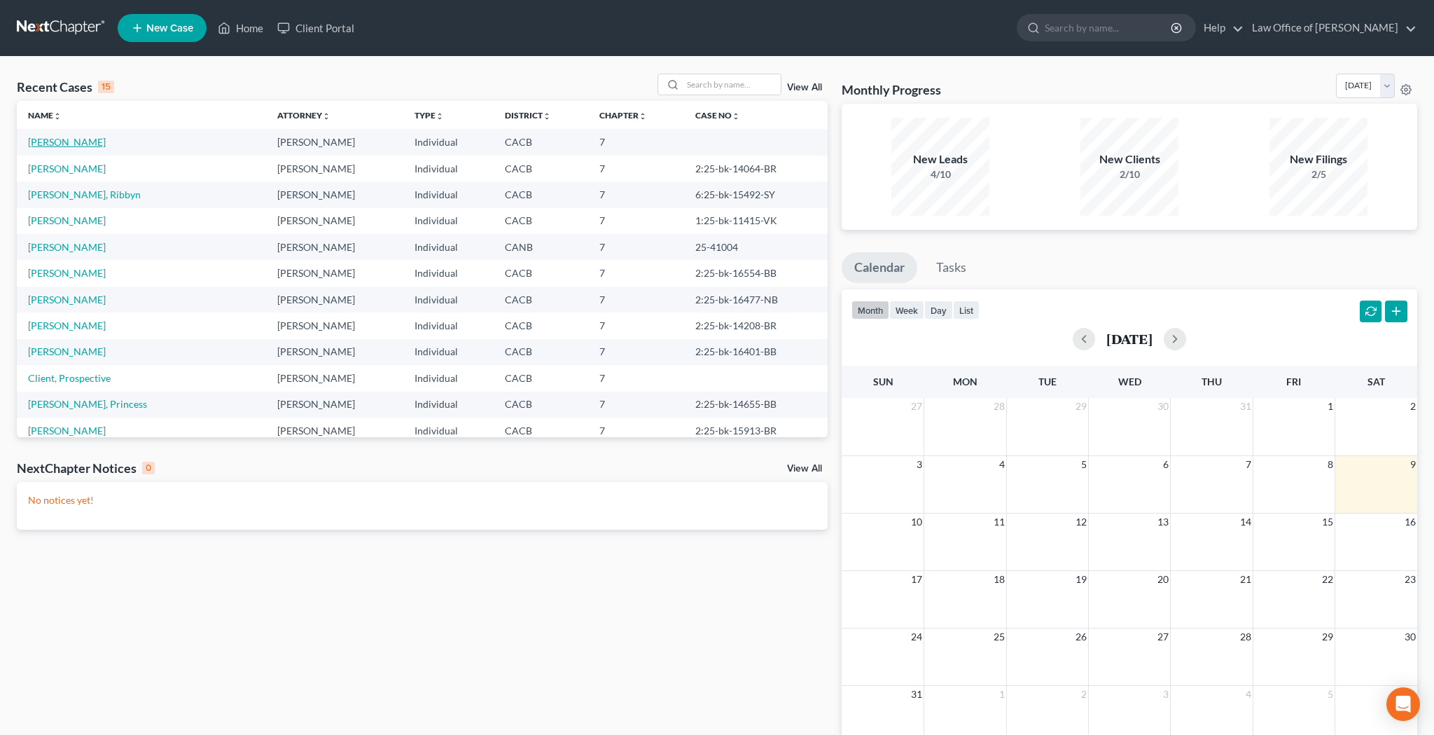
click at [100, 144] on link "[PERSON_NAME]" at bounding box center [67, 142] width 78 height 12
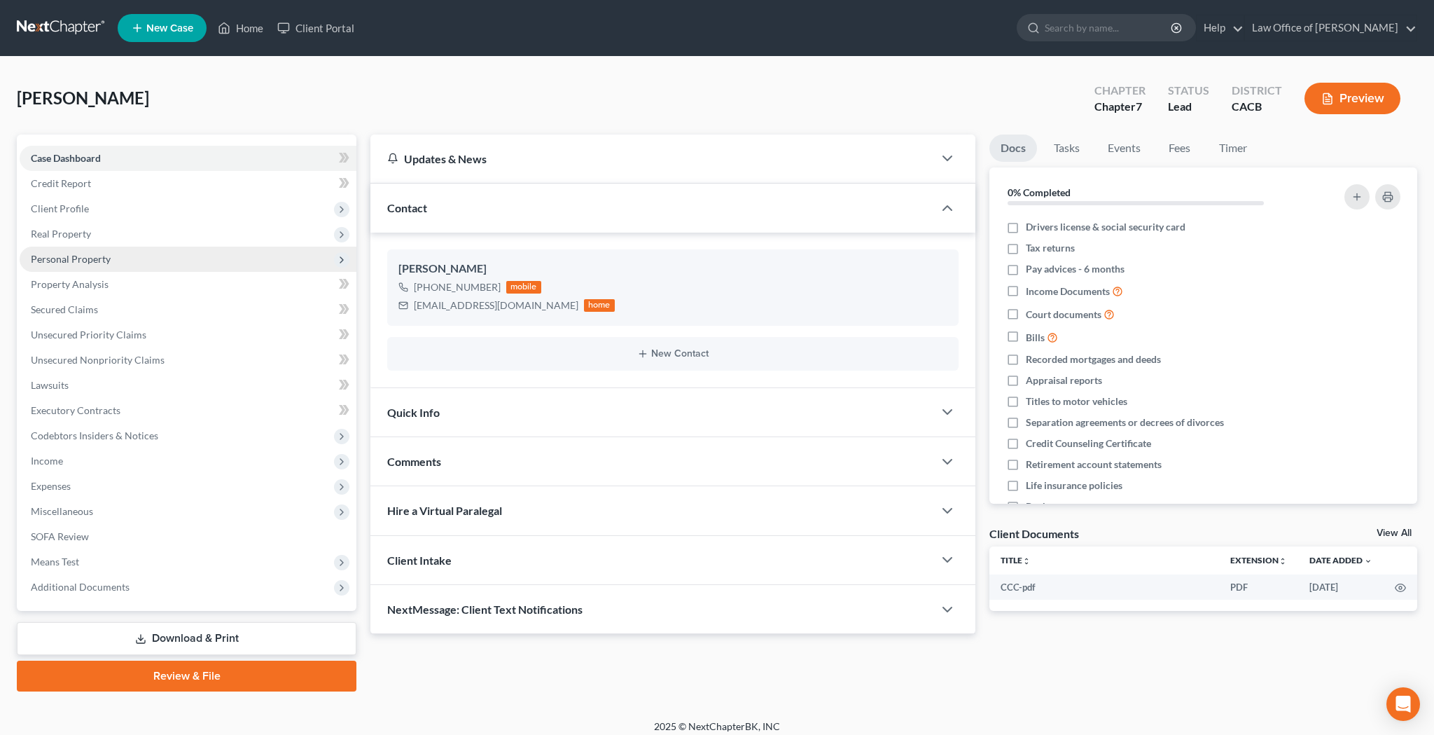
click at [107, 258] on span "Personal Property" at bounding box center [71, 259] width 80 height 12
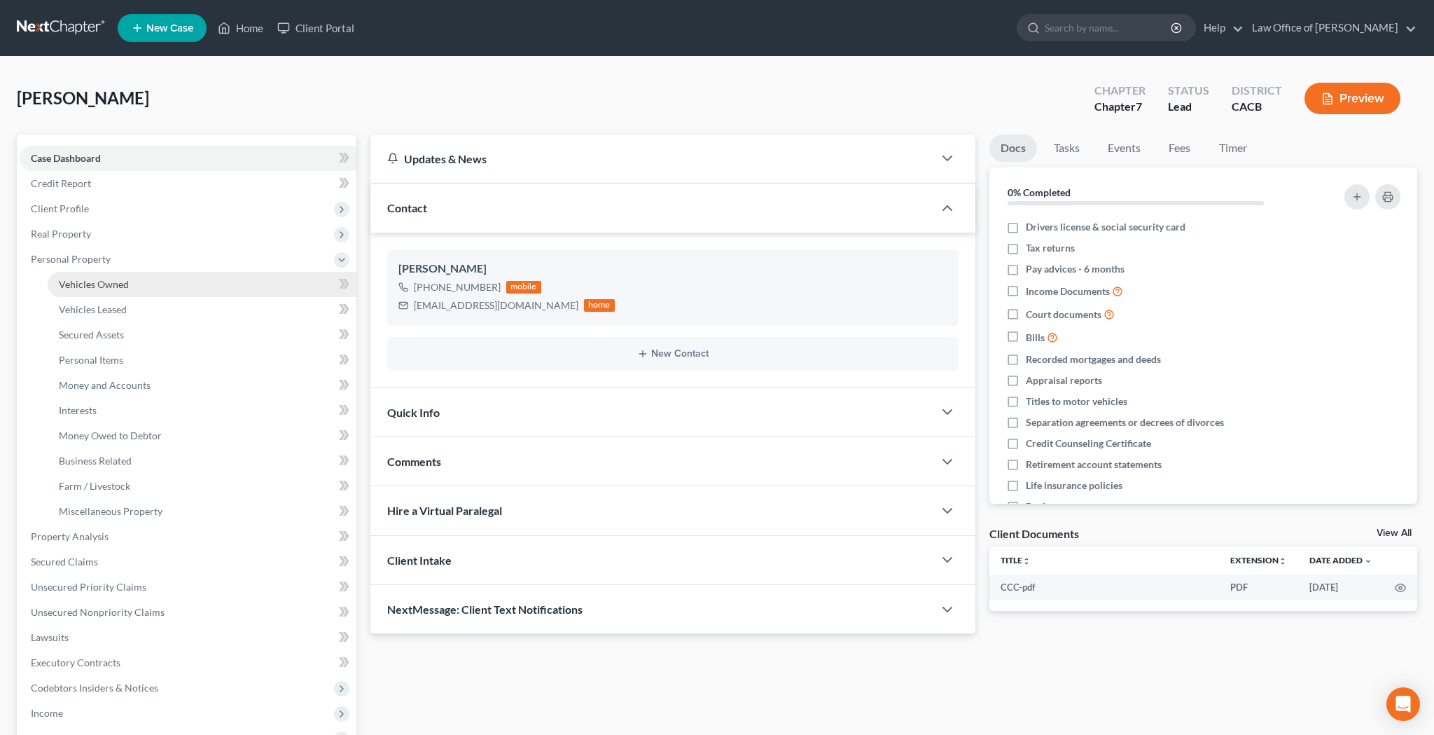
click at [107, 283] on span "Vehicles Owned" at bounding box center [94, 284] width 70 height 12
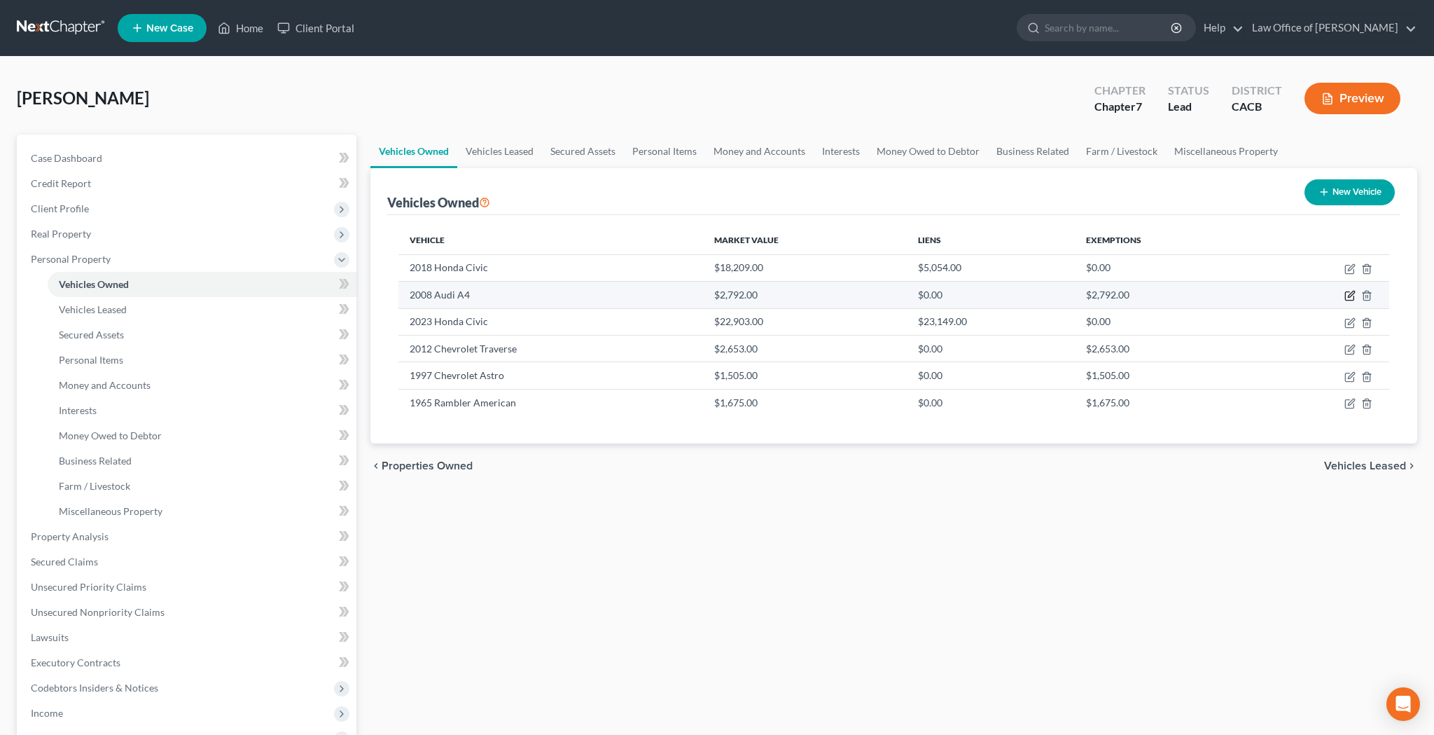
click at [1350, 295] on icon "button" at bounding box center [1349, 295] width 11 height 11
select select "0"
select select "18"
select select "2"
select select "0"
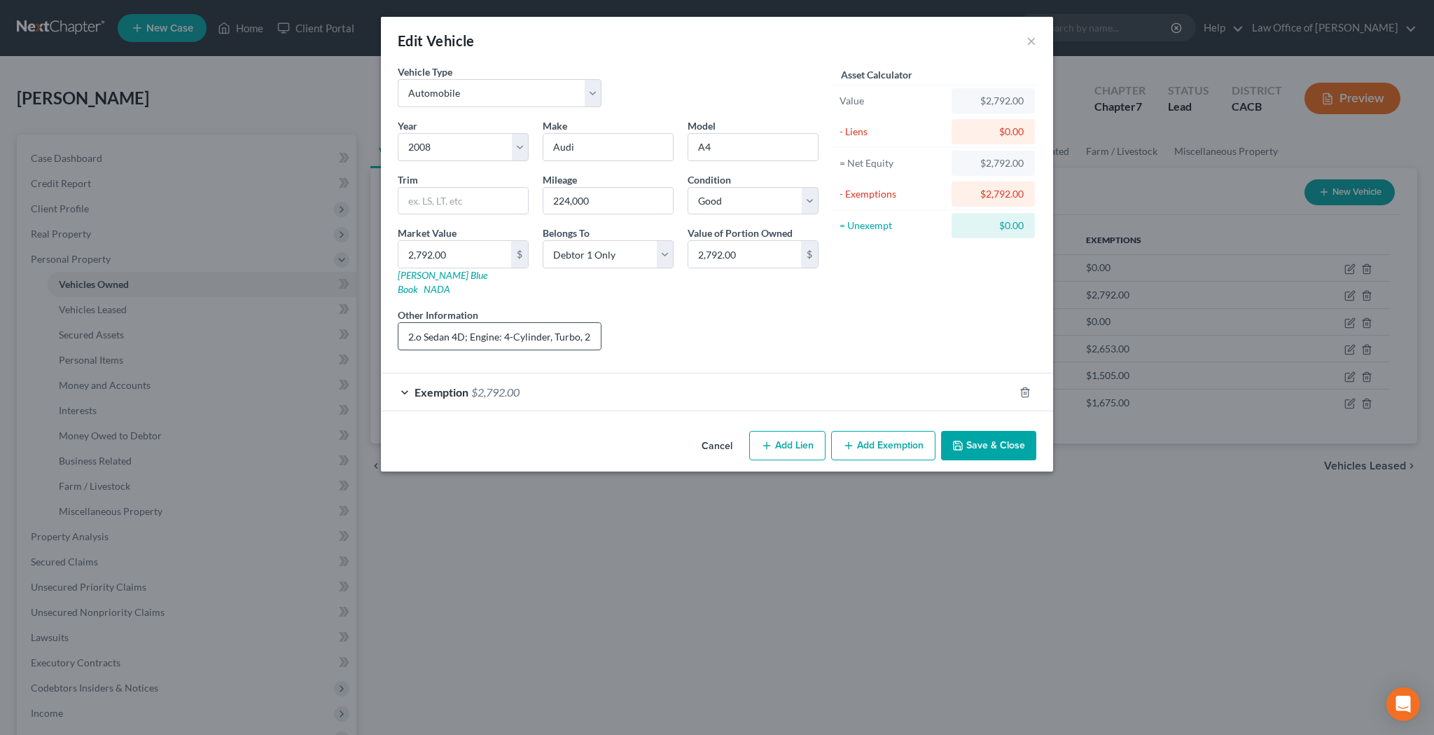
click at [585, 326] on input "2.o Sedan 4D; Engine: 4-Cylinder, Turbo, 2.0 Liter" at bounding box center [499, 336] width 202 height 27
click at [1029, 41] on button "×" at bounding box center [1032, 40] width 10 height 17
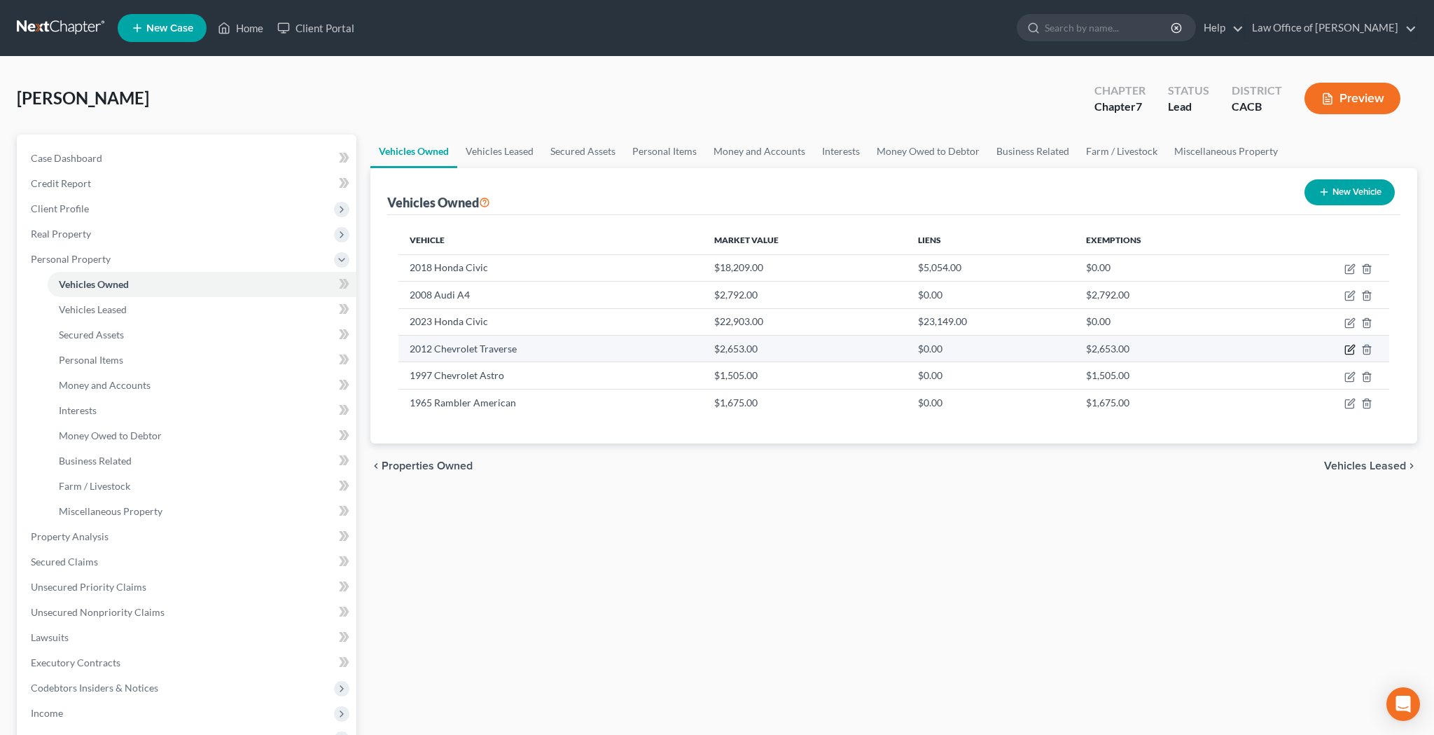
click at [1349, 348] on icon "button" at bounding box center [1349, 349] width 11 height 11
select select "0"
select select "14"
select select "2"
select select "0"
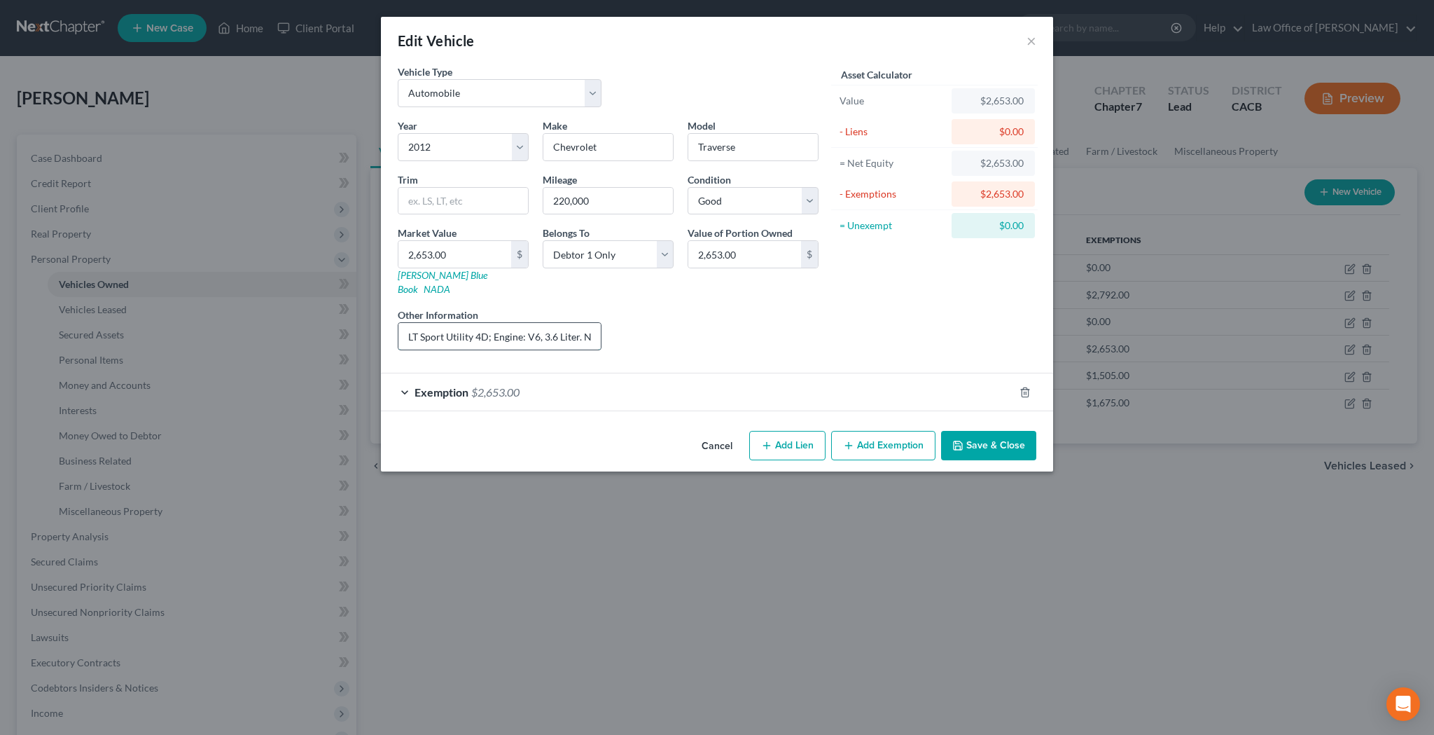
click at [573, 323] on input "LT Sport Utility 4D; Engine: V6, 3.6 Liter. Non-operational. The following need…" at bounding box center [499, 336] width 202 height 27
click at [1033, 41] on button "×" at bounding box center [1032, 40] width 10 height 17
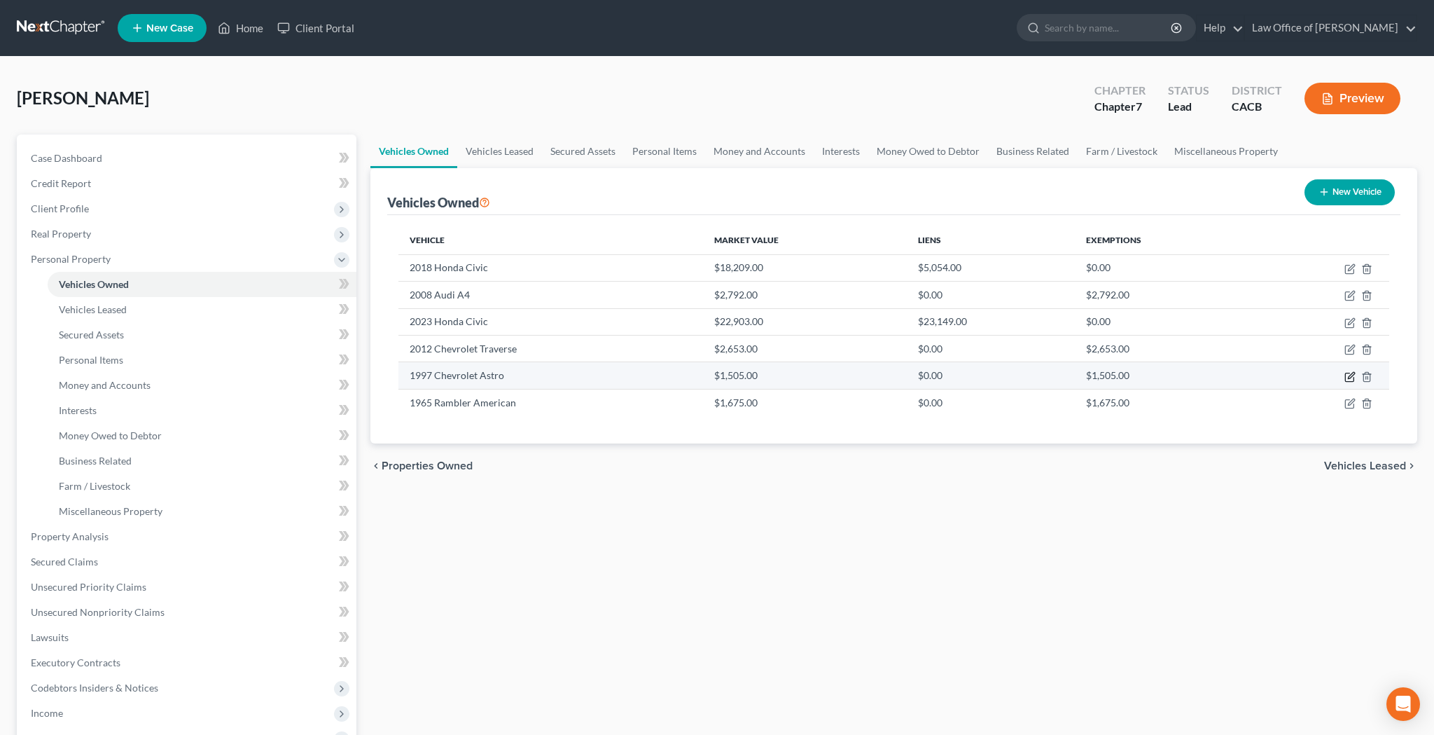
click at [1349, 375] on icon "button" at bounding box center [1351, 375] width 6 height 6
select select "0"
select select "29"
select select "3"
select select "4"
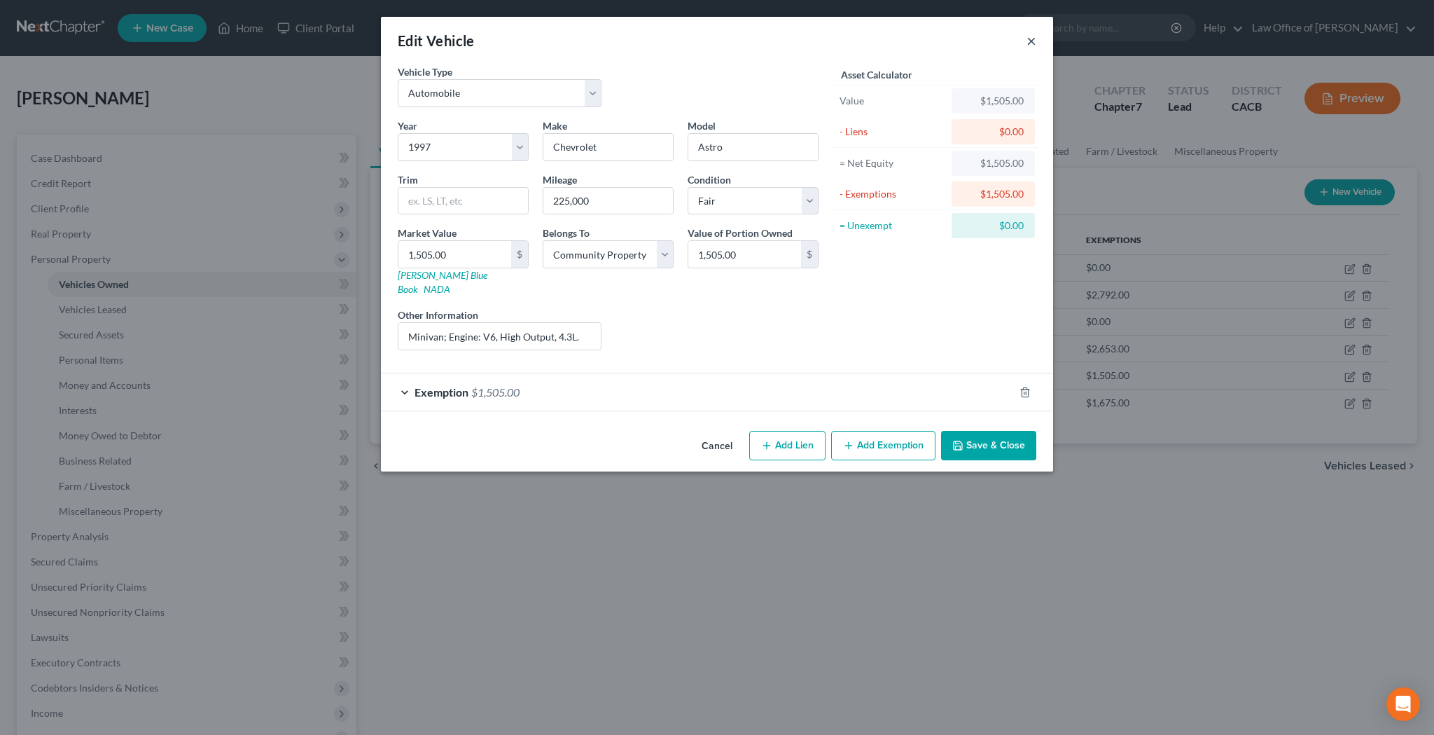
click at [1034, 42] on button "×" at bounding box center [1032, 40] width 10 height 17
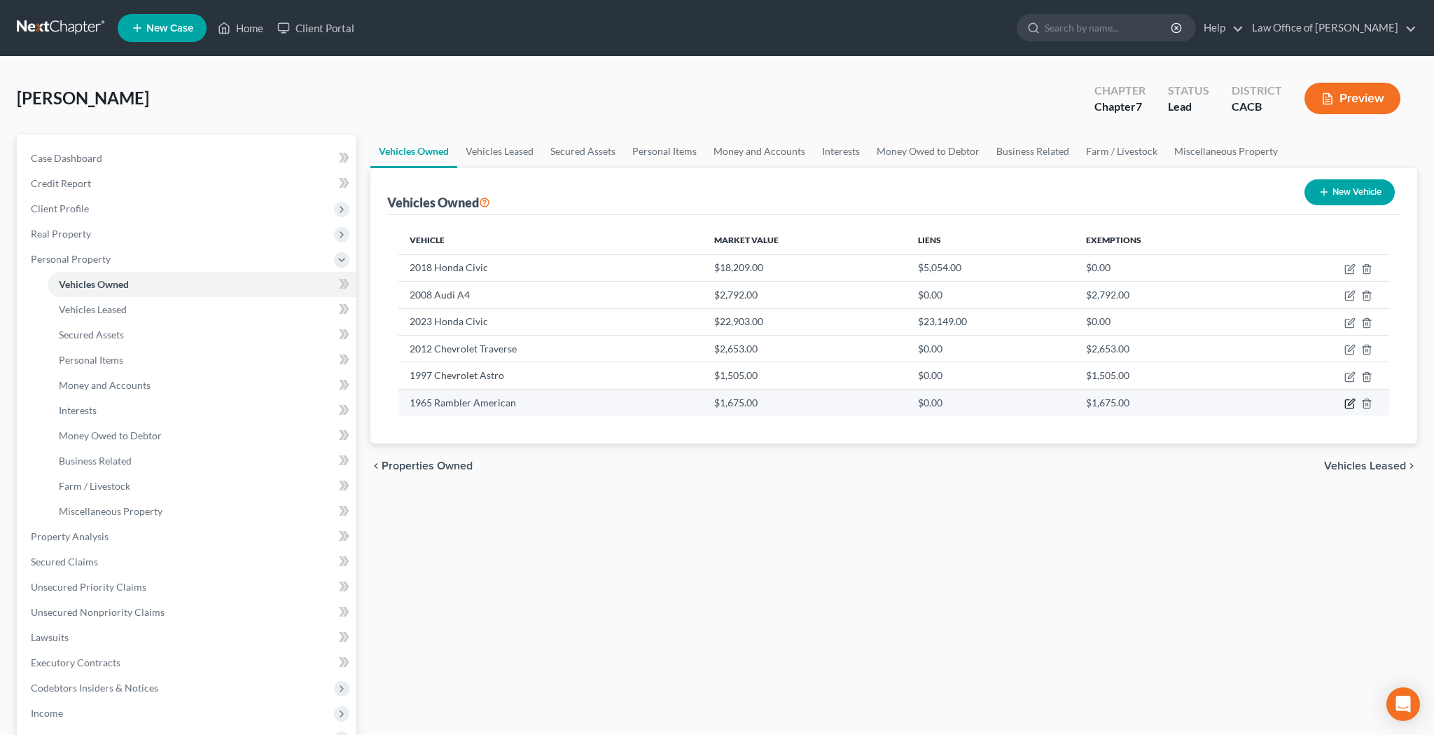
click at [1347, 406] on icon "button" at bounding box center [1349, 403] width 11 height 11
select select "0"
select select "61"
select select "4"
select select "0"
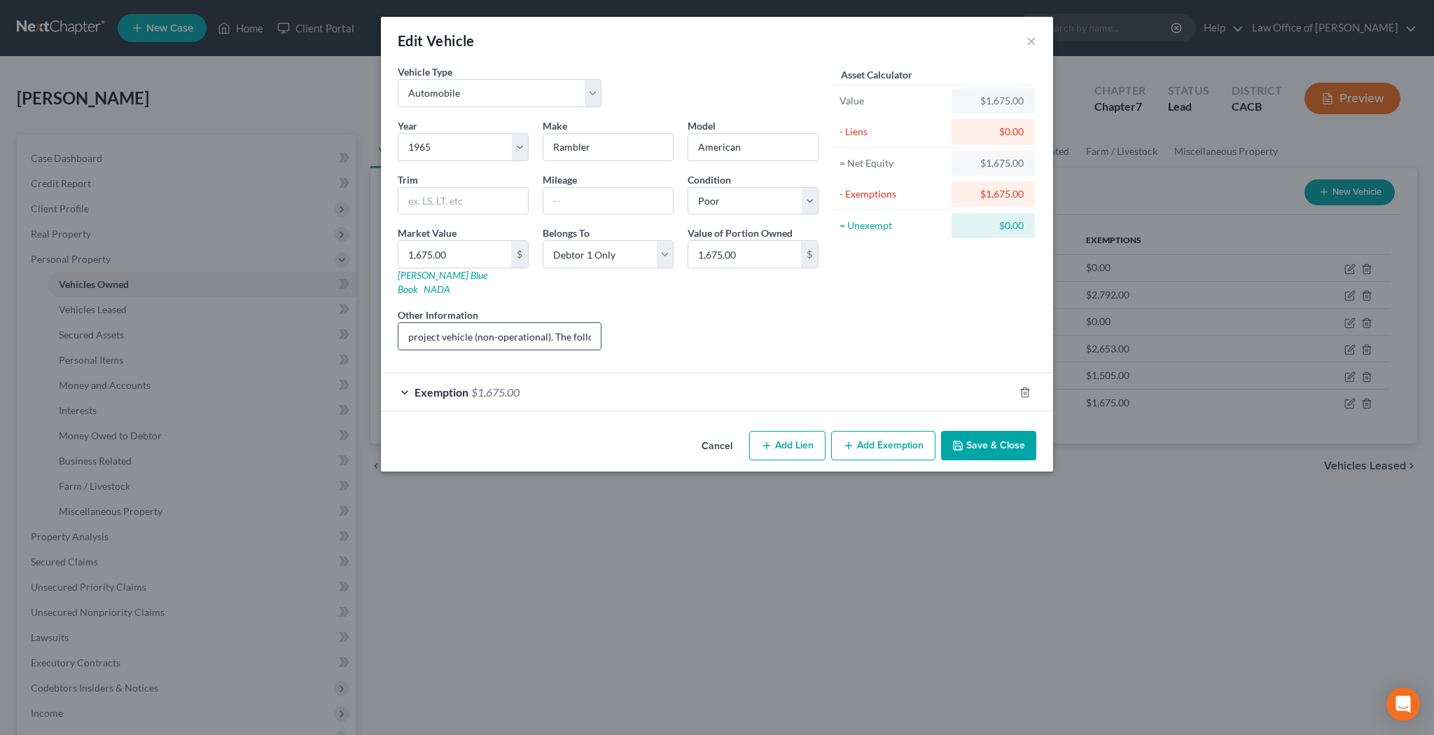
click at [478, 323] on input "project vehicle (non-operational). The following needs to be repaired and/or re…" at bounding box center [499, 336] width 202 height 27
click at [554, 325] on input "Project Vehicle - non-operational). The following needs to be repaired and/or r…" at bounding box center [499, 336] width 202 height 27
click at [445, 327] on input "Project Vehicle - non-operational. The following needs to be repaired and/or re…" at bounding box center [499, 336] width 202 height 27
click at [587, 323] on input "Project vehicle - non-operational. The following needs to be repaired and/or re…" at bounding box center [499, 336] width 202 height 27
type input "Project vehicle - non-operational. The following needs to be repaired and/or re…"
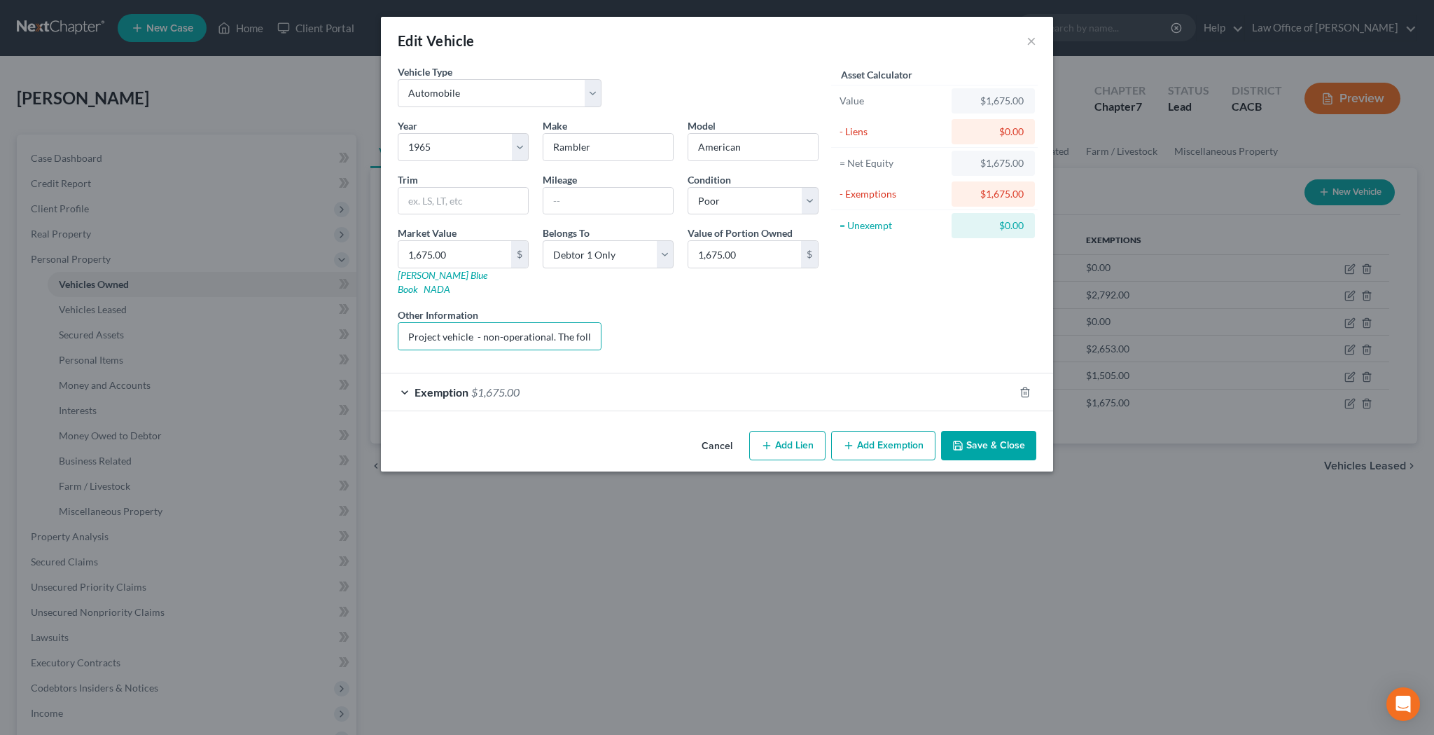
click at [994, 431] on button "Save & Close" at bounding box center [988, 445] width 95 height 29
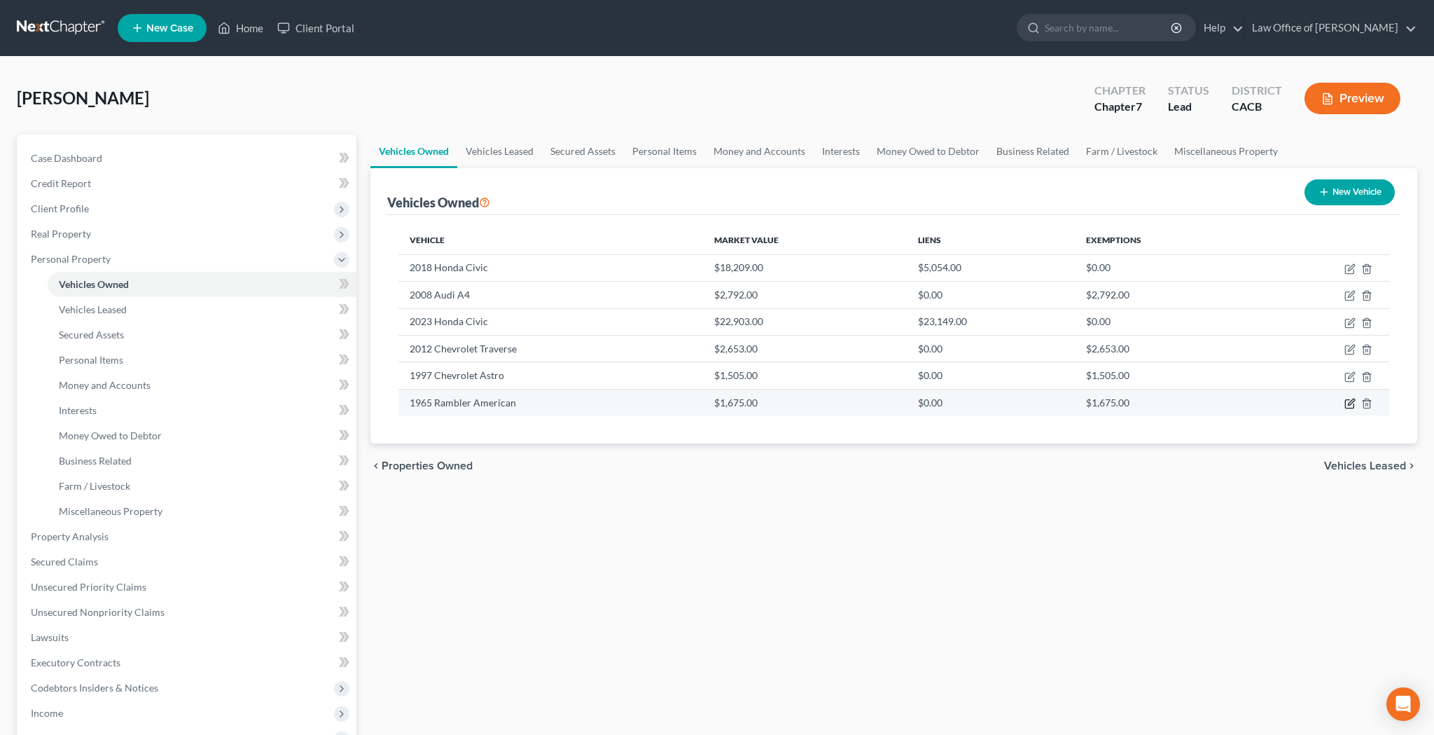
click at [1346, 403] on icon "button" at bounding box center [1349, 404] width 8 height 8
select select "0"
select select "61"
select select "4"
select select "0"
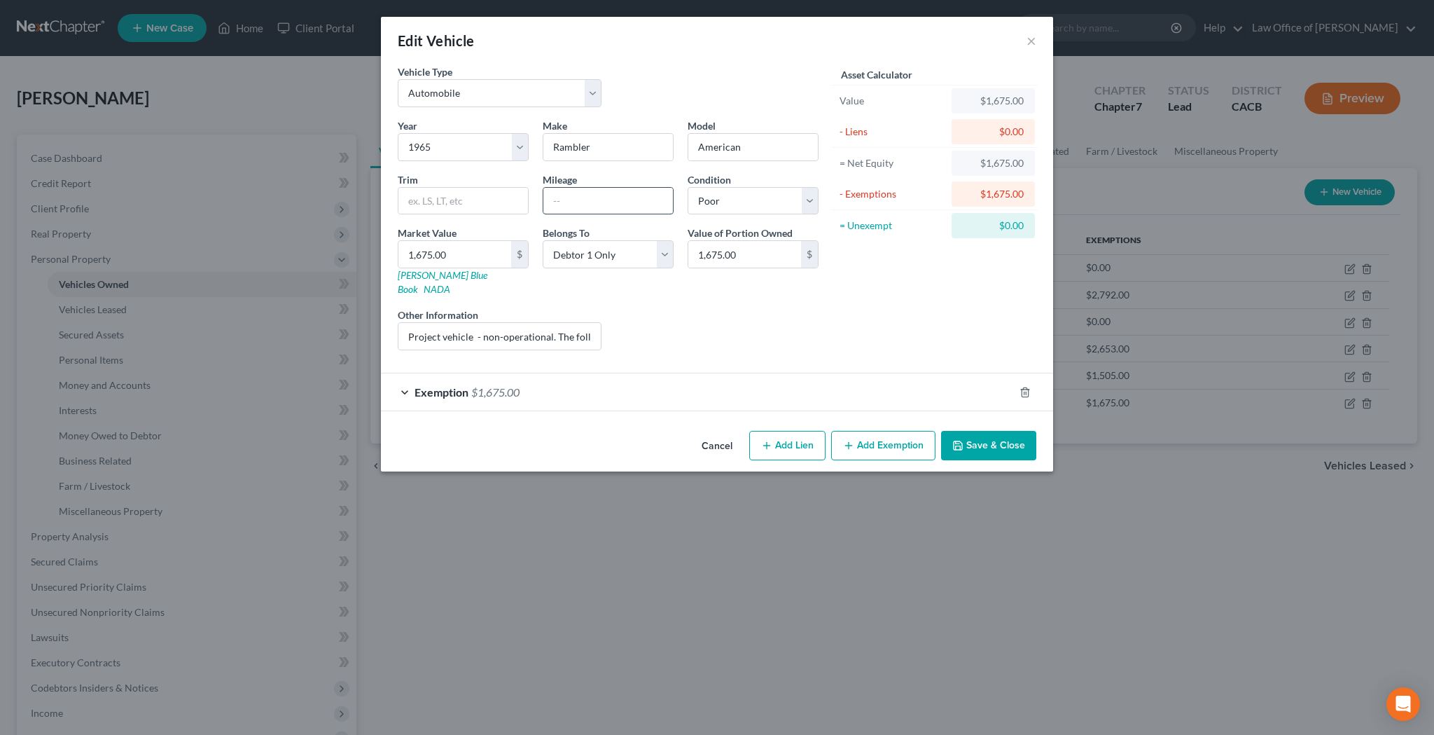
click at [658, 201] on input "text" at bounding box center [608, 201] width 130 height 27
type input "Unknown"
click at [1007, 431] on button "Save & Close" at bounding box center [988, 445] width 95 height 29
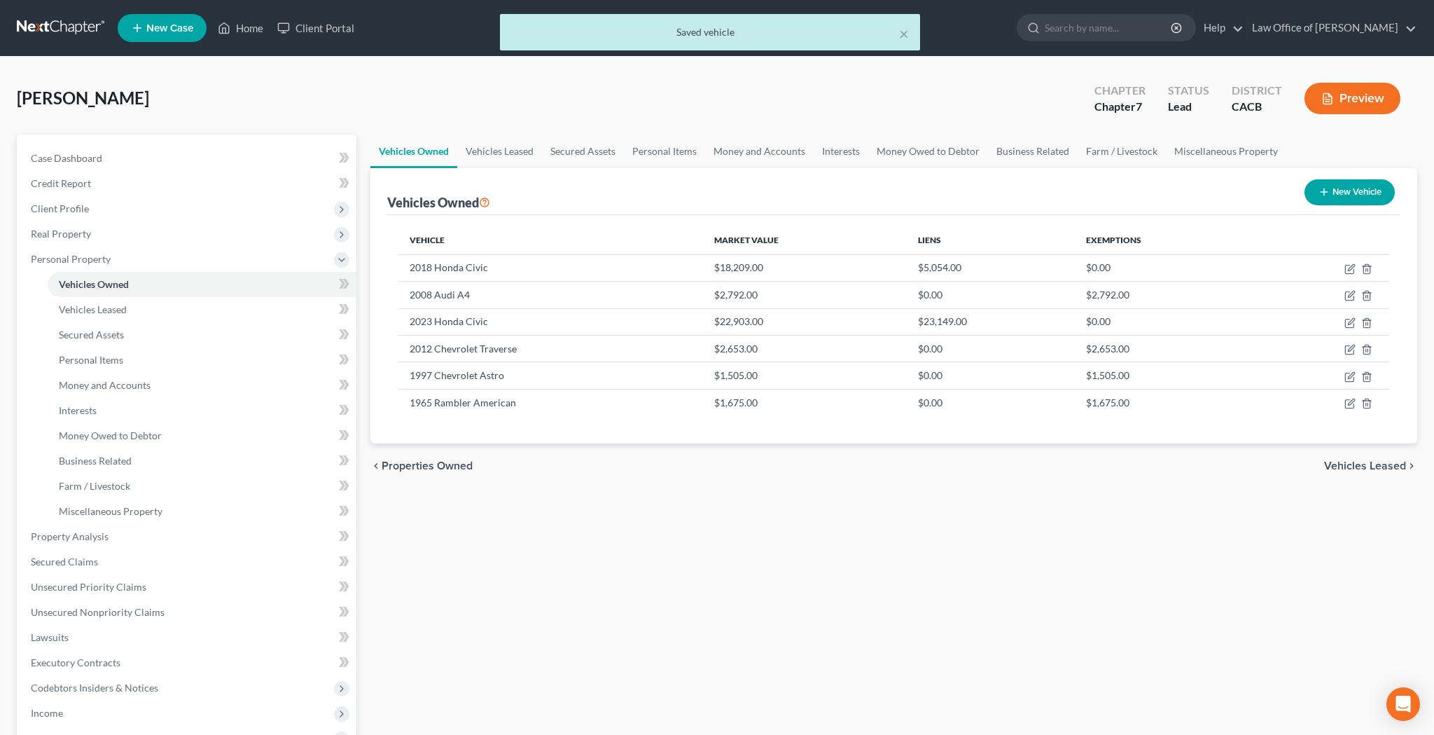
click at [1372, 104] on button "Preview" at bounding box center [1352, 99] width 96 height 32
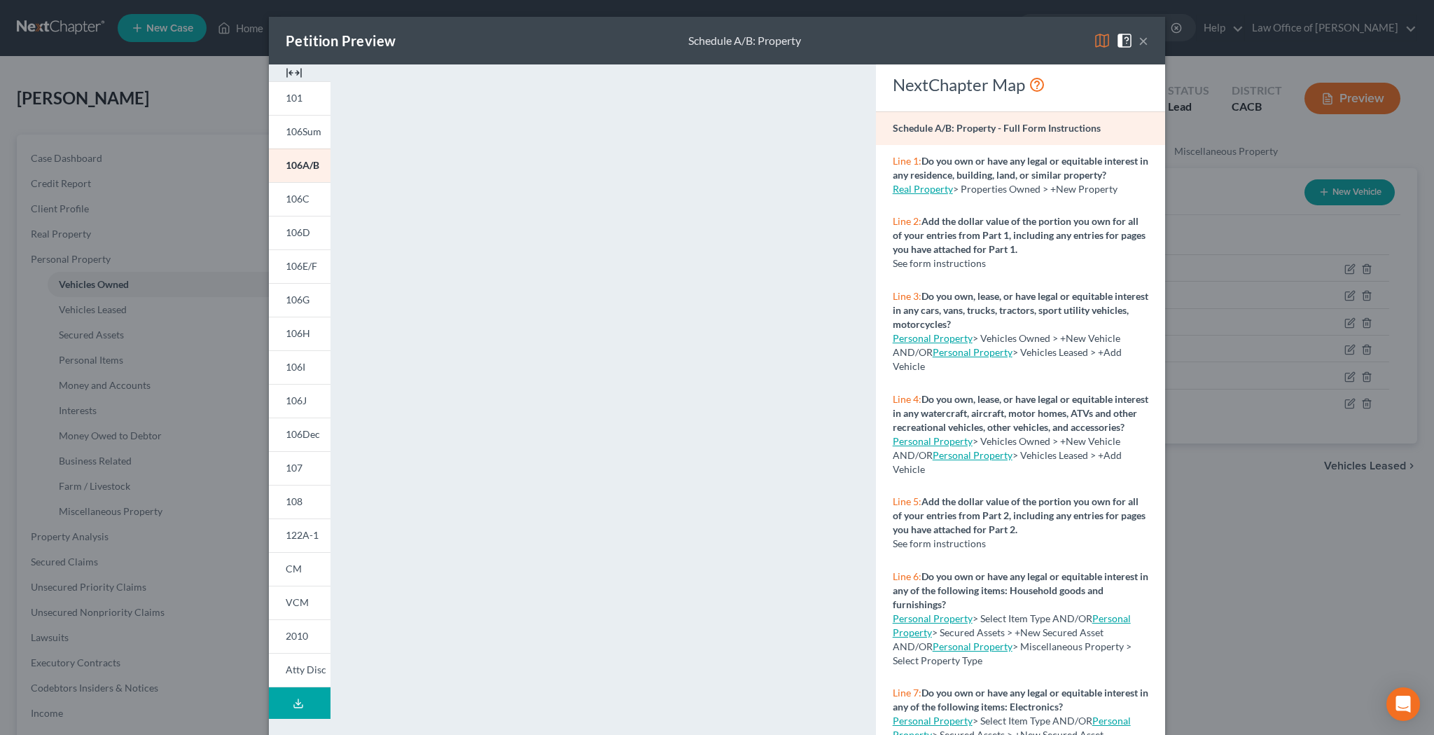
click at [1146, 44] on button "×" at bounding box center [1144, 40] width 10 height 17
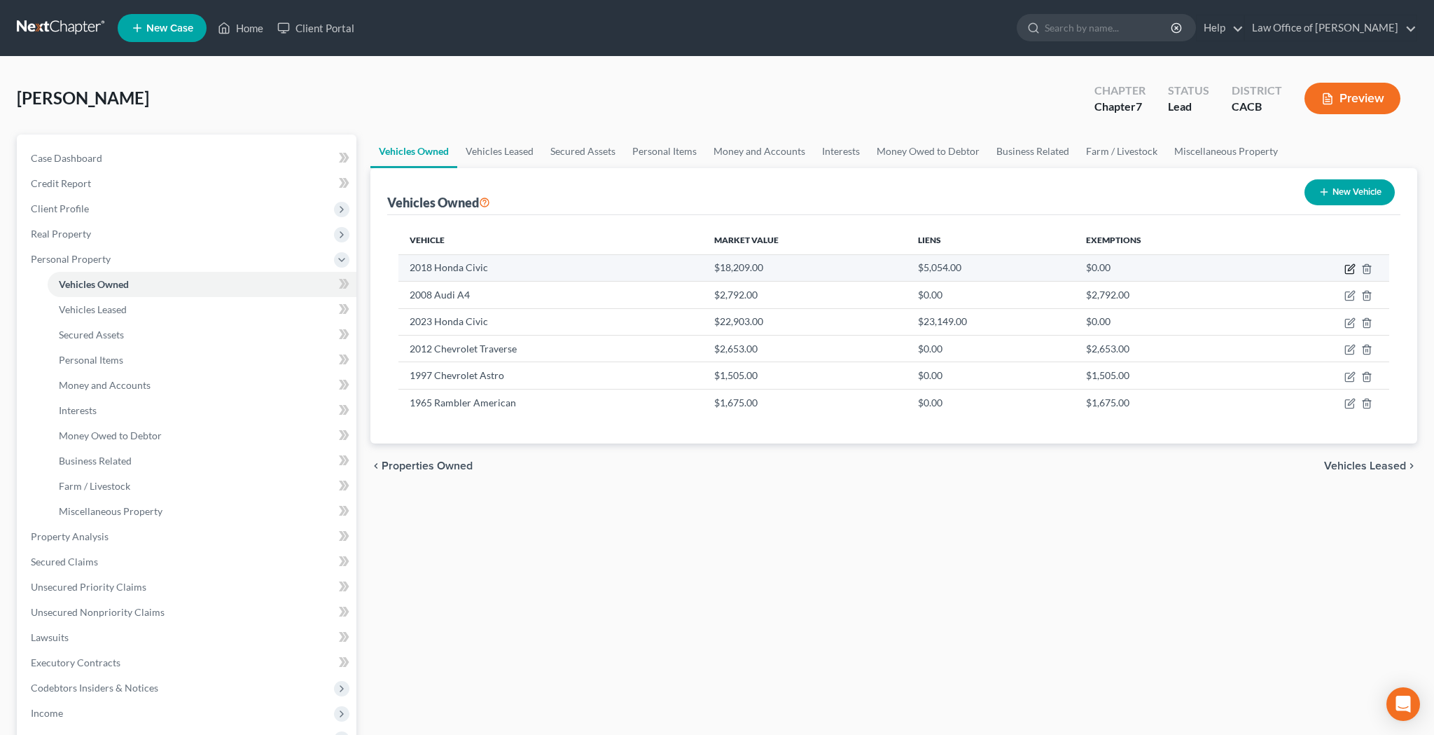
click at [1348, 270] on icon "button" at bounding box center [1351, 267] width 6 height 6
select select "0"
select select "8"
select select "1"
select select "3"
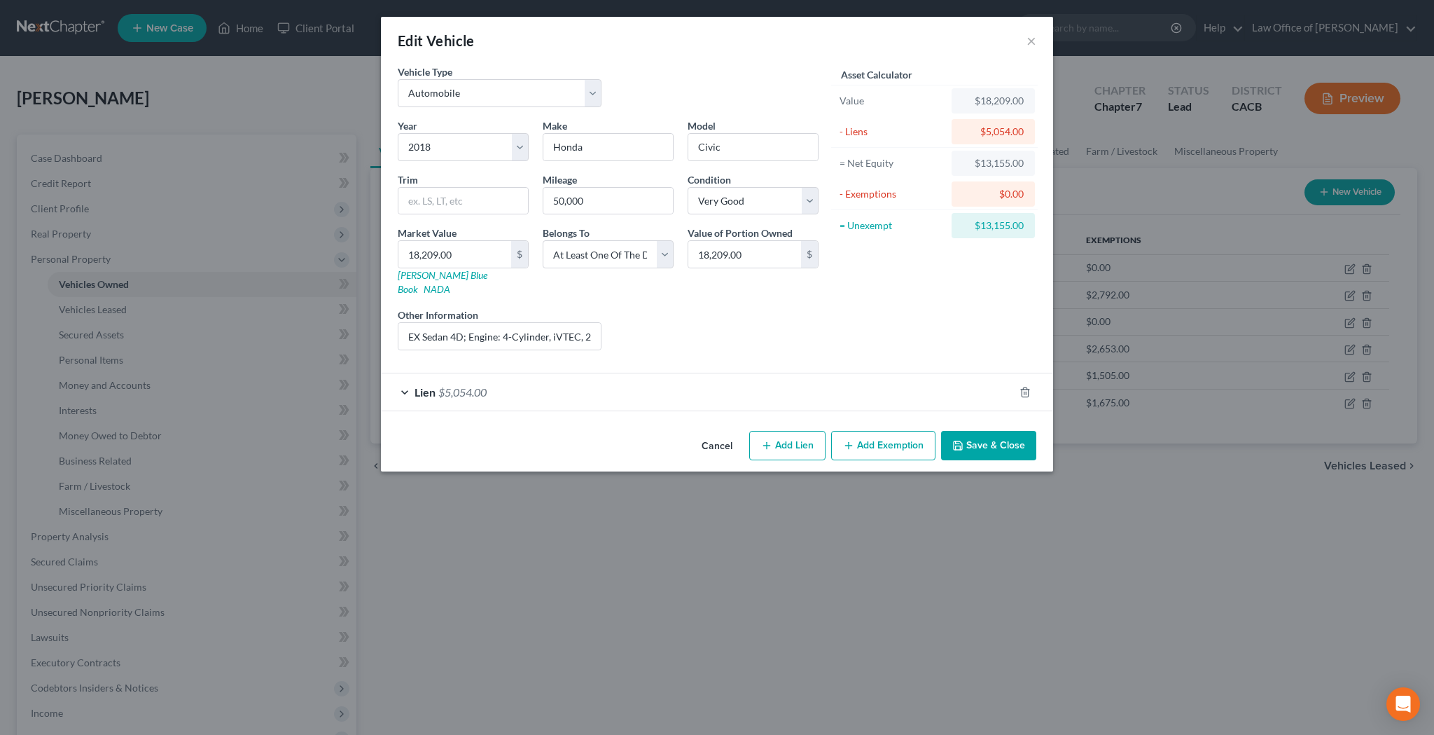
click at [1026, 44] on div "Edit Vehicle ×" at bounding box center [717, 41] width 672 height 48
click at [1031, 39] on button "×" at bounding box center [1032, 40] width 10 height 17
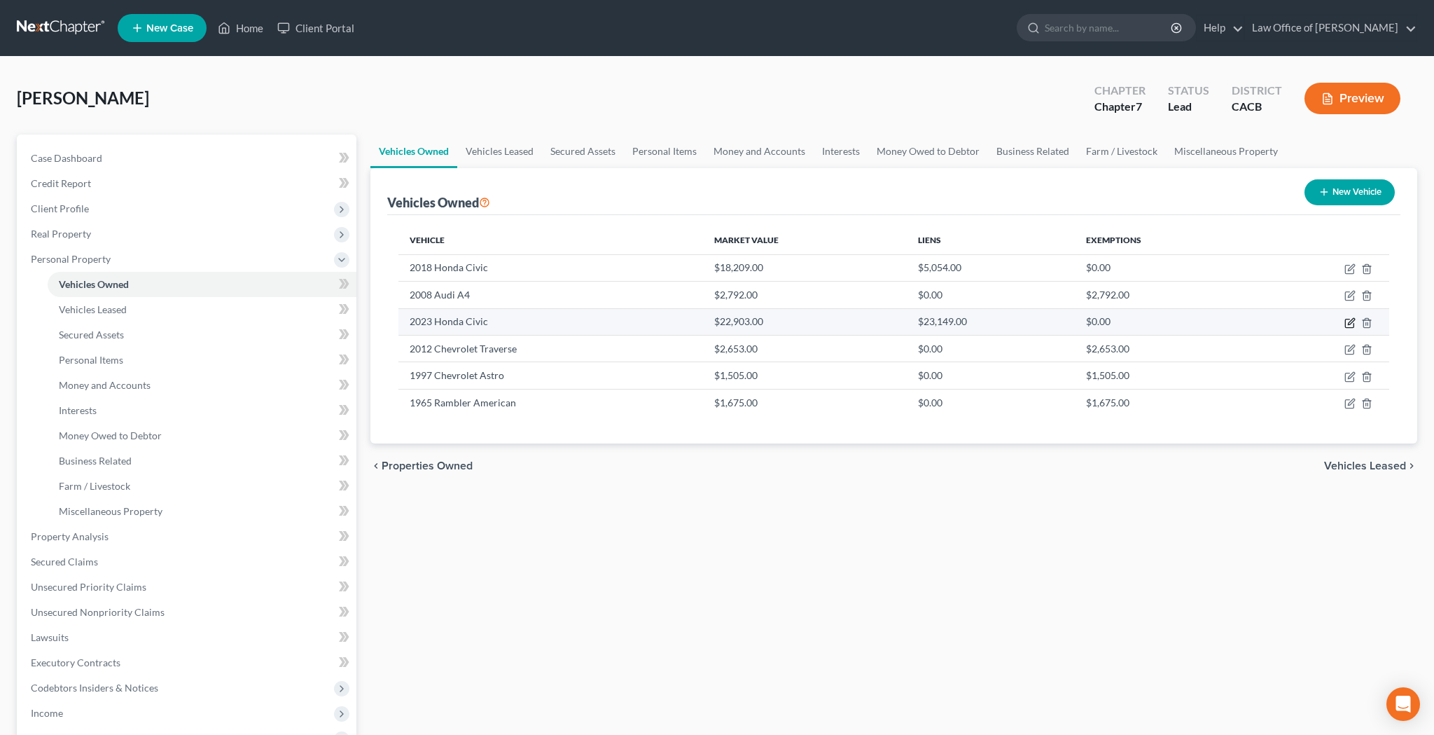
click at [1347, 321] on icon "button" at bounding box center [1349, 322] width 11 height 11
select select "0"
select select "3"
select select "1"
select select "3"
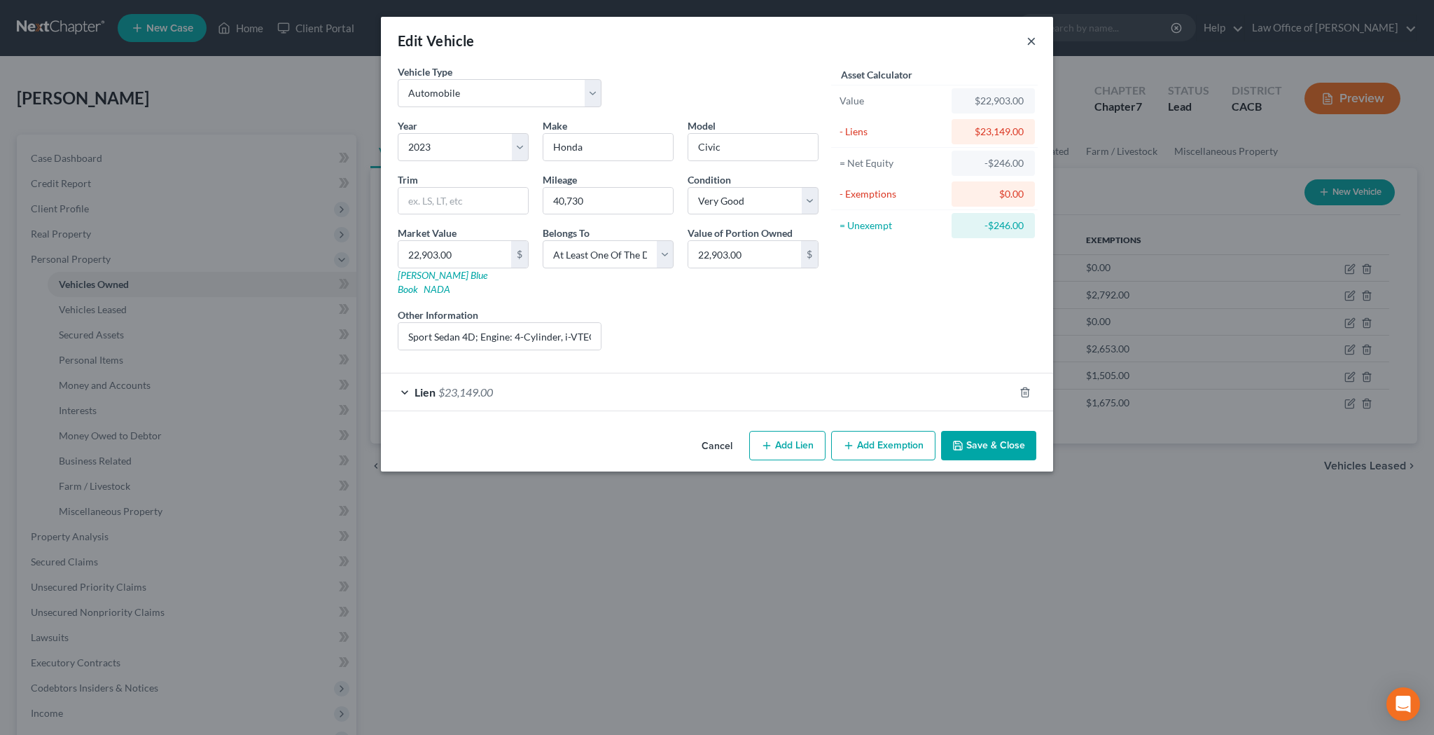
click at [1031, 41] on button "×" at bounding box center [1032, 40] width 10 height 17
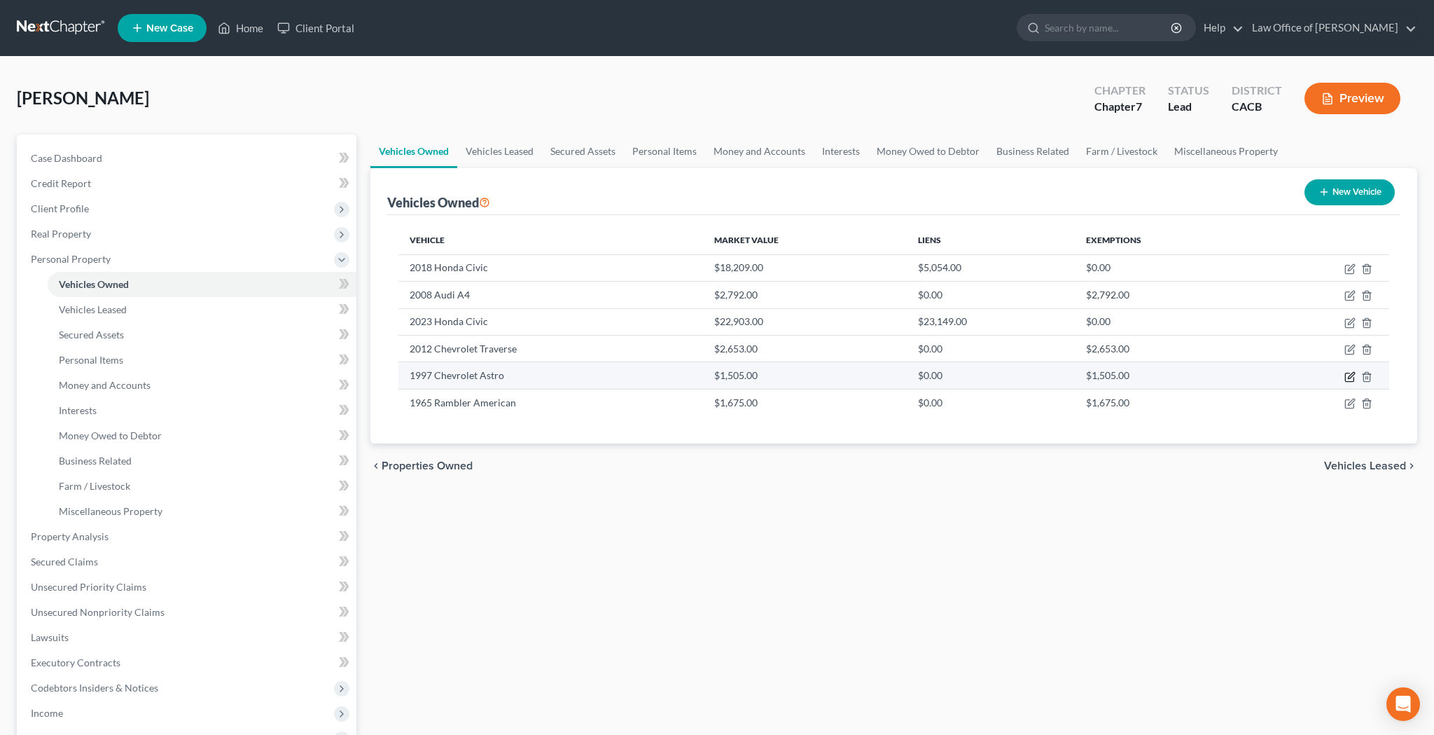
click at [1347, 375] on icon "button" at bounding box center [1349, 376] width 11 height 11
select select "0"
select select "29"
select select "3"
select select "4"
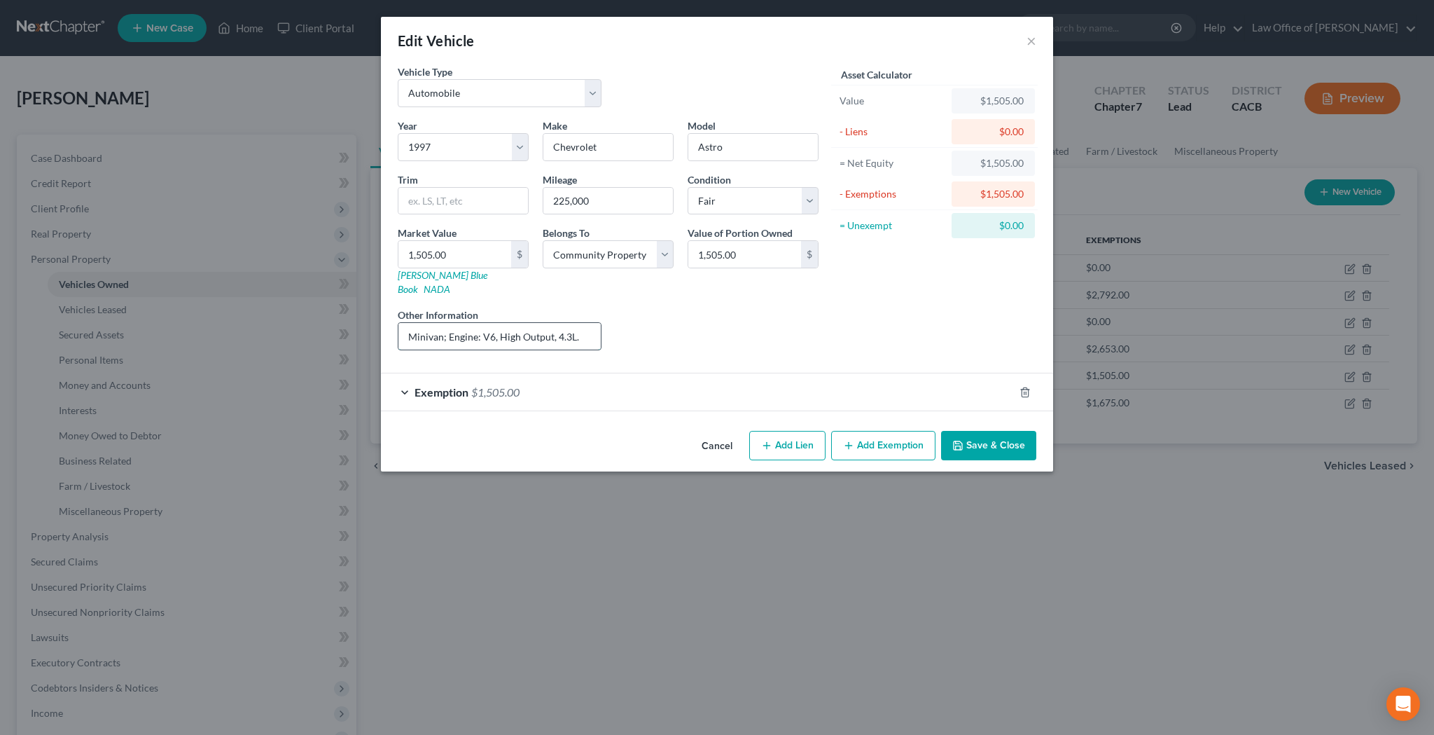
click at [555, 326] on input "Minivan; Engine: V6, High Output, 4.3L." at bounding box center [499, 336] width 202 height 27
click at [973, 431] on button "Save & Close" at bounding box center [988, 445] width 95 height 29
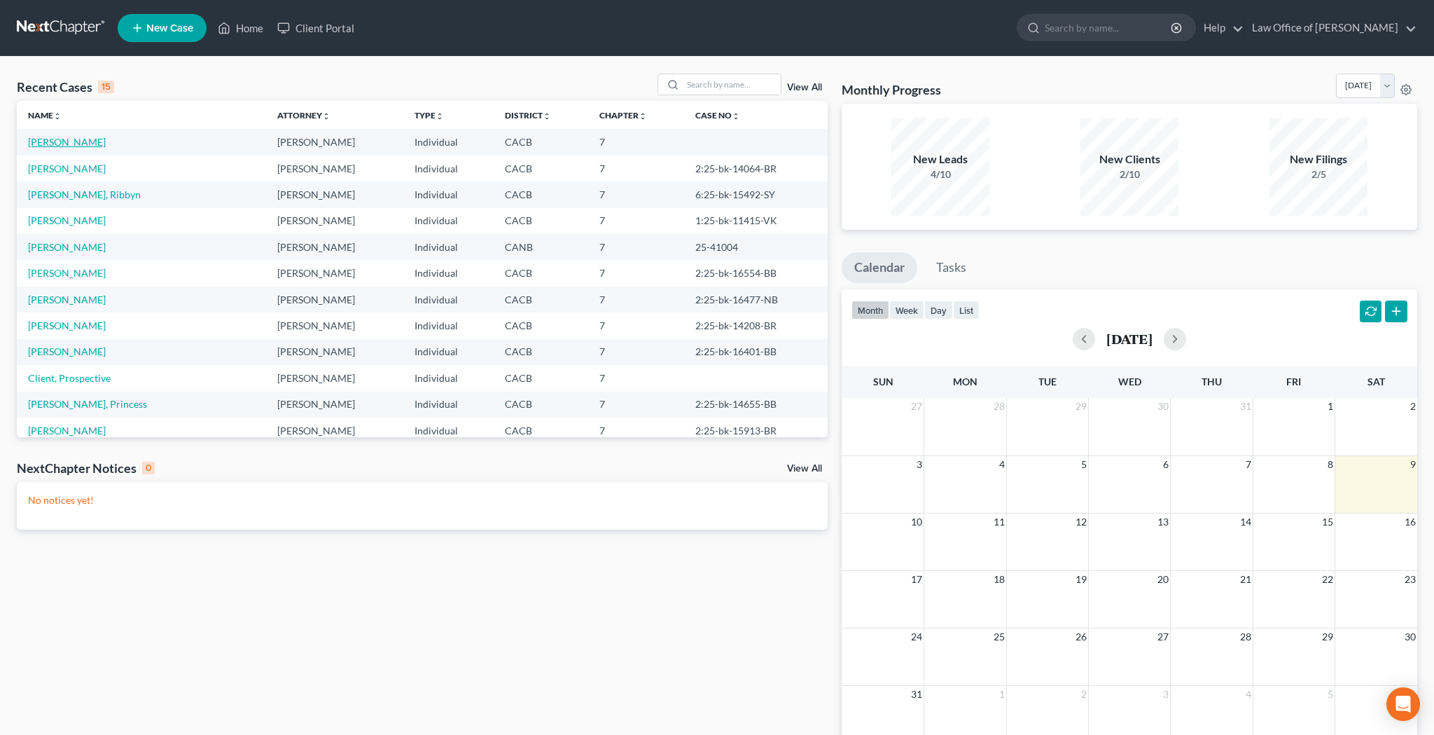
click at [102, 142] on link "[PERSON_NAME]" at bounding box center [67, 142] width 78 height 12
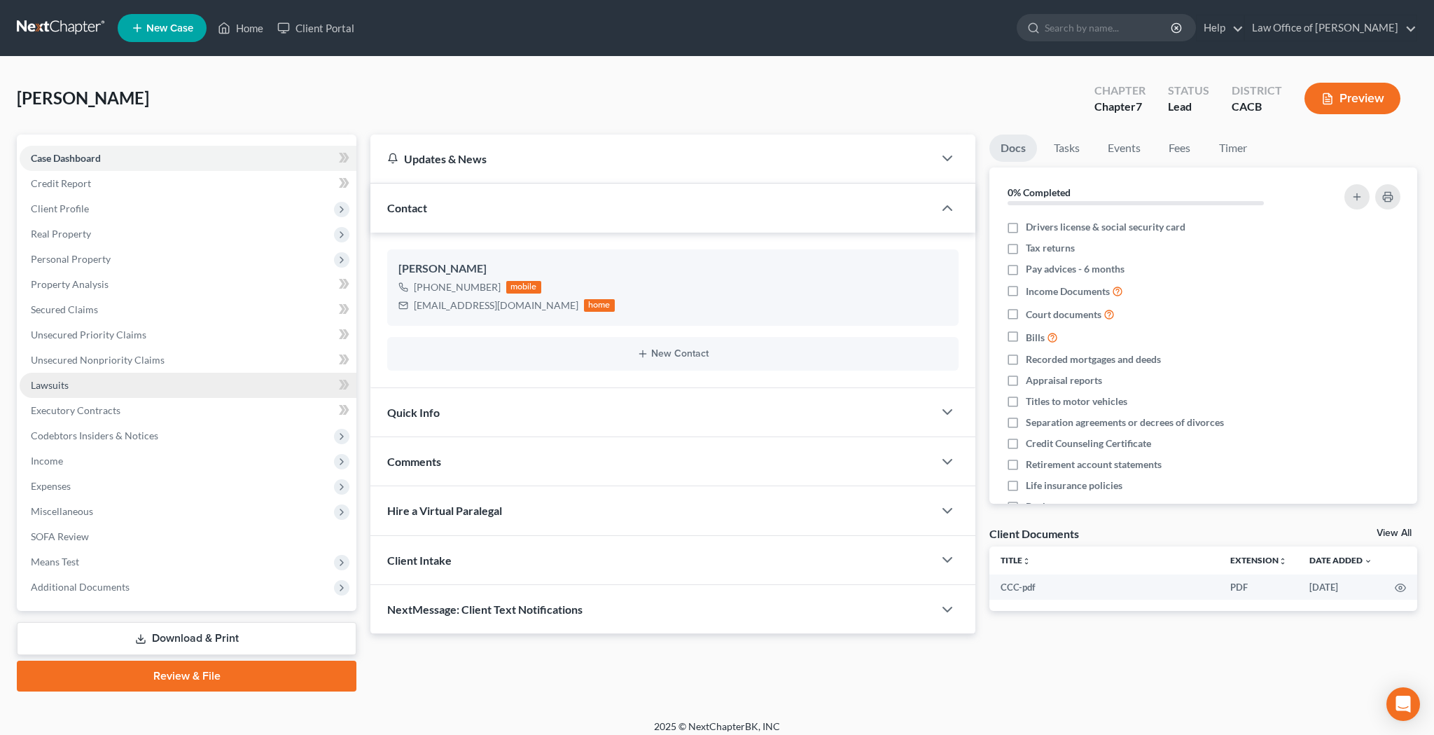
click at [86, 387] on link "Lawsuits" at bounding box center [188, 385] width 337 height 25
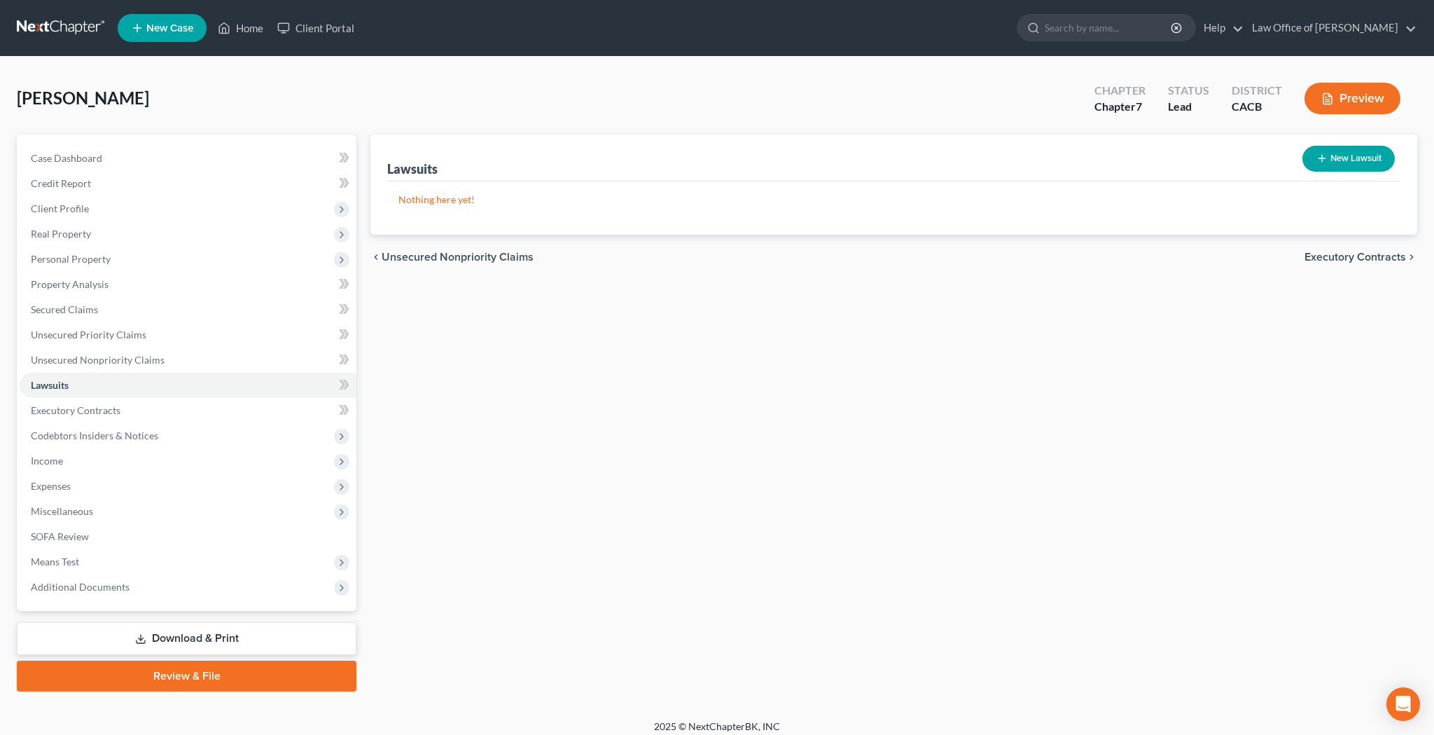
click at [1330, 162] on button "New Lawsuit" at bounding box center [1348, 159] width 92 height 26
select select "0"
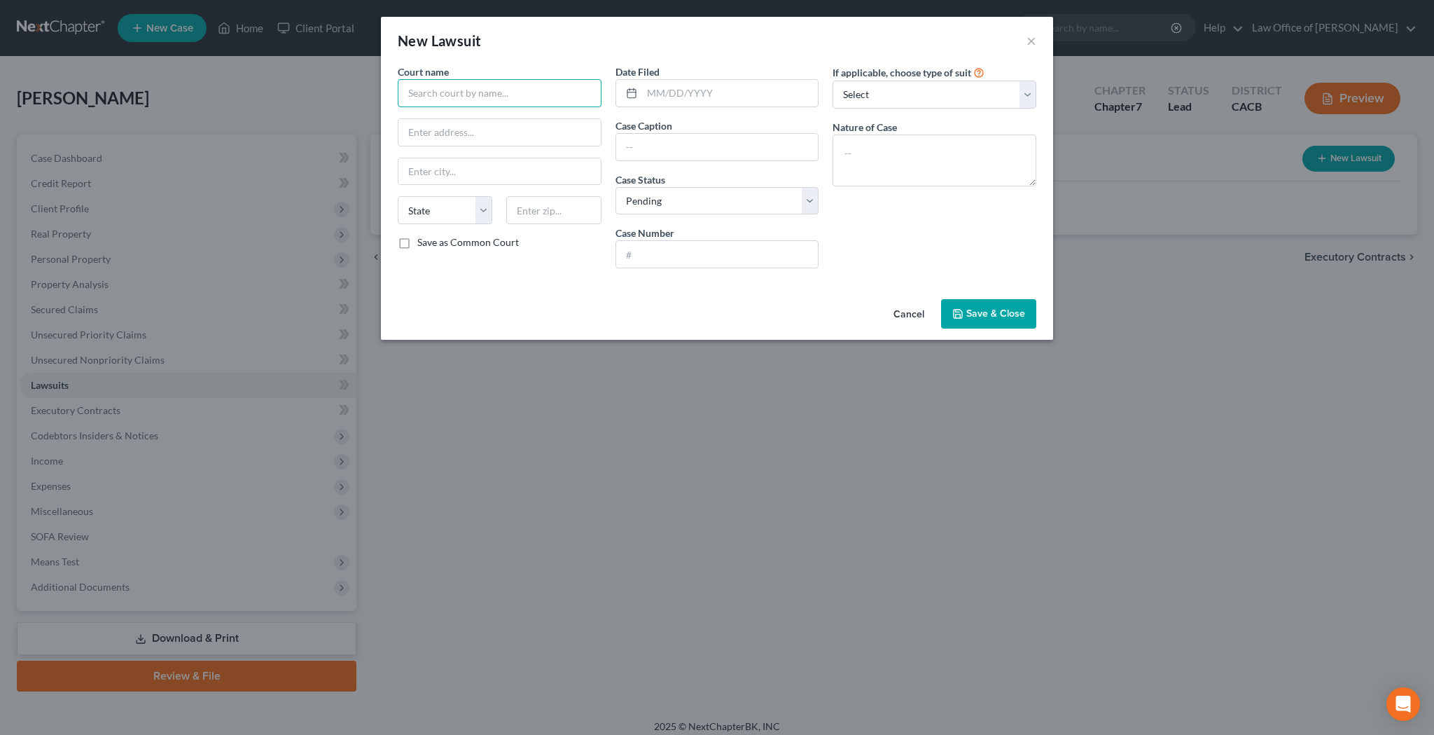
click at [548, 92] on input "text" at bounding box center [500, 93] width 204 height 28
type input "Superior Court of CA, County of [GEOGRAPHIC_DATA]"
click at [477, 123] on input "text" at bounding box center [499, 132] width 202 height 27
click at [507, 127] on input "text" at bounding box center [499, 132] width 202 height 27
type input "[STREET_ADDRESS]"
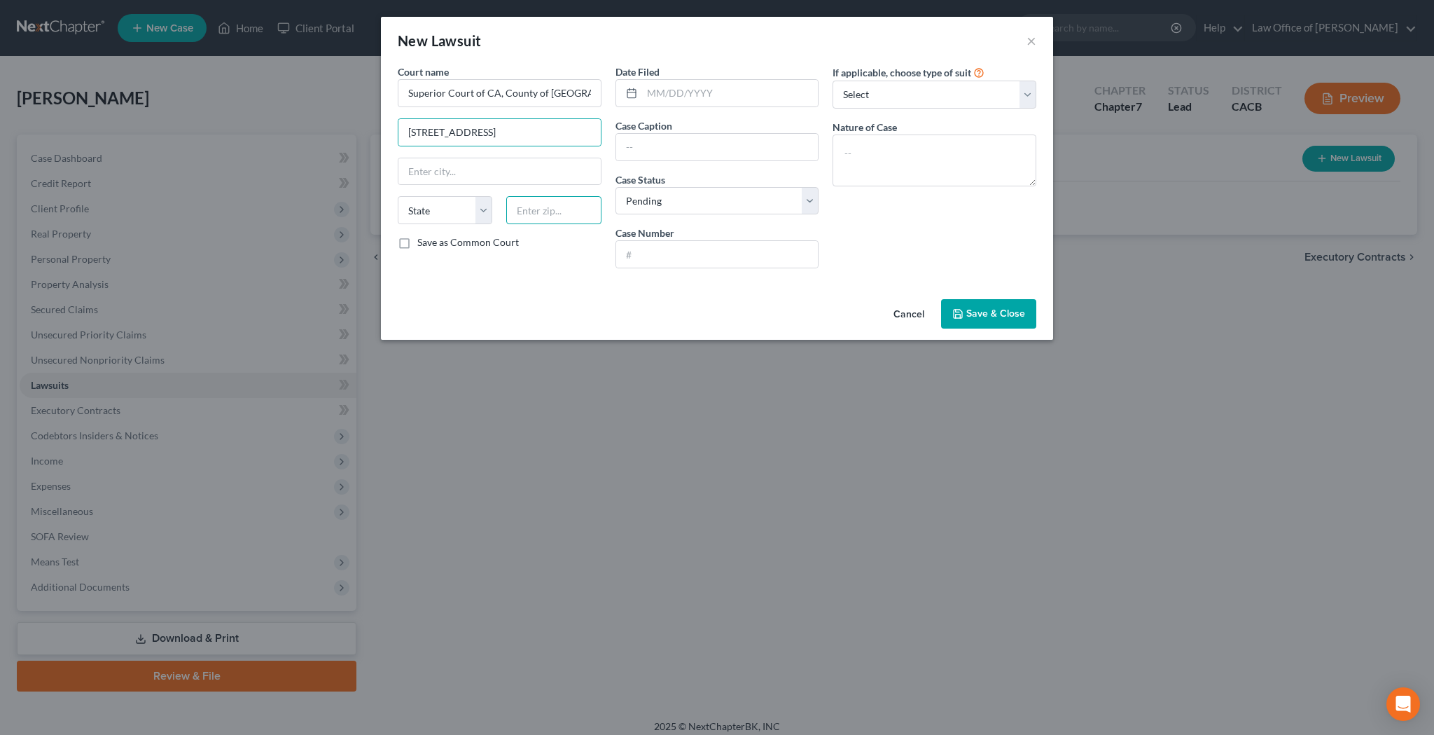
click at [539, 209] on input "text" at bounding box center [553, 210] width 95 height 28
type input "92415"
click at [665, 100] on input "text" at bounding box center [730, 93] width 176 height 27
type input "[GEOGRAPHIC_DATA]"
select select "4"
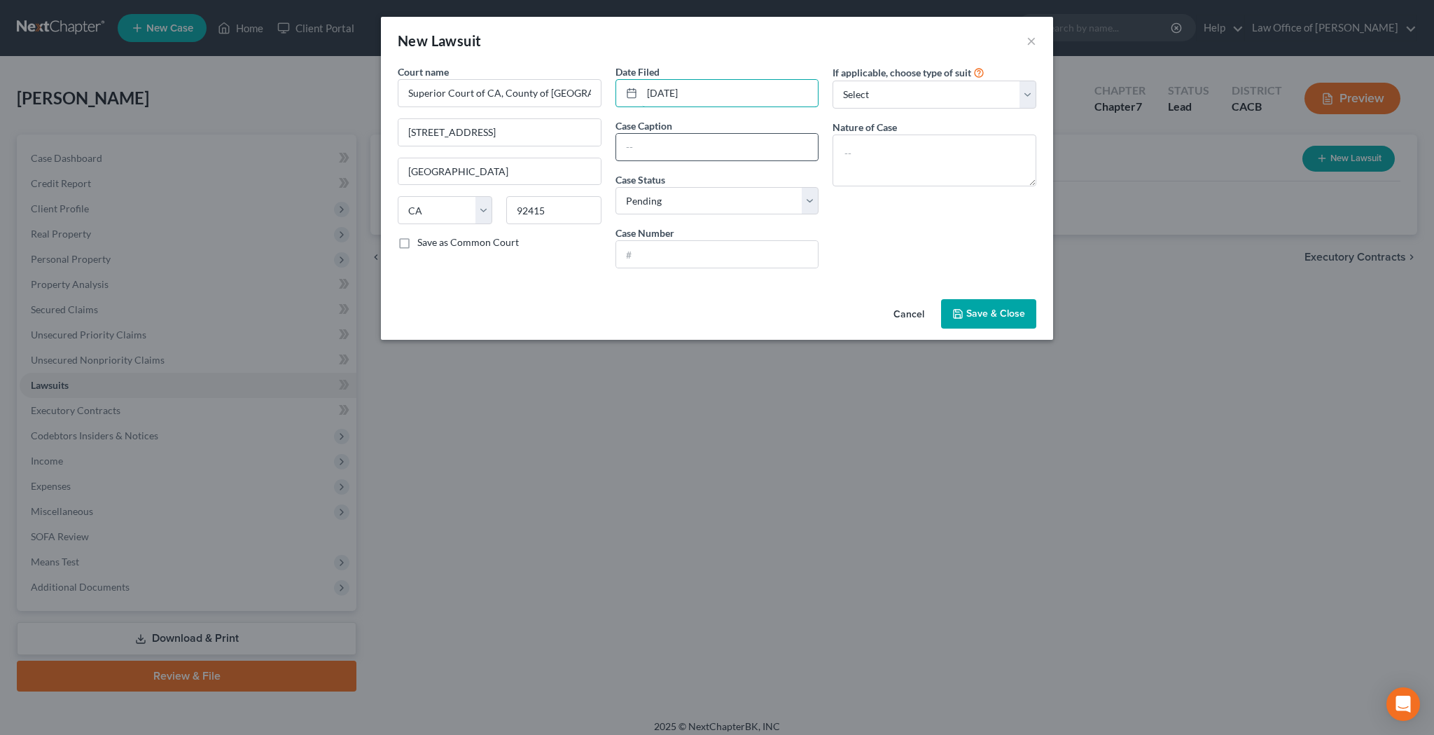
type input "[DATE]"
click at [658, 141] on input "text" at bounding box center [717, 147] width 202 height 27
type input "American Express National Bank v. [PERSON_NAME]"
click at [665, 248] on input "text" at bounding box center [717, 254] width 202 height 27
type input "CIVSB2424941"
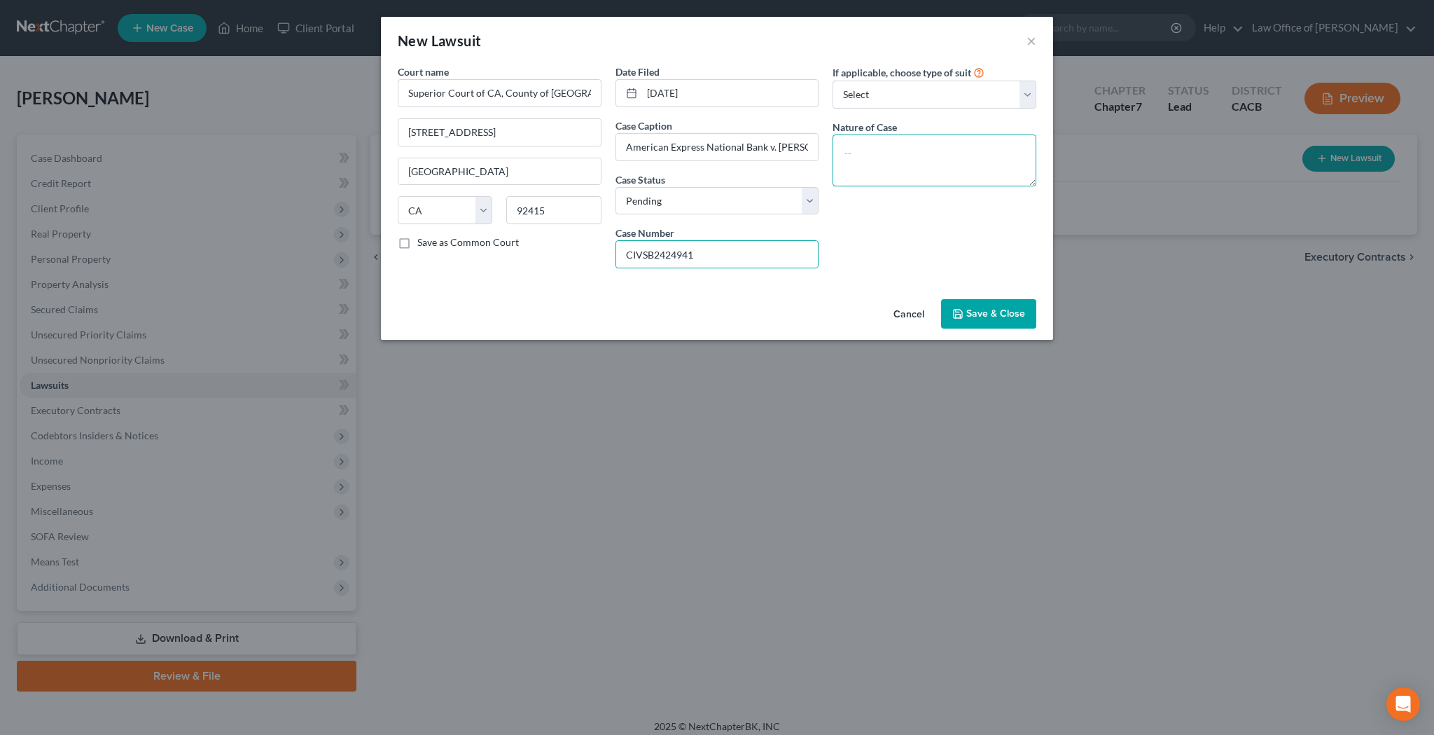
click at [876, 149] on textarea at bounding box center [935, 160] width 204 height 52
type textarea "Collections Lawsuit"
click at [1003, 313] on span "Save & Close" at bounding box center [995, 313] width 59 height 12
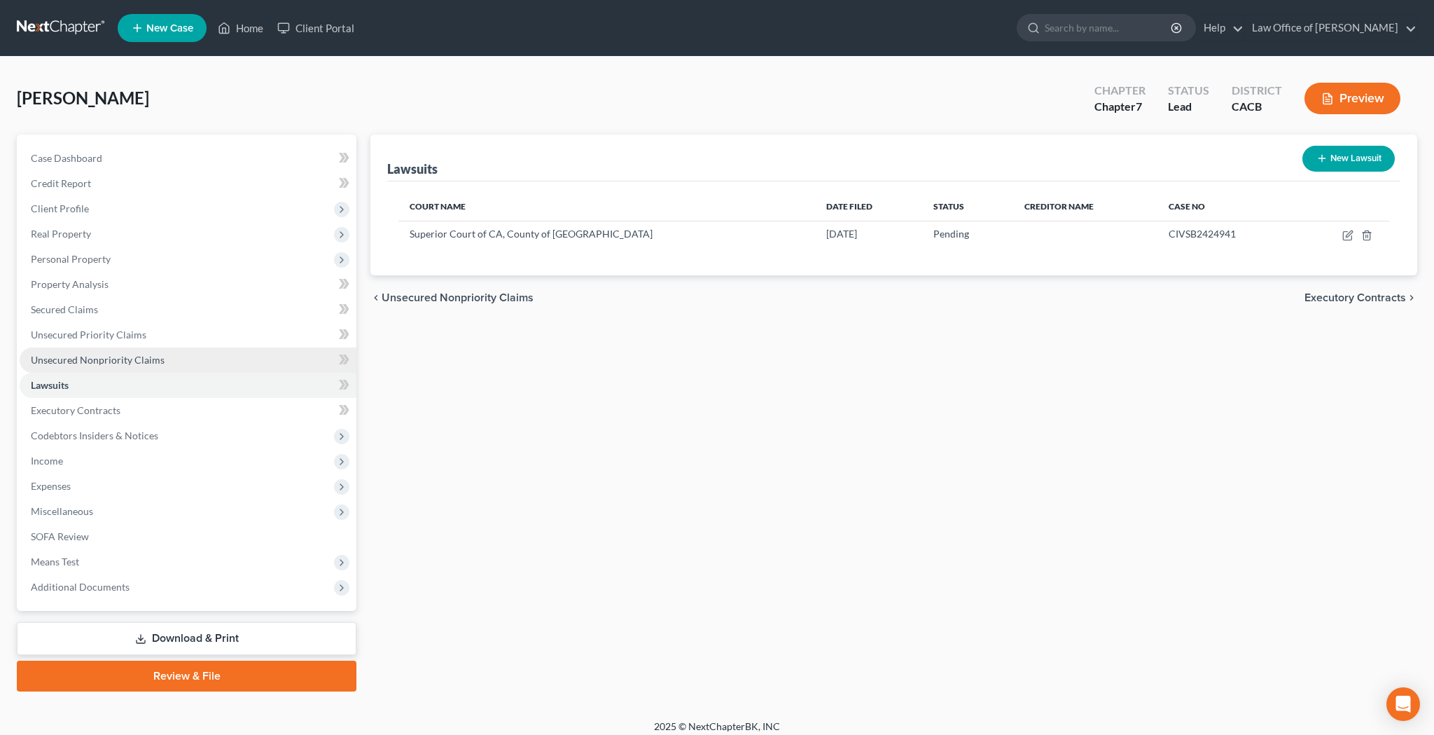
click at [107, 359] on span "Unsecured Nonpriority Claims" at bounding box center [98, 360] width 134 height 12
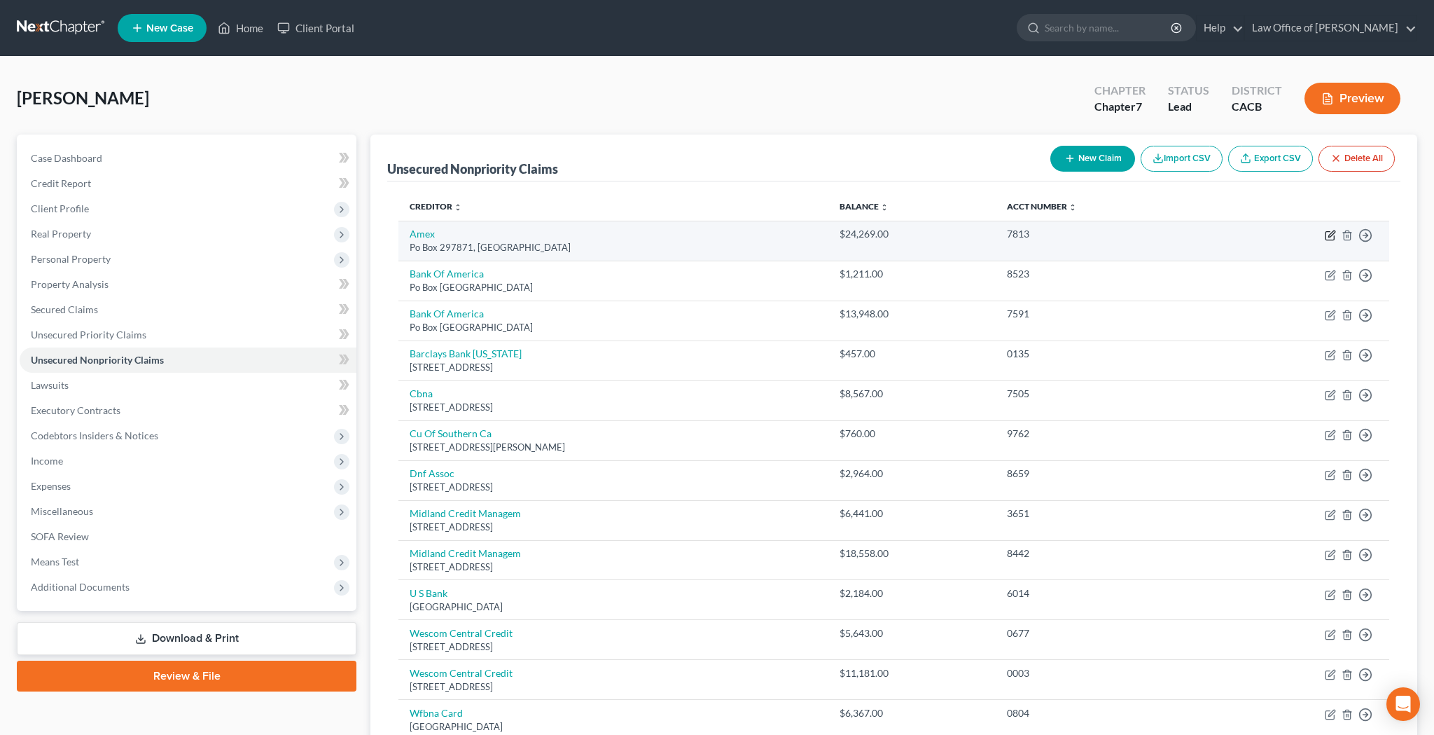
click at [1329, 239] on icon "button" at bounding box center [1330, 236] width 8 height 8
select select "9"
select select "2"
select select "0"
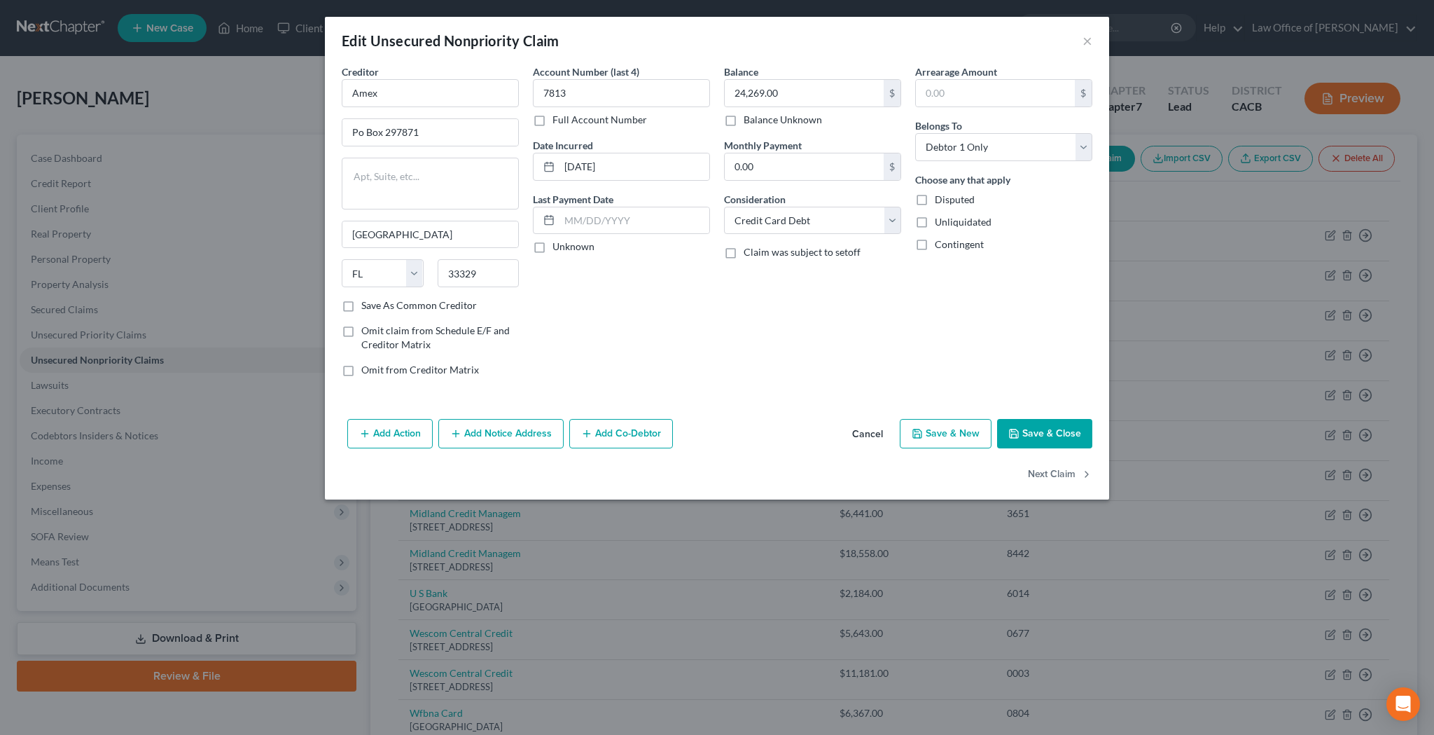
click at [535, 428] on button "Add Notice Address" at bounding box center [500, 433] width 125 height 29
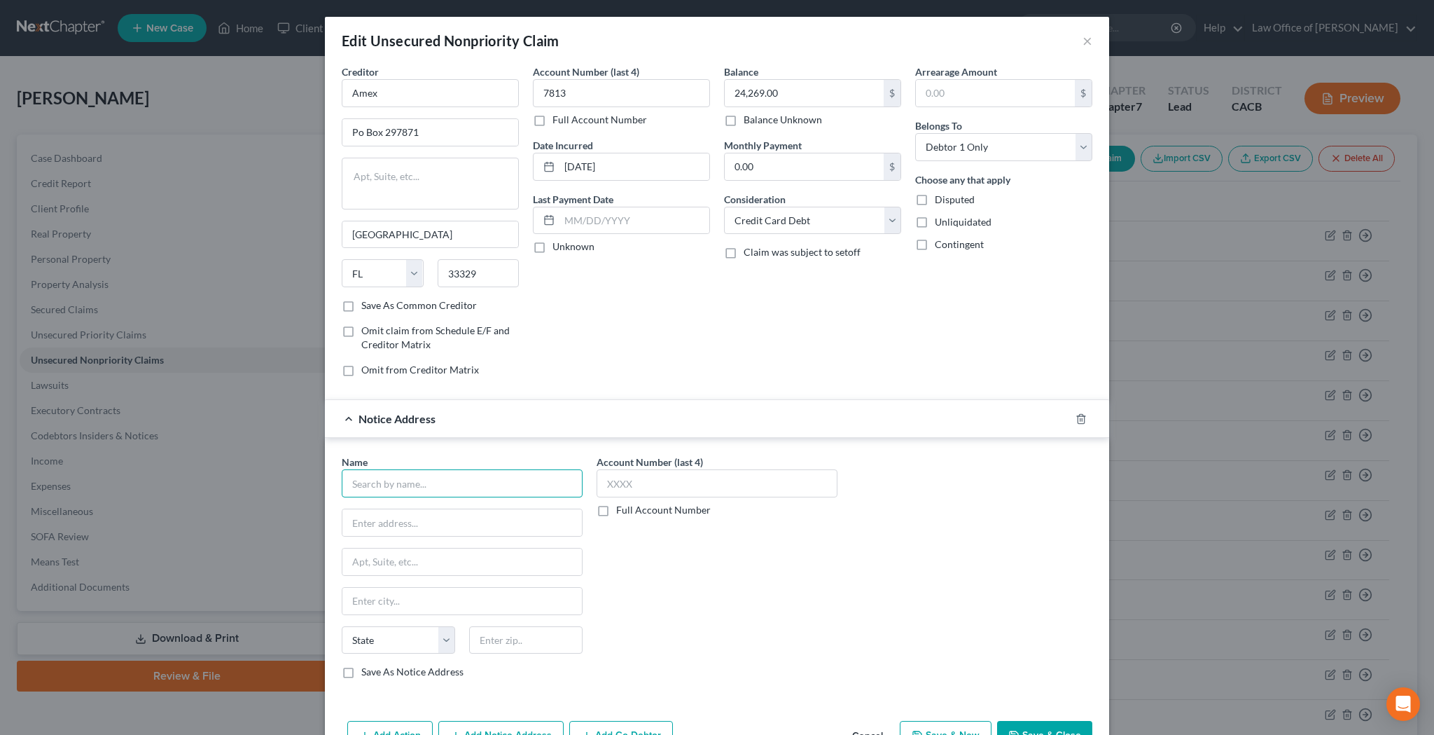
click at [501, 475] on input "text" at bounding box center [462, 483] width 241 height 28
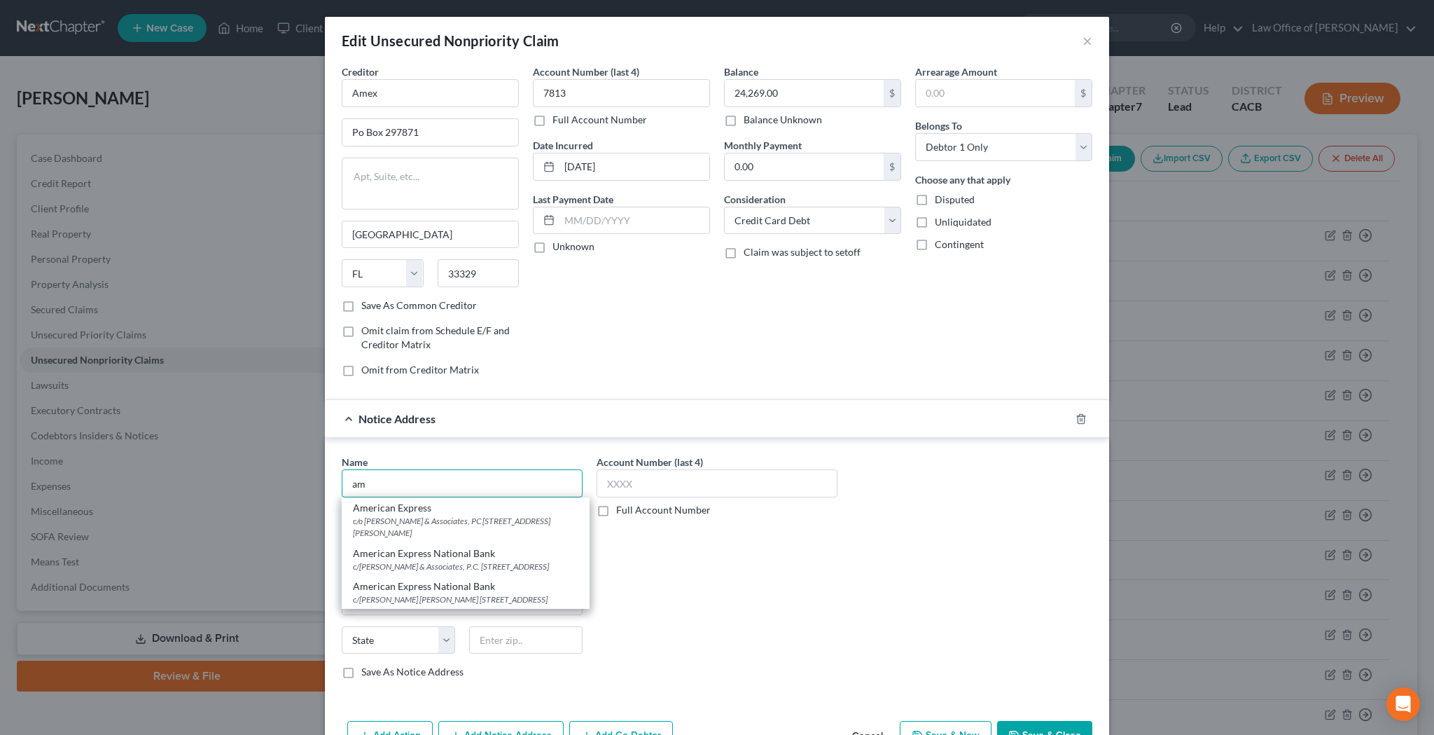
type input "a"
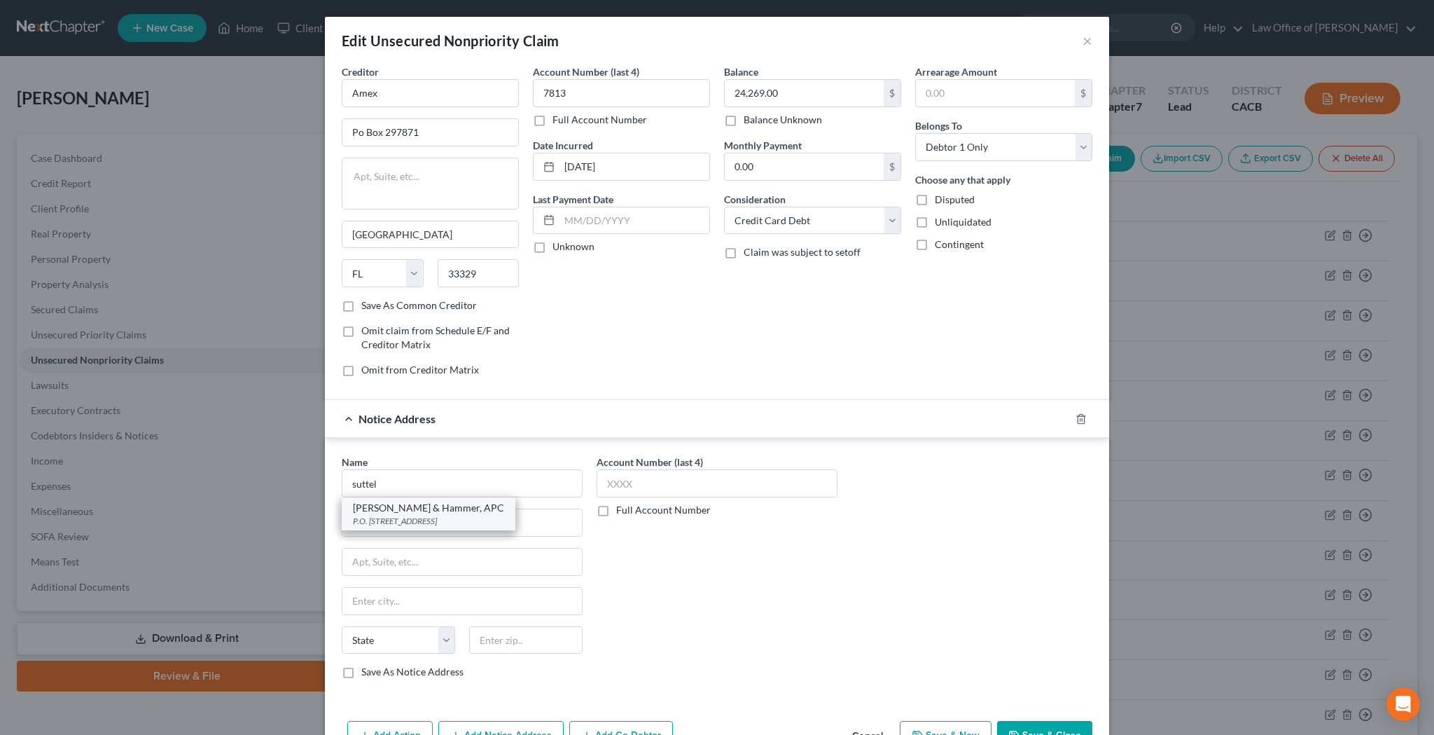
click at [484, 509] on div "[PERSON_NAME] & Hammer, APC" at bounding box center [428, 508] width 151 height 14
type input "[PERSON_NAME] & Hammer, APC"
type input "P.O. Box C-90006"
type input "Bellevue"
select select "50"
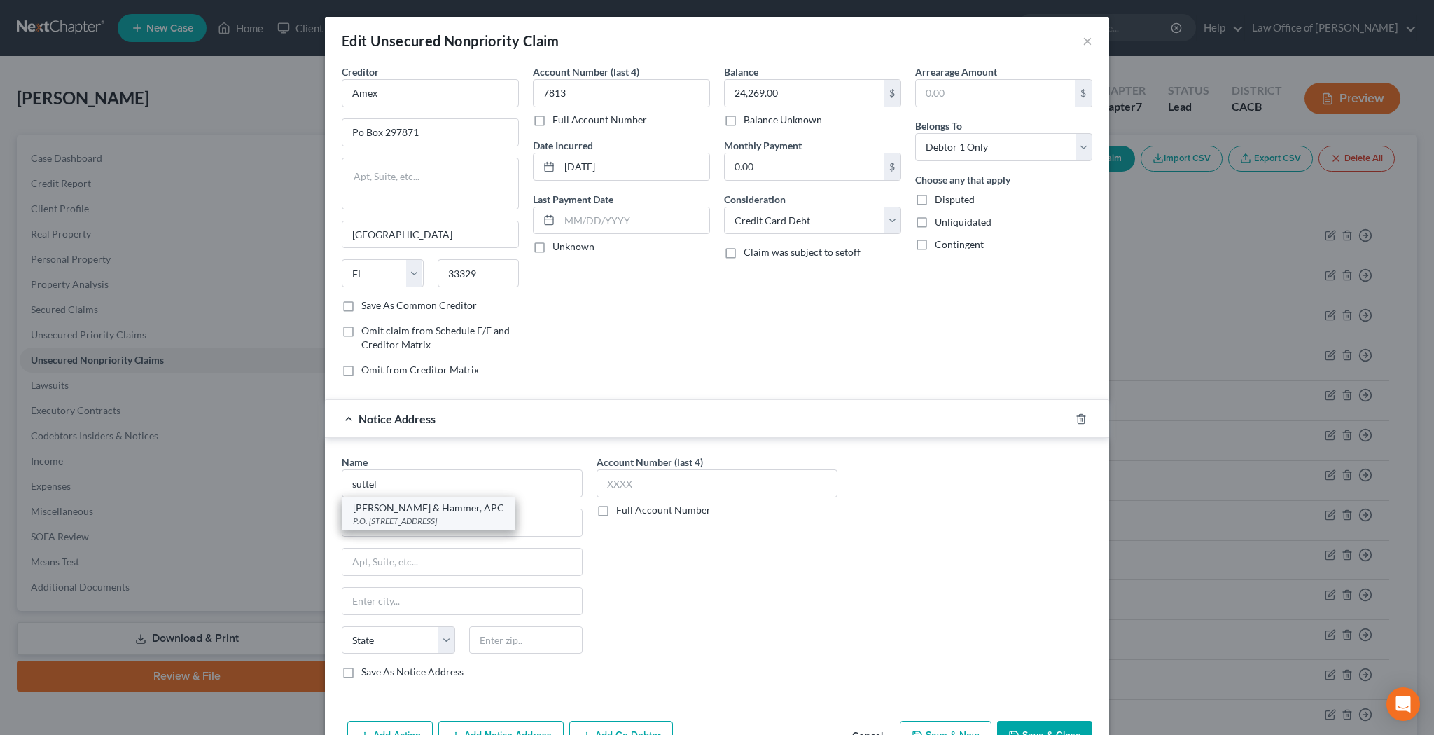
type input "98009"
drag, startPoint x: 441, startPoint y: 527, endPoint x: 352, endPoint y: 526, distance: 88.9
click at [352, 526] on input "P.O. Box C-90006" at bounding box center [461, 522] width 239 height 27
click at [557, 531] on input "text" at bounding box center [461, 522] width 239 height 27
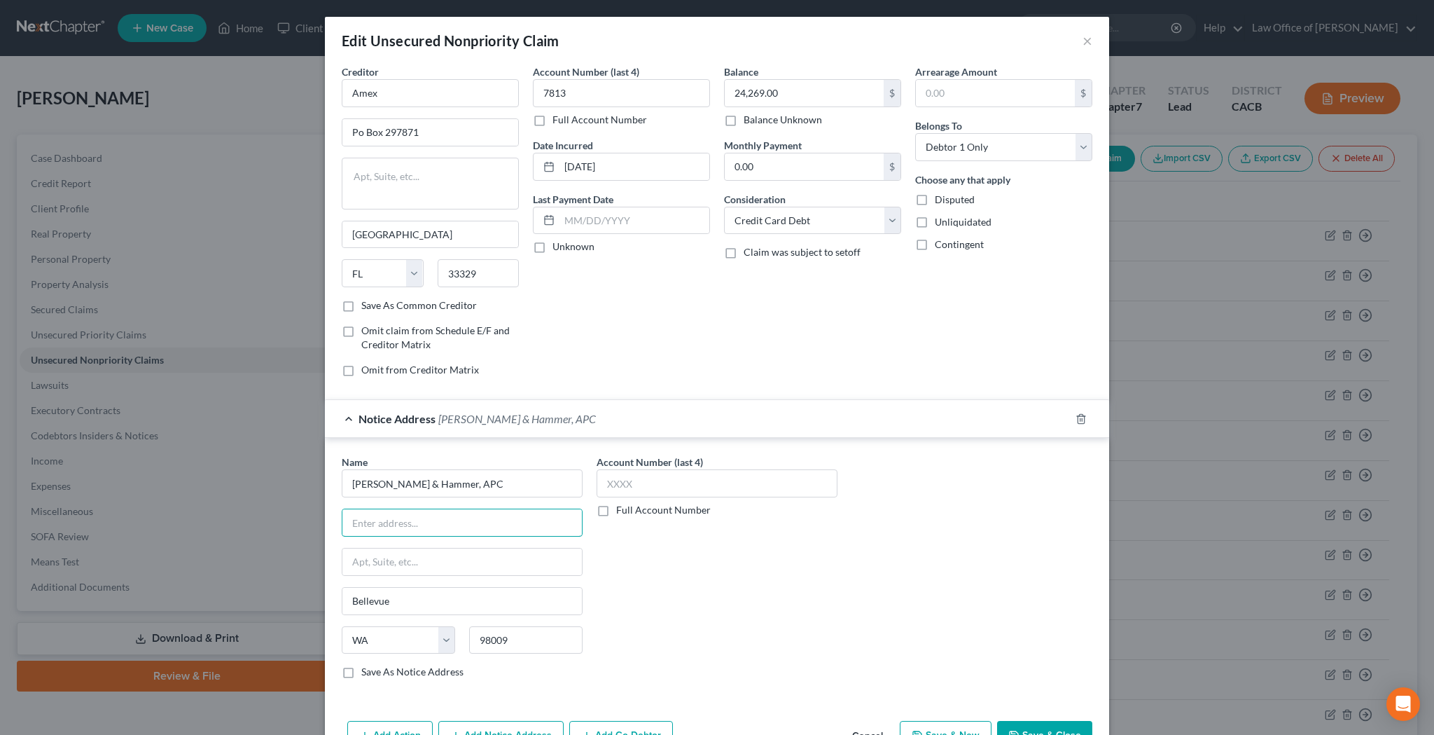
click at [426, 555] on input "text" at bounding box center [461, 561] width 239 height 27
paste input "P.O. Box C-90006"
type input "P.O. Box C-90006"
drag, startPoint x: 464, startPoint y: 484, endPoint x: 351, endPoint y: 482, distance: 113.5
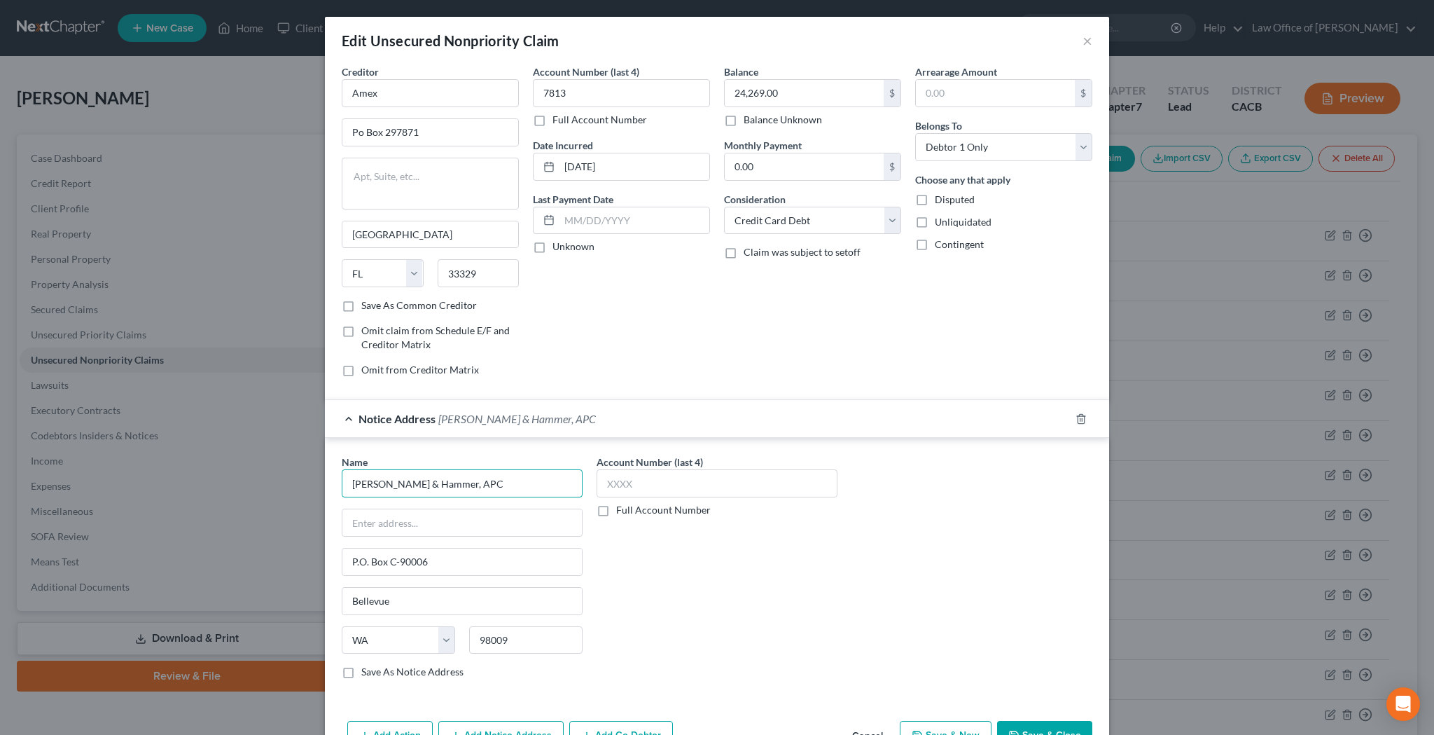
click at [351, 482] on input "[PERSON_NAME] & Hammer, APC" at bounding box center [462, 483] width 241 height 28
click at [363, 518] on input "text" at bounding box center [461, 522] width 239 height 27
paste input "[PERSON_NAME] & Hammer, APC"
type input "[PERSON_NAME] & Hammer, APC"
click at [386, 486] on input "text" at bounding box center [462, 483] width 241 height 28
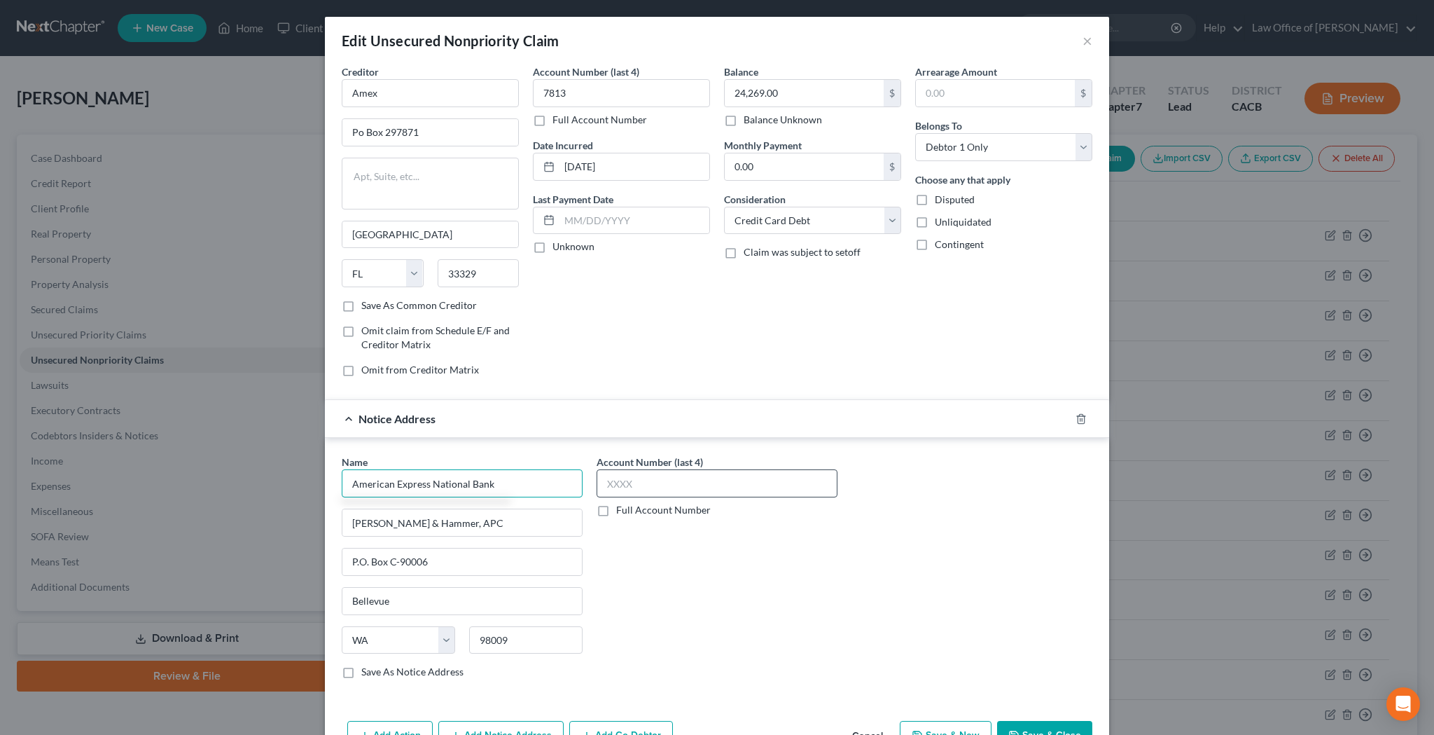
type input "American Express National Bank"
click at [630, 481] on input "text" at bounding box center [717, 483] width 241 height 28
type input "4941"
click at [695, 611] on div "Account Number (last 4) 4941 Full Account Number" at bounding box center [717, 571] width 255 height 235
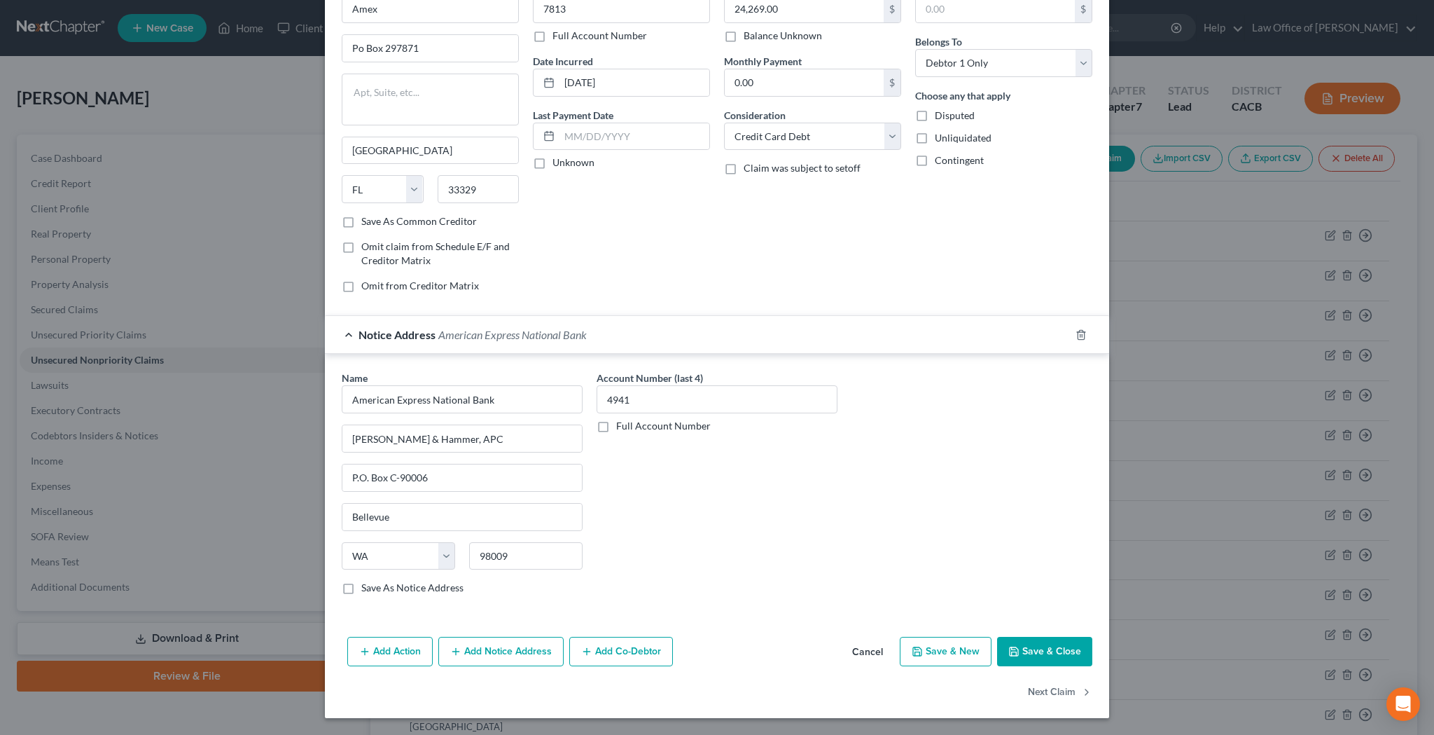
scroll to position [83, 0]
click at [1054, 649] on button "Save & Close" at bounding box center [1044, 651] width 95 height 29
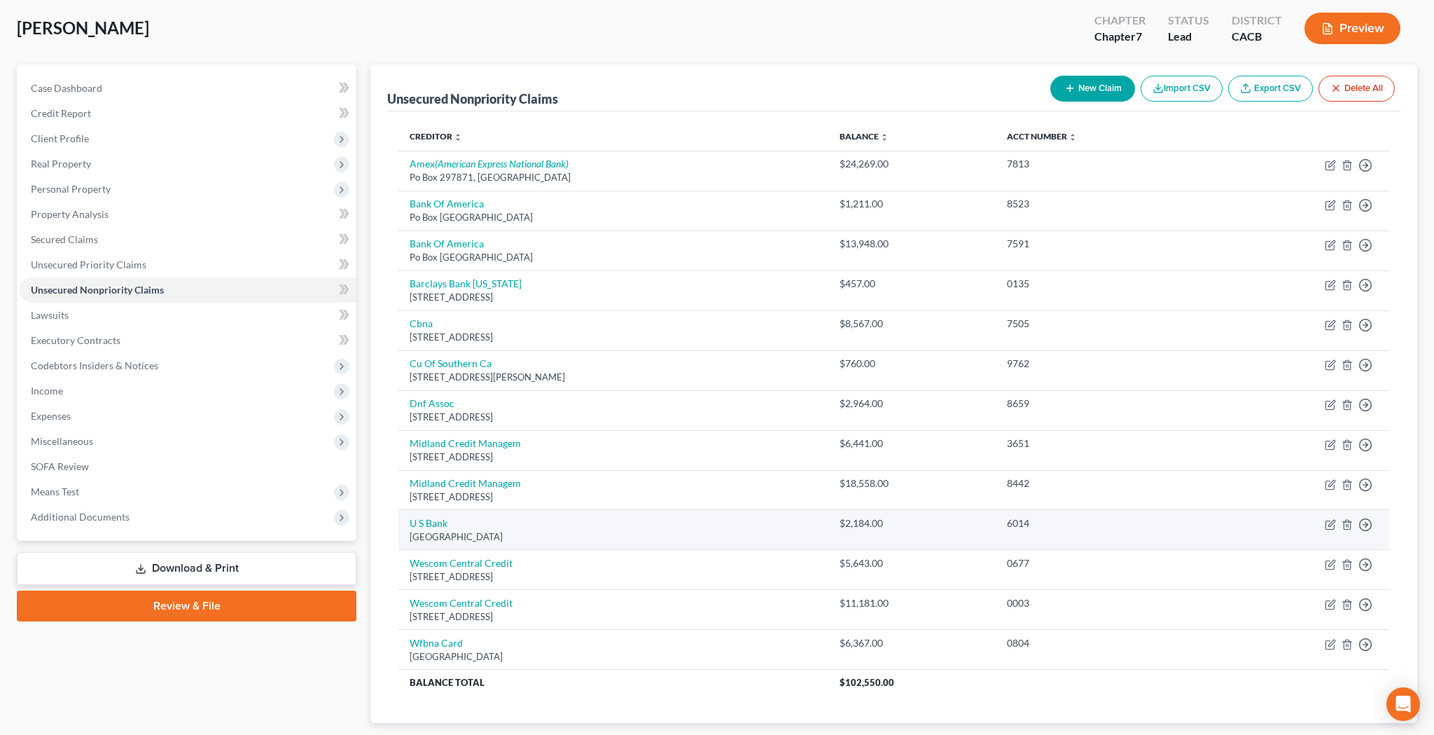
scroll to position [71, 0]
click at [1334, 520] on icon "button" at bounding box center [1330, 524] width 8 height 8
select select "26"
select select "2"
select select "0"
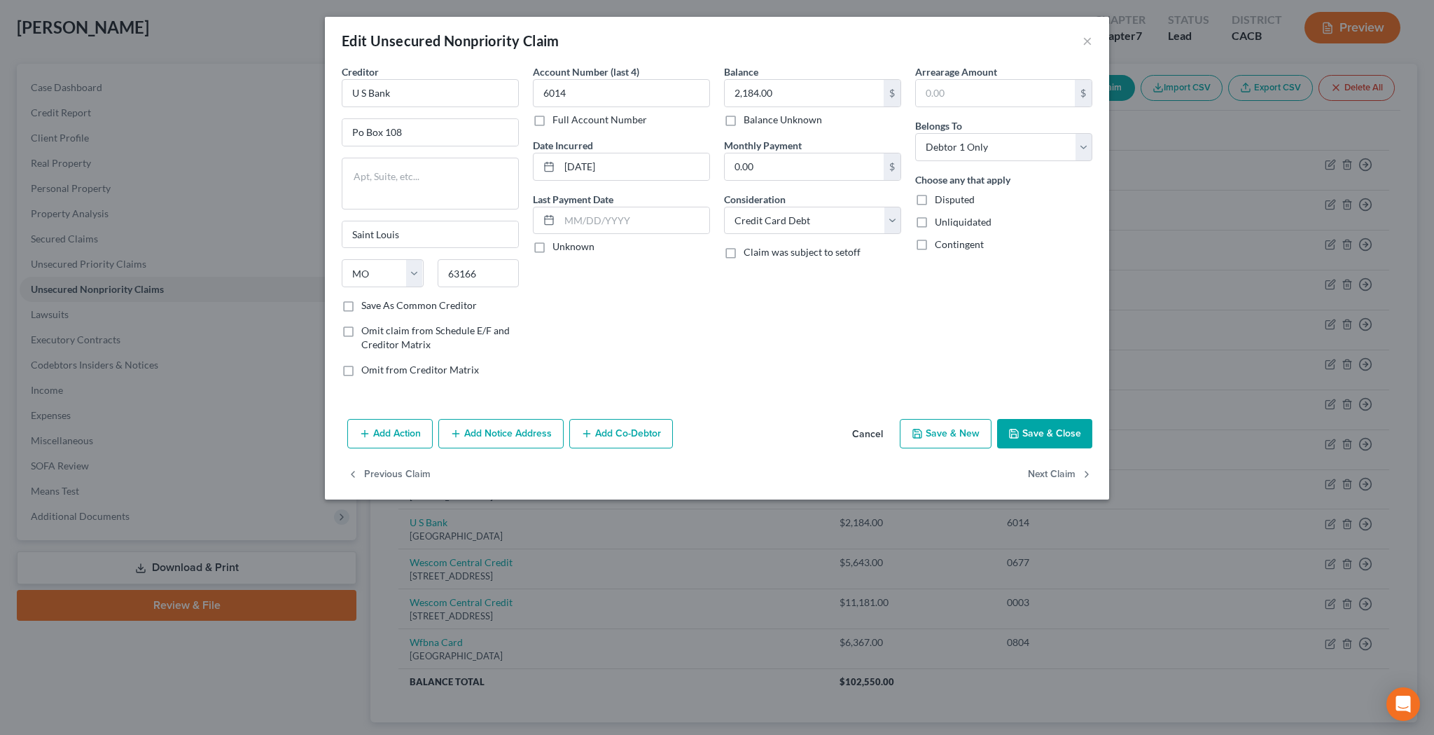
click at [533, 429] on button "Add Notice Address" at bounding box center [500, 433] width 125 height 29
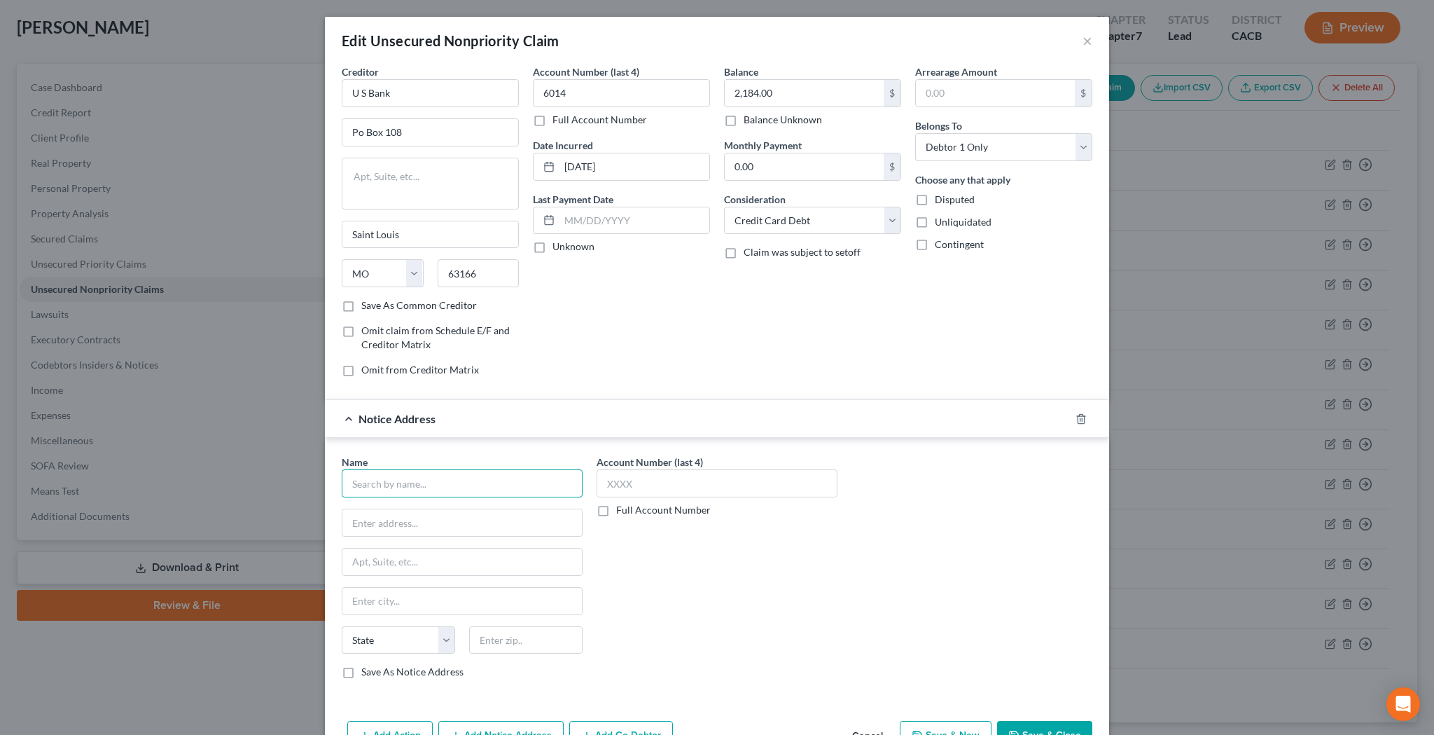
click at [507, 478] on input "text" at bounding box center [462, 483] width 241 height 28
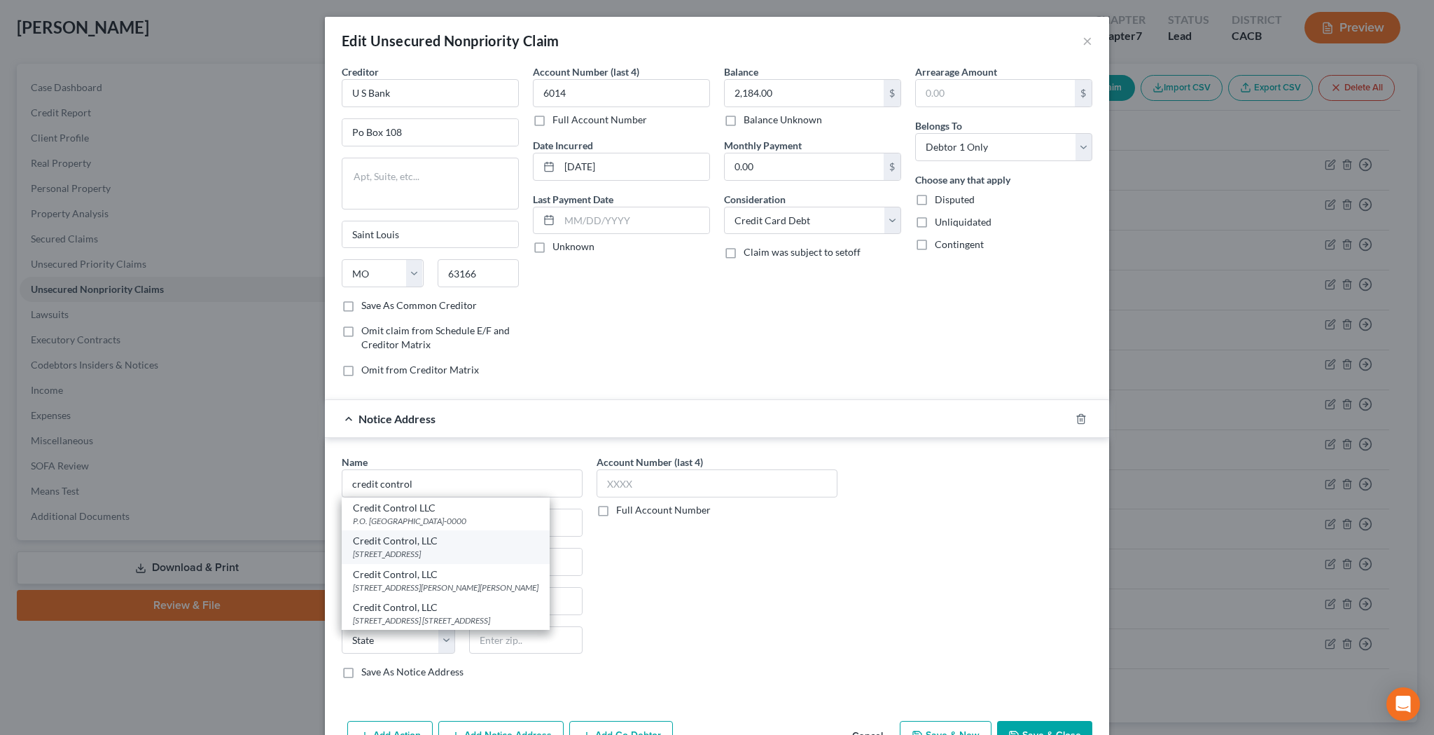
click at [496, 546] on div "Credit Control, LLC" at bounding box center [446, 541] width 186 height 14
type input "Credit Control, LLC"
type input "[STREET_ADDRESS]"
type input "Earth City"
select select "26"
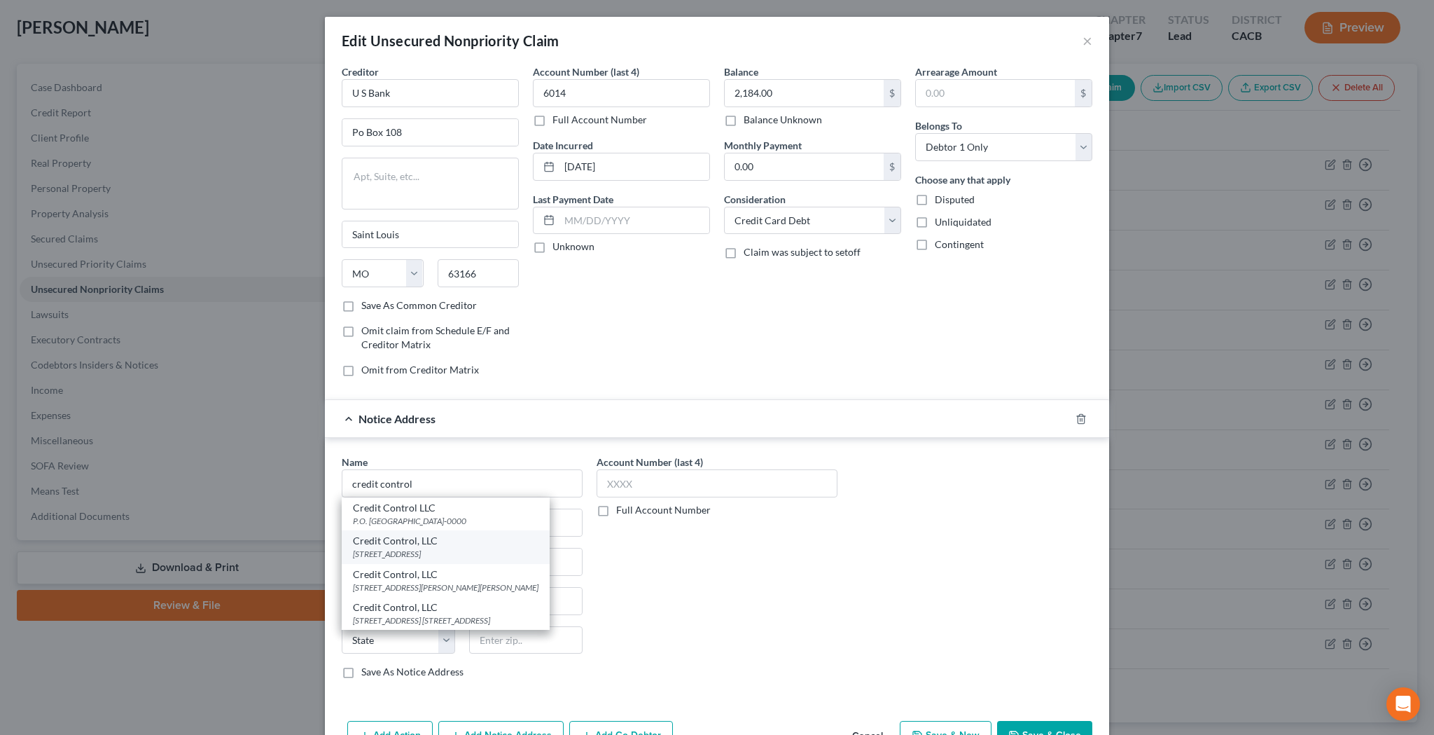
type input "63045"
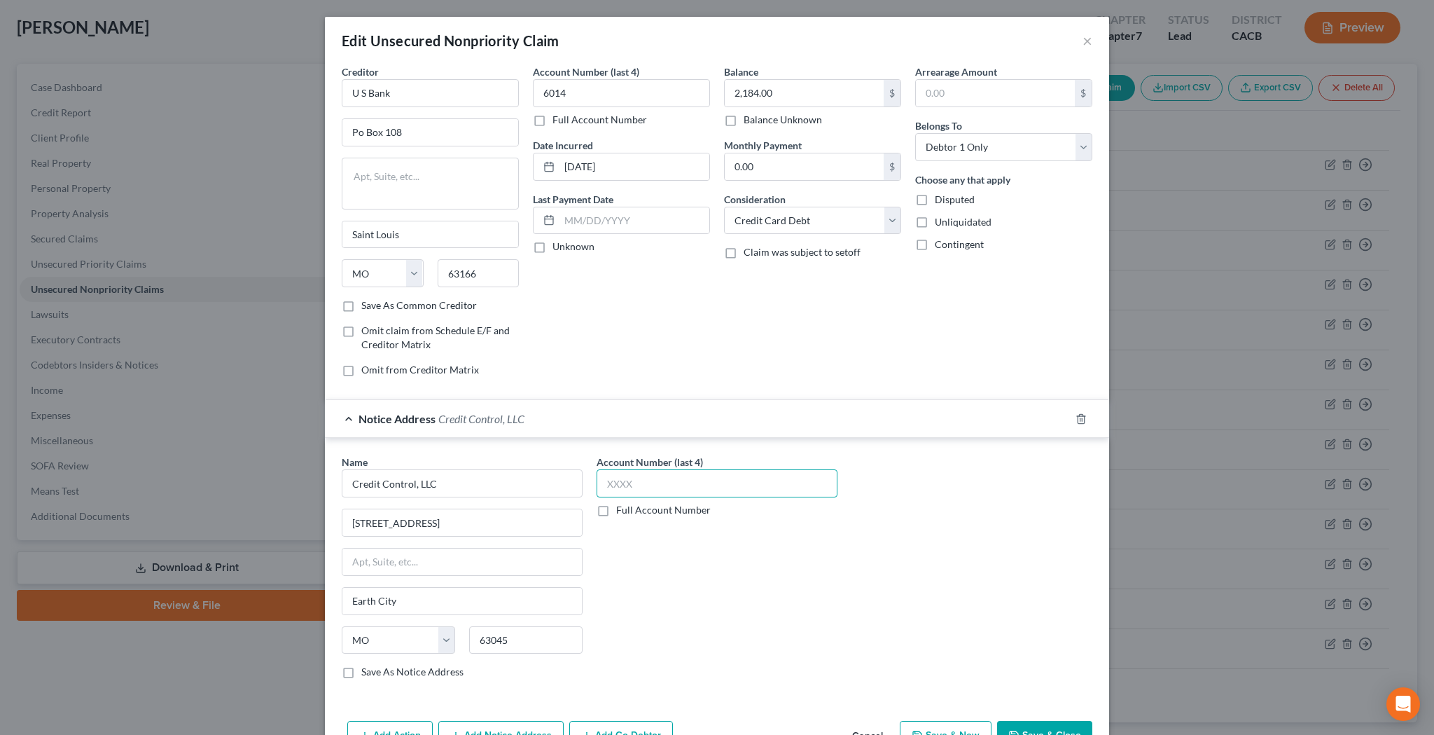
click at [643, 481] on input "text" at bounding box center [717, 483] width 241 height 28
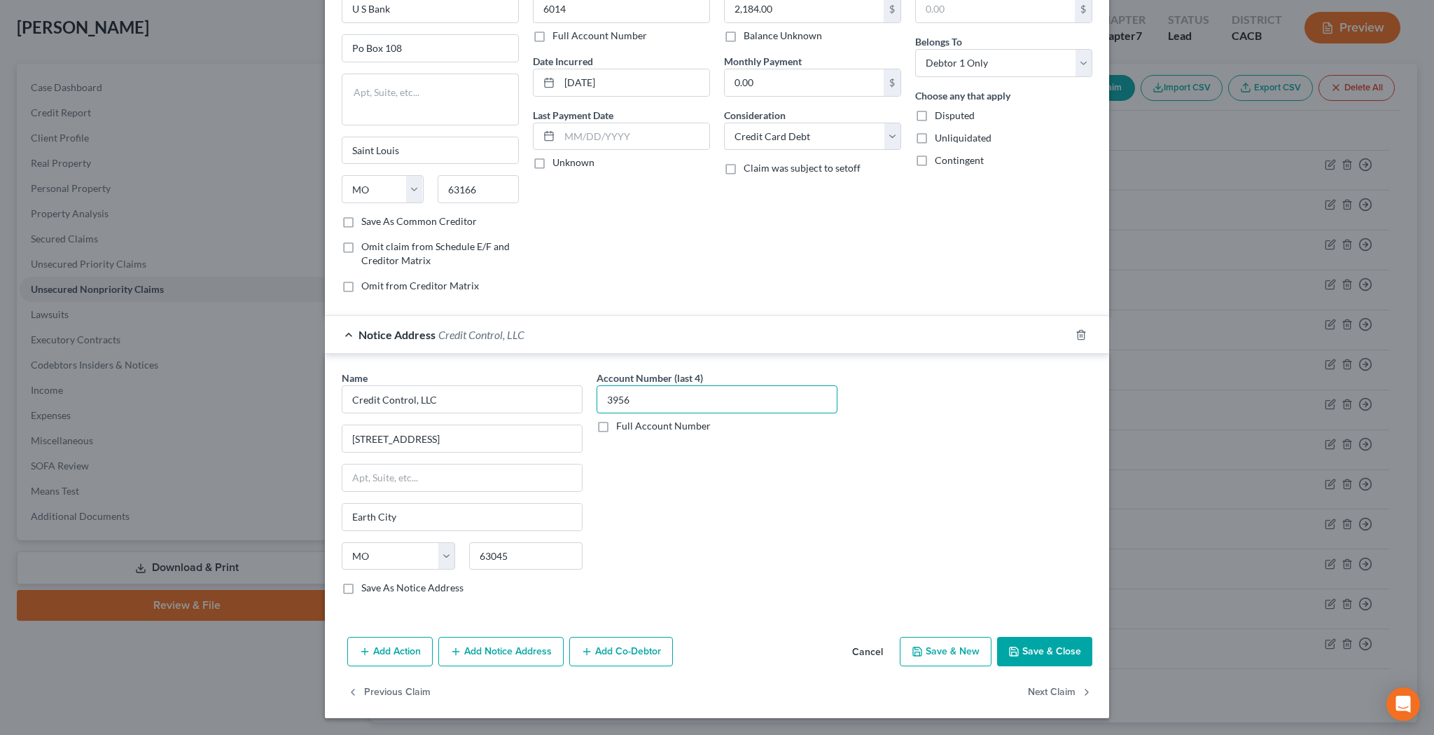
scroll to position [83, 0]
type input "3956"
click at [1036, 652] on button "Save & Close" at bounding box center [1044, 651] width 95 height 29
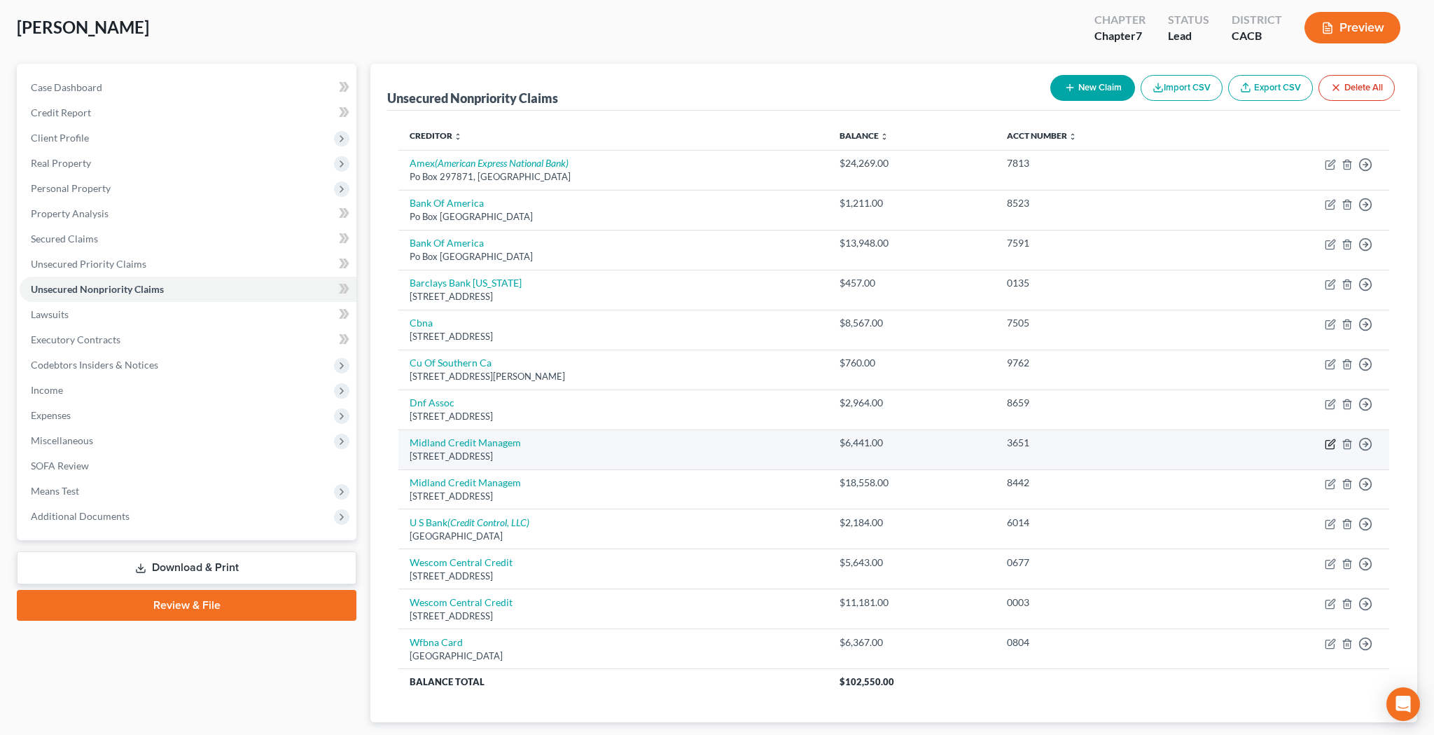
click at [1330, 440] on icon "button" at bounding box center [1331, 442] width 6 height 6
select select "23"
select select "0"
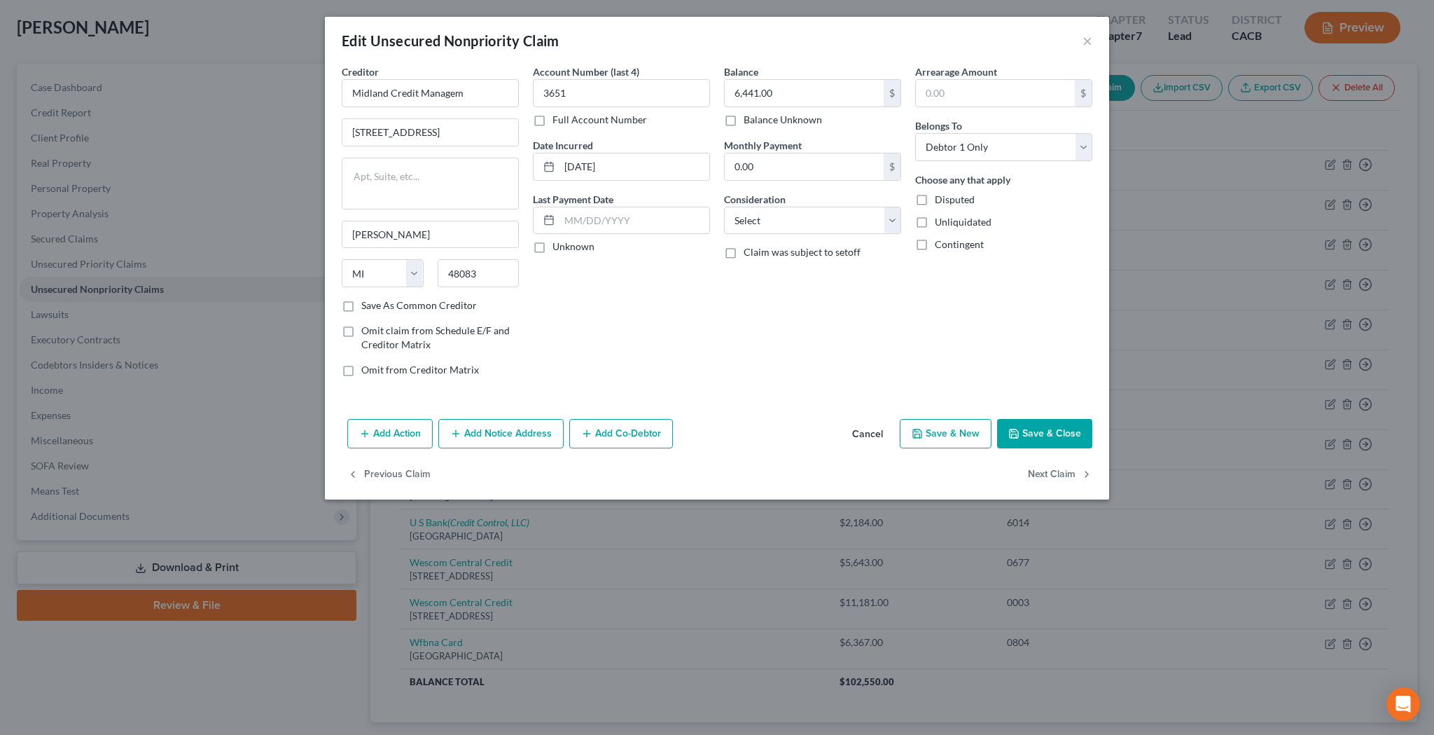
click at [538, 427] on button "Add Notice Address" at bounding box center [500, 433] width 125 height 29
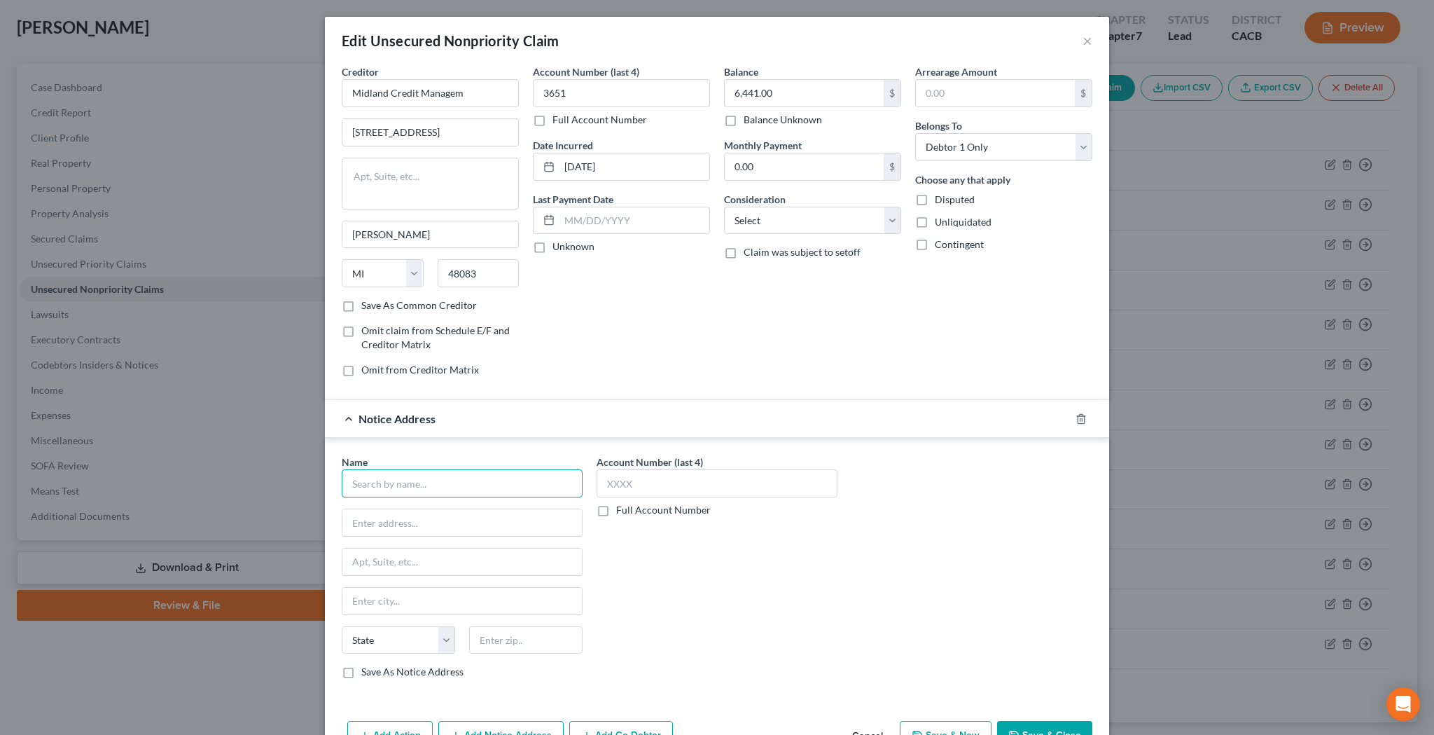
click at [506, 475] on input "text" at bounding box center [462, 483] width 241 height 28
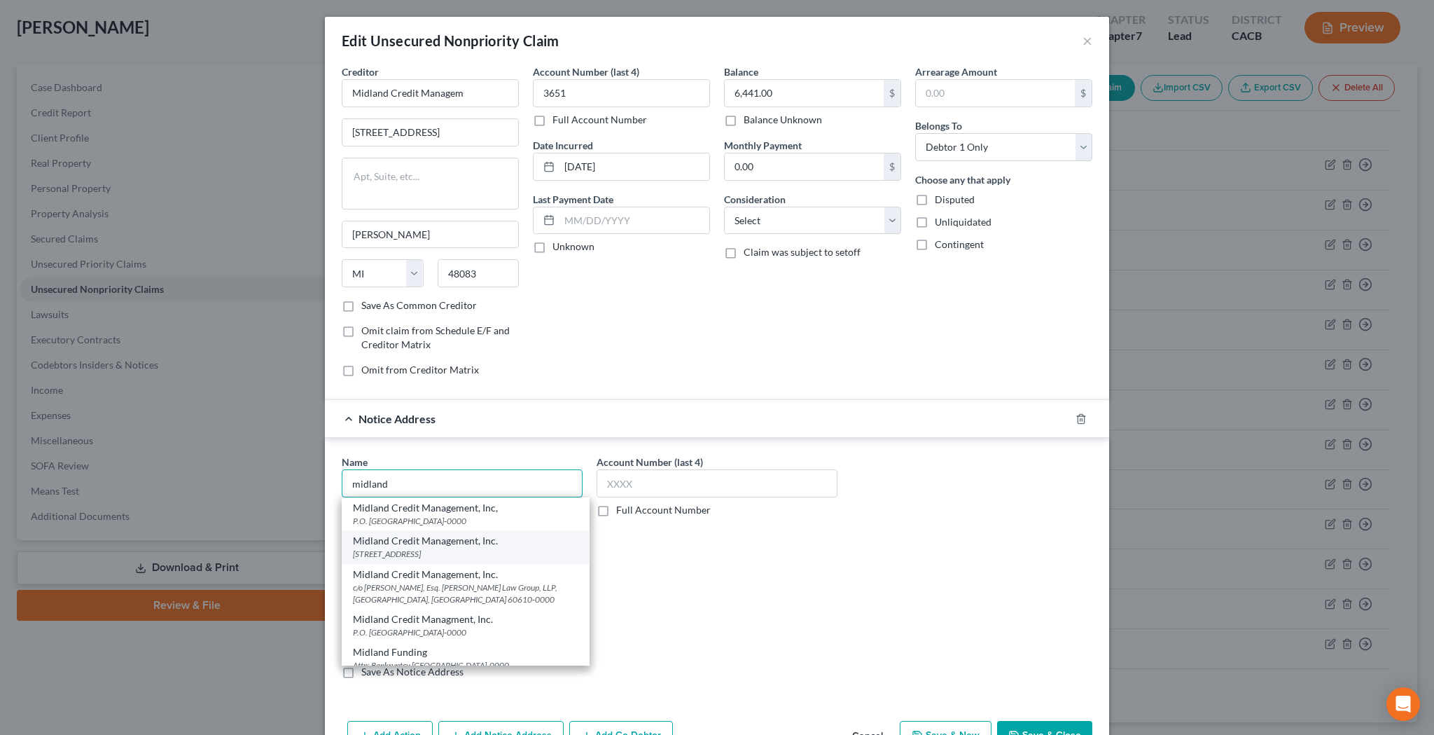
scroll to position [0, 0]
click at [463, 550] on div "[STREET_ADDRESS]" at bounding box center [465, 554] width 225 height 12
type input "Midland Credit Management, Inc."
type input "[STREET_ADDRESS]"
type input "[GEOGRAPHIC_DATA]"
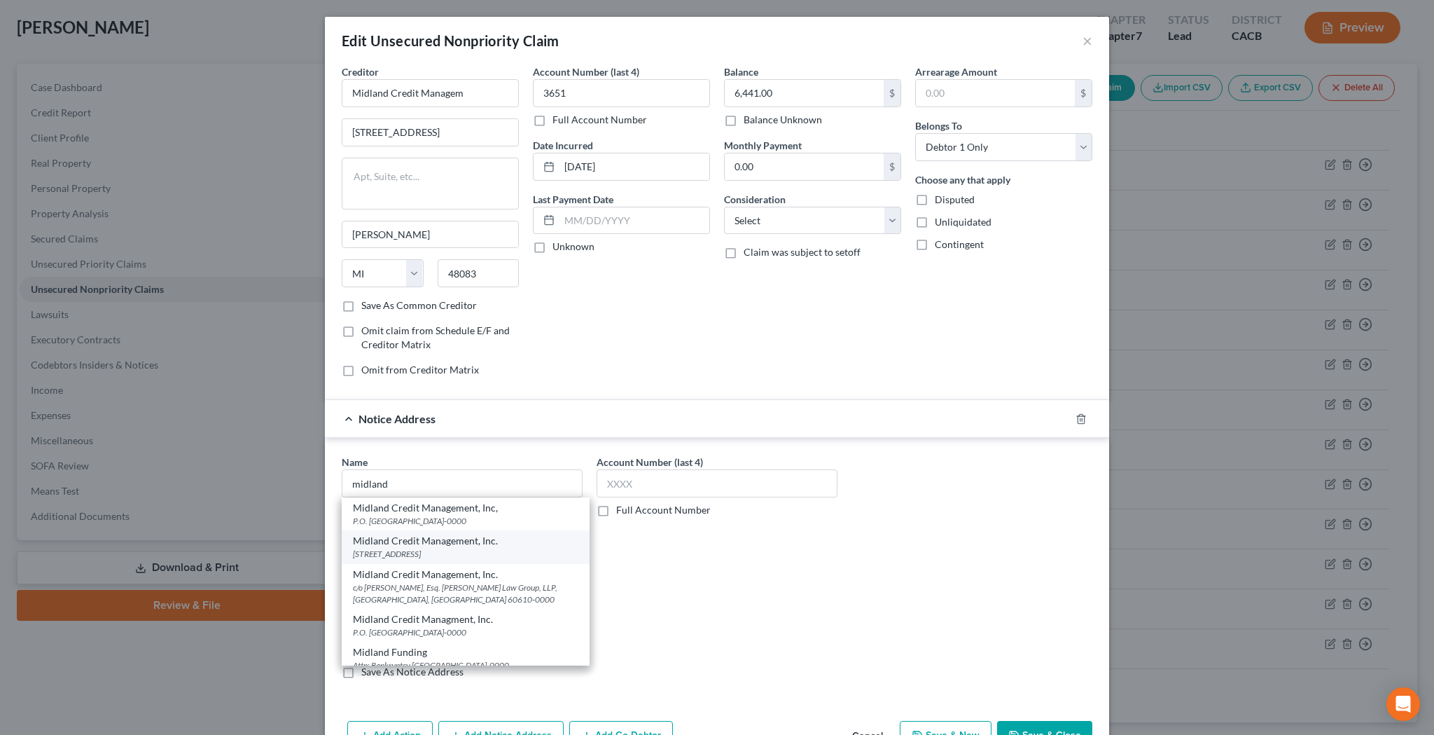
select select "4"
type input "92108-0000"
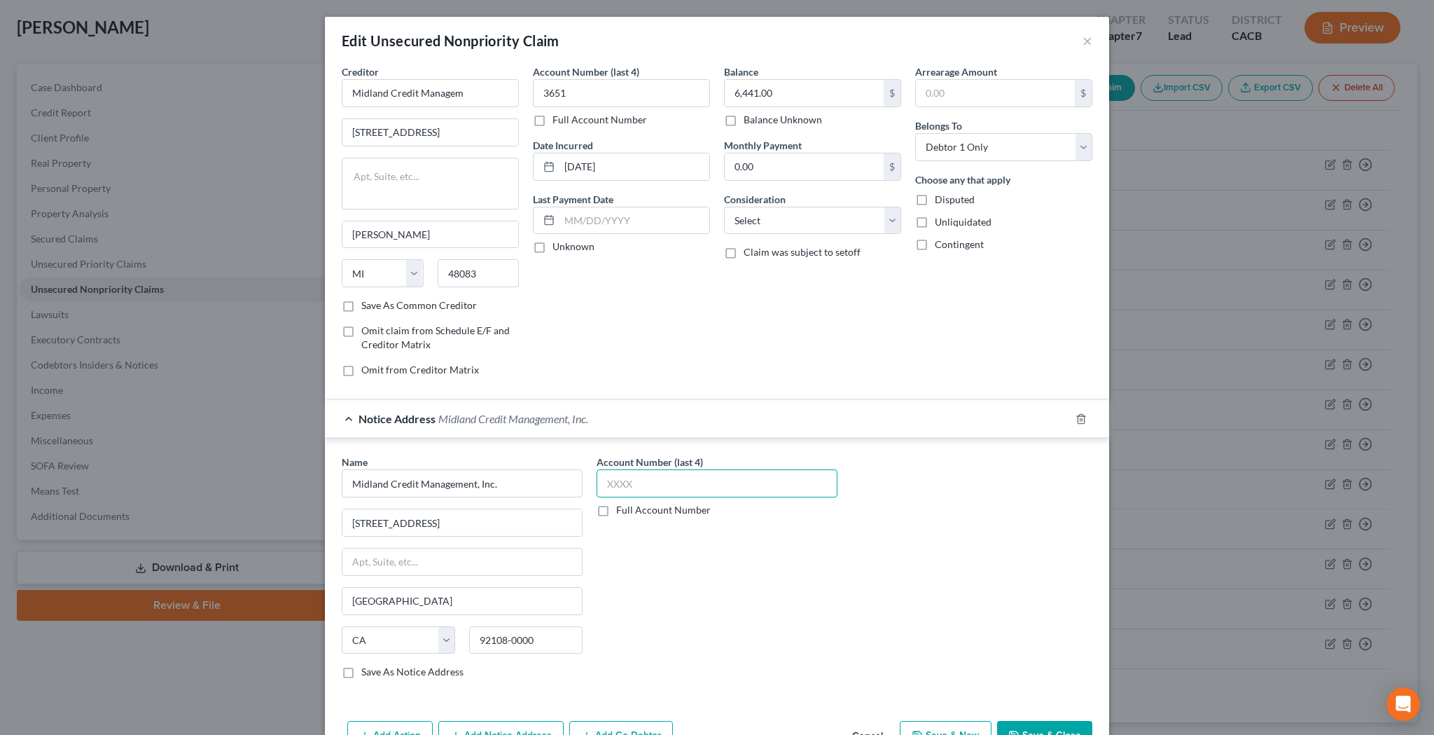
click at [668, 476] on input "text" at bounding box center [717, 483] width 241 height 28
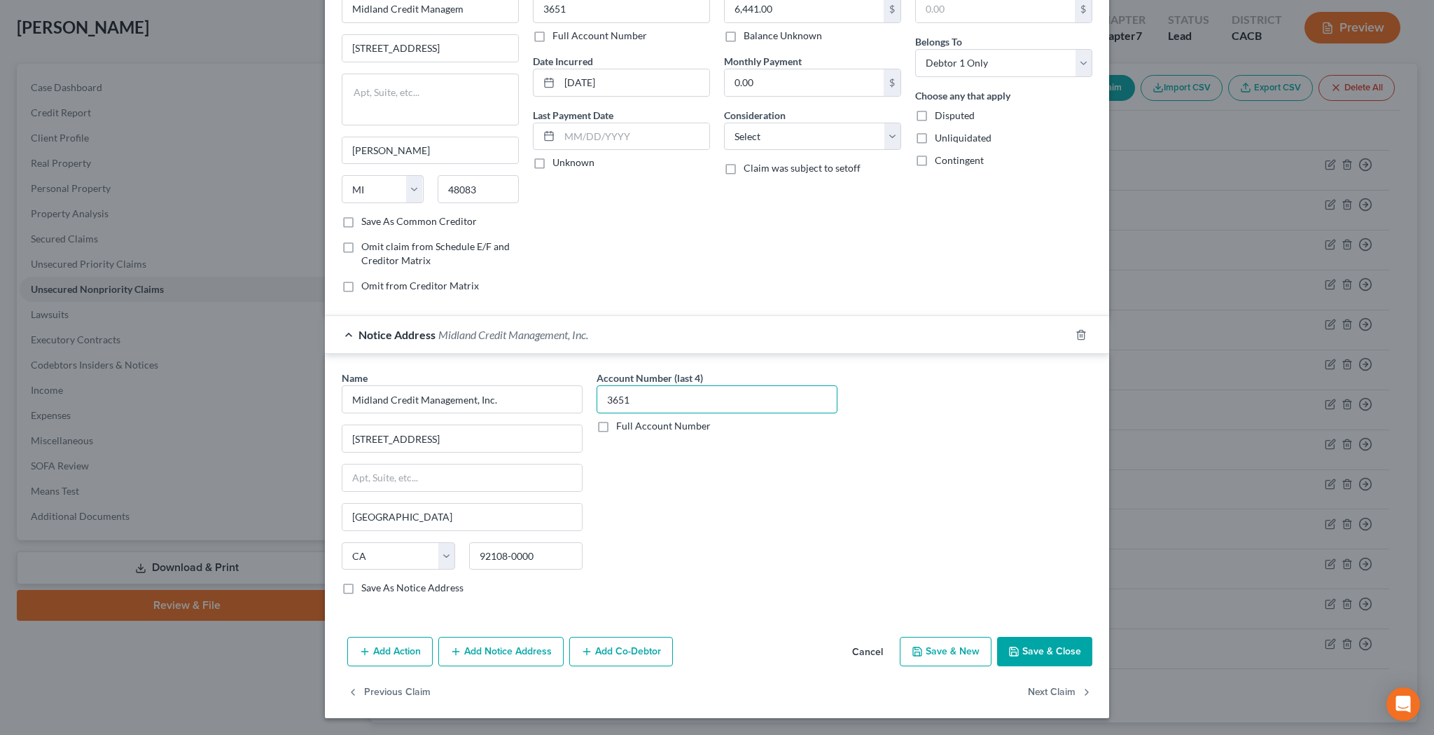
scroll to position [83, 0]
type input "3651"
click at [1036, 649] on button "Save & Close" at bounding box center [1044, 651] width 95 height 29
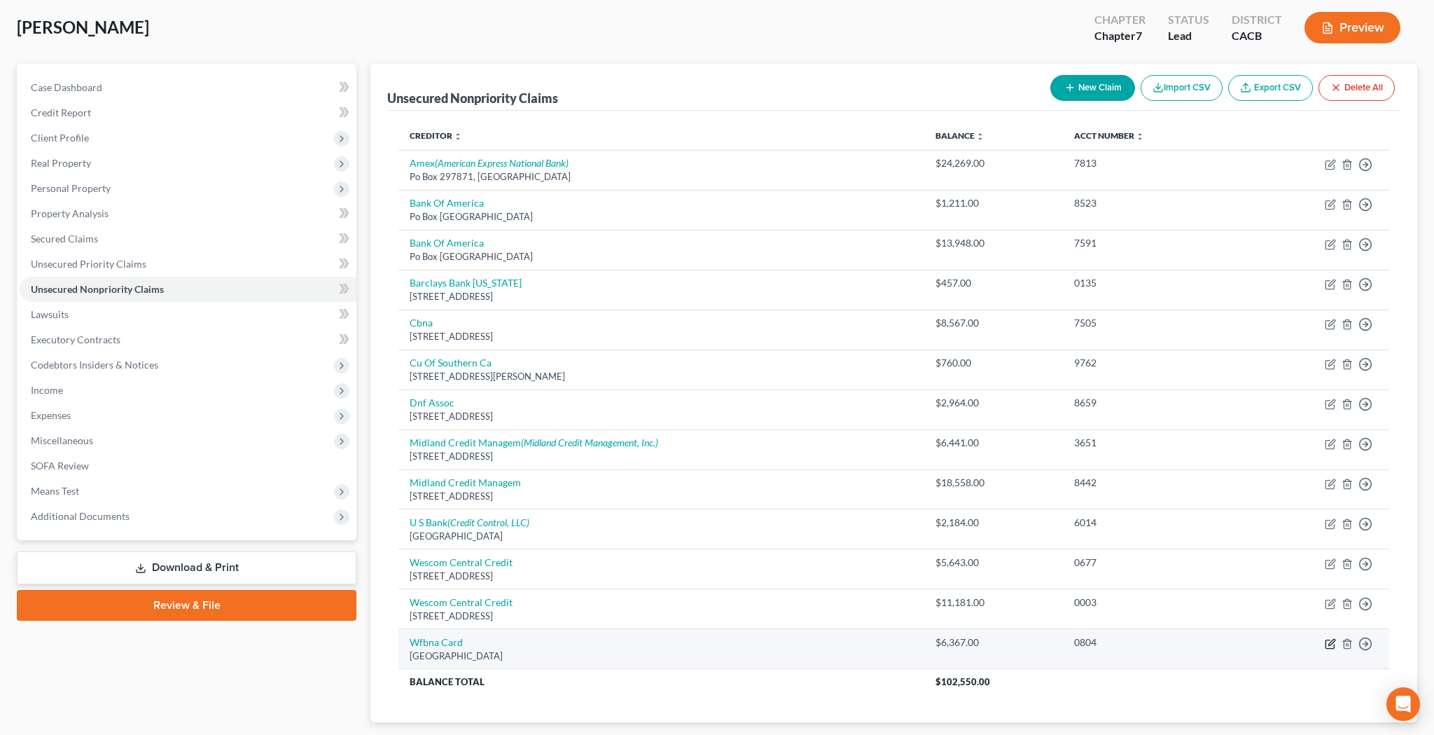
click at [1330, 642] on icon "button" at bounding box center [1330, 643] width 11 height 11
select select "24"
select select "2"
select select "0"
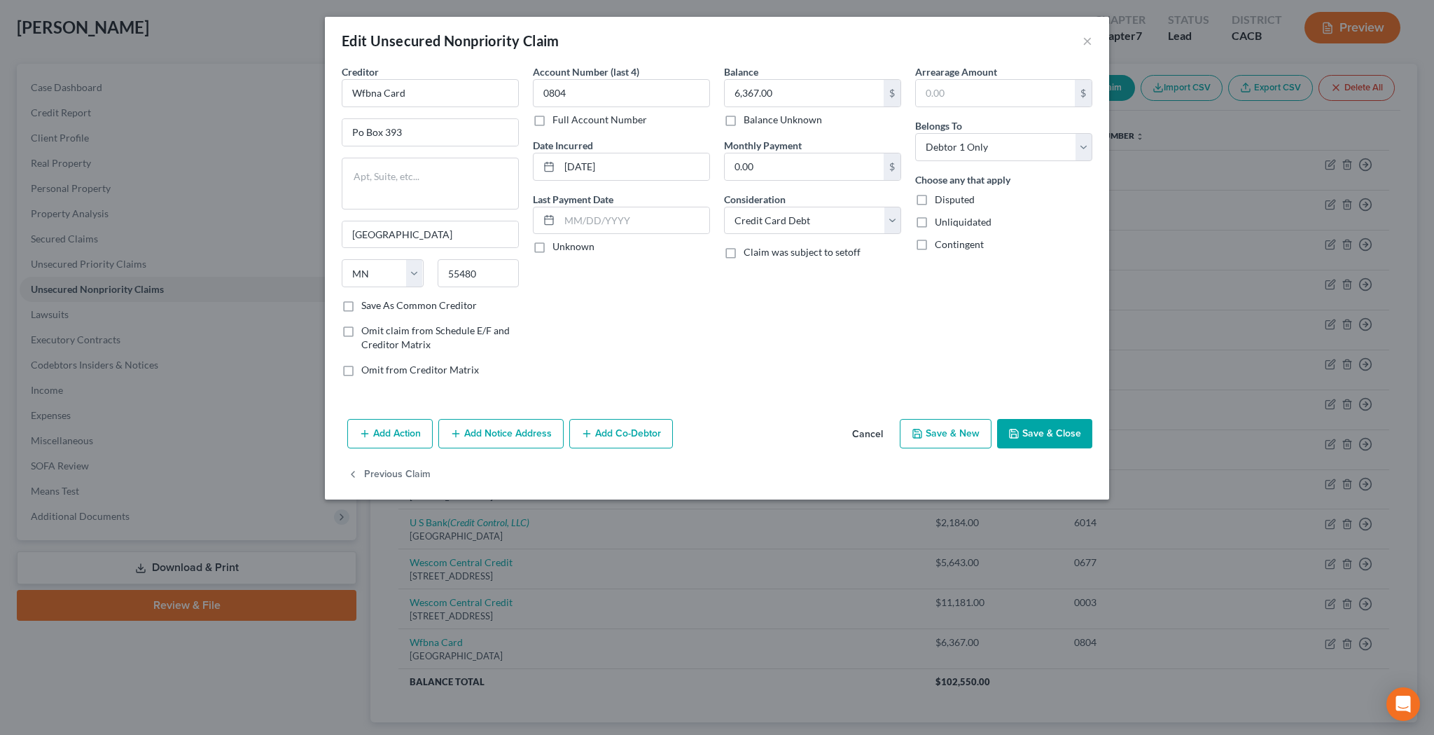
click at [528, 429] on button "Add Notice Address" at bounding box center [500, 433] width 125 height 29
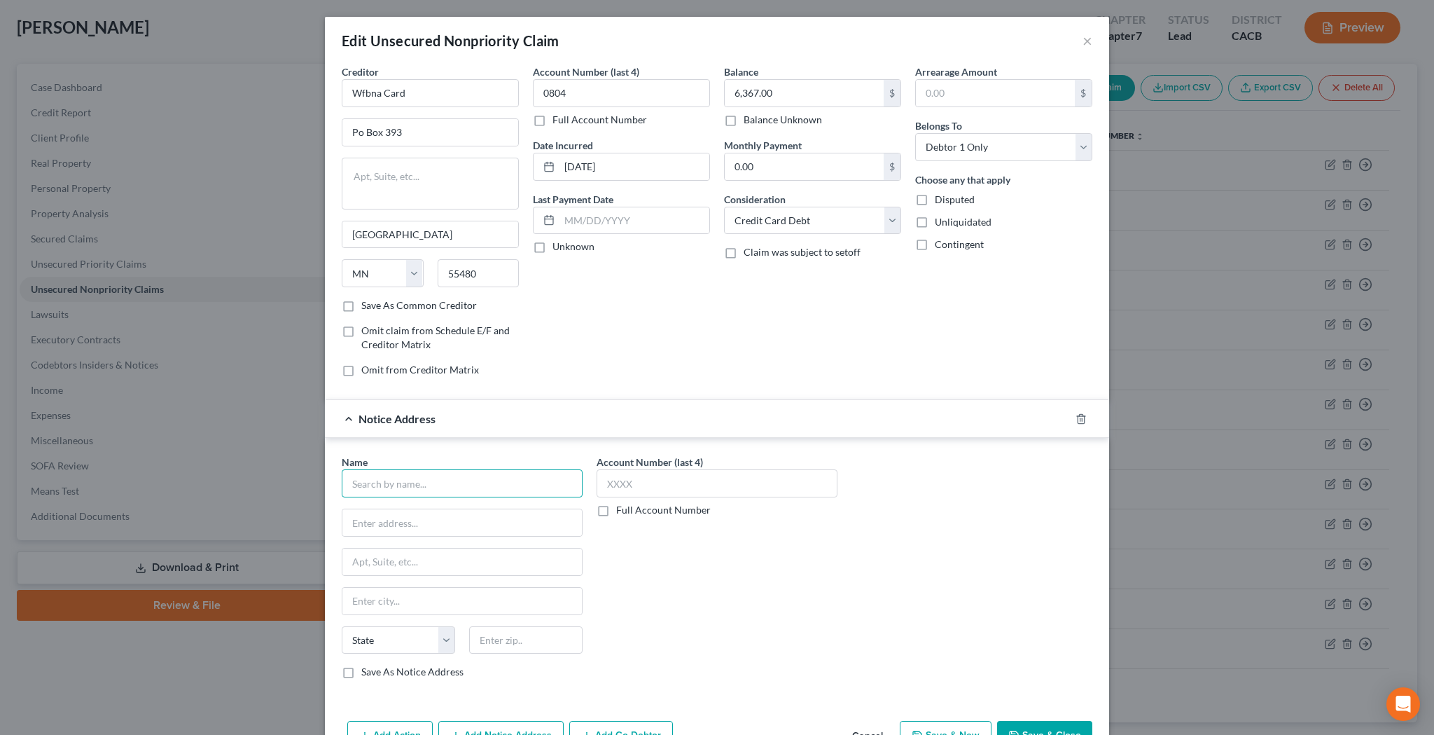
click at [485, 480] on input "text" at bounding box center [462, 483] width 241 height 28
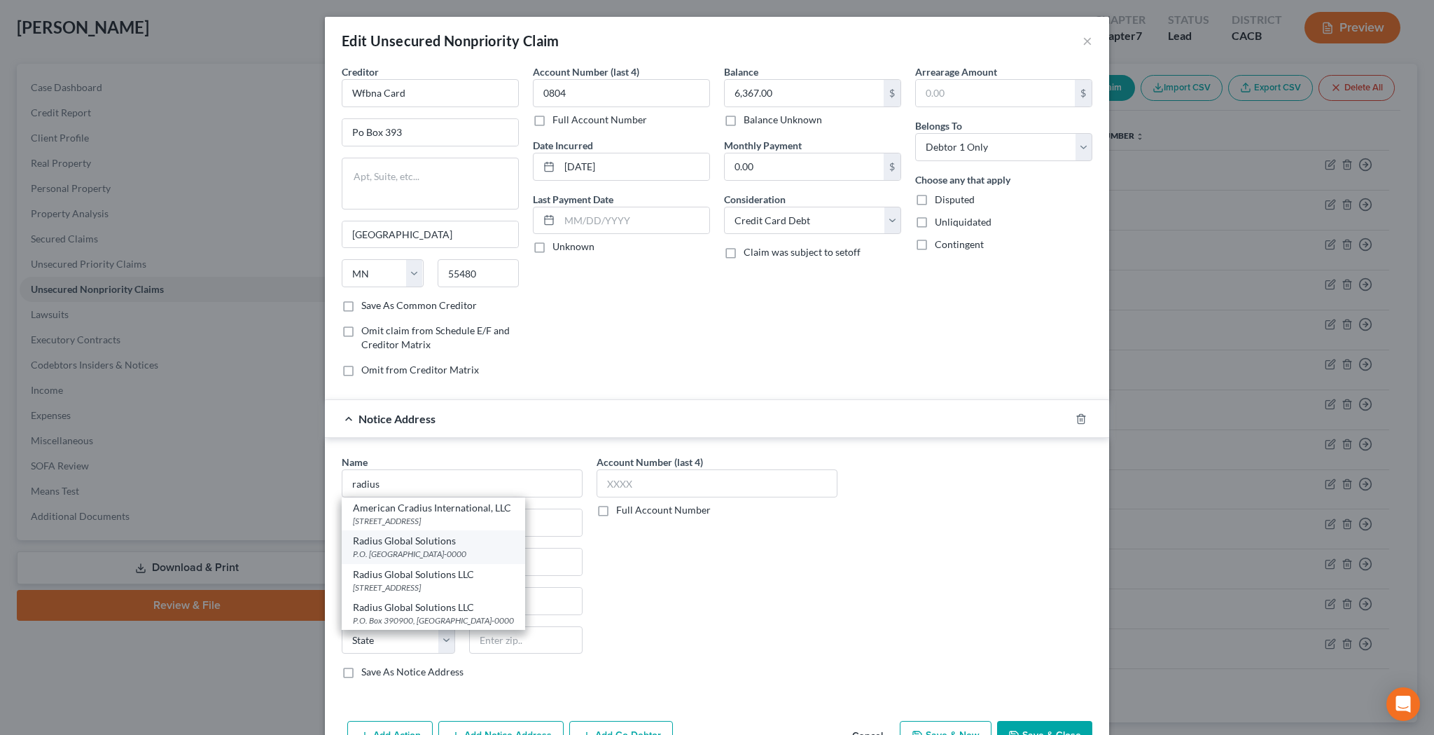
click at [473, 550] on div "P.O. [GEOGRAPHIC_DATA]-0000" at bounding box center [433, 554] width 161 height 12
type input "Radius Global Solutions"
type input "P.O. Box 390905"
type input "[GEOGRAPHIC_DATA]"
select select "24"
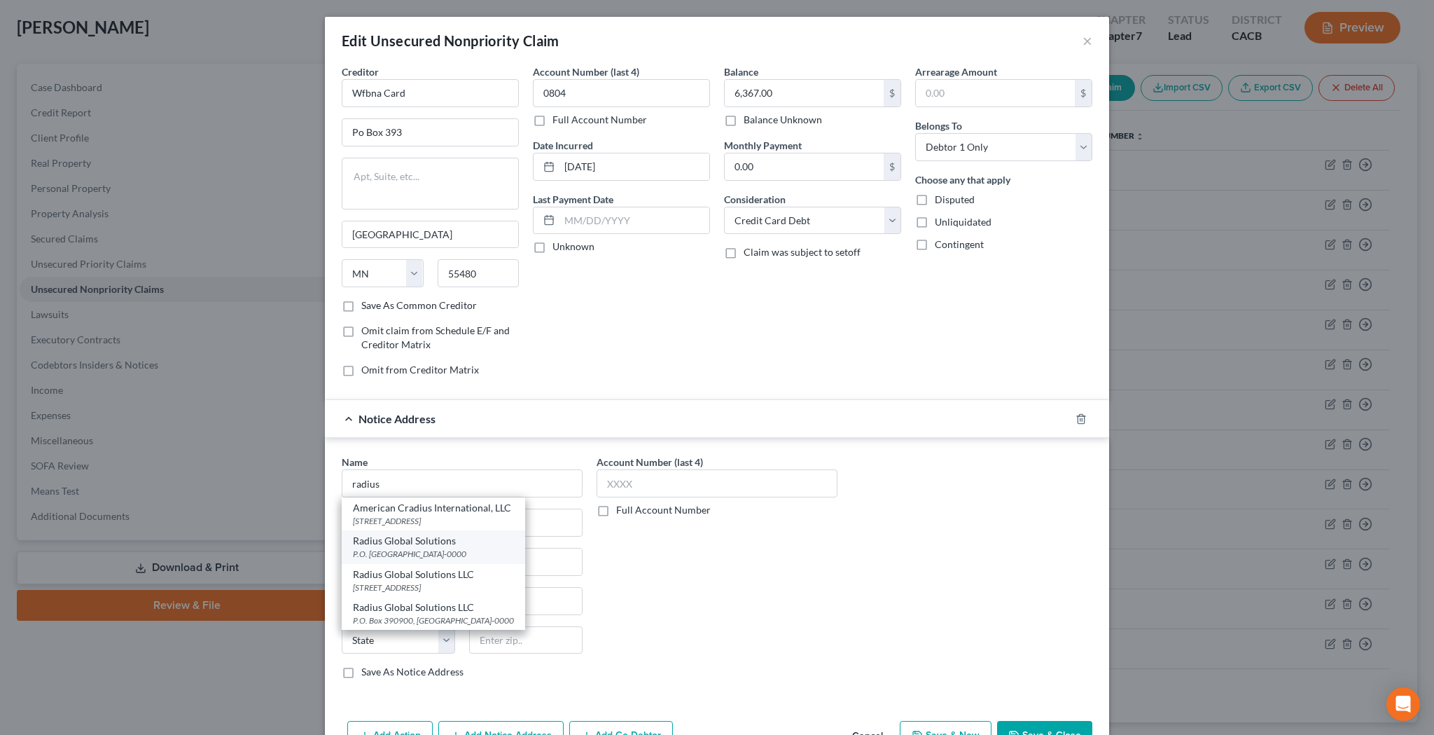
type input "55439-0000"
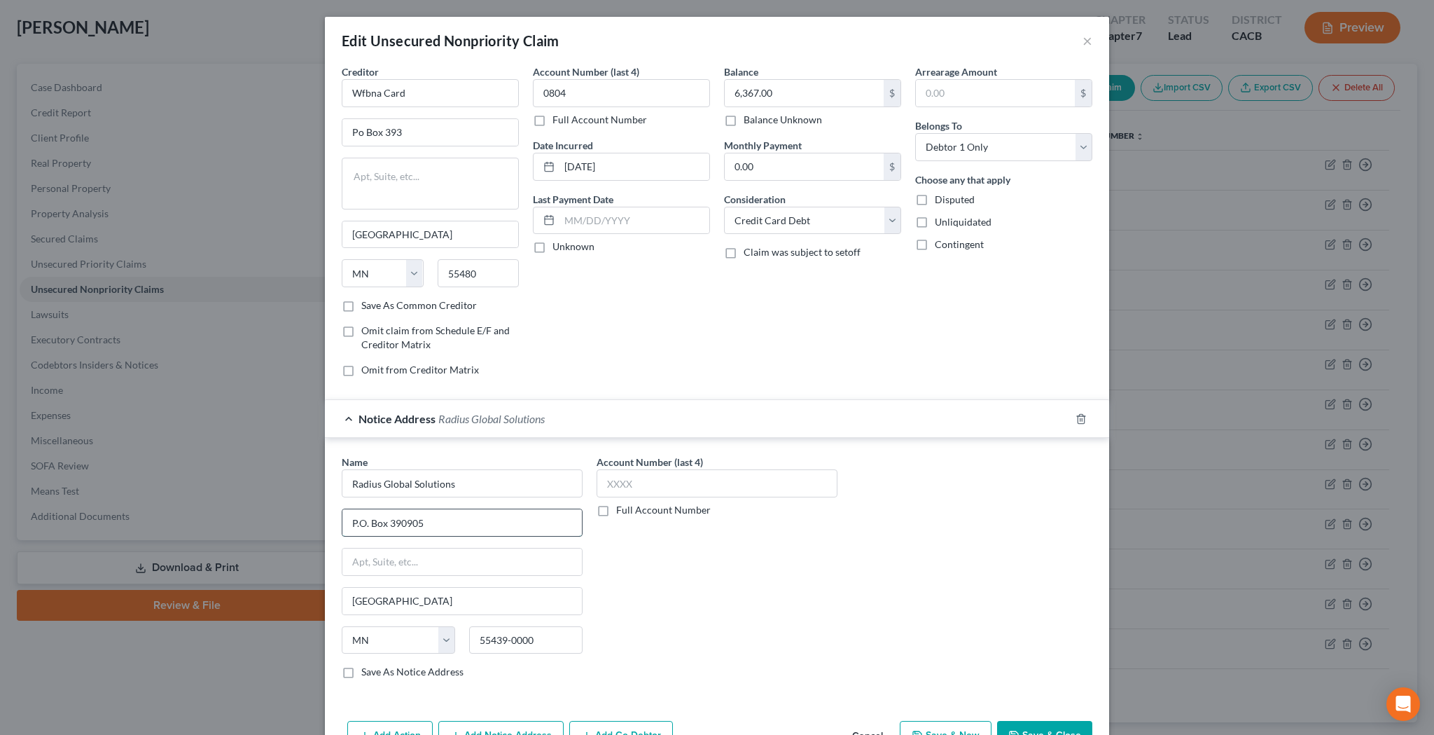
click at [445, 520] on input "P.O. Box 390905" at bounding box center [461, 522] width 239 height 27
type input "P.O. Box 390846"
click at [737, 570] on div "Account Number (last 4) Full Account Number" at bounding box center [717, 571] width 255 height 235
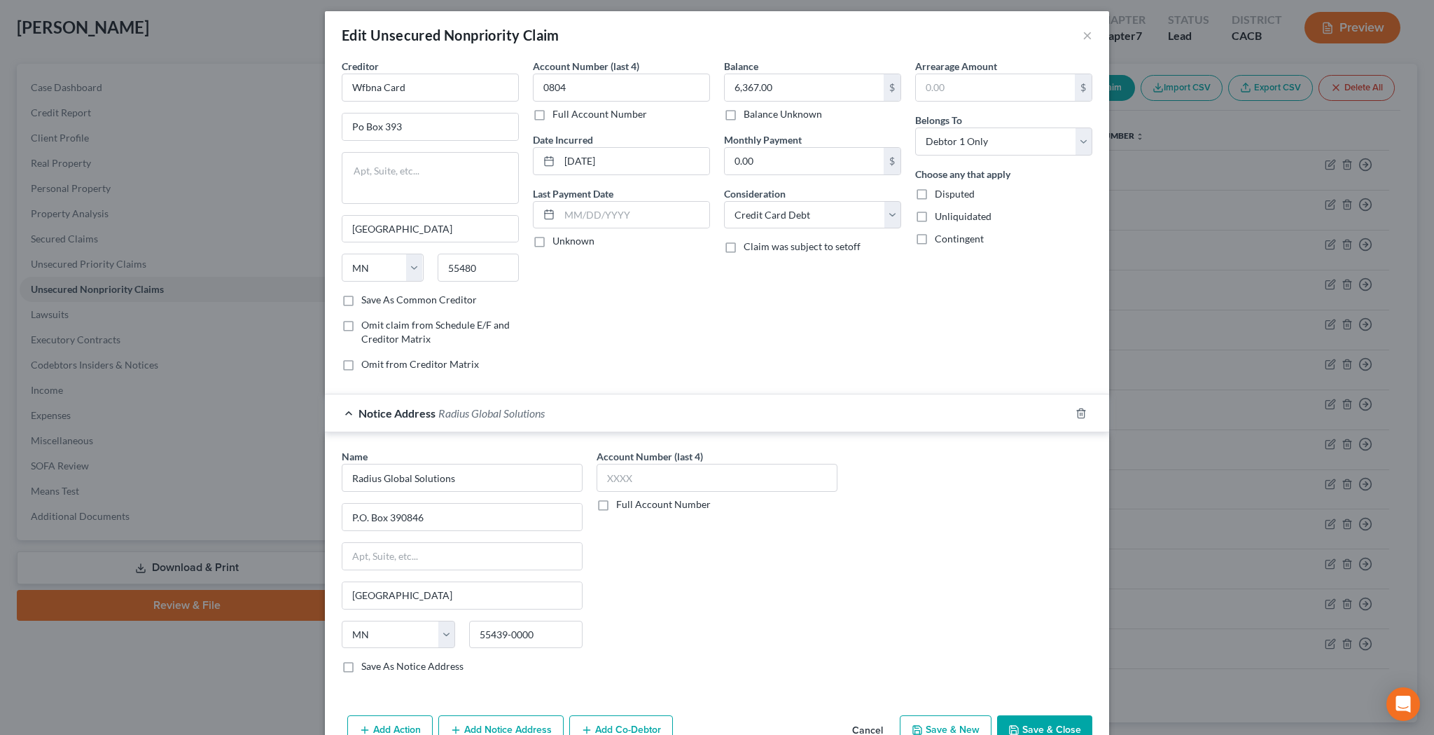
scroll to position [7, 0]
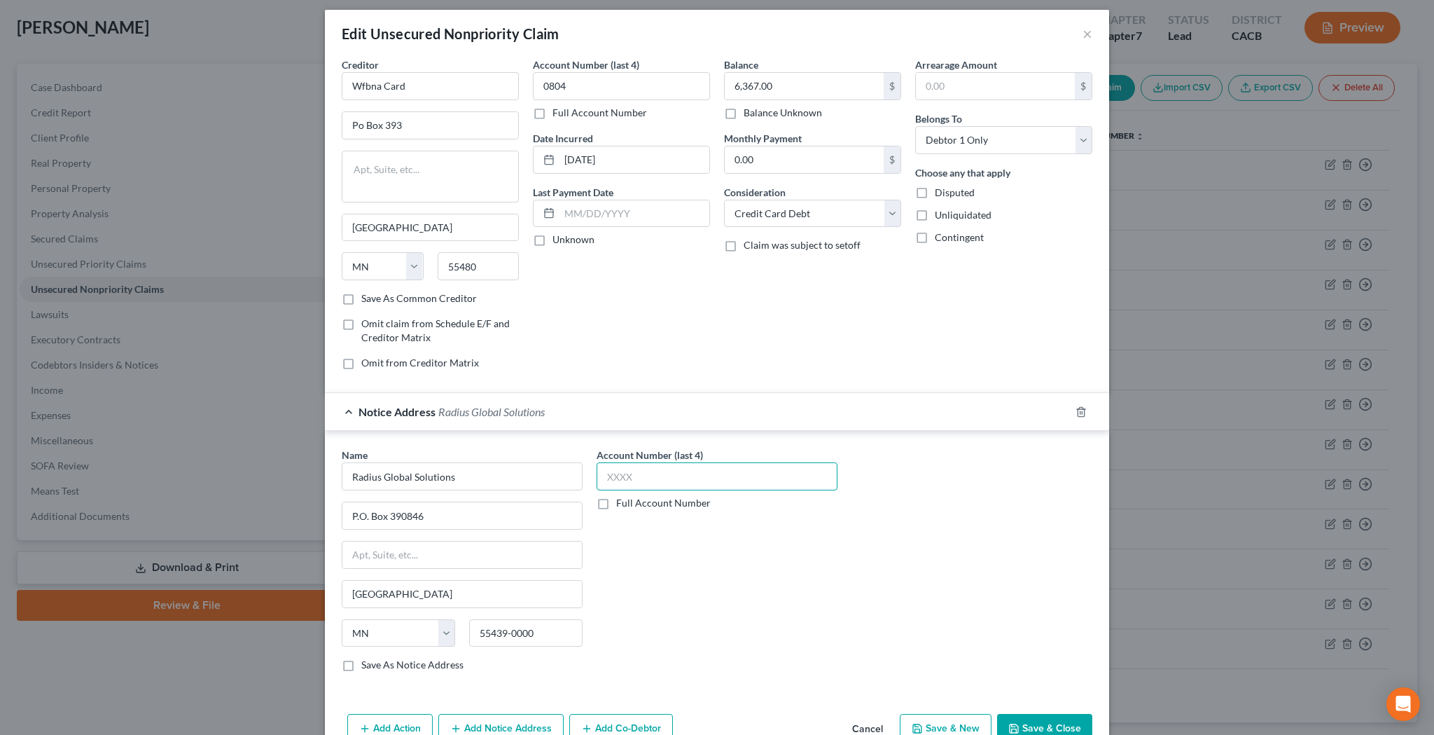
click at [714, 482] on input "text" at bounding box center [717, 476] width 241 height 28
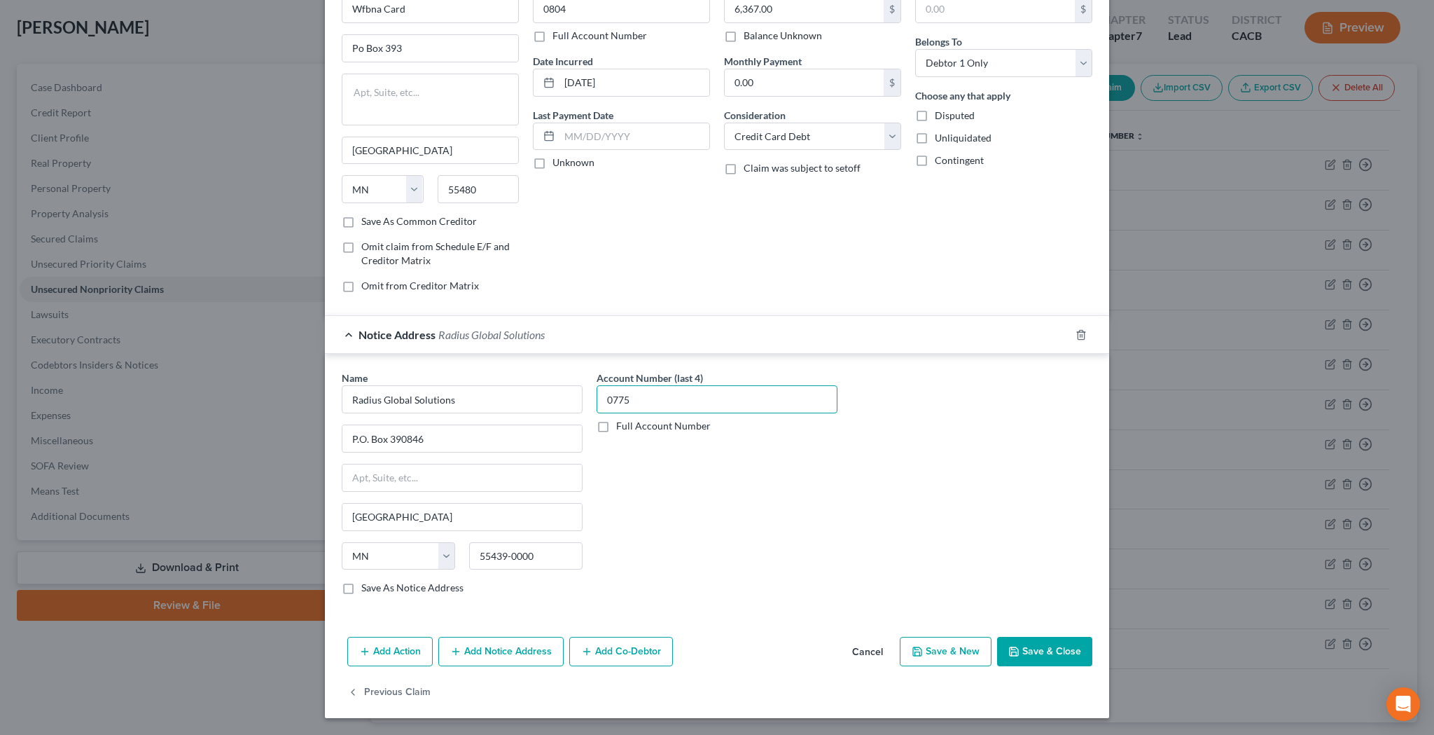
scroll to position [83, 0]
type input "0775"
click at [497, 648] on button "Add Notice Address" at bounding box center [500, 651] width 125 height 29
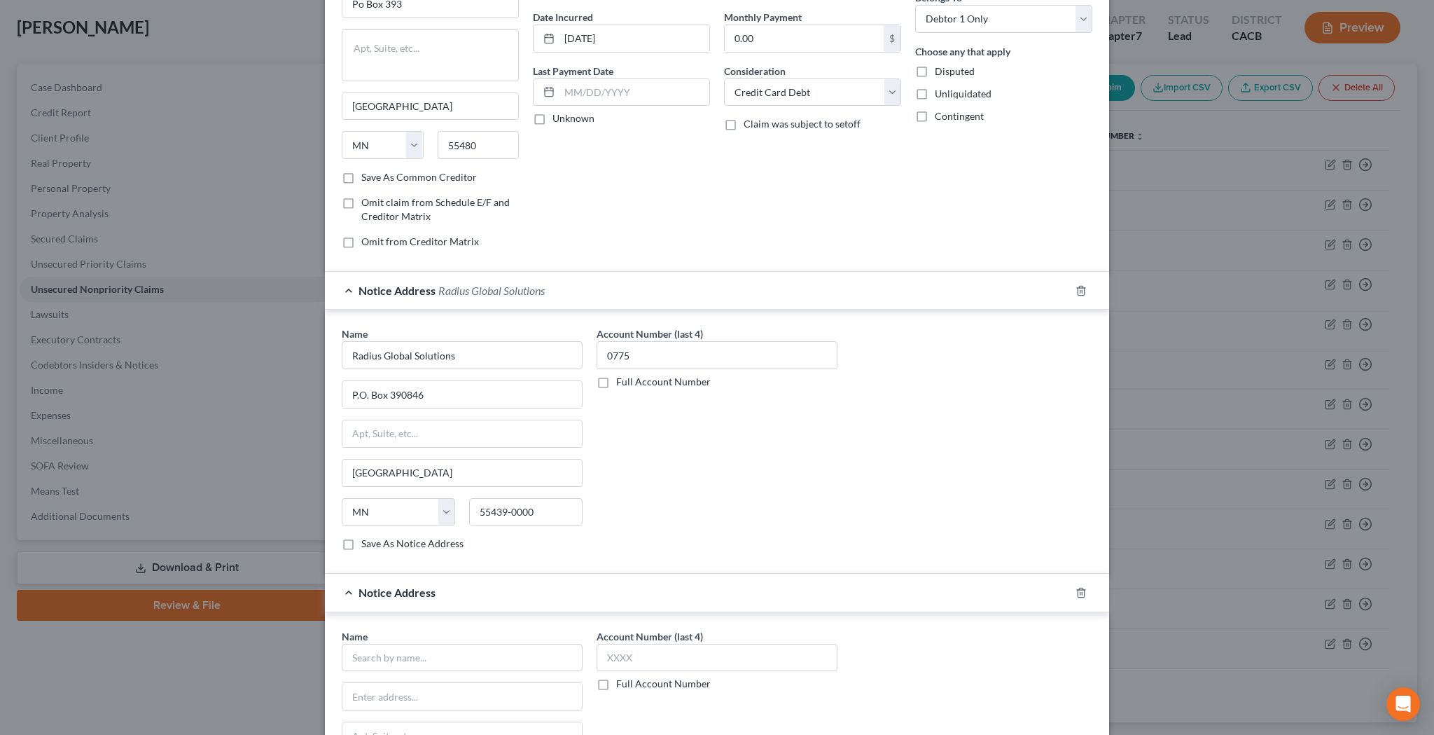
scroll to position [175, 0]
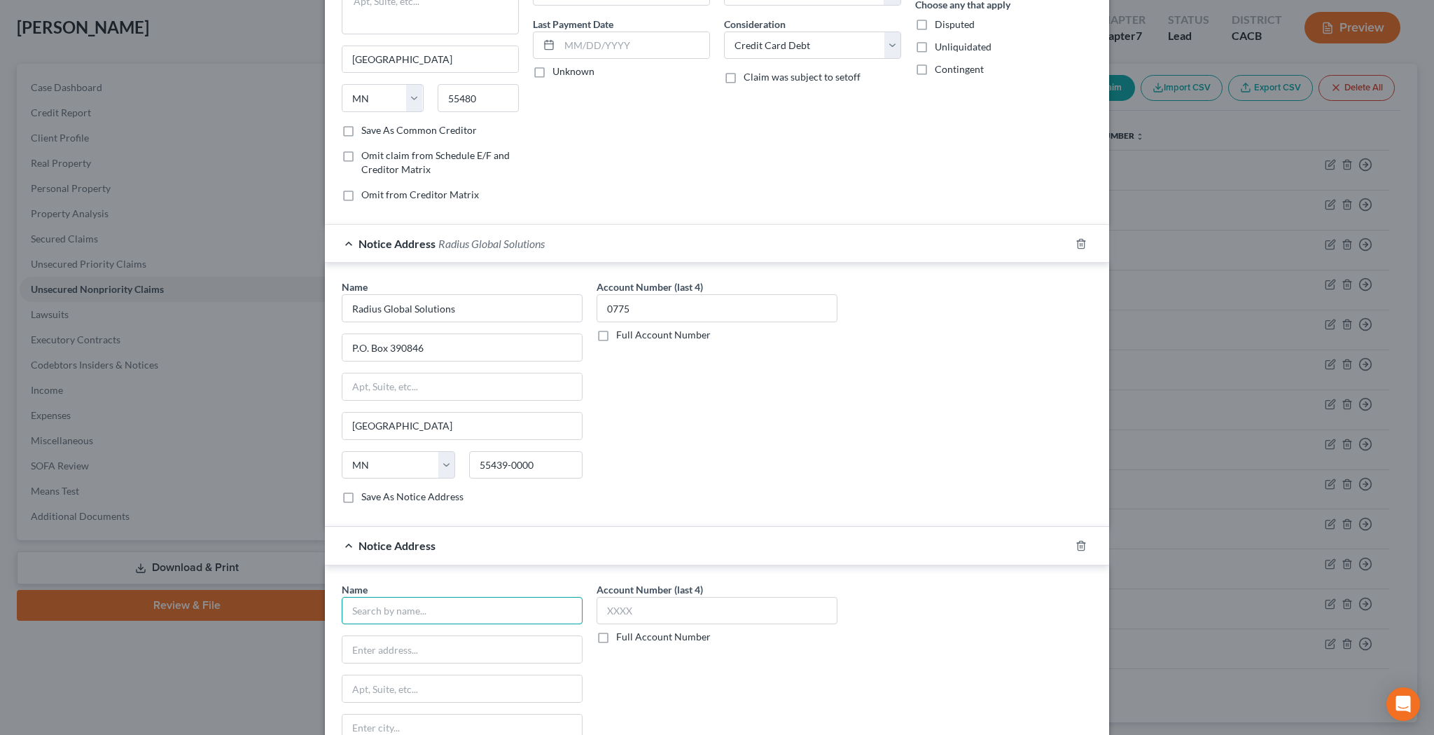
click at [490, 610] on input "text" at bounding box center [462, 611] width 241 height 28
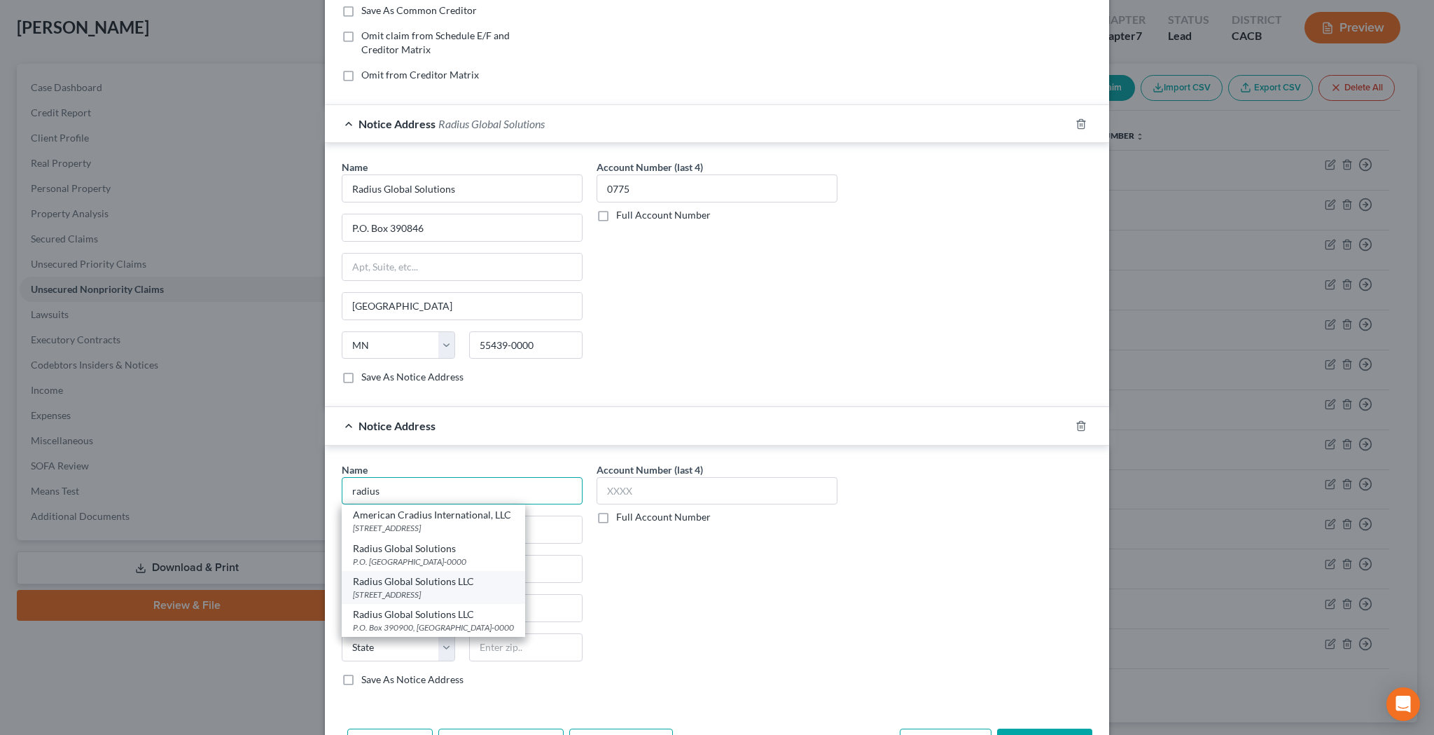
scroll to position [296, 0]
type input "radius"
click at [801, 579] on div "Account Number (last 4) Full Account Number" at bounding box center [717, 578] width 255 height 235
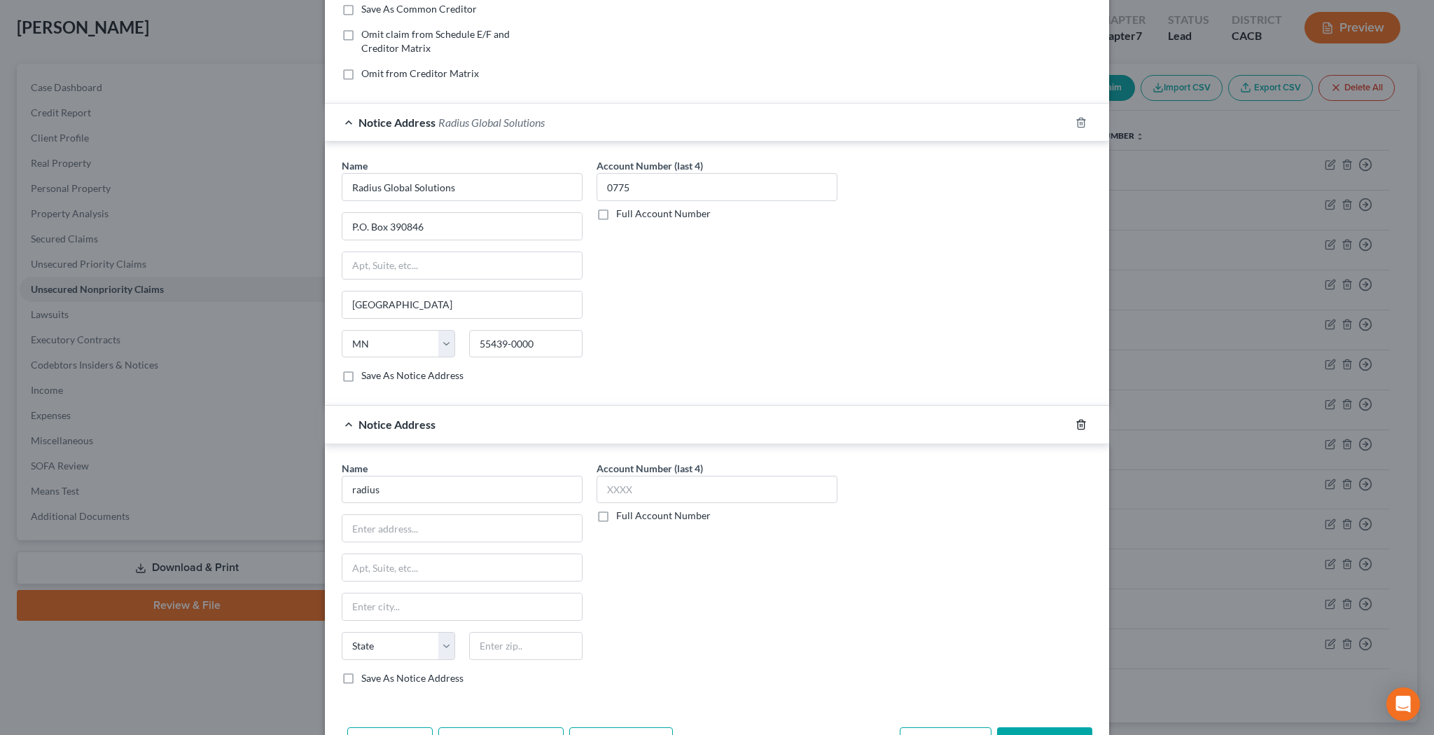
click at [1084, 425] on icon "button" at bounding box center [1081, 423] width 6 height 9
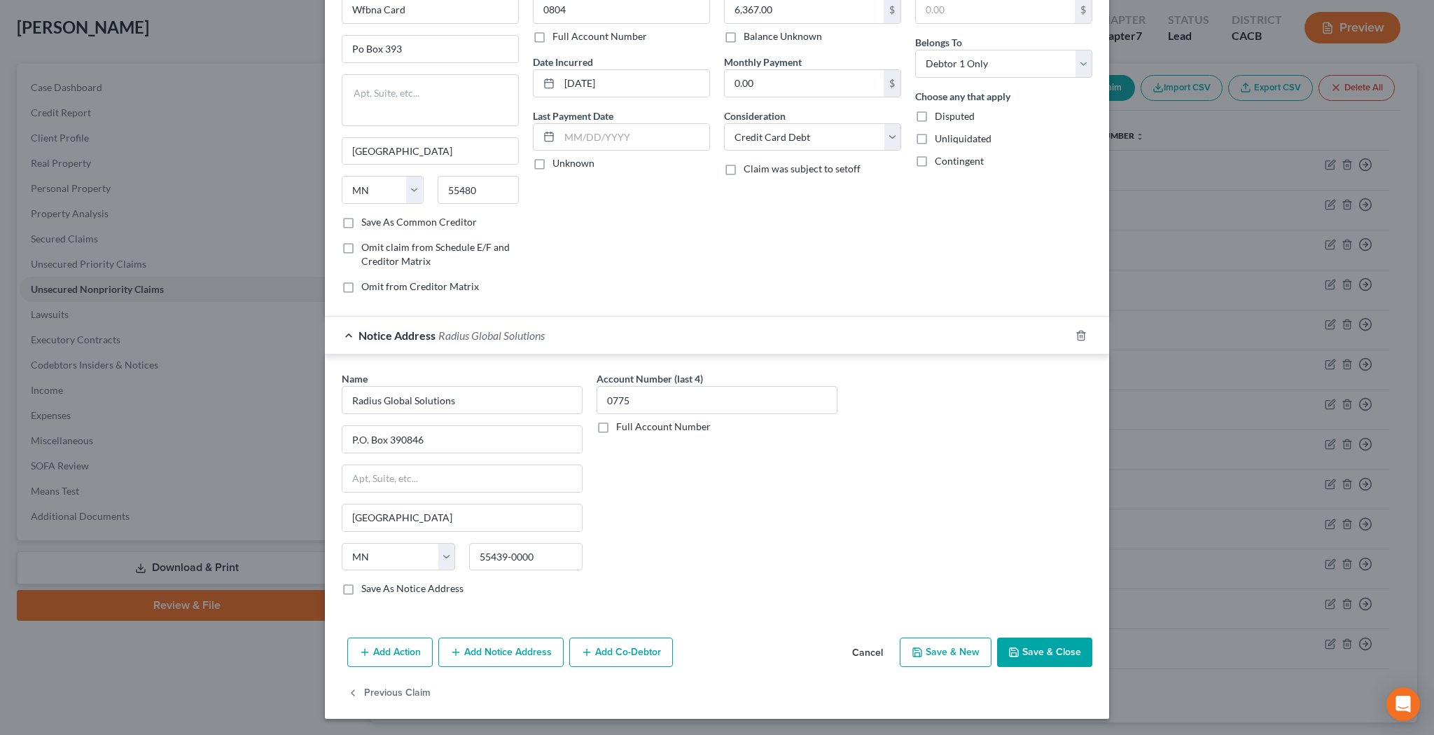
click at [1043, 652] on button "Save & Close" at bounding box center [1044, 651] width 95 height 29
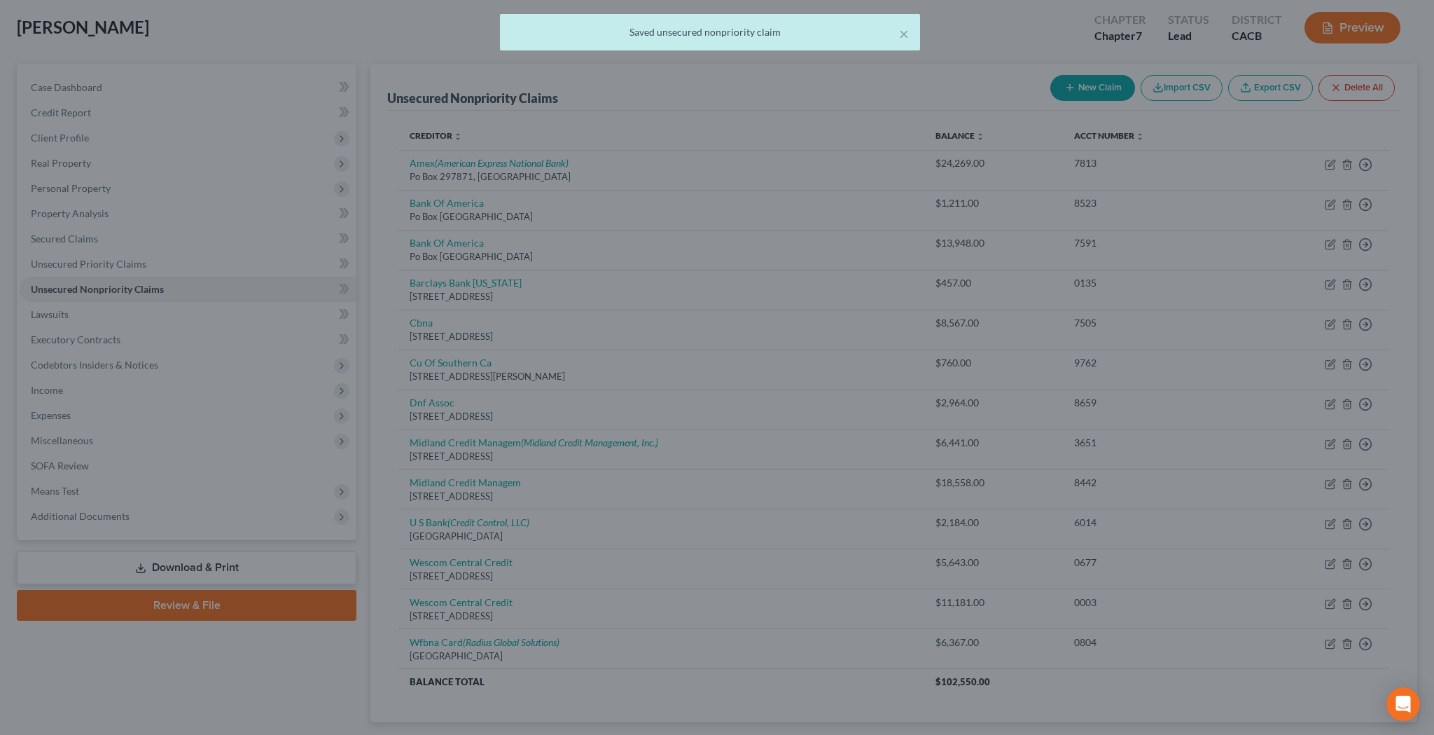
scroll to position [0, 0]
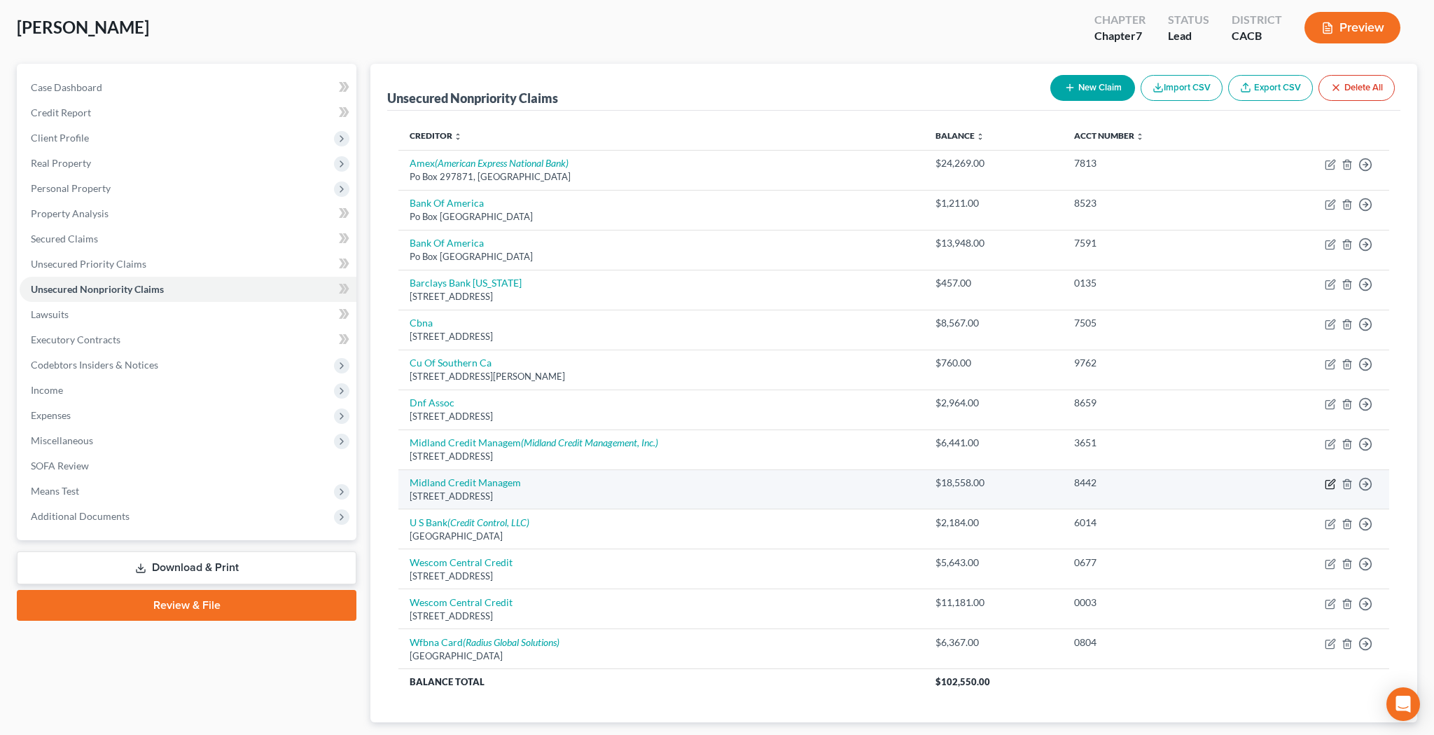
click at [1331, 485] on icon "button" at bounding box center [1330, 484] width 8 height 8
select select "23"
select select "0"
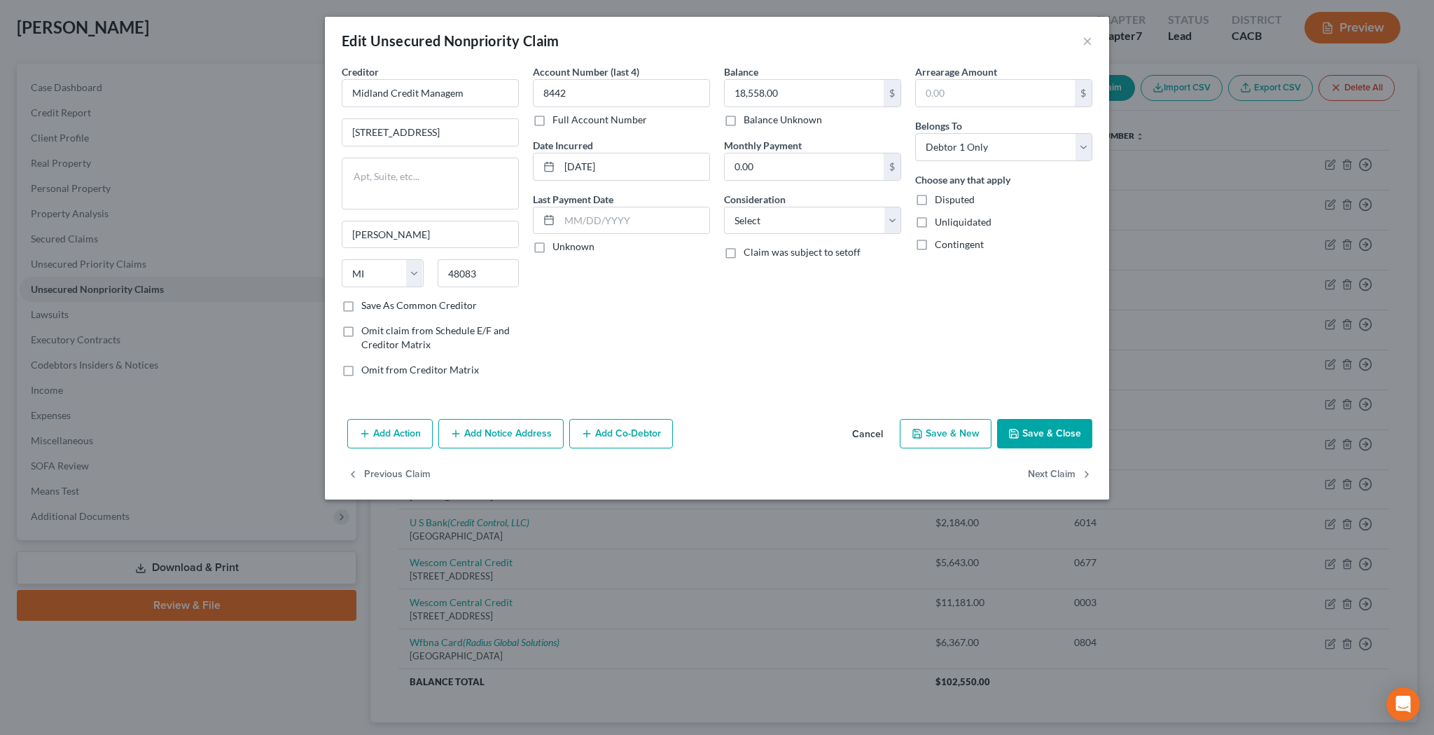
click at [540, 426] on button "Add Notice Address" at bounding box center [500, 433] width 125 height 29
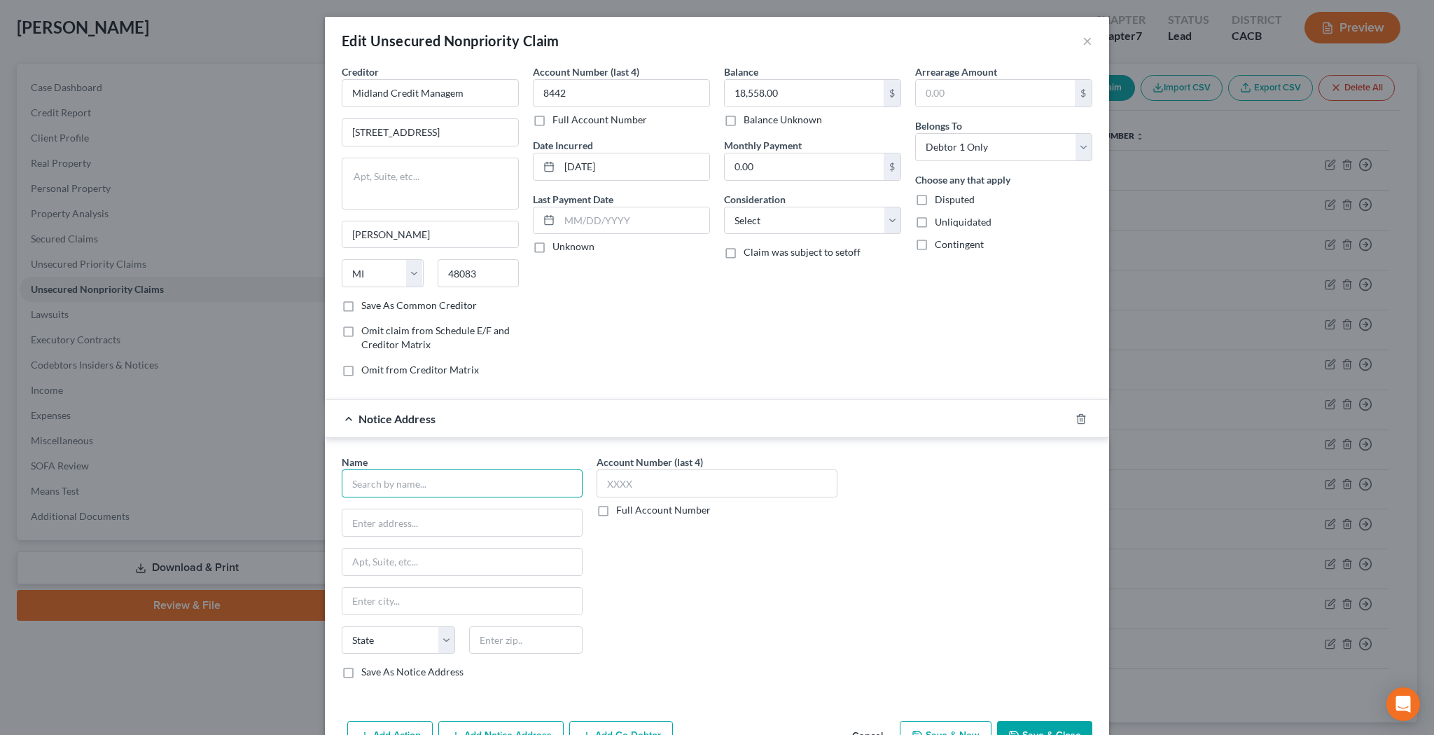
click at [491, 480] on input "text" at bounding box center [462, 483] width 241 height 28
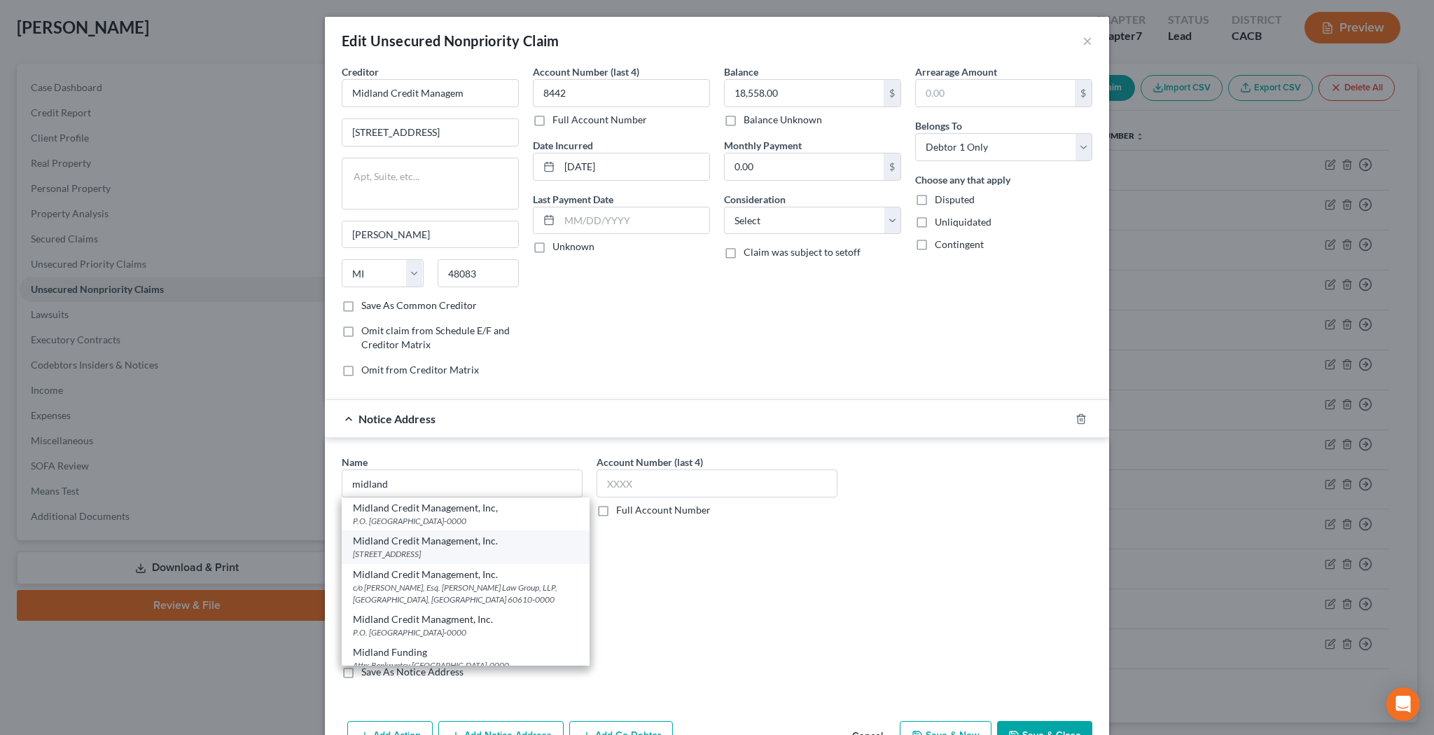
click at [436, 544] on div "Midland Credit Management, Inc." at bounding box center [465, 541] width 225 height 14
type input "Midland Credit Management, Inc."
type input "[STREET_ADDRESS]"
type input "[GEOGRAPHIC_DATA]"
select select "4"
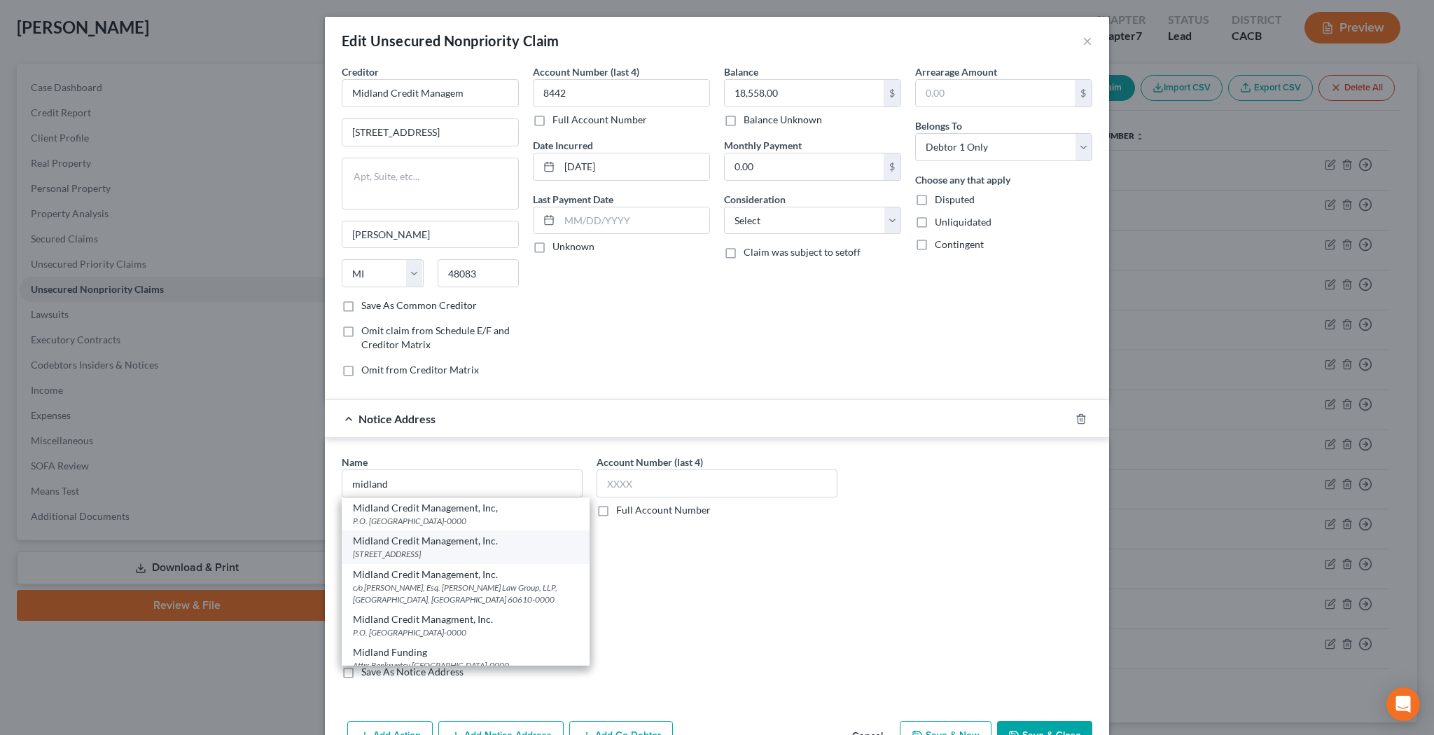
type input "92108-0000"
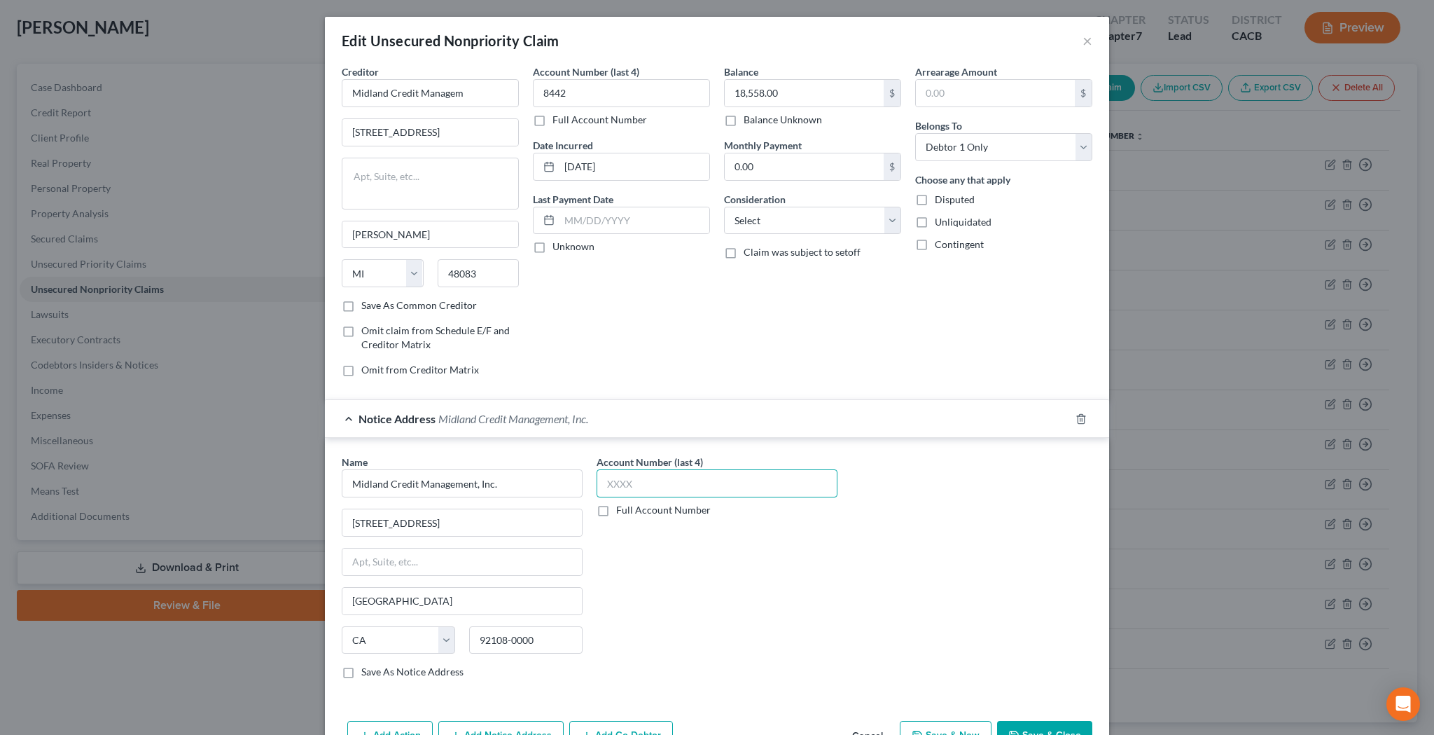
click at [631, 485] on input "text" at bounding box center [717, 483] width 241 height 28
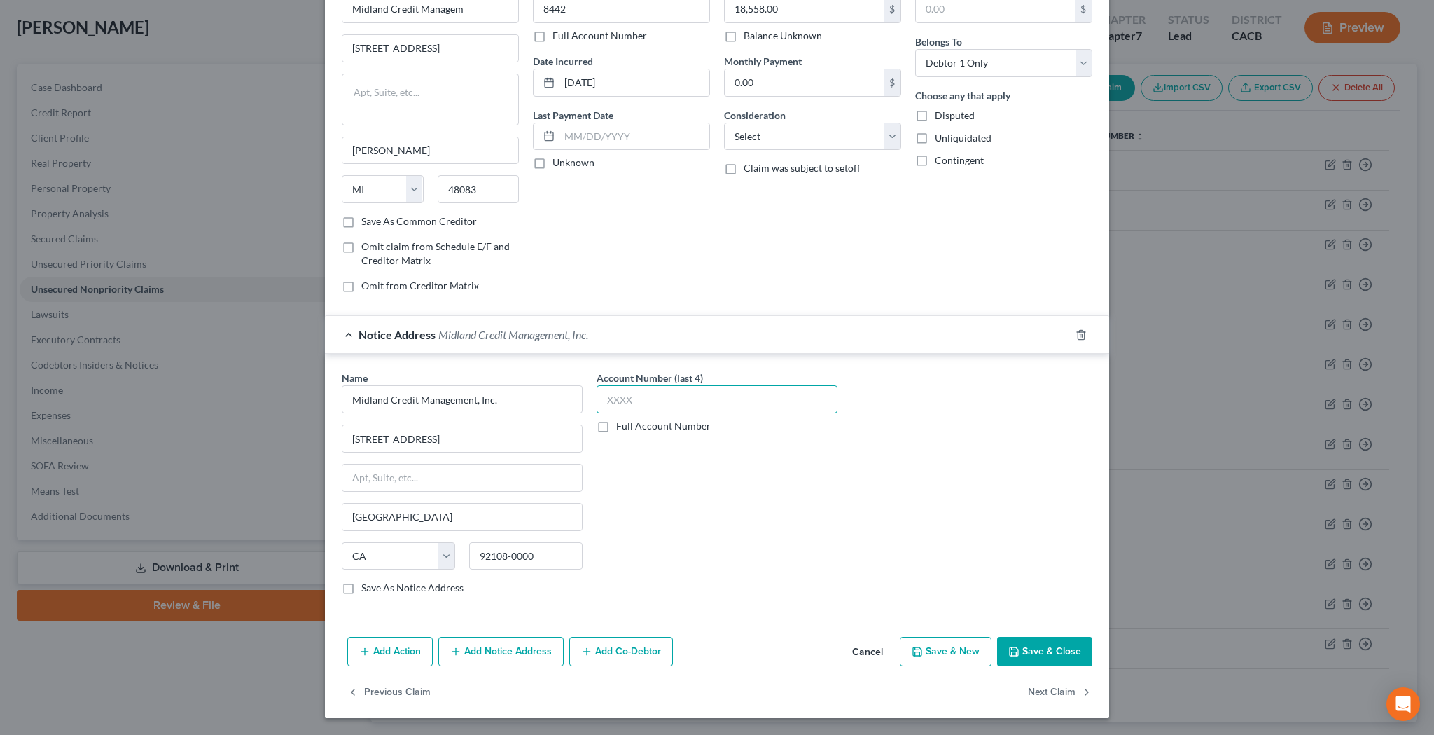
scroll to position [83, 0]
click at [511, 650] on button "Add Notice Address" at bounding box center [500, 651] width 125 height 29
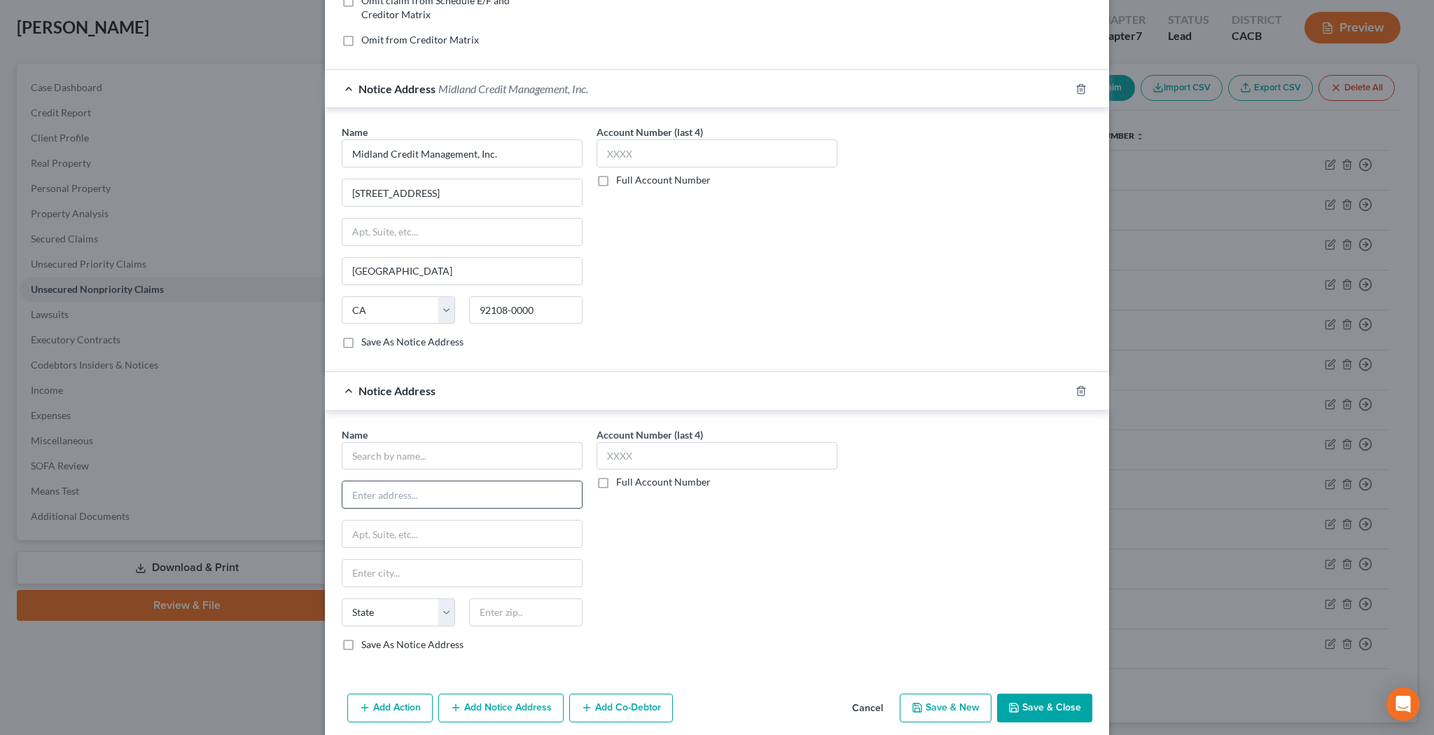
scroll to position [335, 0]
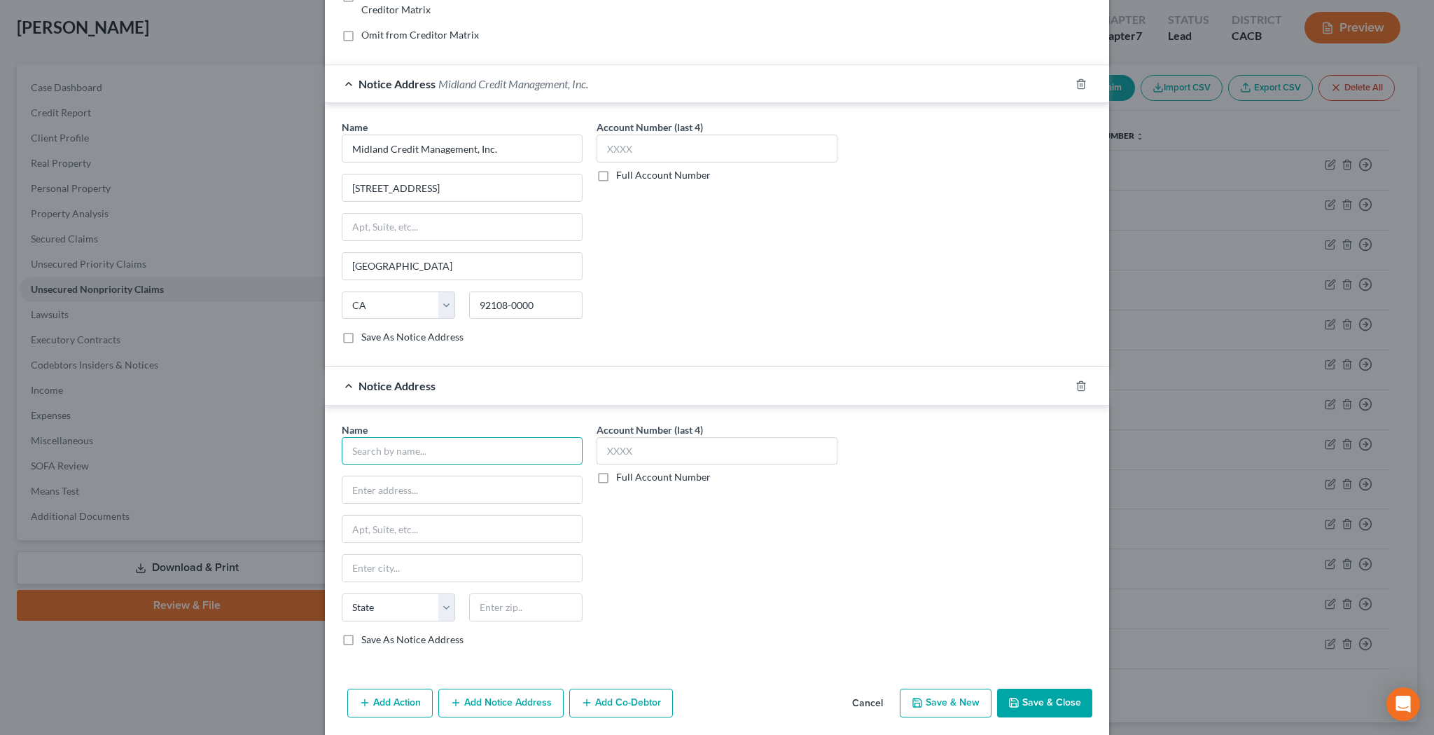
click at [486, 452] on input "text" at bounding box center [462, 451] width 241 height 28
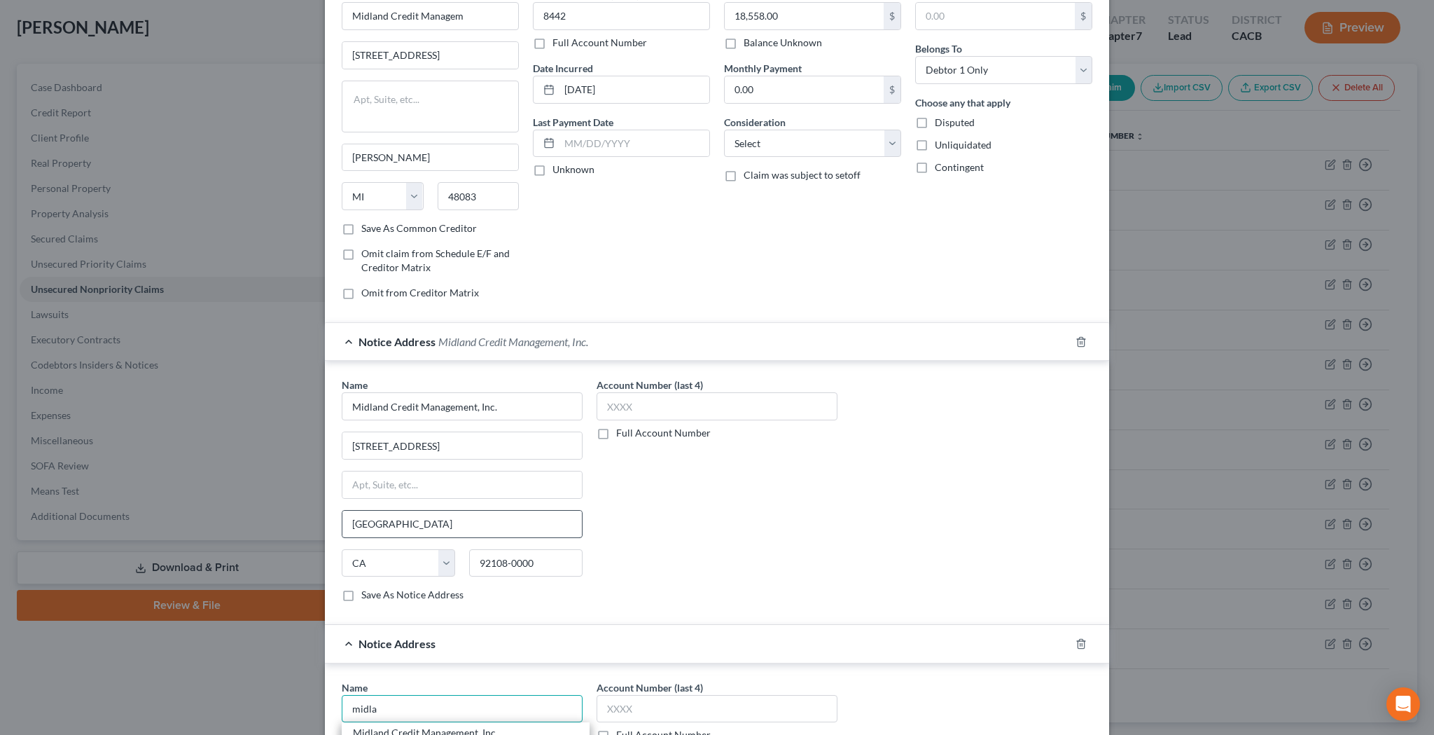
scroll to position [70, 0]
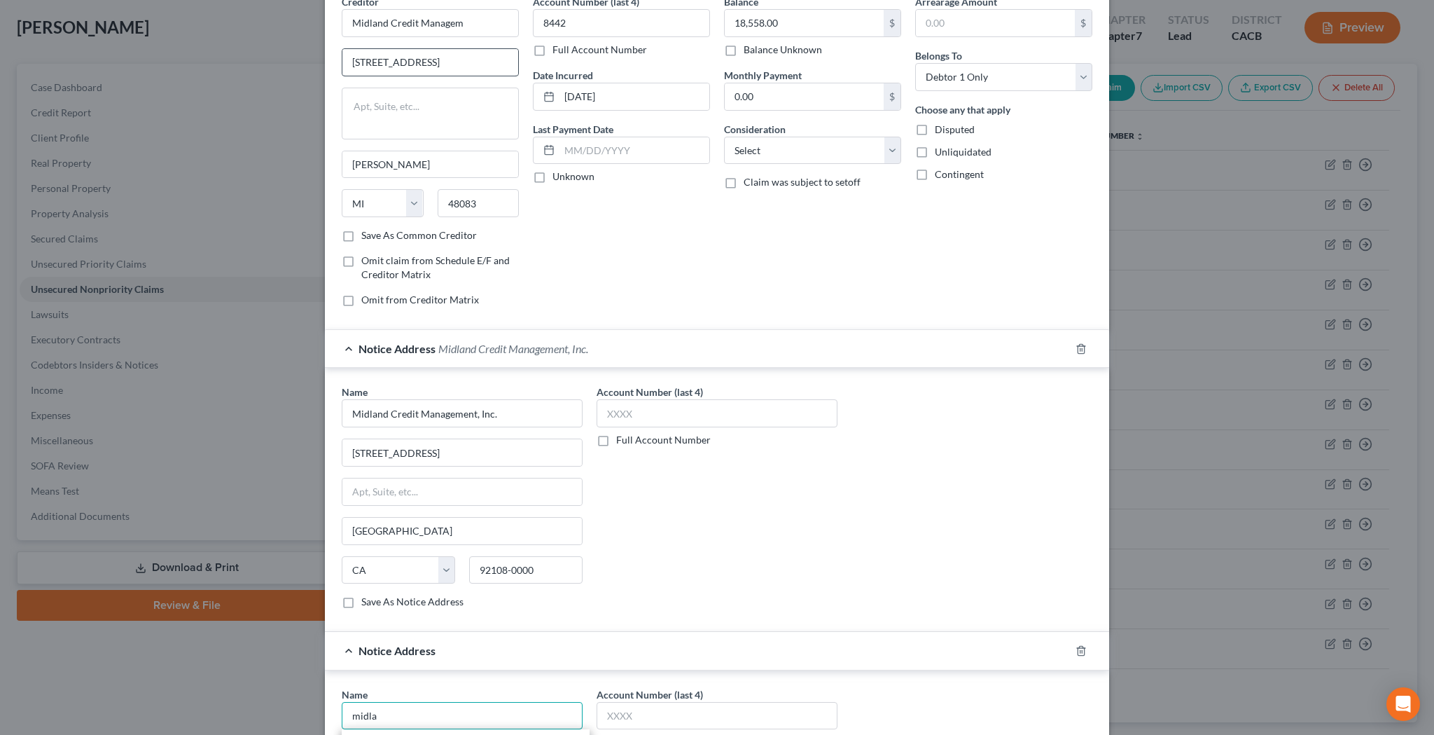
type input "midla"
click at [492, 62] on input "[STREET_ADDRESS]" at bounding box center [430, 62] width 176 height 27
type input "[STREET_ADDRESS]"
click at [723, 251] on div "Balance 18,558.00 $ Balance Unknown Balance Undetermined 18,558.00 $ Balance Un…" at bounding box center [812, 155] width 191 height 323
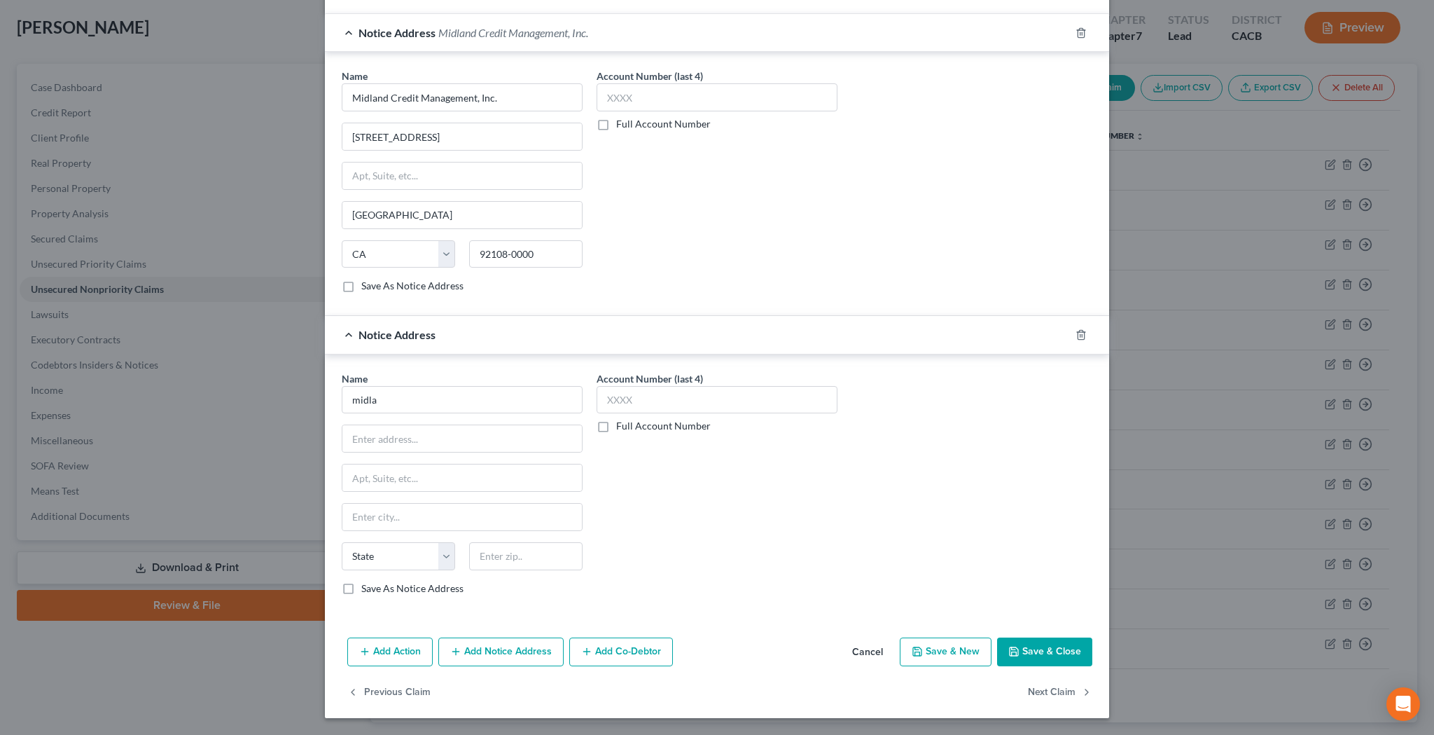
scroll to position [385, 0]
click at [1080, 338] on icon "button" at bounding box center [1081, 335] width 11 height 11
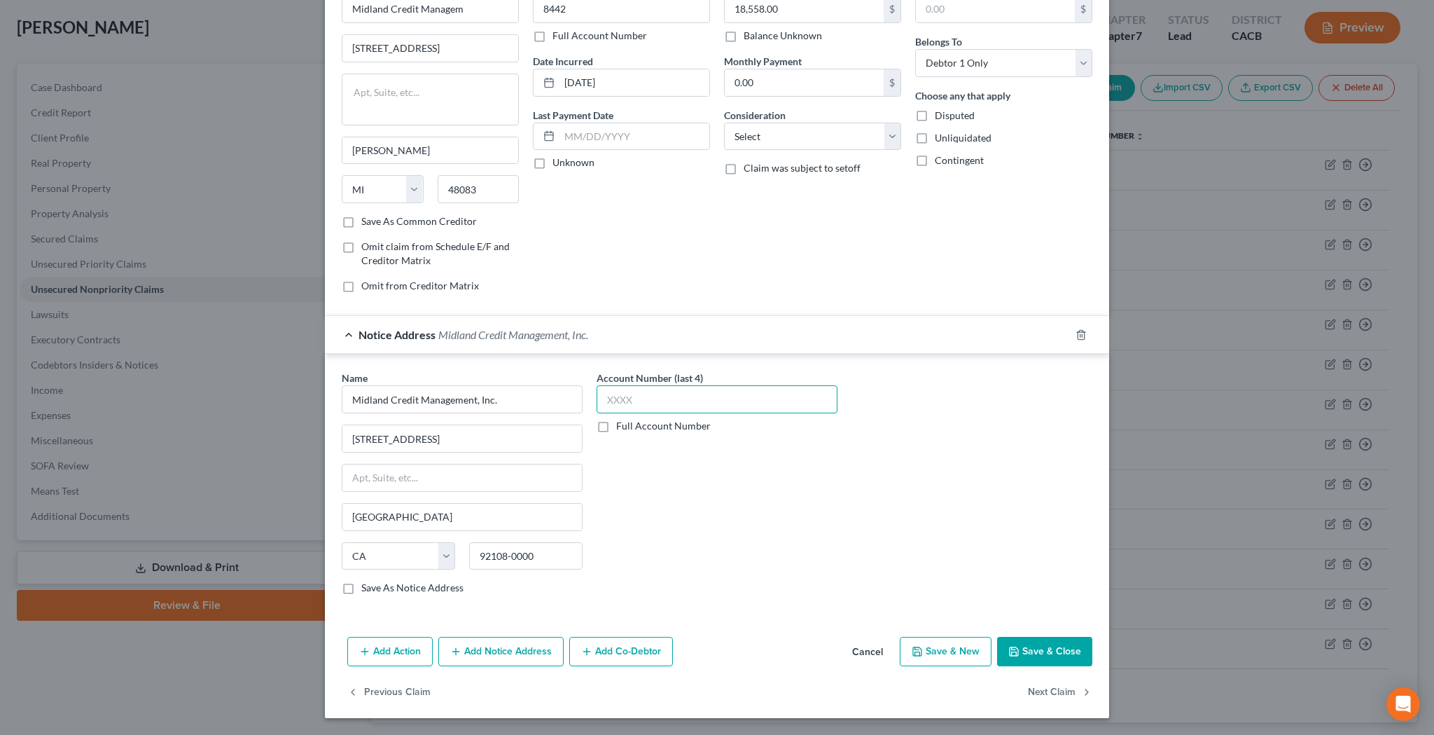
click at [697, 385] on input "text" at bounding box center [717, 399] width 241 height 28
type input "8442"
click at [1053, 648] on button "Save & Close" at bounding box center [1044, 651] width 95 height 29
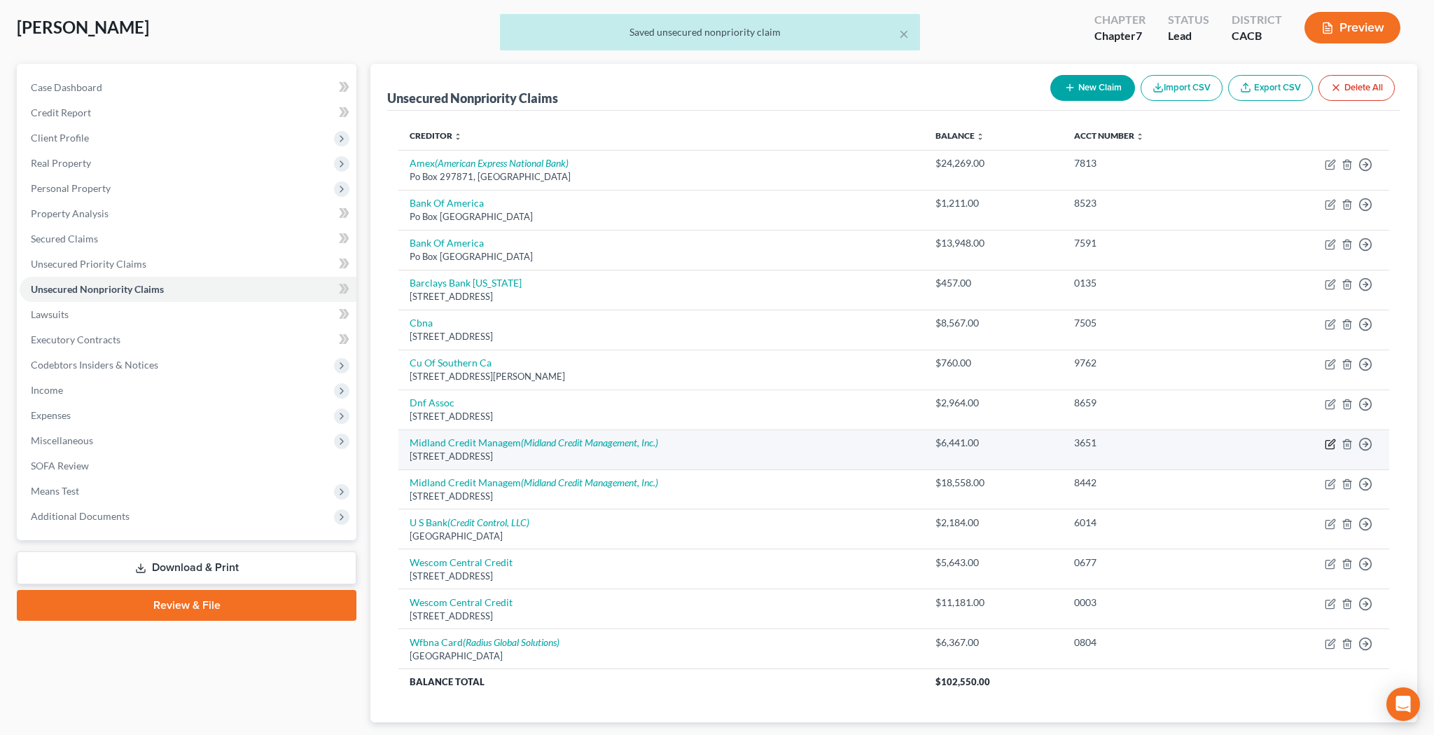
click at [1329, 440] on icon "button" at bounding box center [1331, 442] width 6 height 6
select select "23"
select select "0"
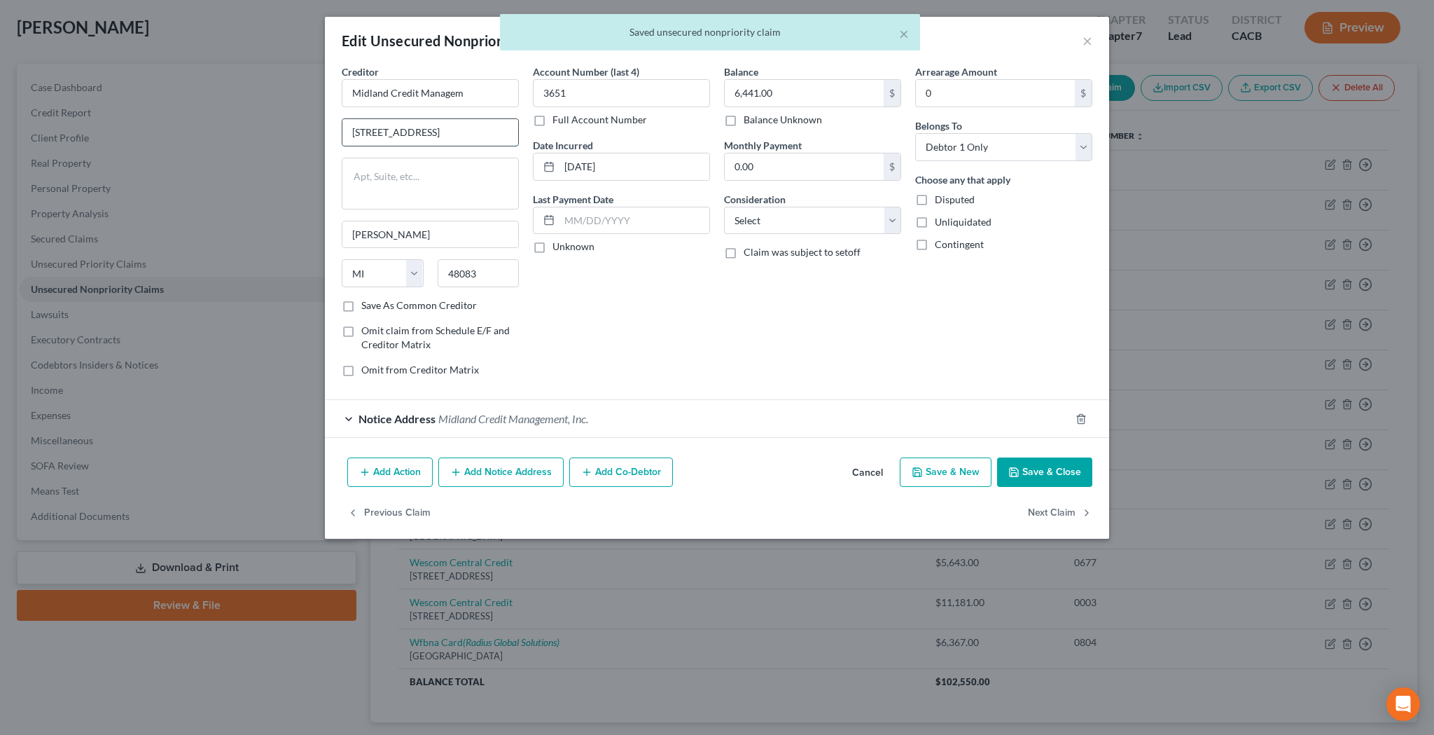
click at [493, 130] on input "[STREET_ADDRESS]" at bounding box center [430, 132] width 176 height 27
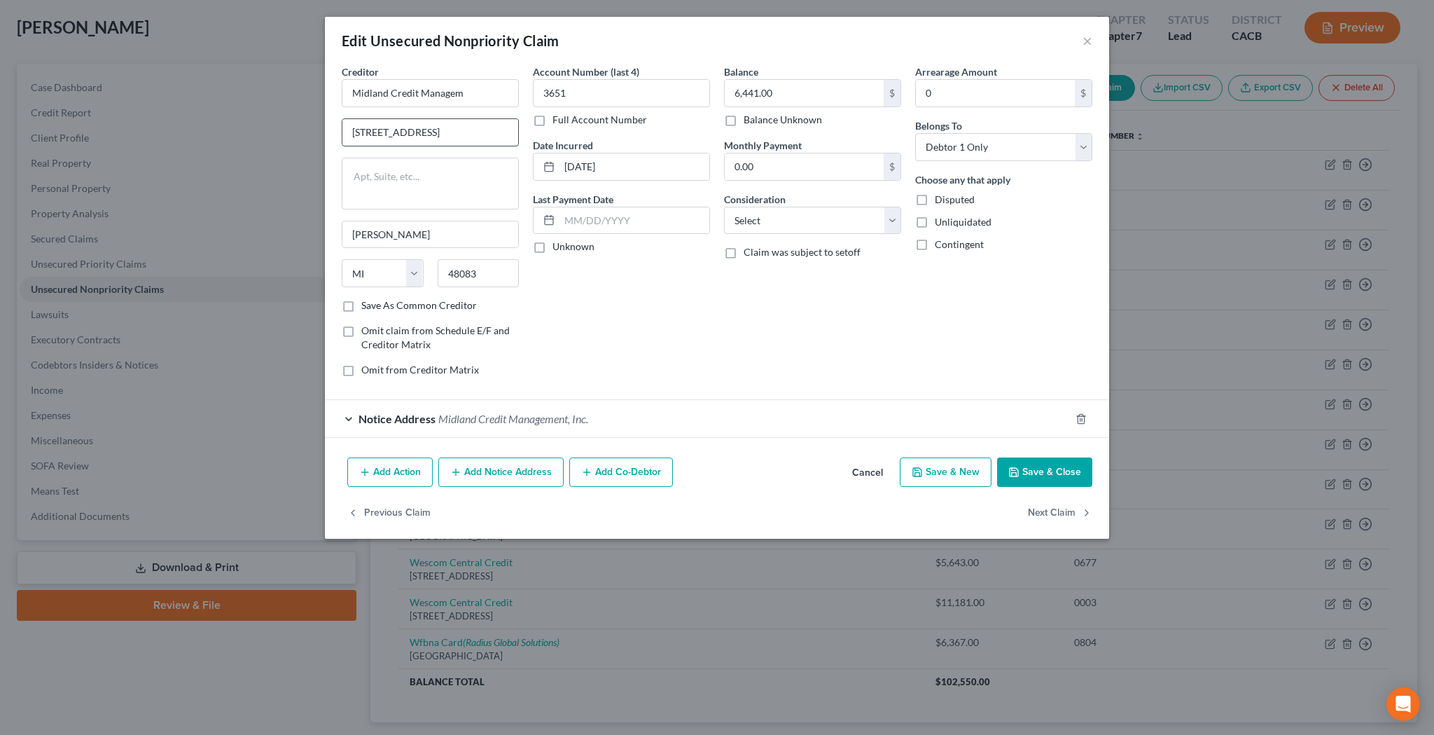
click at [454, 132] on input "[STREET_ADDRESS]" at bounding box center [430, 132] width 176 height 27
type input "[STREET_ADDRESS]"
click at [1063, 475] on button "Save & Close" at bounding box center [1044, 471] width 95 height 29
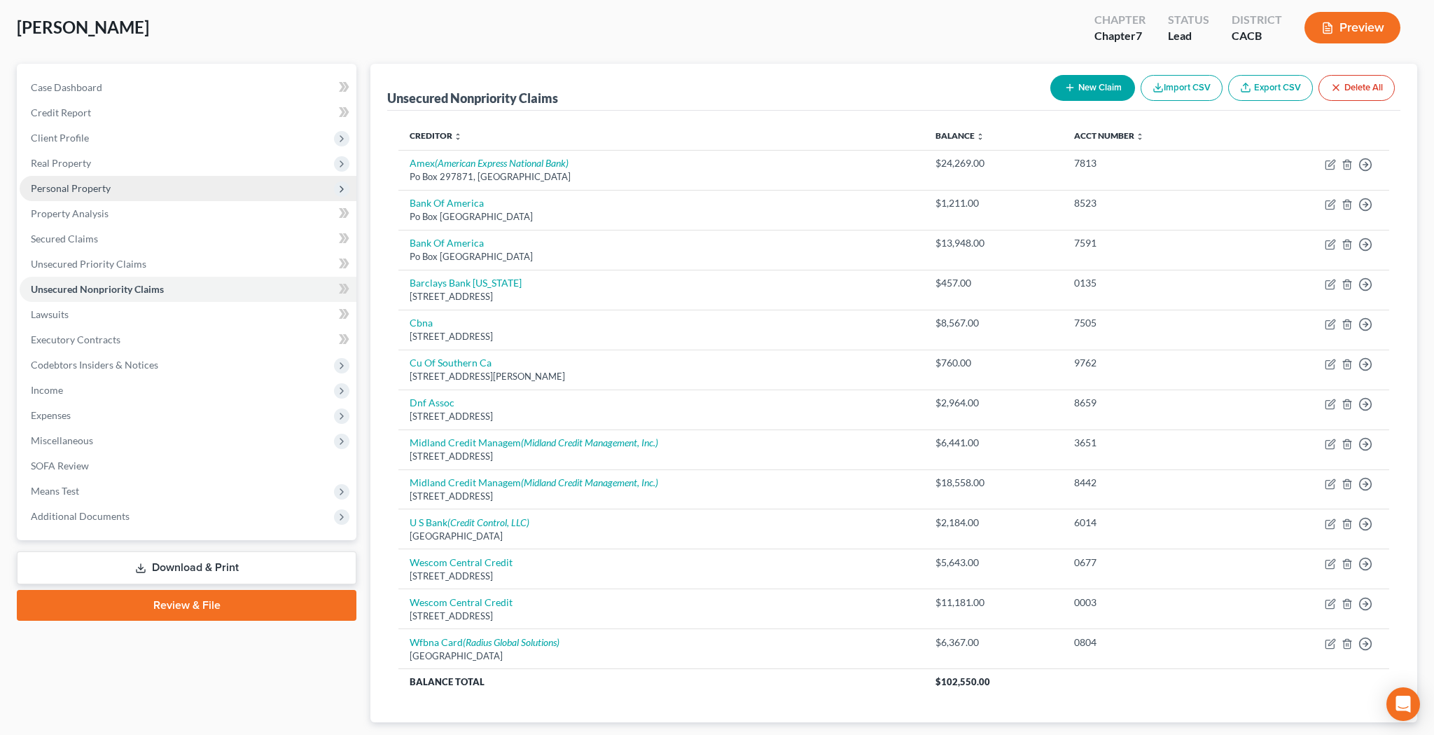
click at [126, 188] on span "Personal Property" at bounding box center [188, 188] width 337 height 25
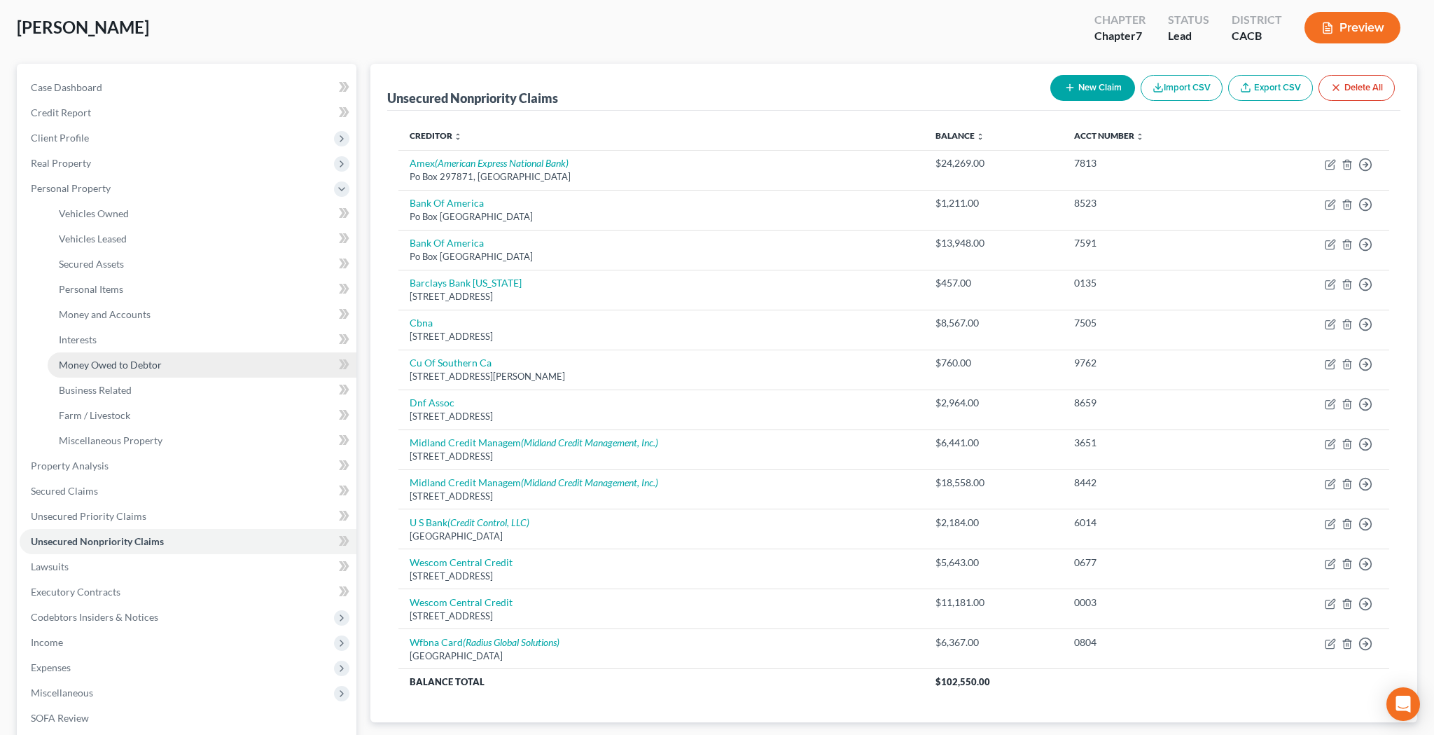
click at [130, 363] on span "Money Owed to Debtor" at bounding box center [110, 365] width 103 height 12
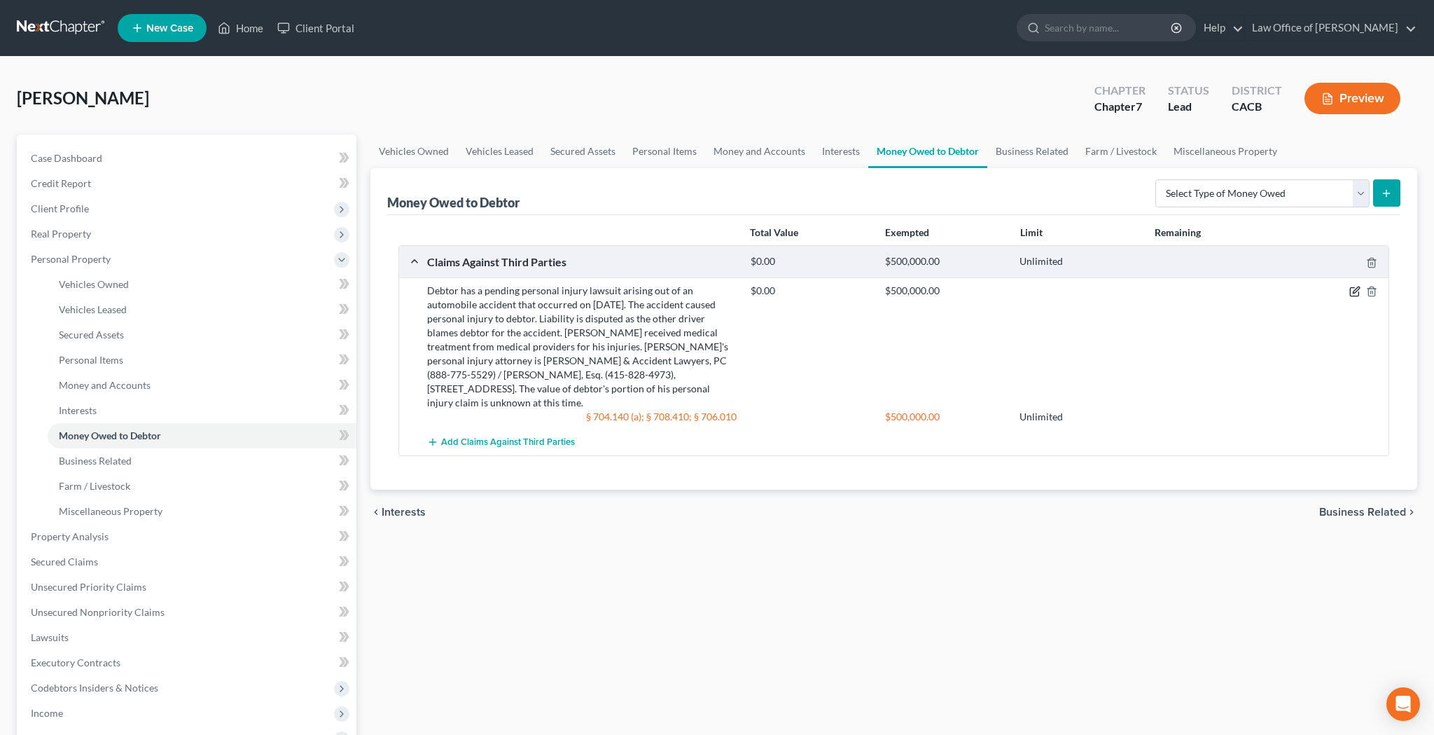
click at [1357, 290] on icon "button" at bounding box center [1354, 291] width 11 height 11
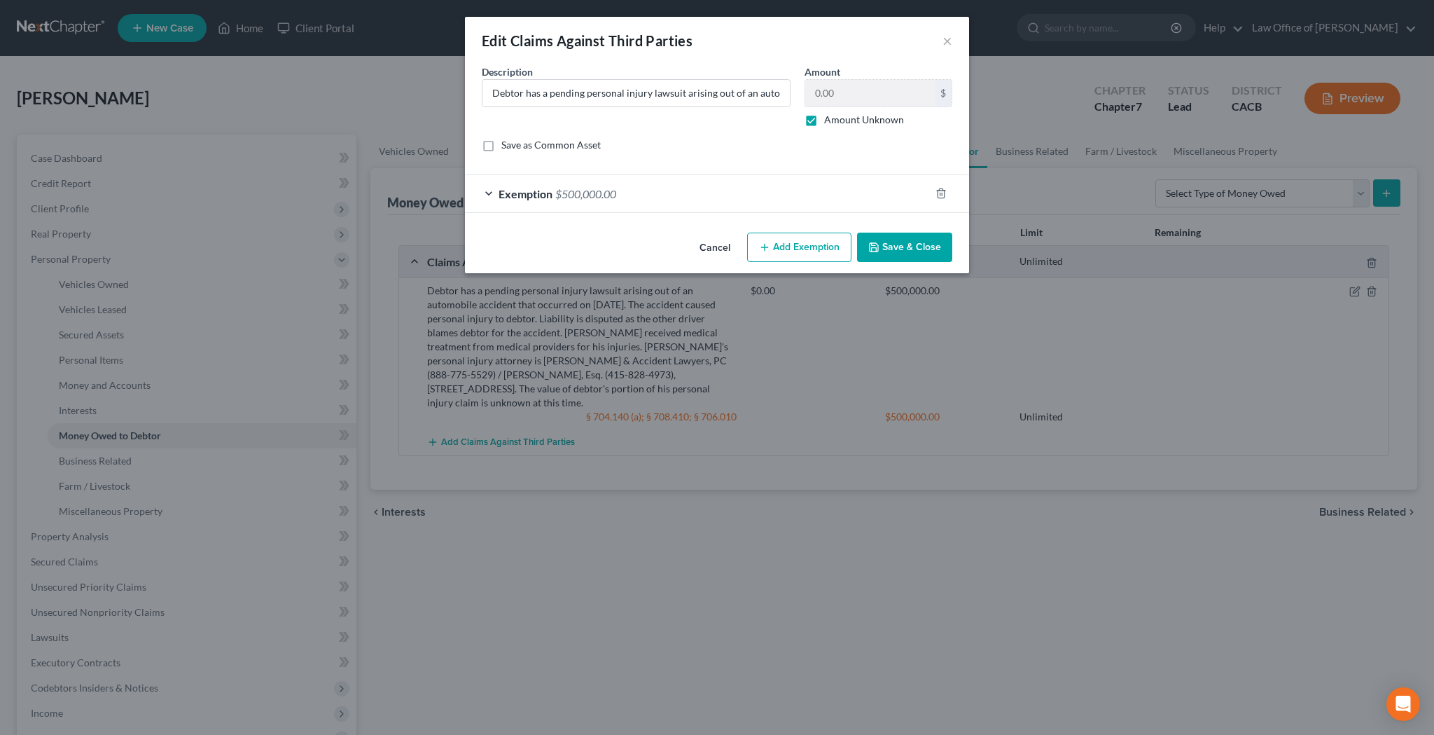
click at [487, 191] on div "Exemption $500,000.00" at bounding box center [697, 193] width 465 height 37
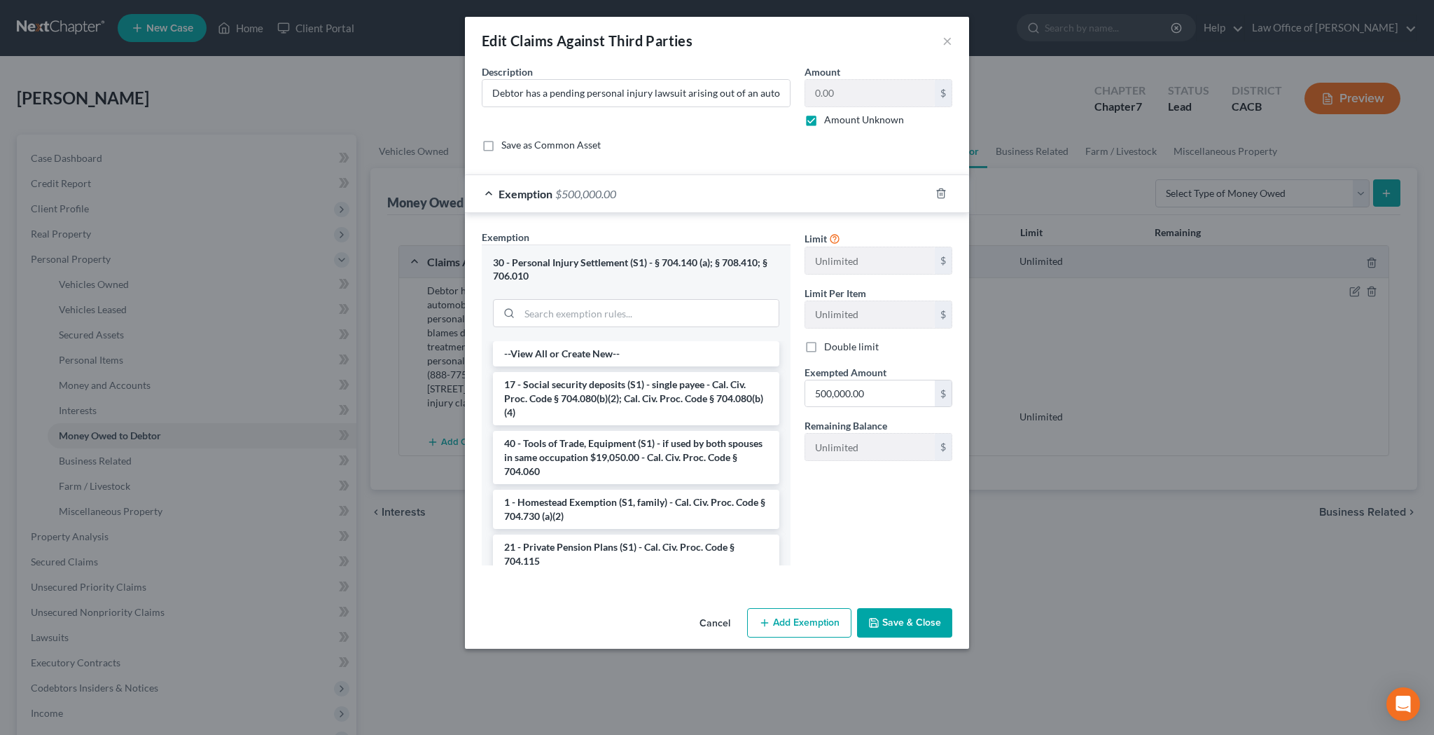
click at [941, 39] on div "Edit Claims Against Third Parties ×" at bounding box center [717, 41] width 504 height 48
click at [948, 39] on button "×" at bounding box center [947, 40] width 10 height 17
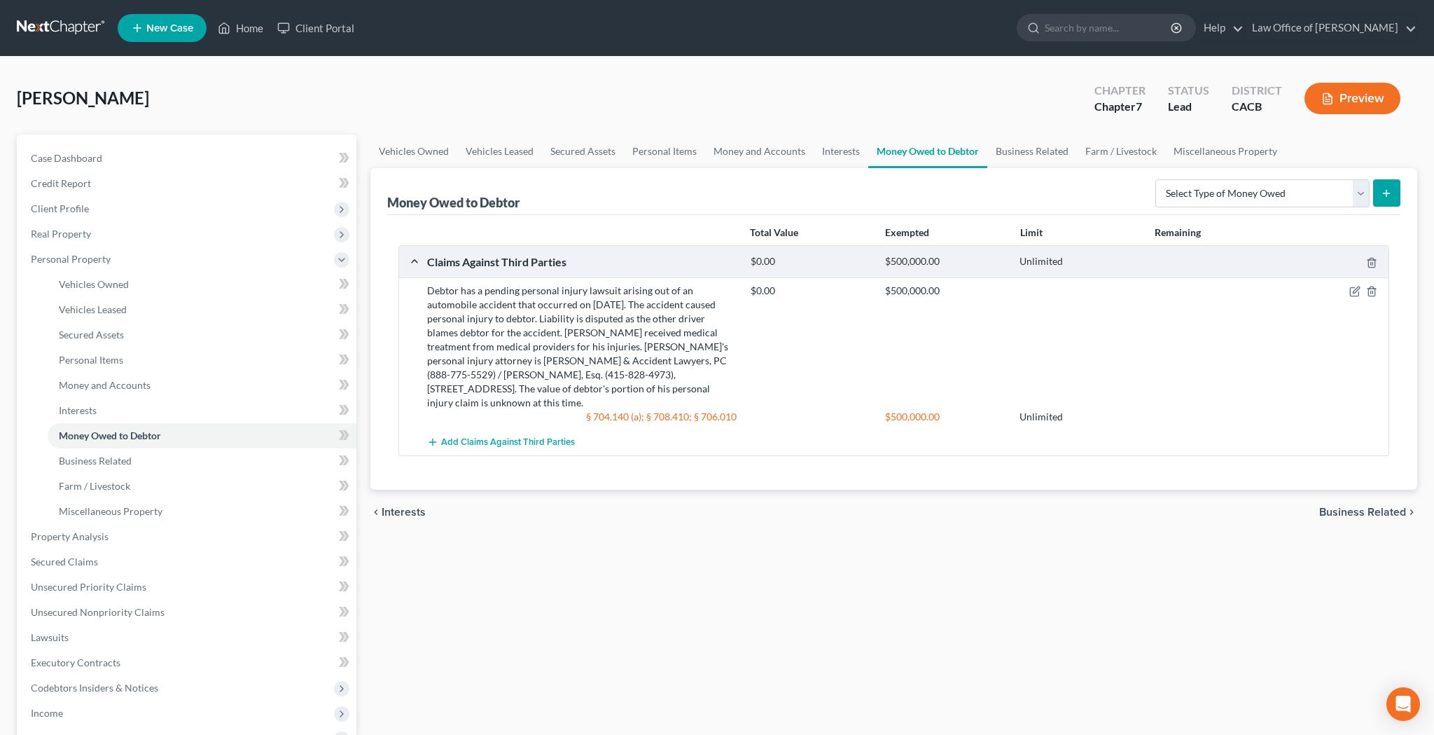
drag, startPoint x: 429, startPoint y: 291, endPoint x: 735, endPoint y: 383, distance: 319.4
click at [735, 383] on div "Debtor has a pending personal injury lawsuit arising out of an automobile accid…" at bounding box center [581, 347] width 323 height 126
copy div "Debtor has a pending personal injury lawsuit arising out of an automobile accid…"
click at [251, 29] on link "Home" at bounding box center [241, 27] width 60 height 25
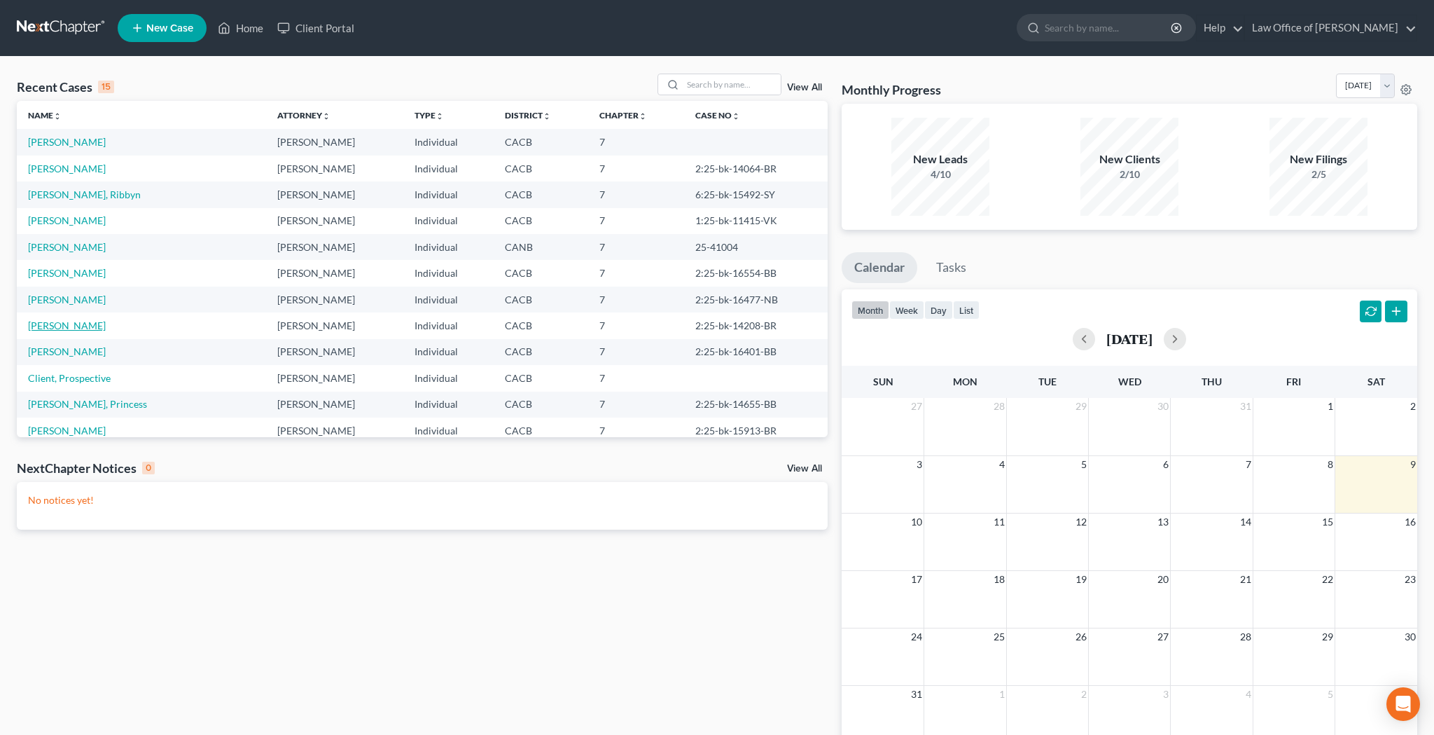
click at [65, 326] on link "[PERSON_NAME]" at bounding box center [67, 325] width 78 height 12
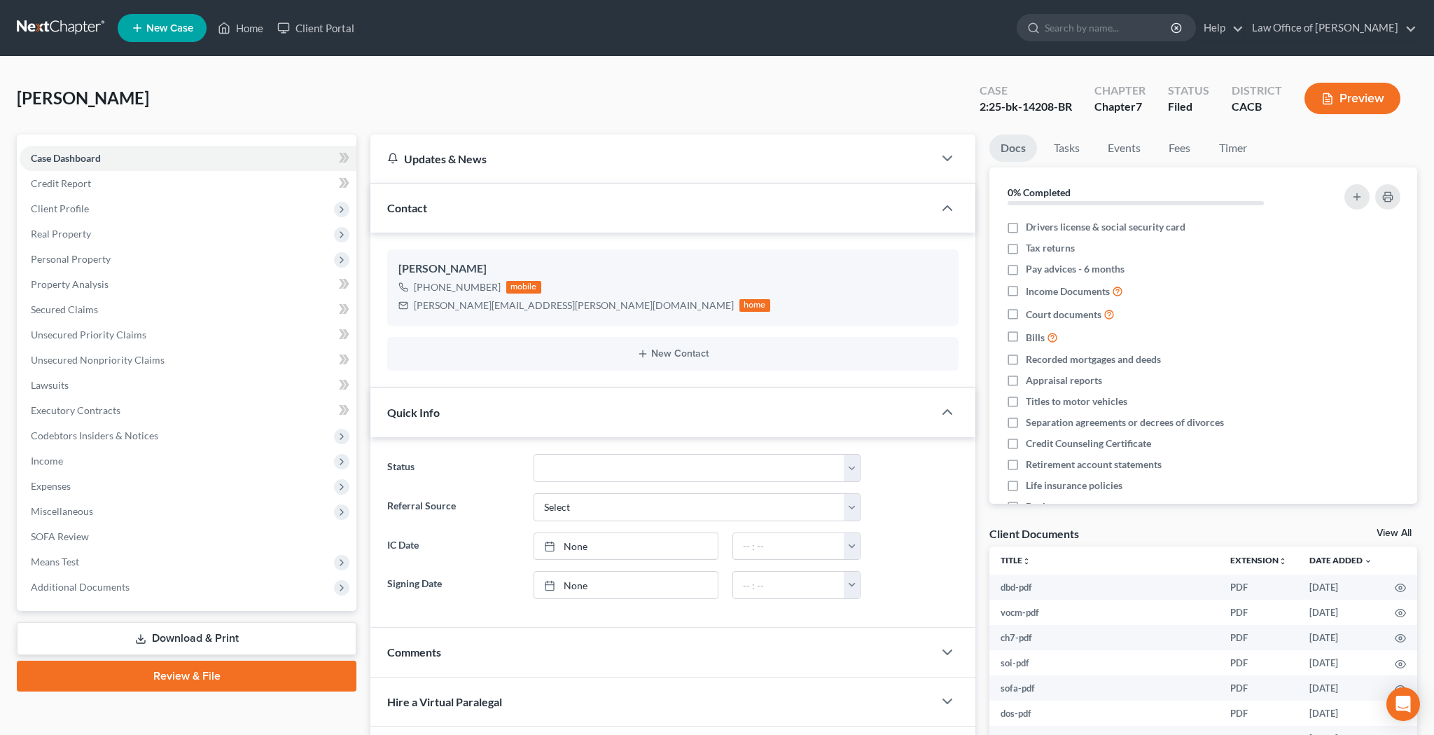
click at [1366, 101] on button "Preview" at bounding box center [1352, 99] width 96 height 32
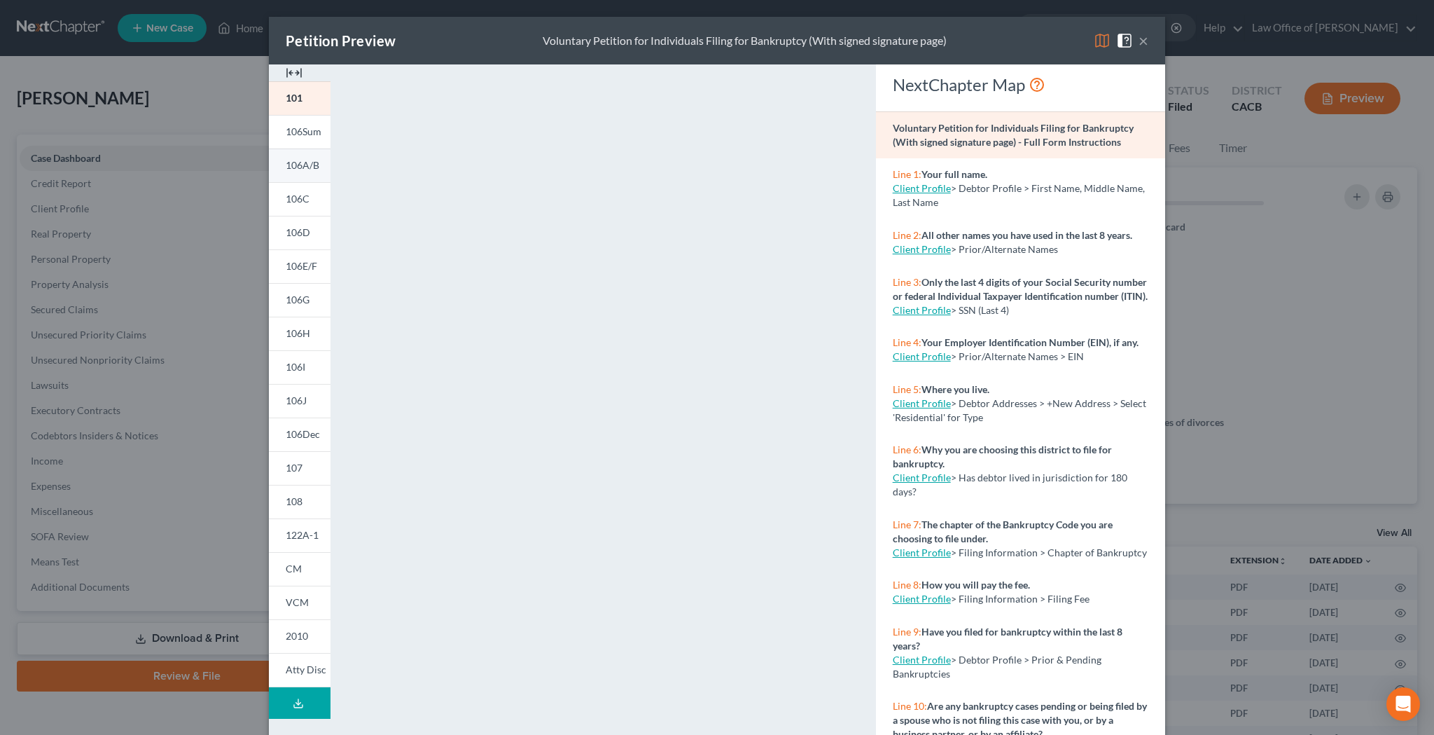
click at [302, 169] on span "106A/B" at bounding box center [303, 165] width 34 height 12
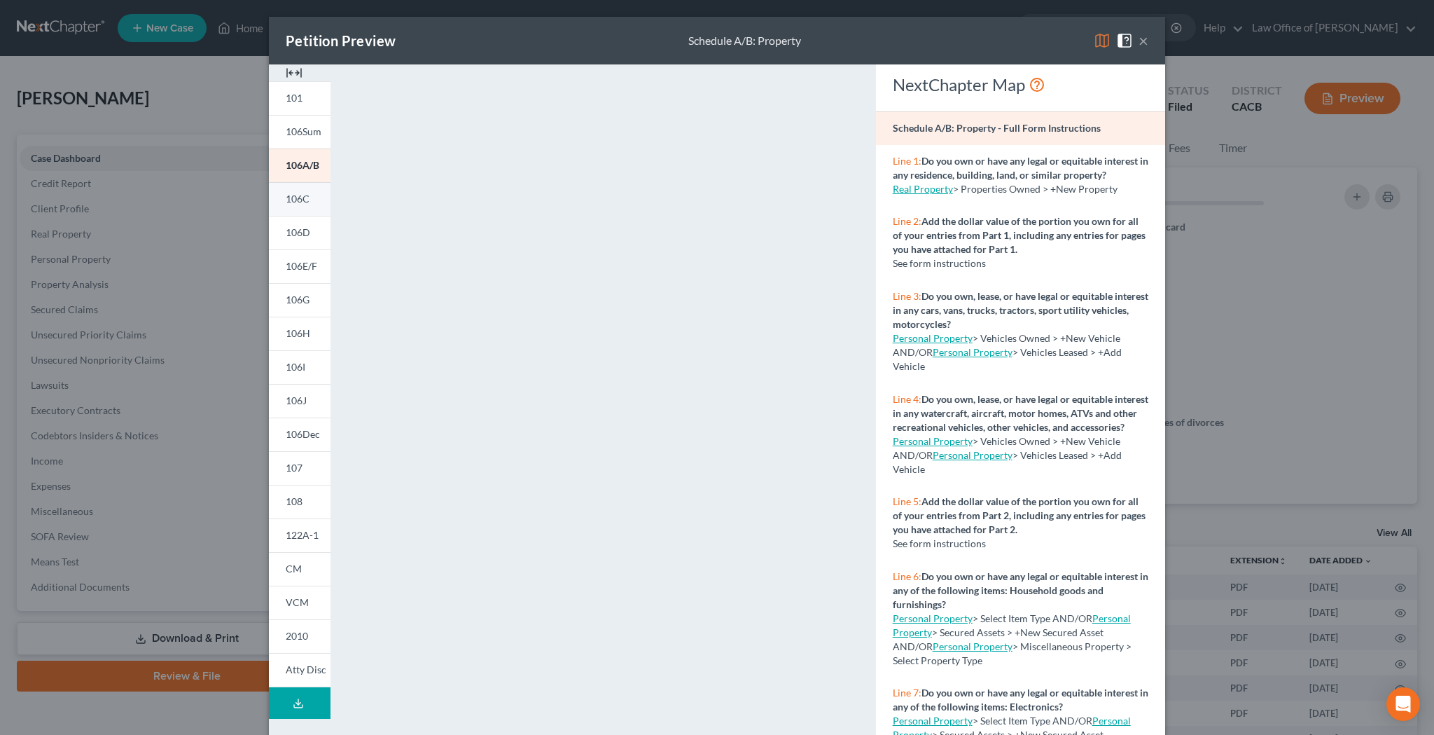
click at [297, 200] on span "106C" at bounding box center [298, 199] width 24 height 12
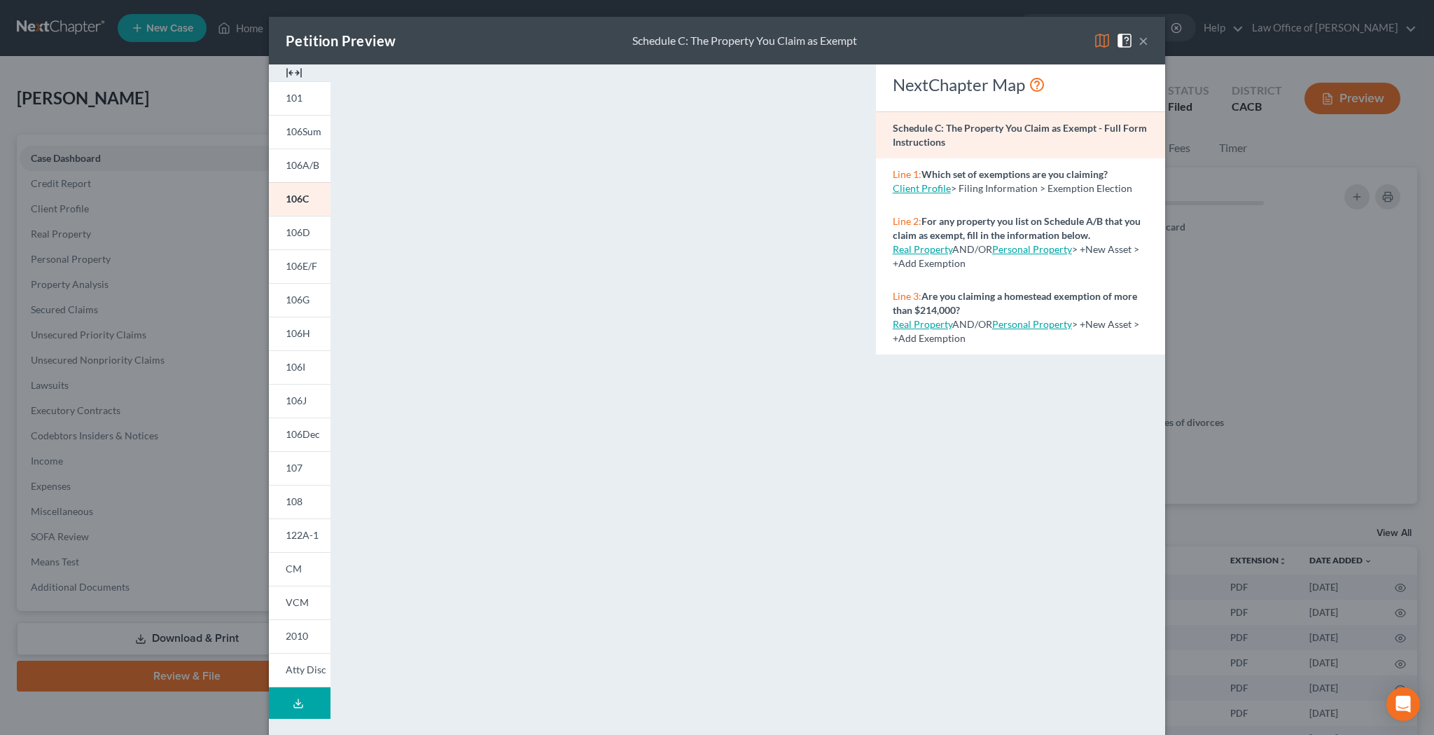
click at [1143, 38] on button "×" at bounding box center [1144, 40] width 10 height 17
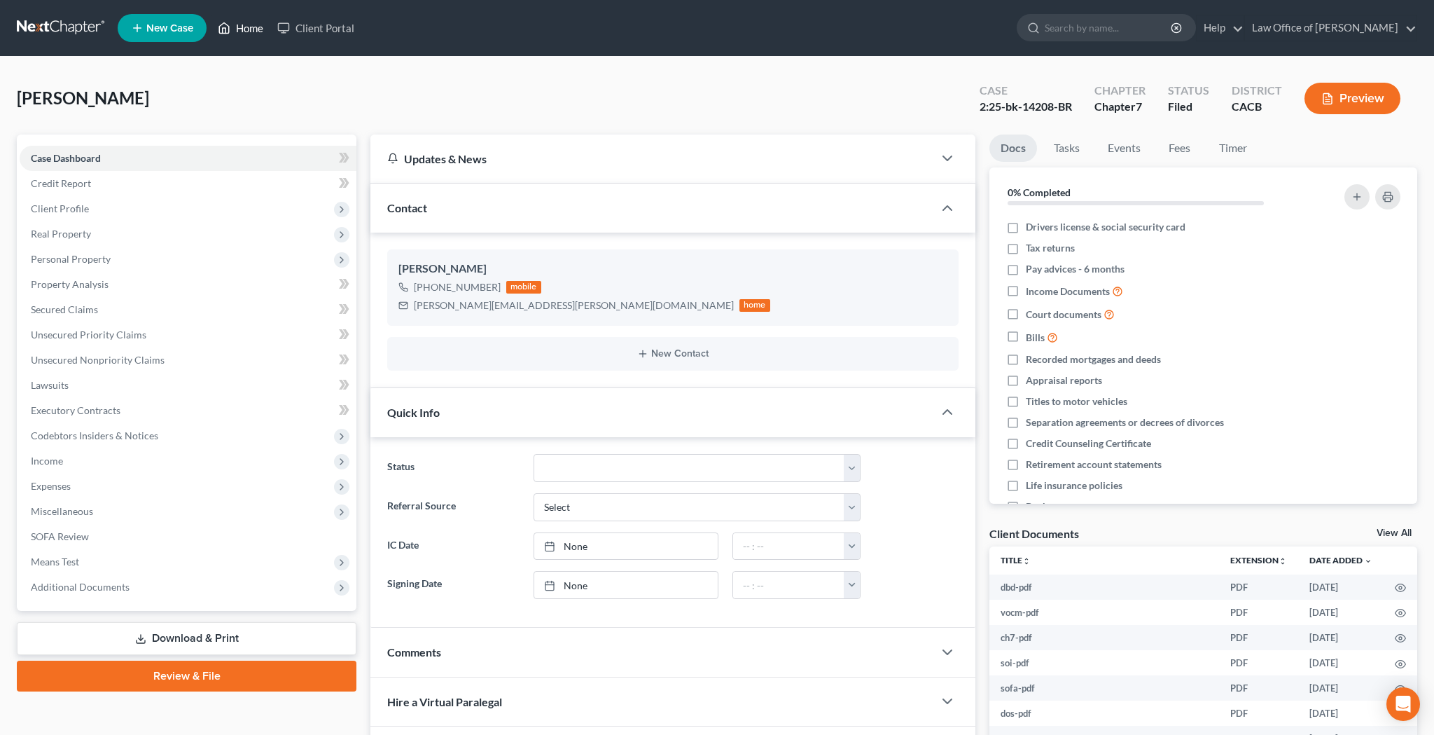
click at [260, 27] on link "Home" at bounding box center [241, 27] width 60 height 25
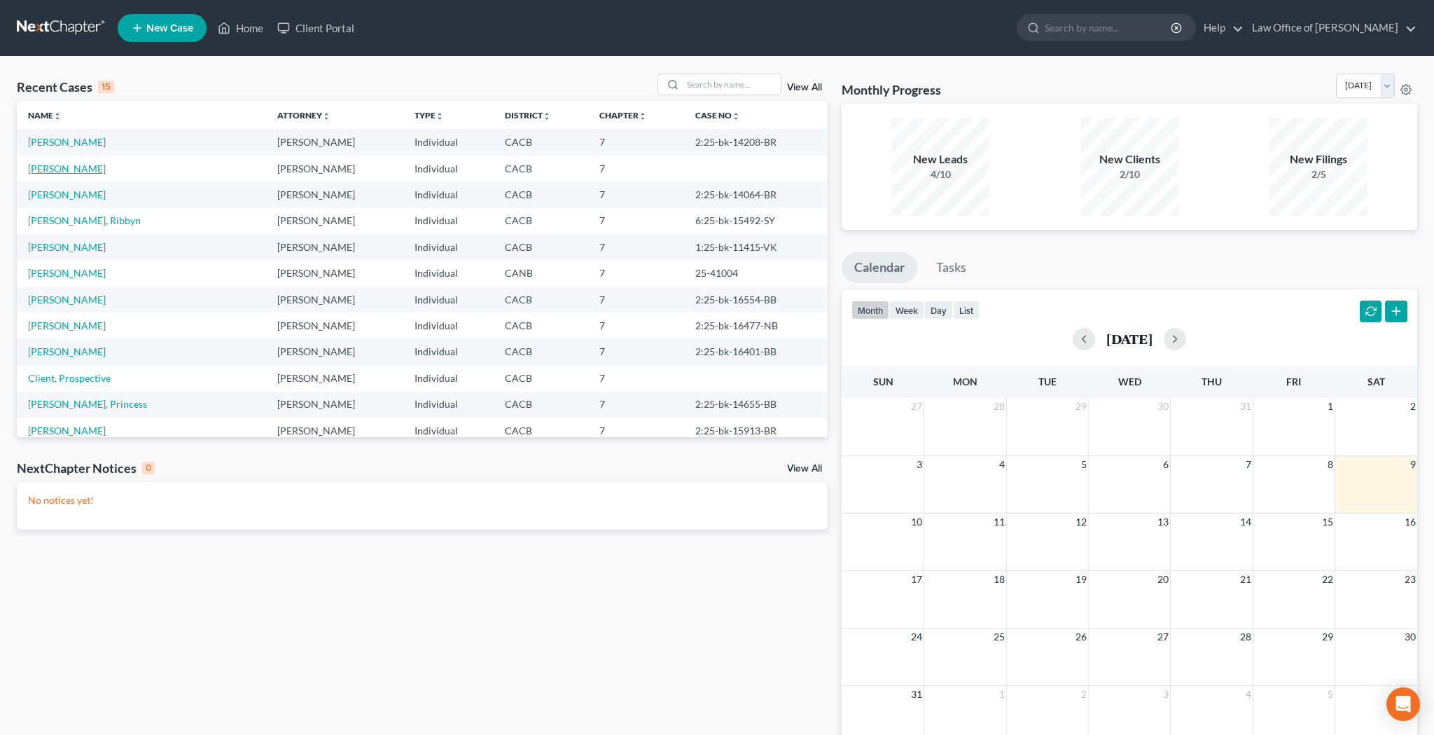
click at [75, 166] on link "[PERSON_NAME]" at bounding box center [67, 168] width 78 height 12
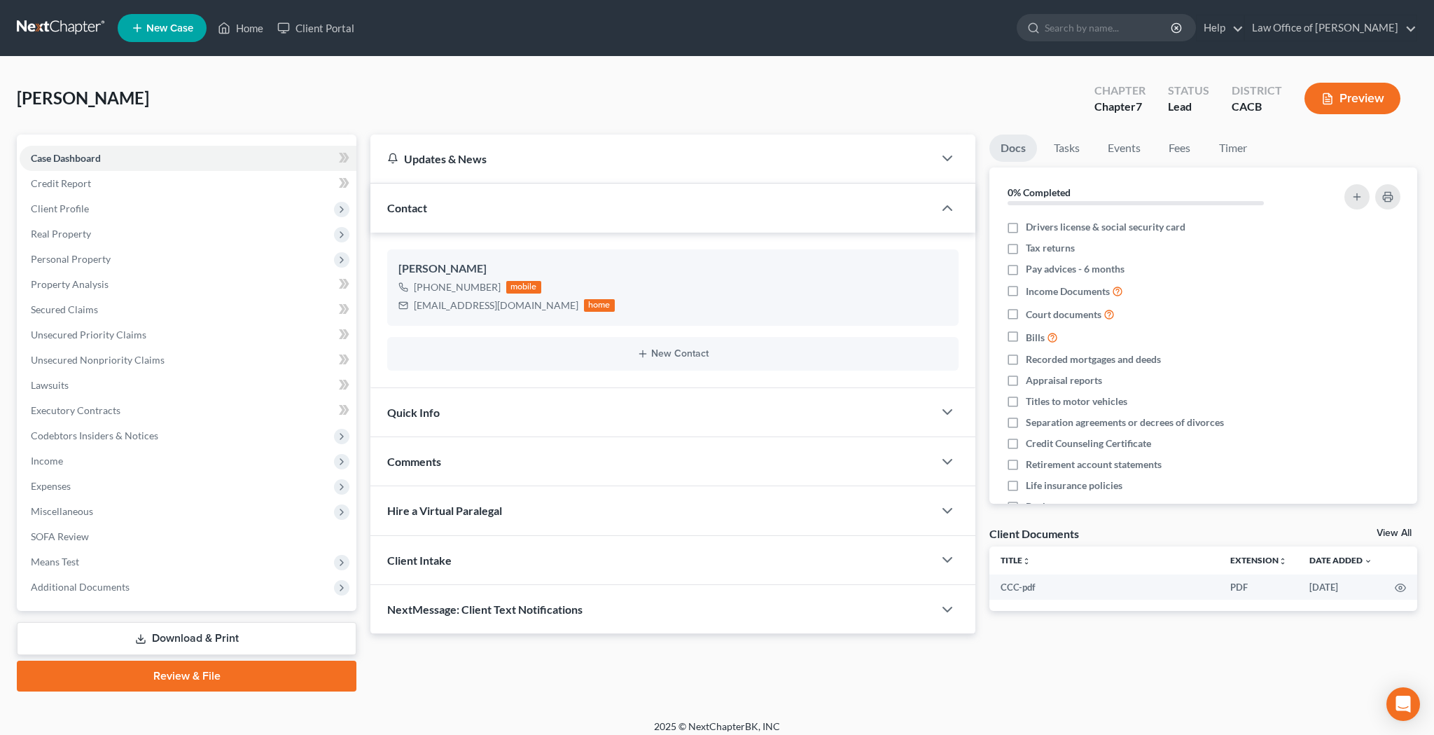
click at [1342, 99] on button "Preview" at bounding box center [1352, 99] width 96 height 32
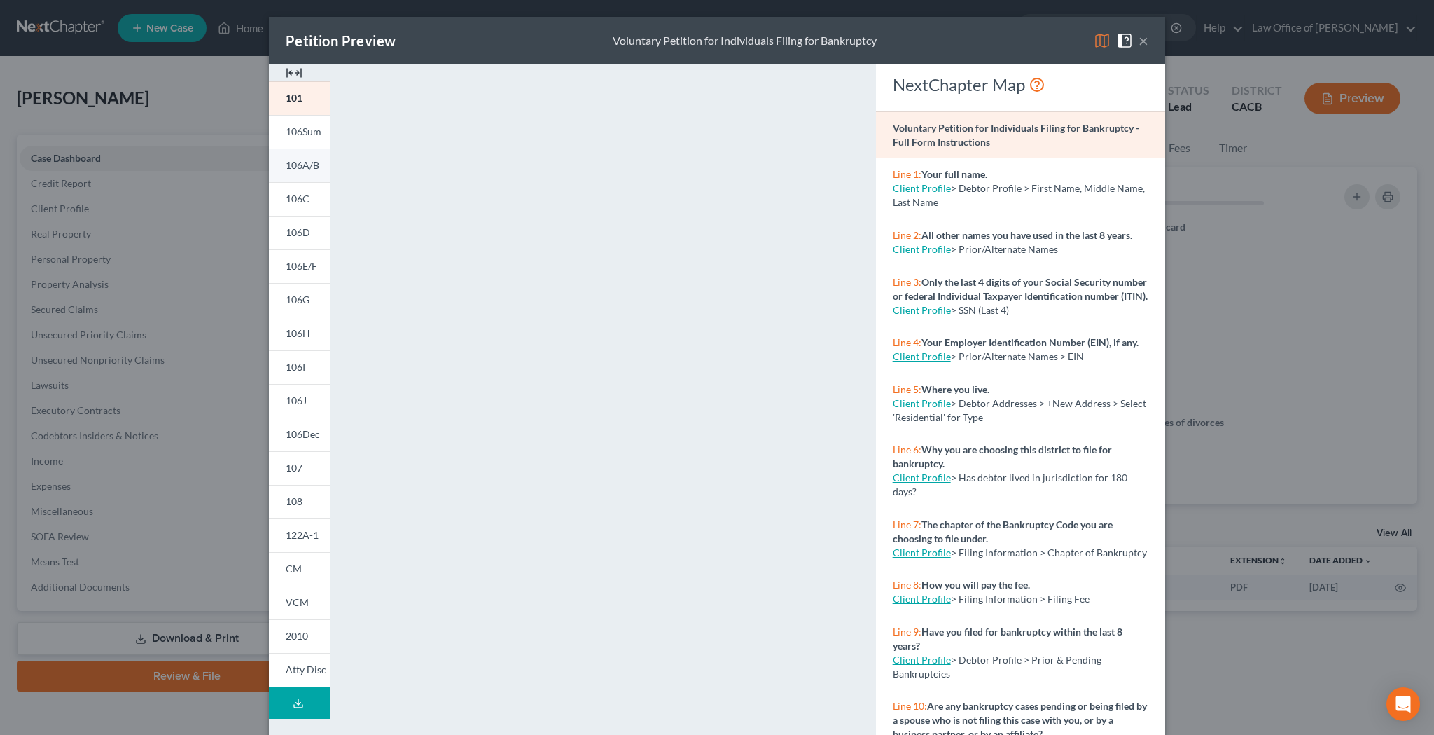
click at [302, 167] on span "106A/B" at bounding box center [303, 165] width 34 height 12
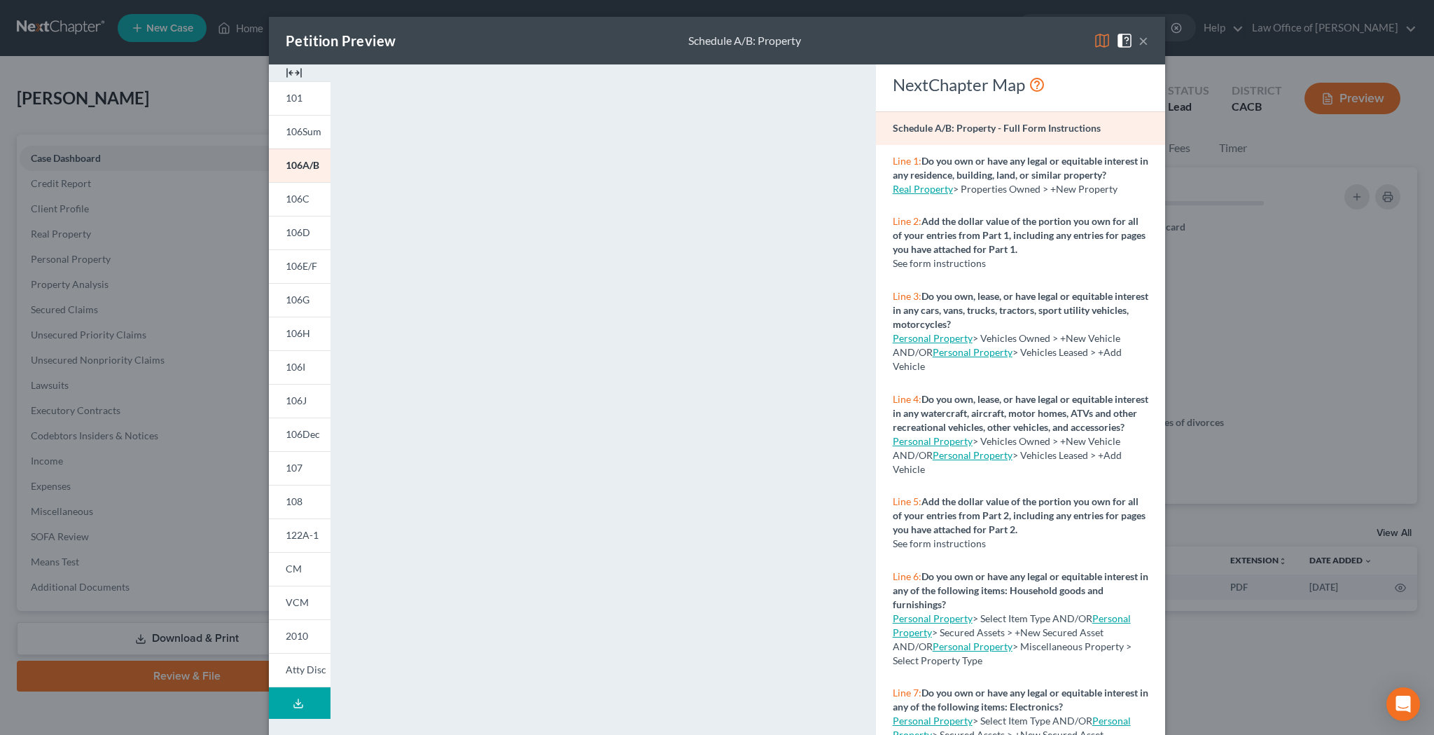
click at [1146, 45] on button "×" at bounding box center [1144, 40] width 10 height 17
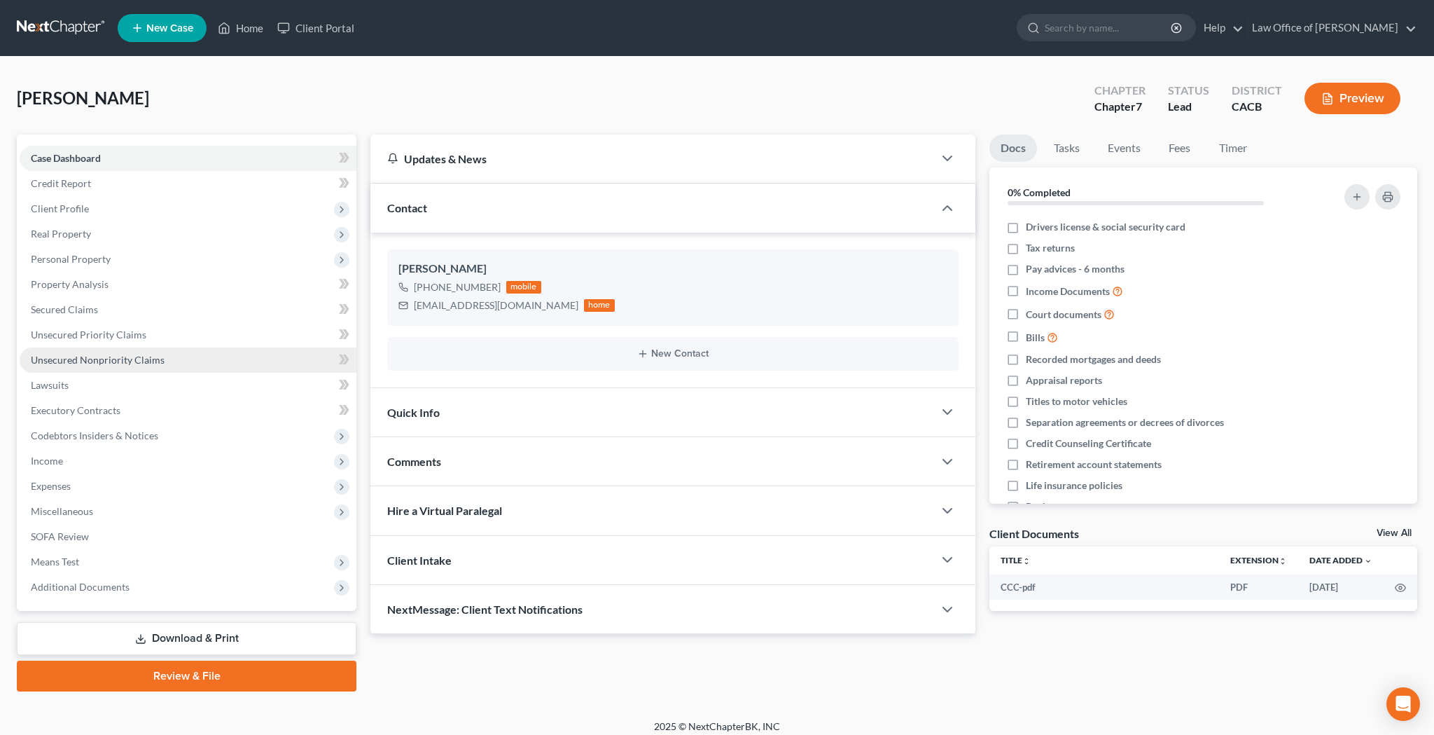
click at [127, 359] on span "Unsecured Nonpriority Claims" at bounding box center [98, 360] width 134 height 12
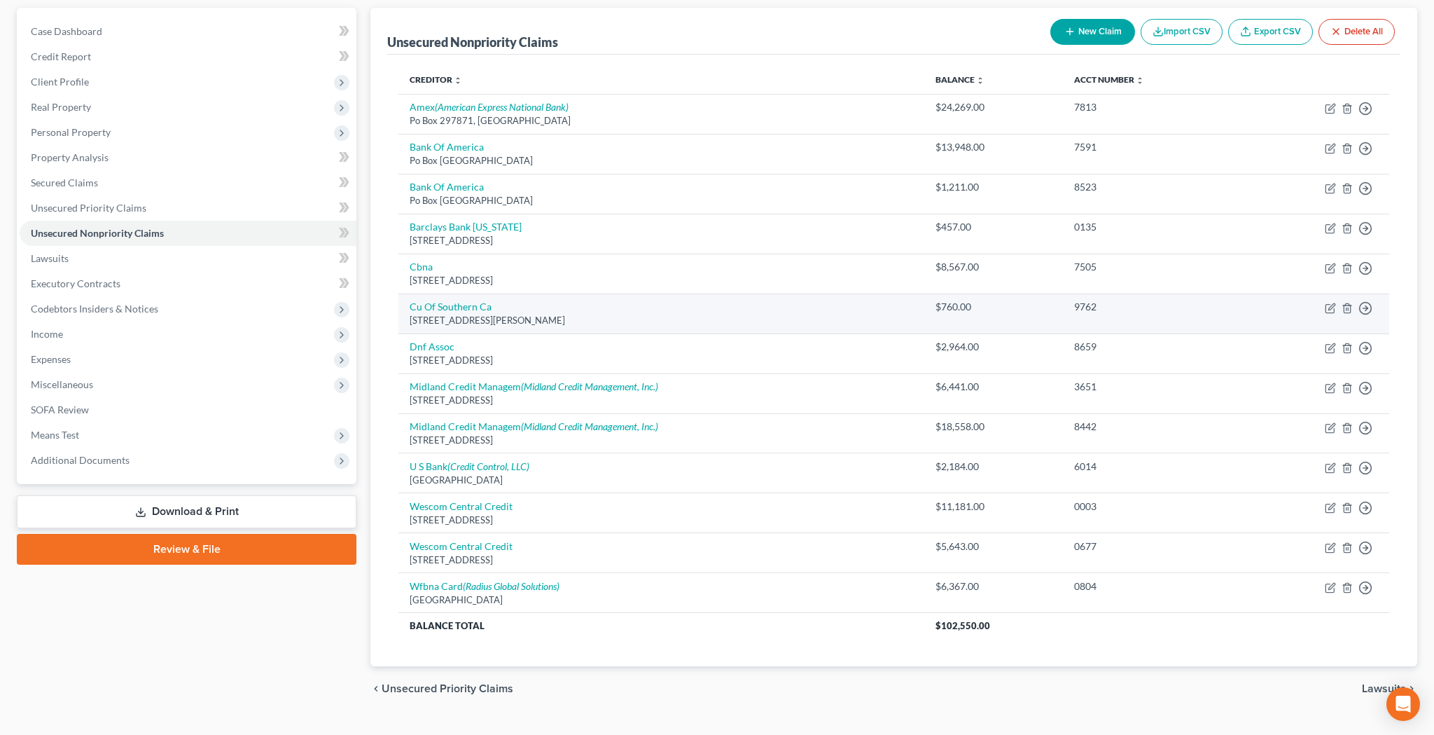
scroll to position [132, 0]
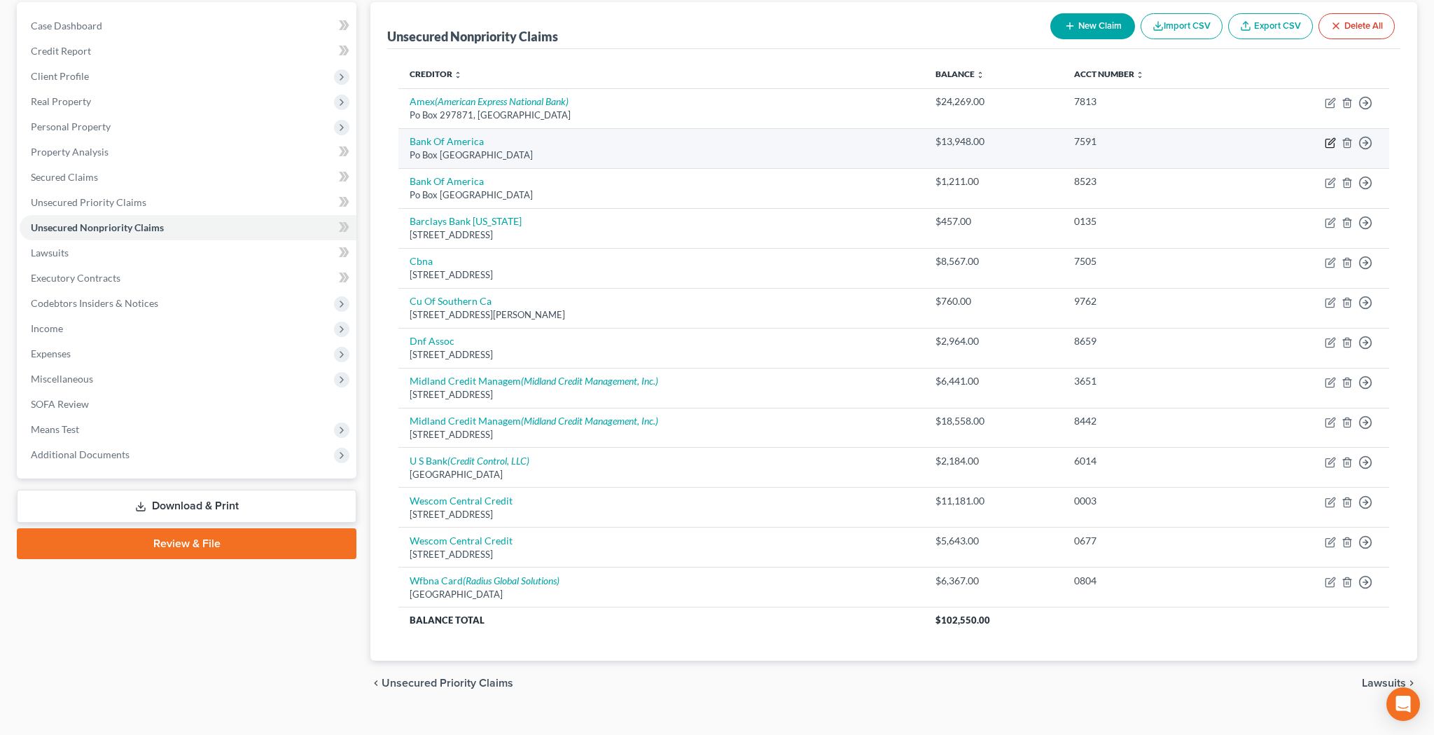
click at [1330, 143] on icon "button" at bounding box center [1330, 142] width 11 height 11
select select "45"
select select "2"
select select "0"
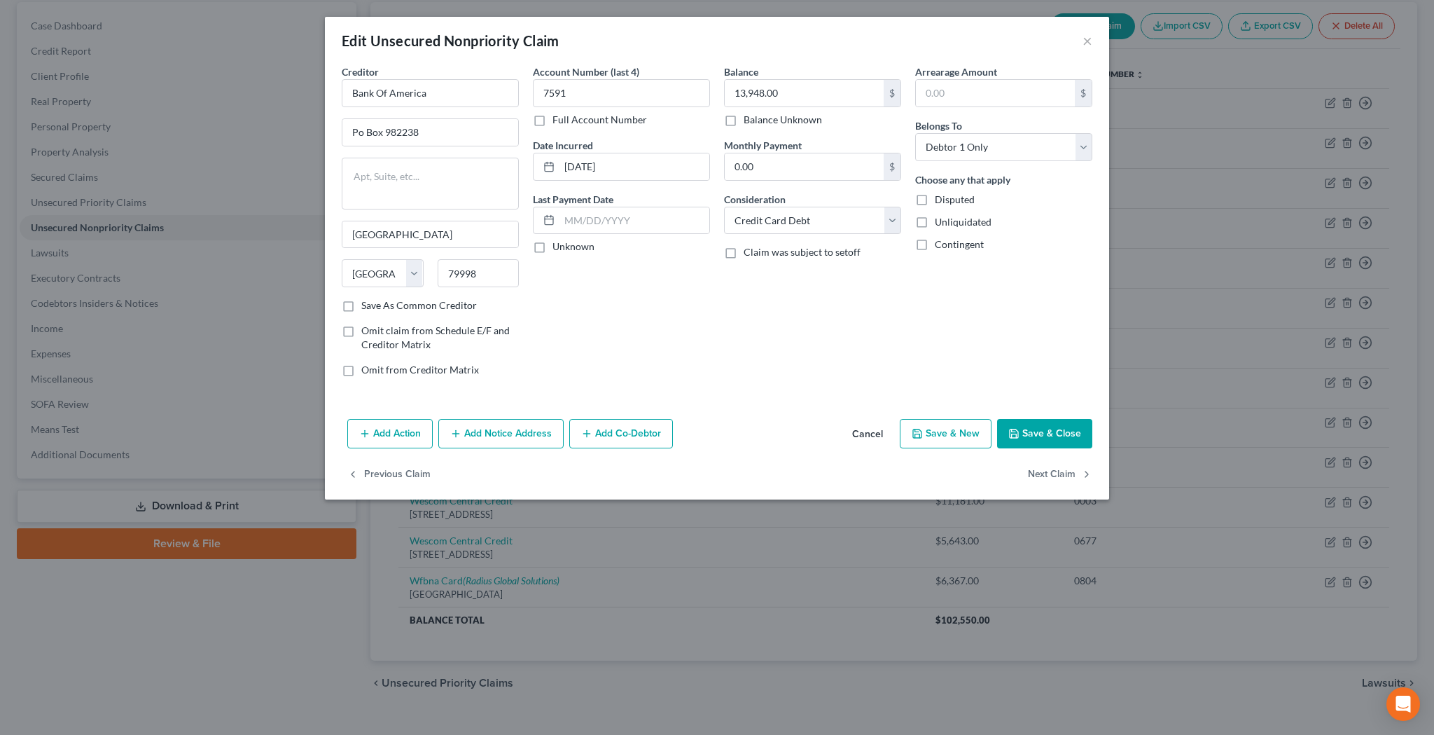
click at [524, 429] on button "Add Notice Address" at bounding box center [500, 433] width 125 height 29
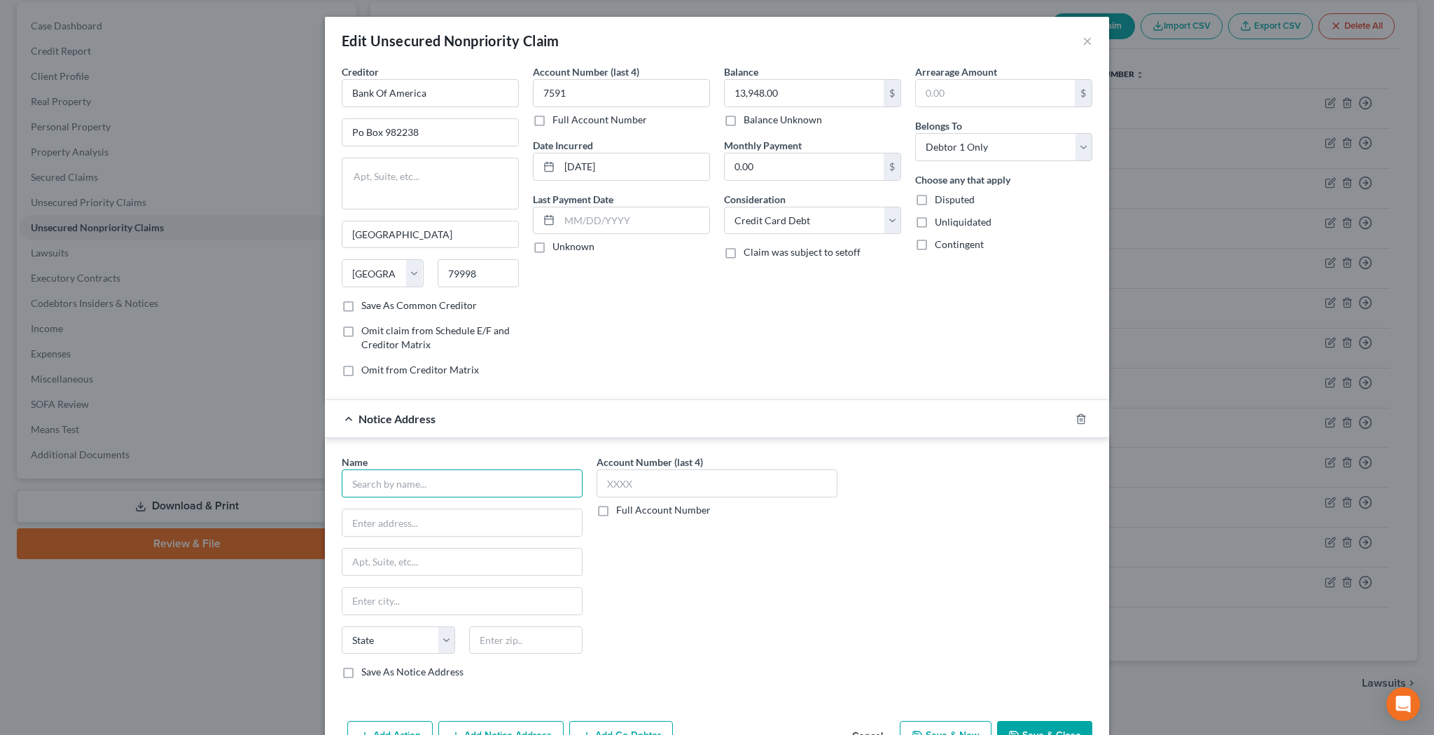
click at [487, 475] on input "text" at bounding box center [462, 483] width 241 height 28
click at [489, 510] on div "Northstar Location Services, LLC" at bounding box center [432, 508] width 158 height 14
type input "Northstar Location Services, LLC"
type input "Attn: Financial Svcs. Dept."
type input "[STREET_ADDRESS]"
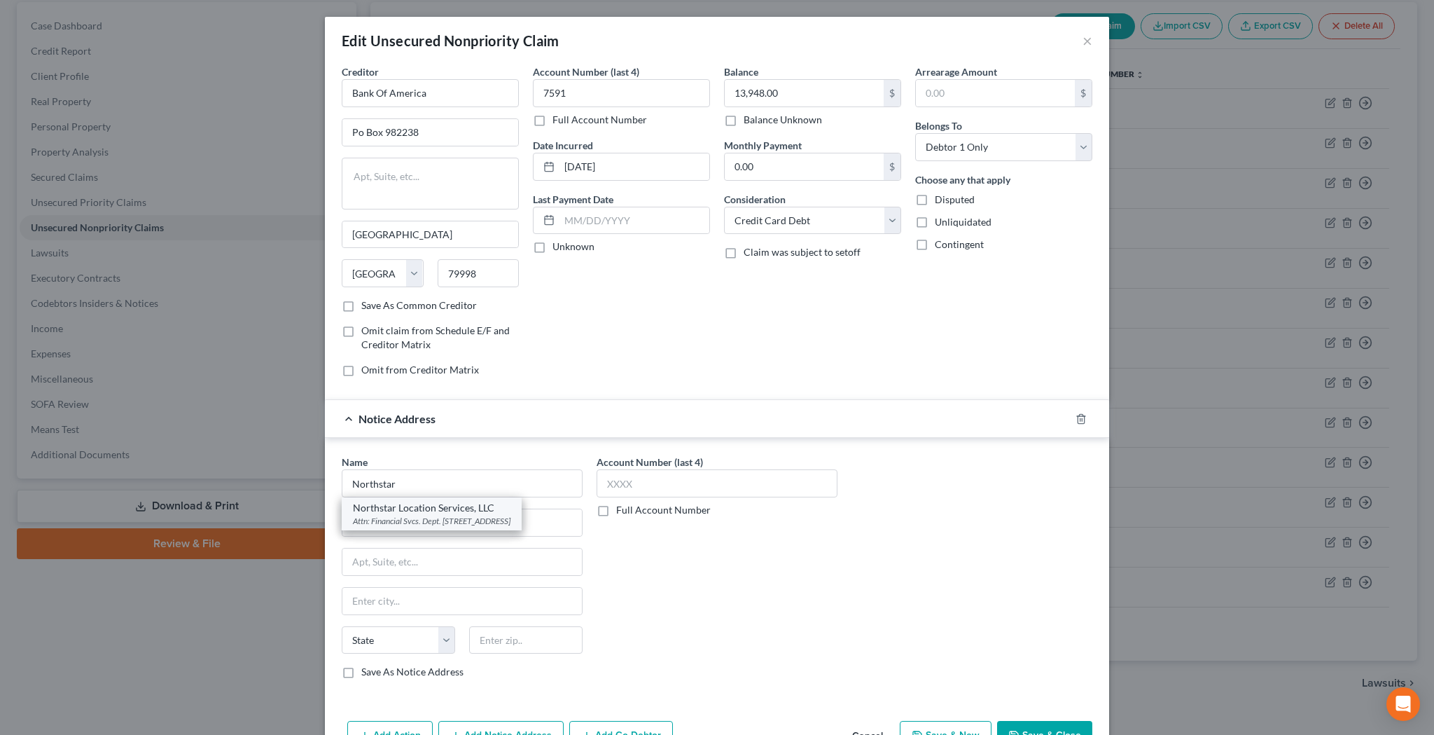
type input "Buffalo"
select select "35"
type input "14225-1943"
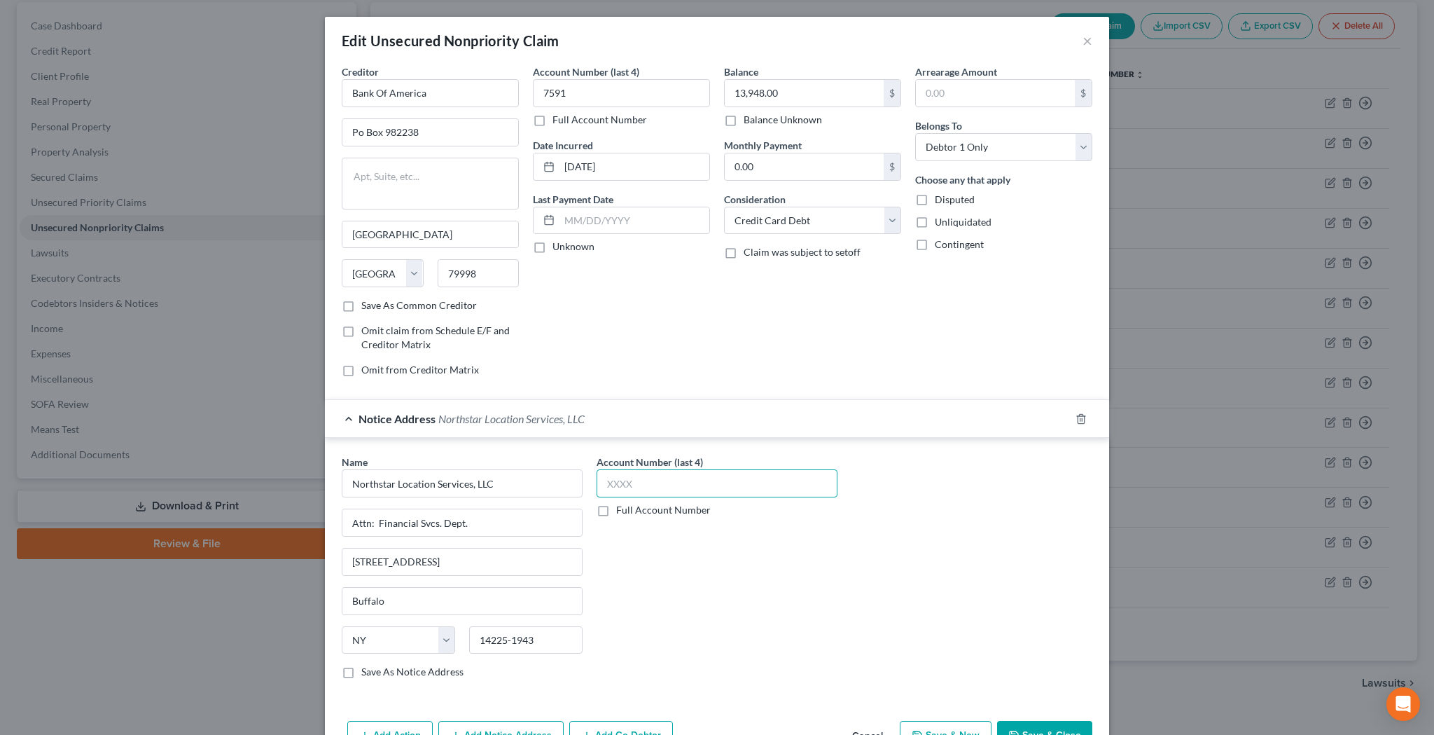
click at [690, 480] on input "text" at bounding box center [717, 483] width 241 height 28
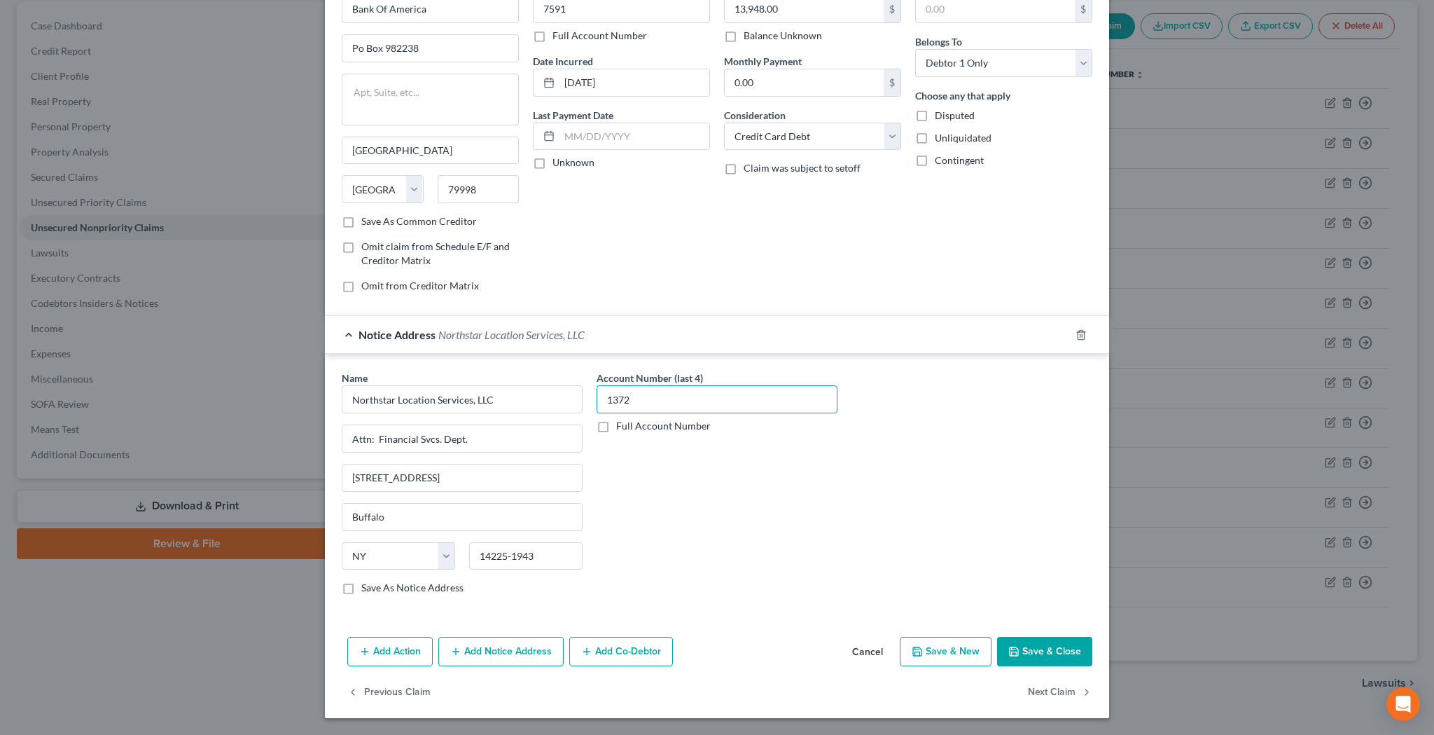
scroll to position [83, 0]
type input "1372"
click at [513, 646] on button "Add Notice Address" at bounding box center [500, 651] width 125 height 29
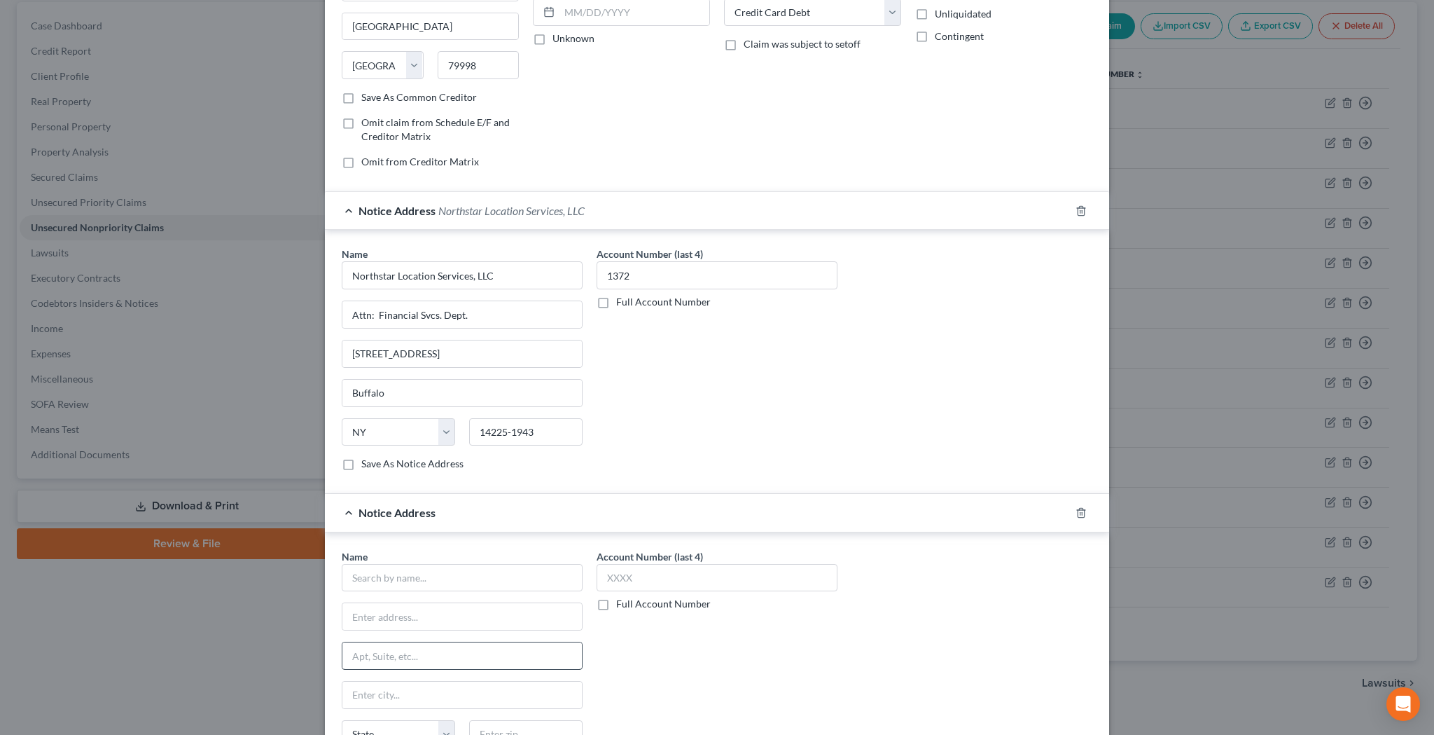
scroll to position [226, 0]
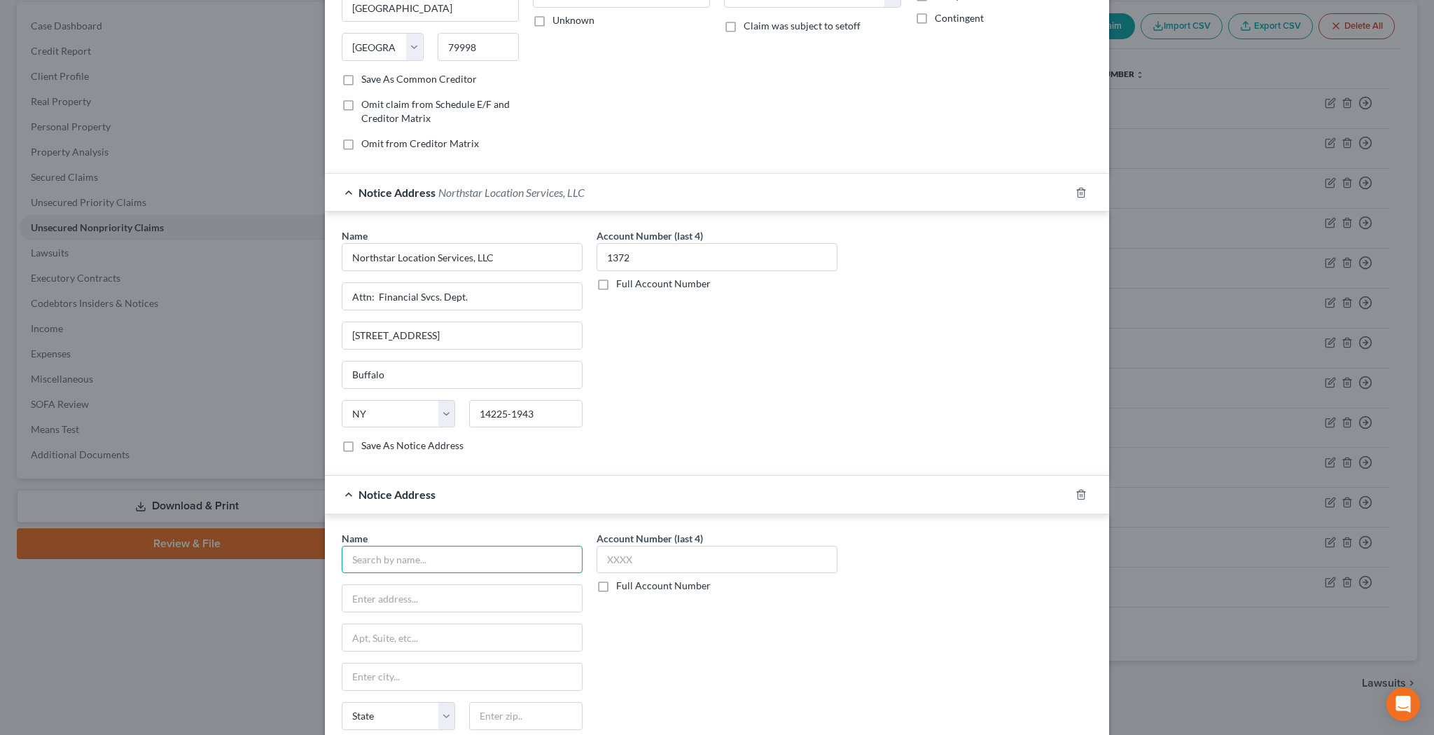
click at [461, 560] on input "text" at bounding box center [462, 559] width 241 height 28
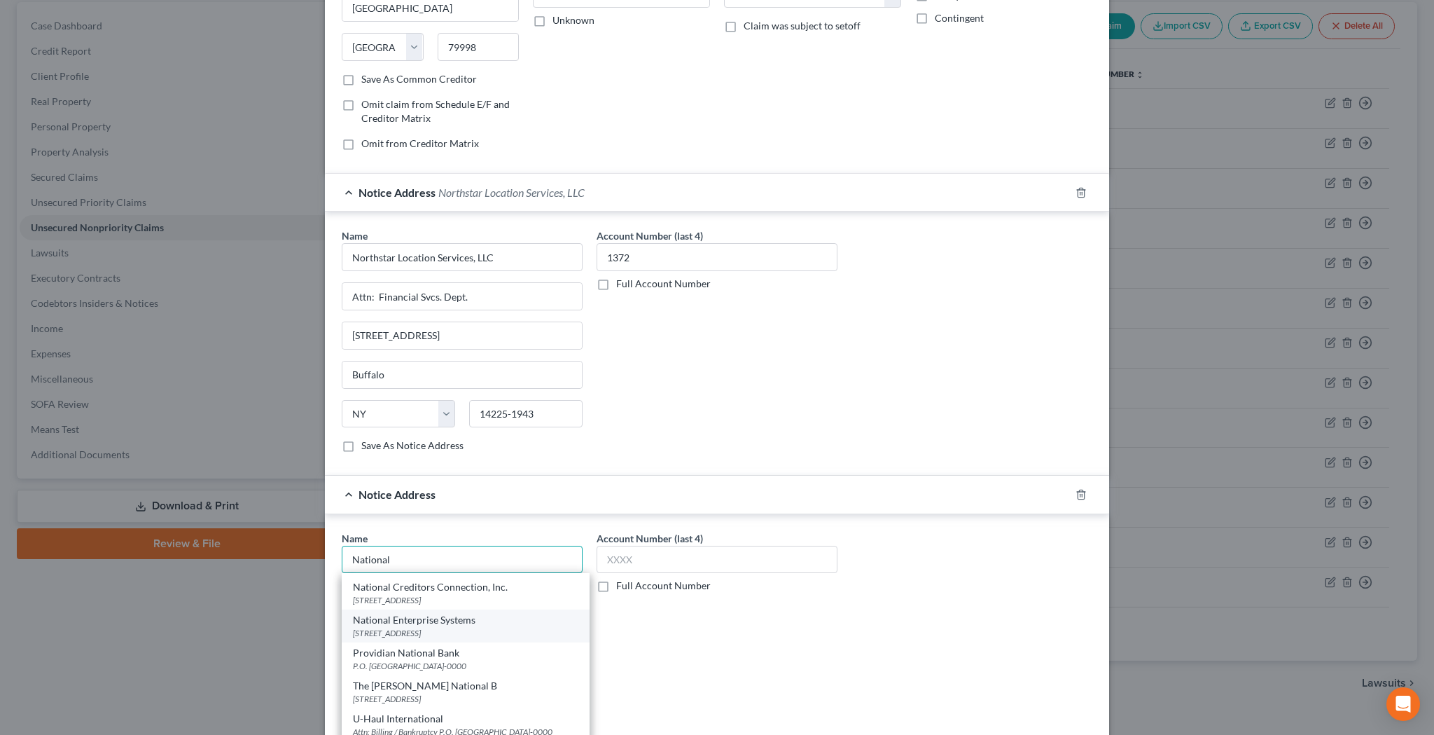
scroll to position [305, 0]
click at [464, 625] on div "National Enterprise Systems" at bounding box center [465, 620] width 225 height 14
type input "National Enterprise Systems"
type input "[STREET_ADDRESS]"
type input "Twinsburg"
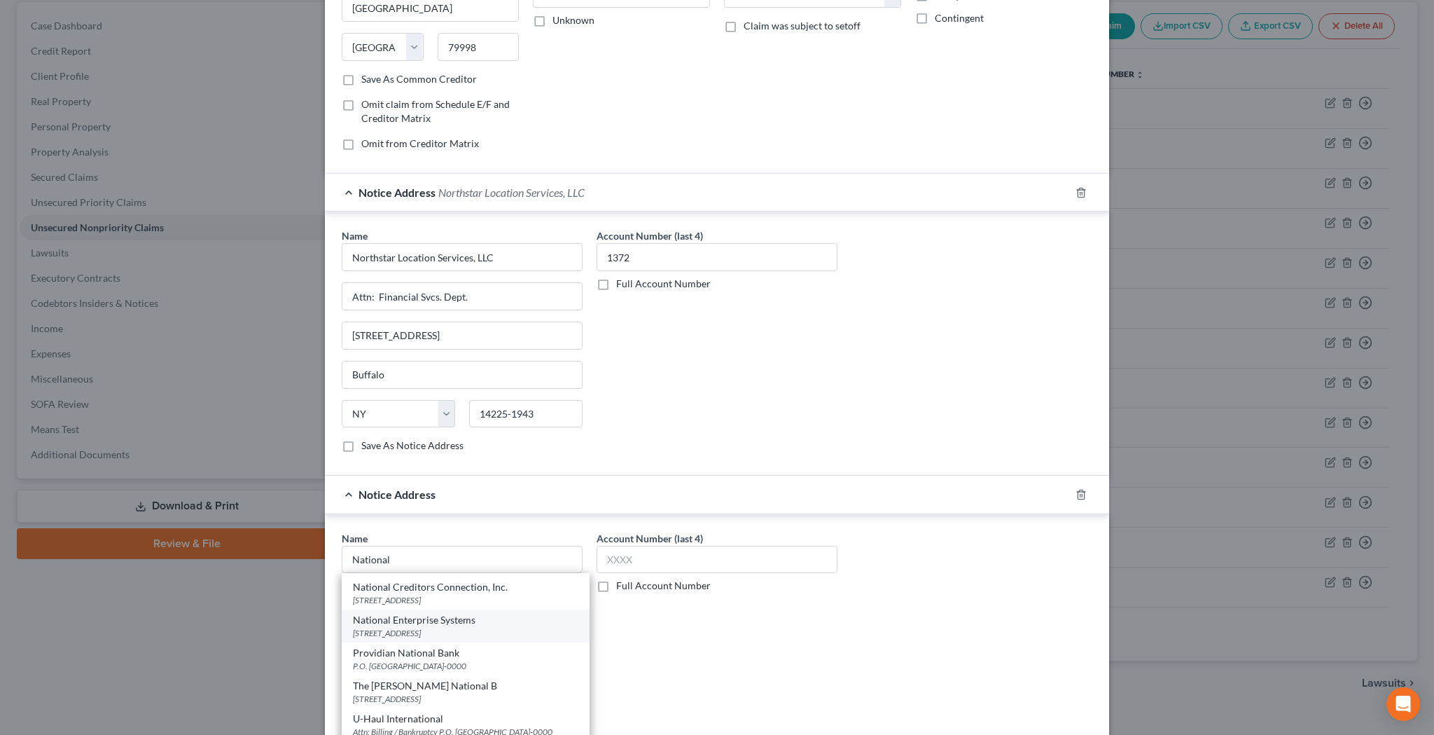
select select "36"
type input "44087-0000"
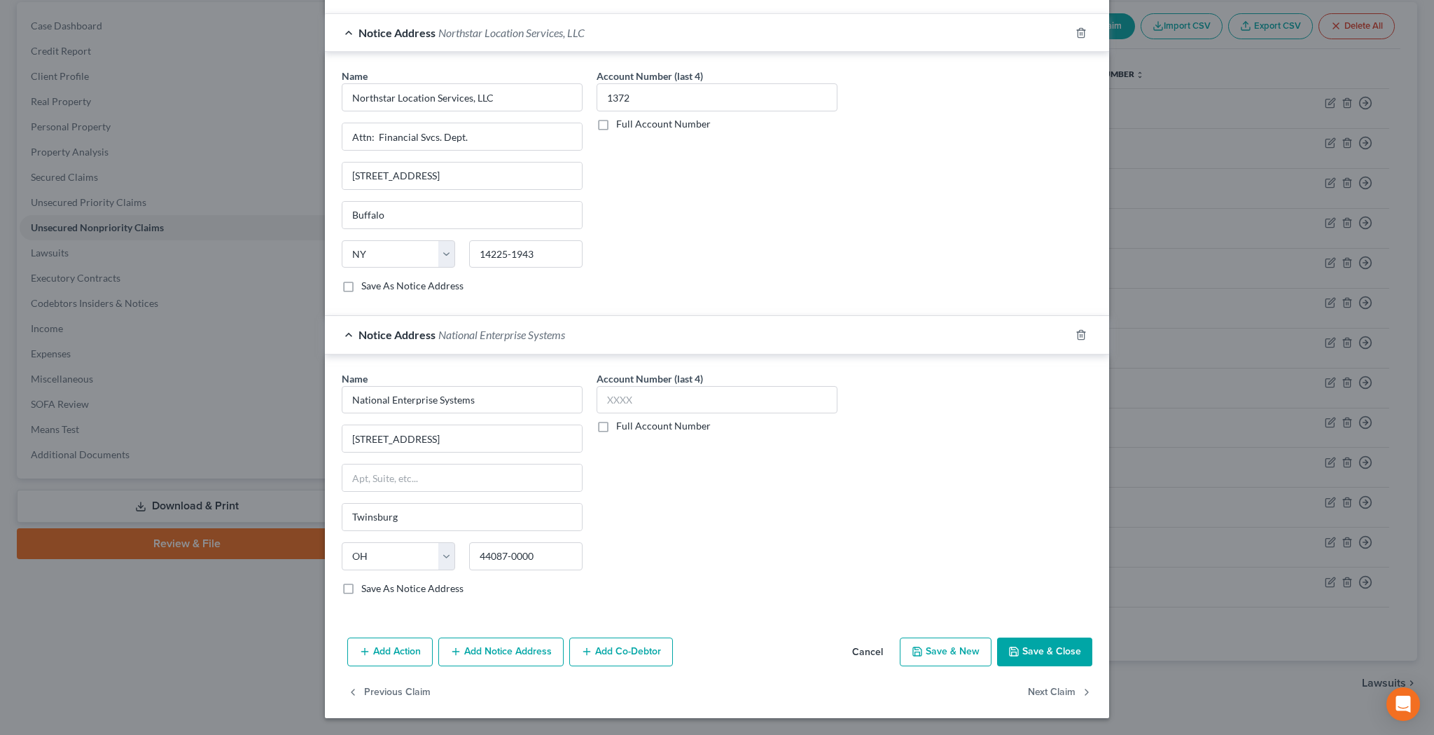
scroll to position [385, 0]
click at [658, 403] on input "text" at bounding box center [717, 401] width 241 height 28
type input "6004"
click at [522, 647] on button "Add Notice Address" at bounding box center [500, 652] width 125 height 29
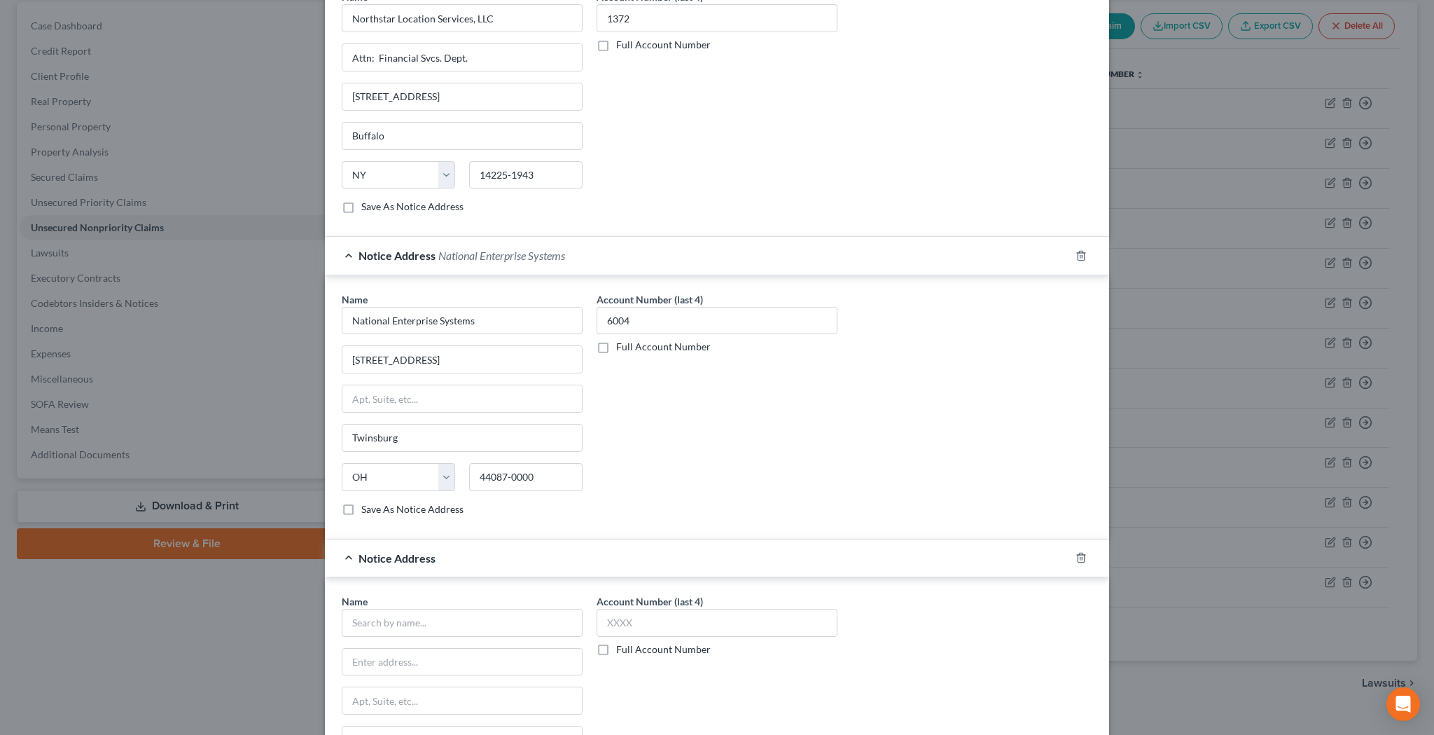
scroll to position [510, 0]
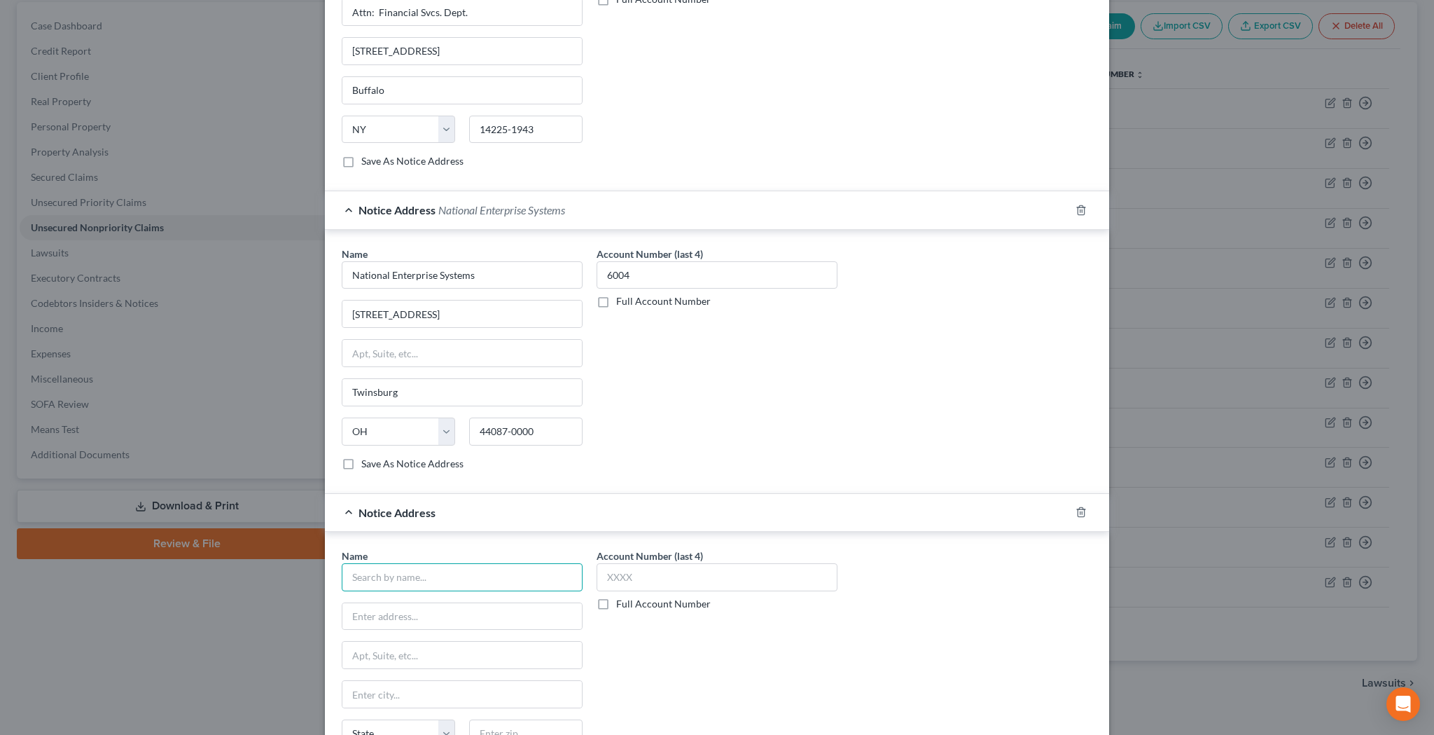
click at [484, 576] on input "text" at bounding box center [462, 577] width 241 height 28
type input "National Enterprise Systems"
click at [431, 616] on input "text" at bounding box center [461, 616] width 239 height 27
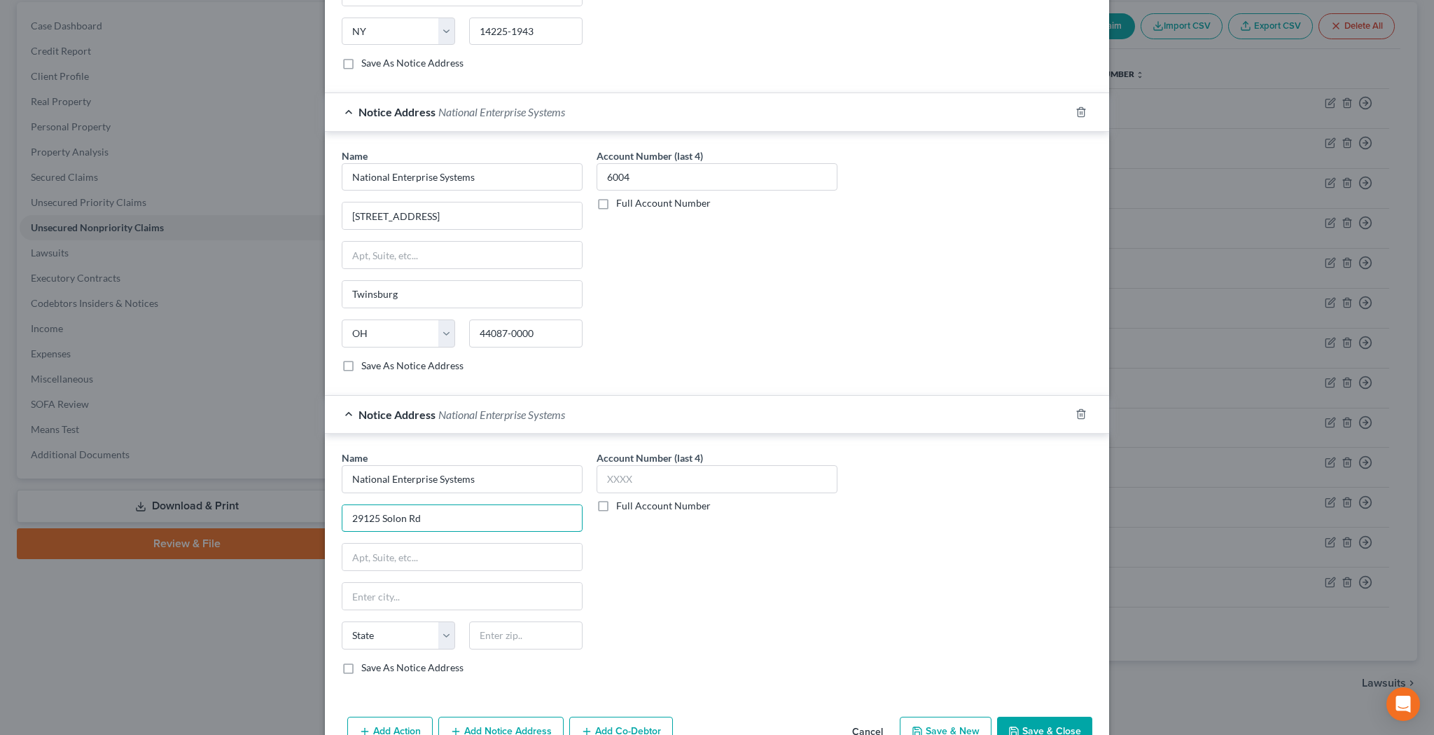
scroll to position [666, 0]
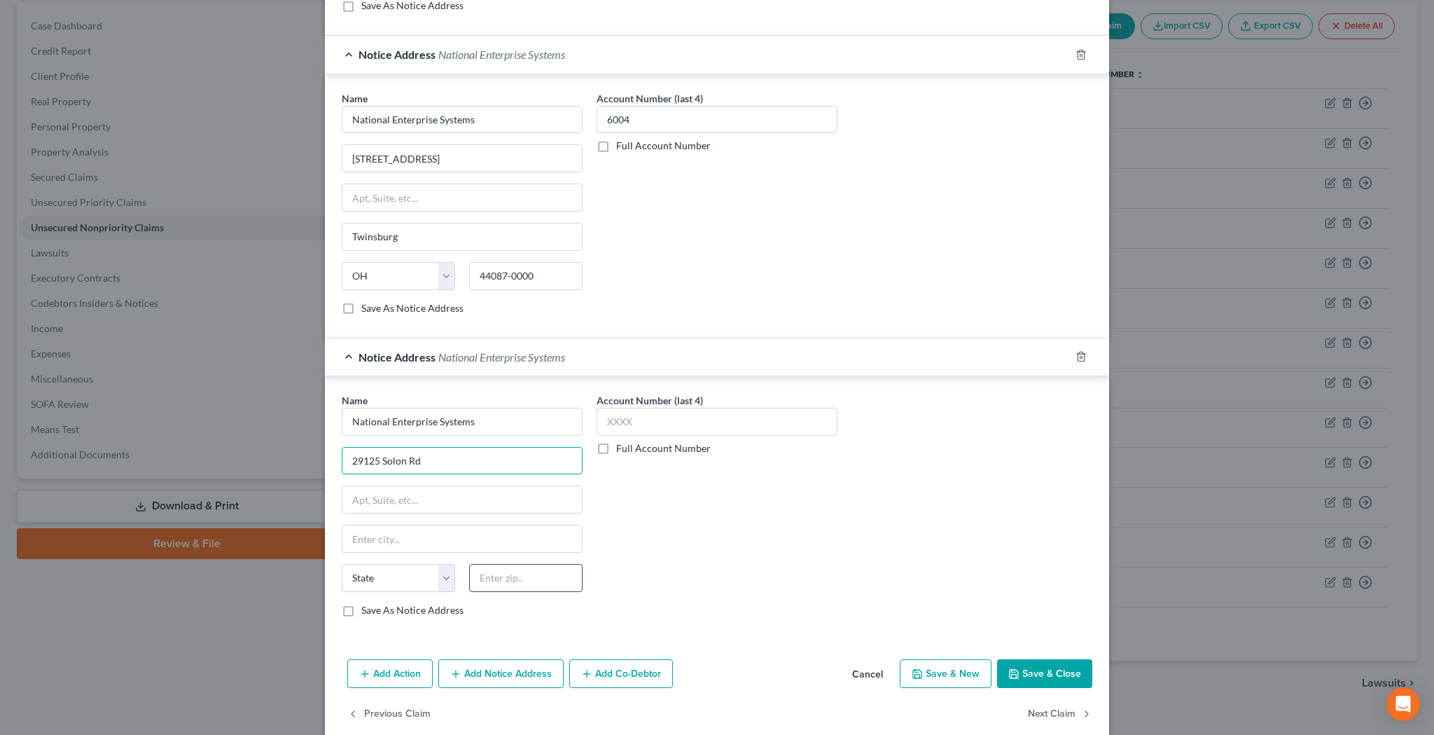
type input "29125 Solon Rd"
click at [530, 580] on input "text" at bounding box center [525, 578] width 113 height 28
type input "44139"
click at [667, 423] on input "text" at bounding box center [717, 422] width 241 height 28
type input "Solon"
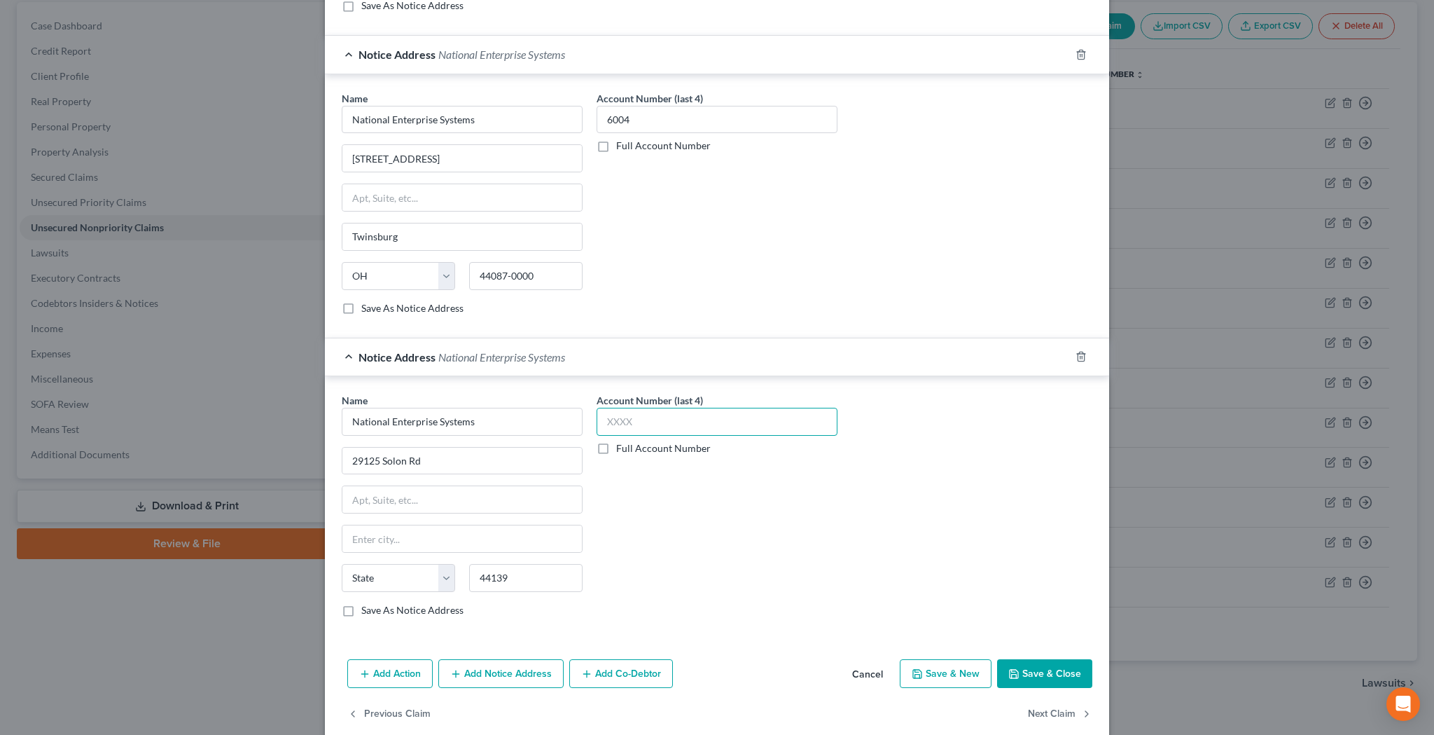
select select "36"
type input "6004"
click at [713, 534] on div "Account Number (last 4) 6004 Full Account Number" at bounding box center [717, 510] width 255 height 235
click at [1034, 667] on button "Save & Close" at bounding box center [1044, 673] width 95 height 29
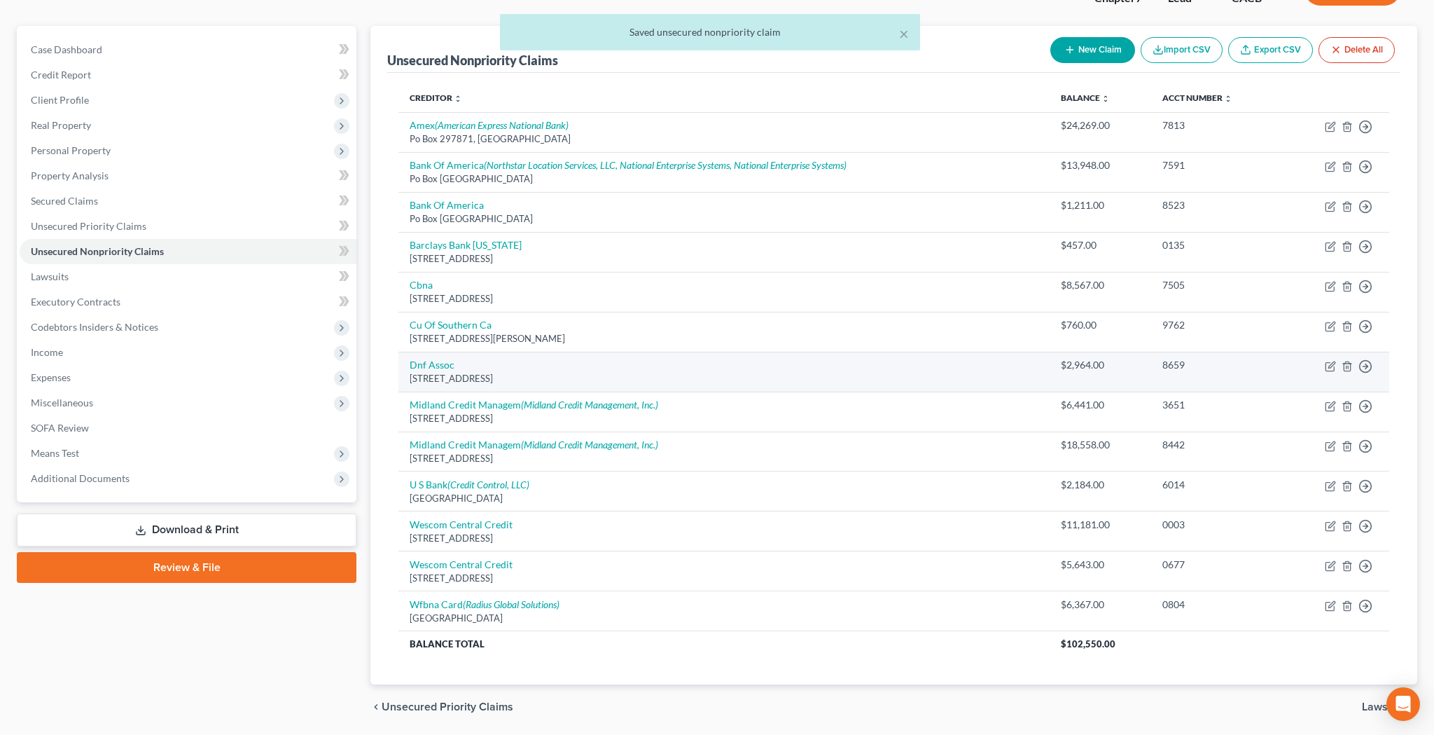
scroll to position [107, 0]
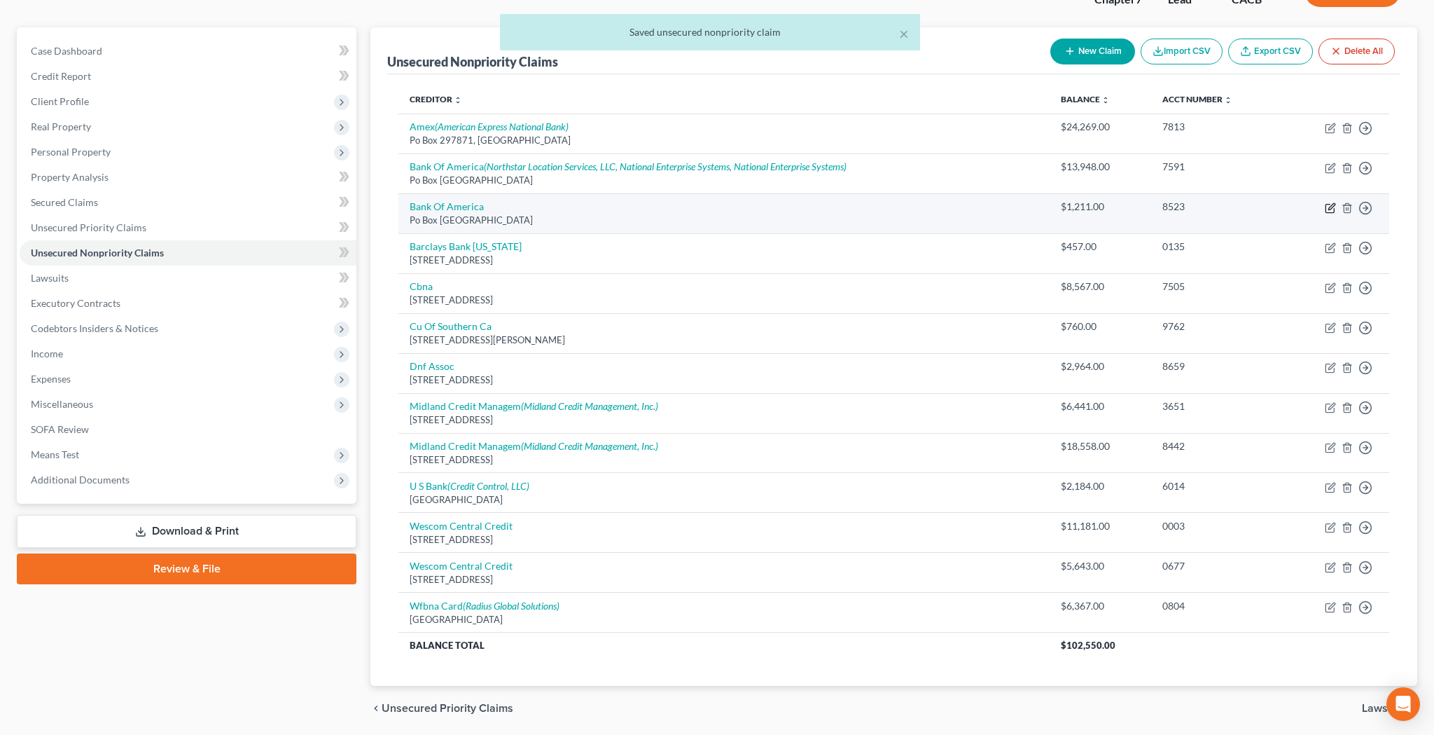
click at [1334, 211] on icon "button" at bounding box center [1330, 208] width 8 height 8
select select "45"
select select "2"
select select "0"
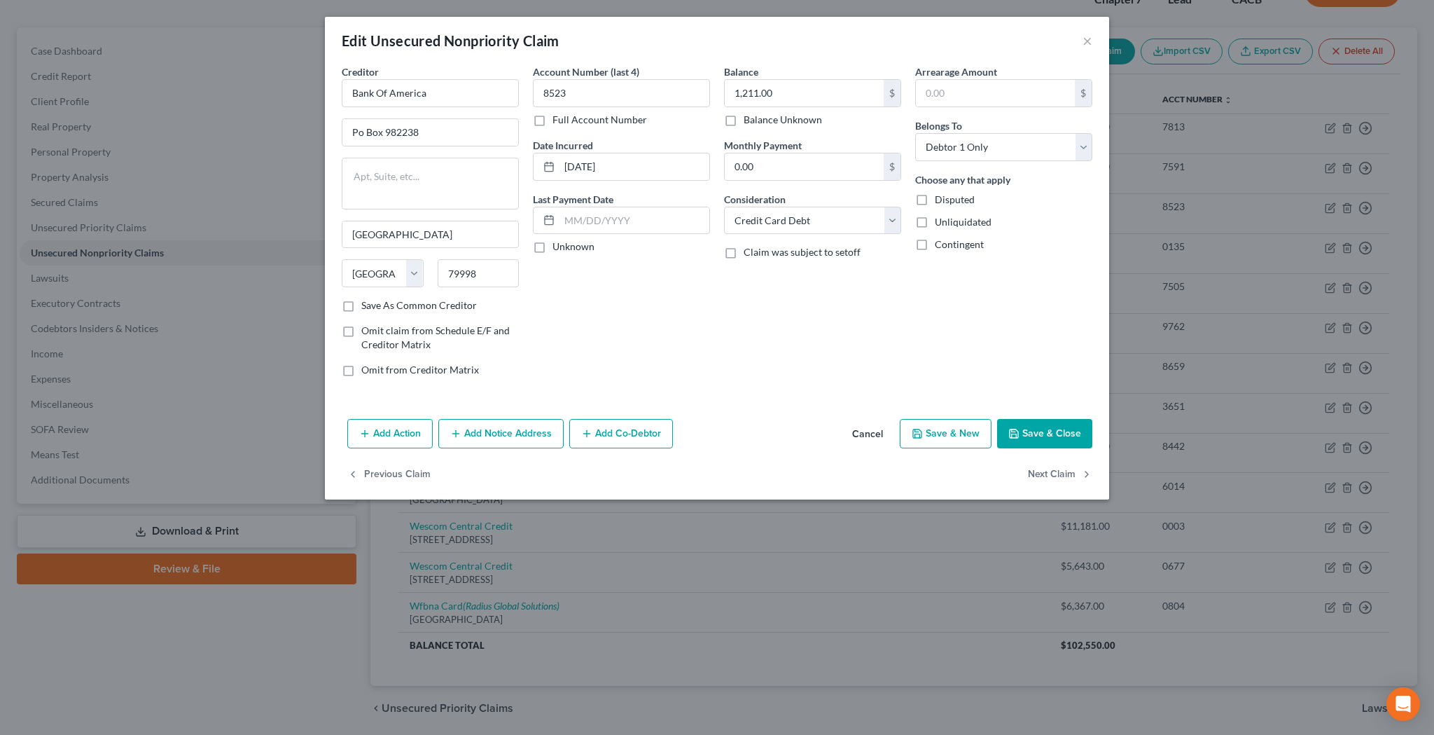
click at [517, 431] on button "Add Notice Address" at bounding box center [500, 433] width 125 height 29
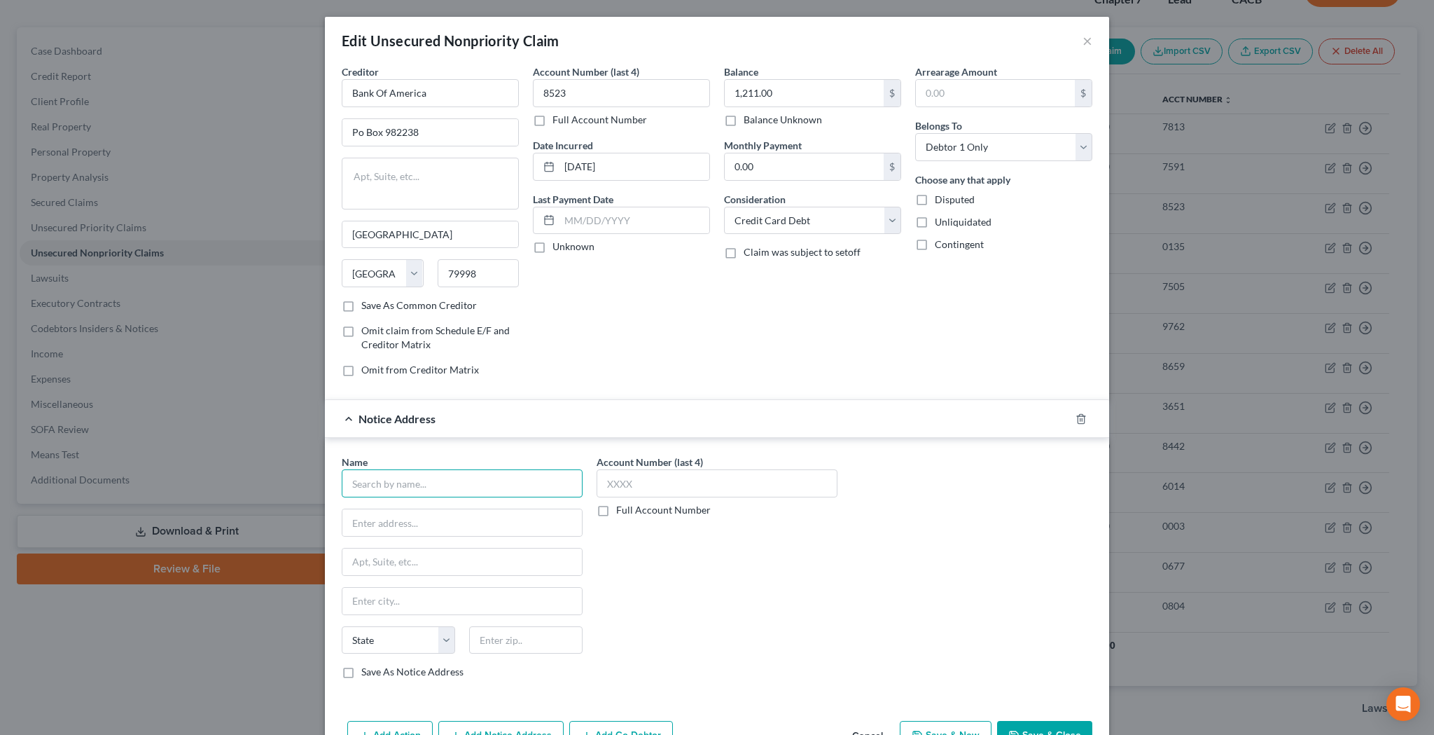
click at [485, 481] on input "text" at bounding box center [462, 483] width 241 height 28
click at [464, 518] on div "[STREET_ADDRESS]" at bounding box center [426, 521] width 146 height 12
type input "National Enterprise Systems"
type input "[STREET_ADDRESS]"
type input "Twinsburg"
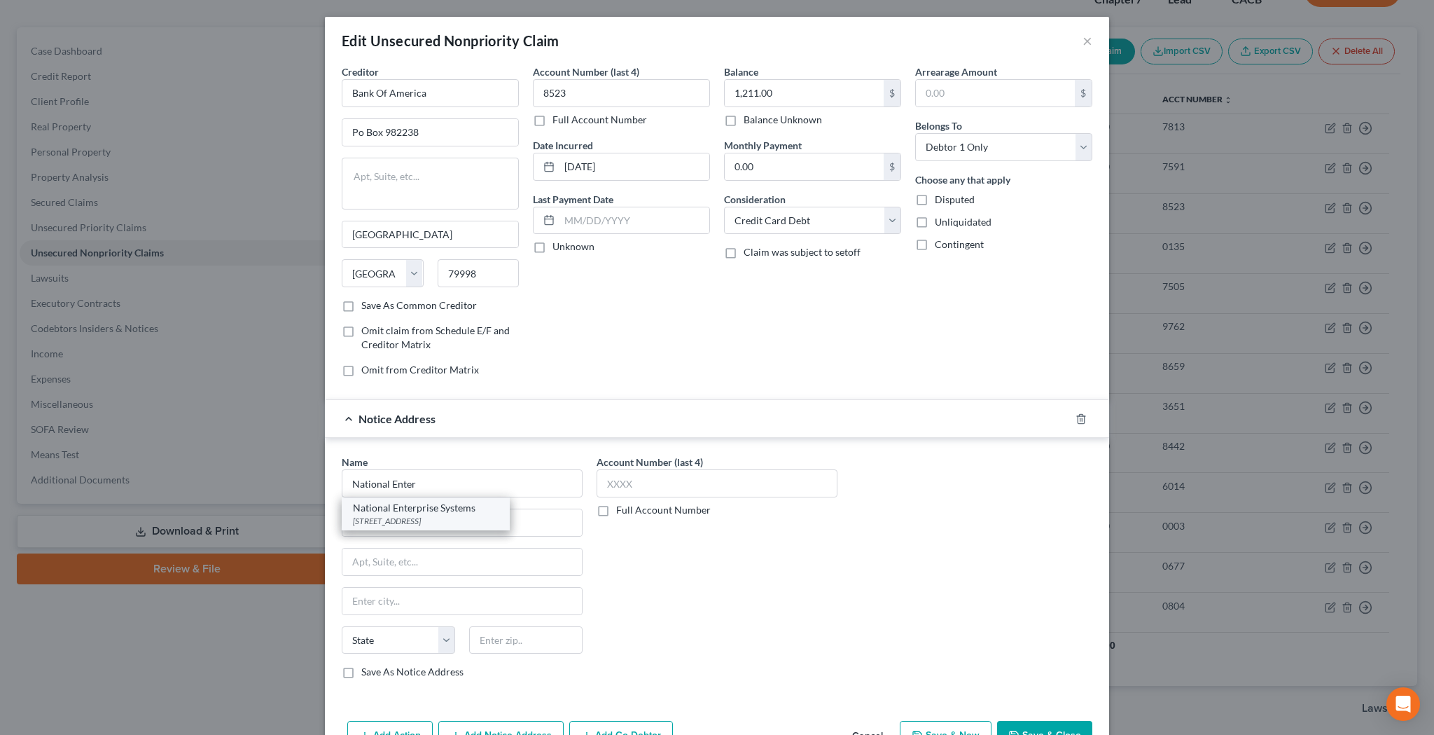
select select "36"
type input "44087-0000"
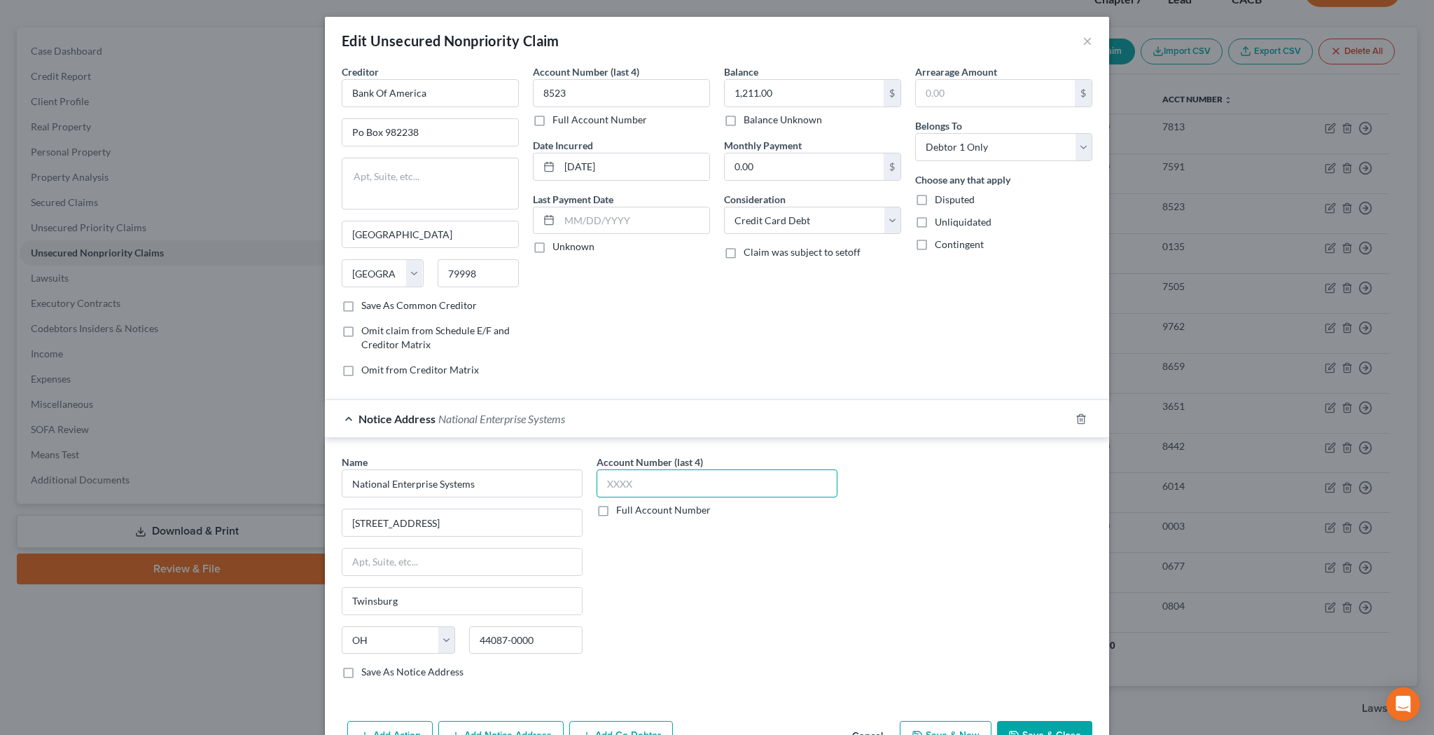
click at [632, 485] on input "text" at bounding box center [717, 483] width 241 height 28
type input "6004"
click at [1038, 728] on button "Save & Close" at bounding box center [1044, 735] width 95 height 29
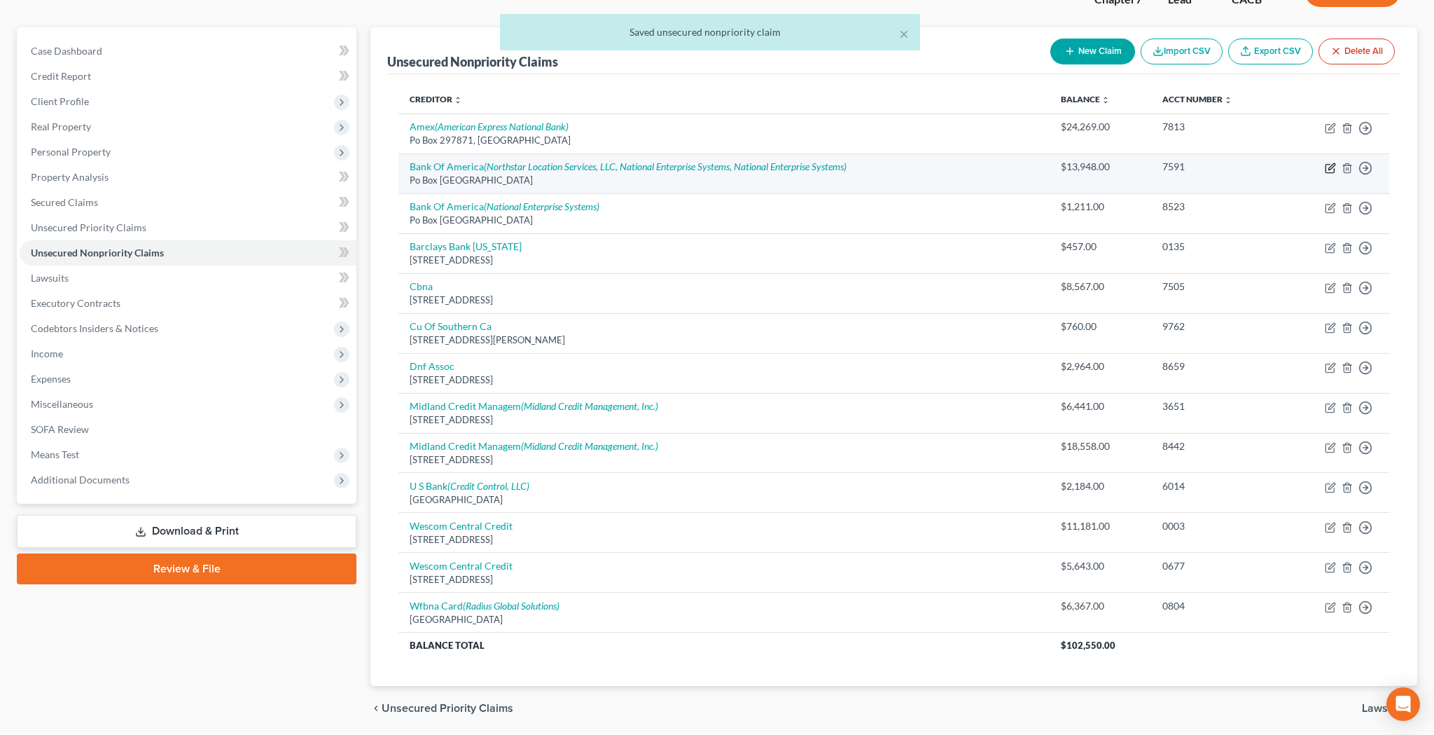
click at [1328, 169] on icon "button" at bounding box center [1330, 167] width 11 height 11
select select "45"
select select "2"
select select "0"
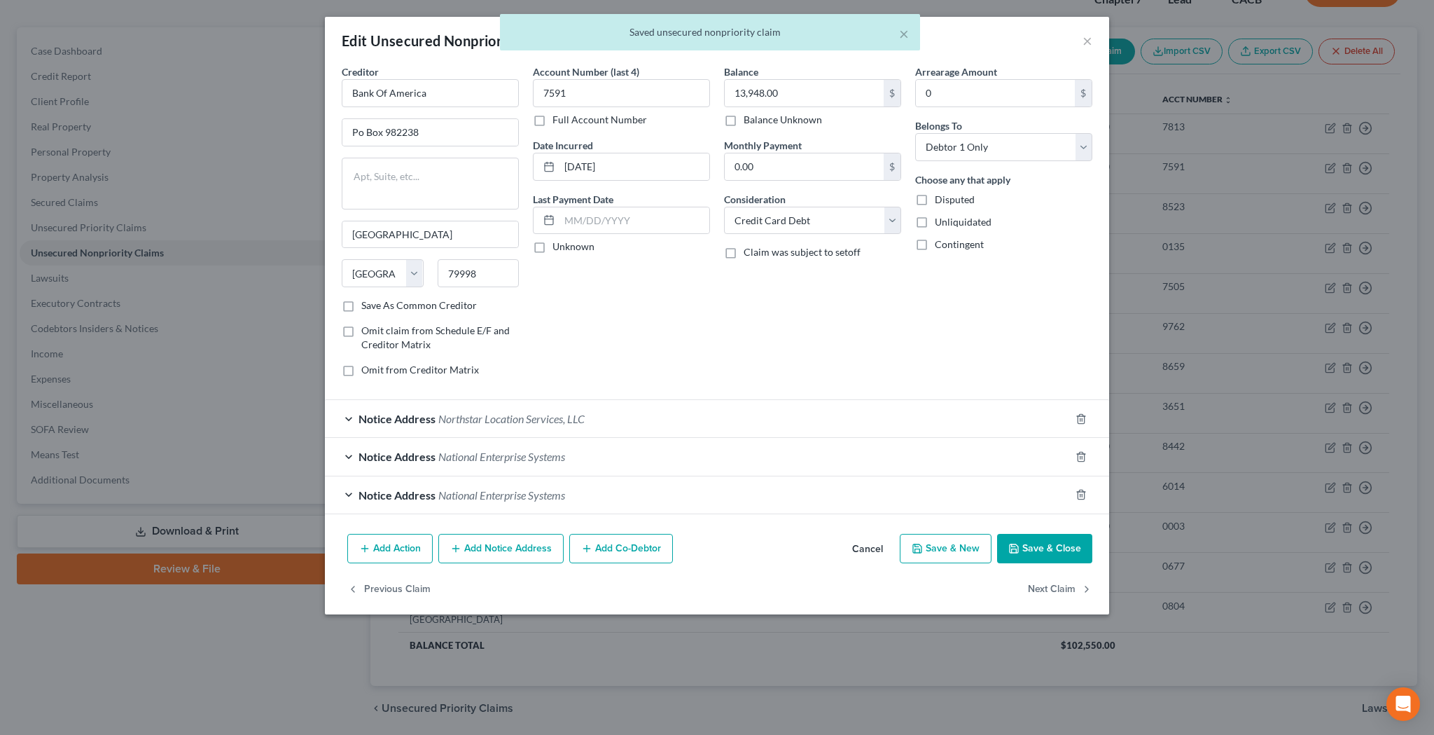
click at [346, 457] on div "Notice Address National Enterprise Systems" at bounding box center [697, 456] width 745 height 37
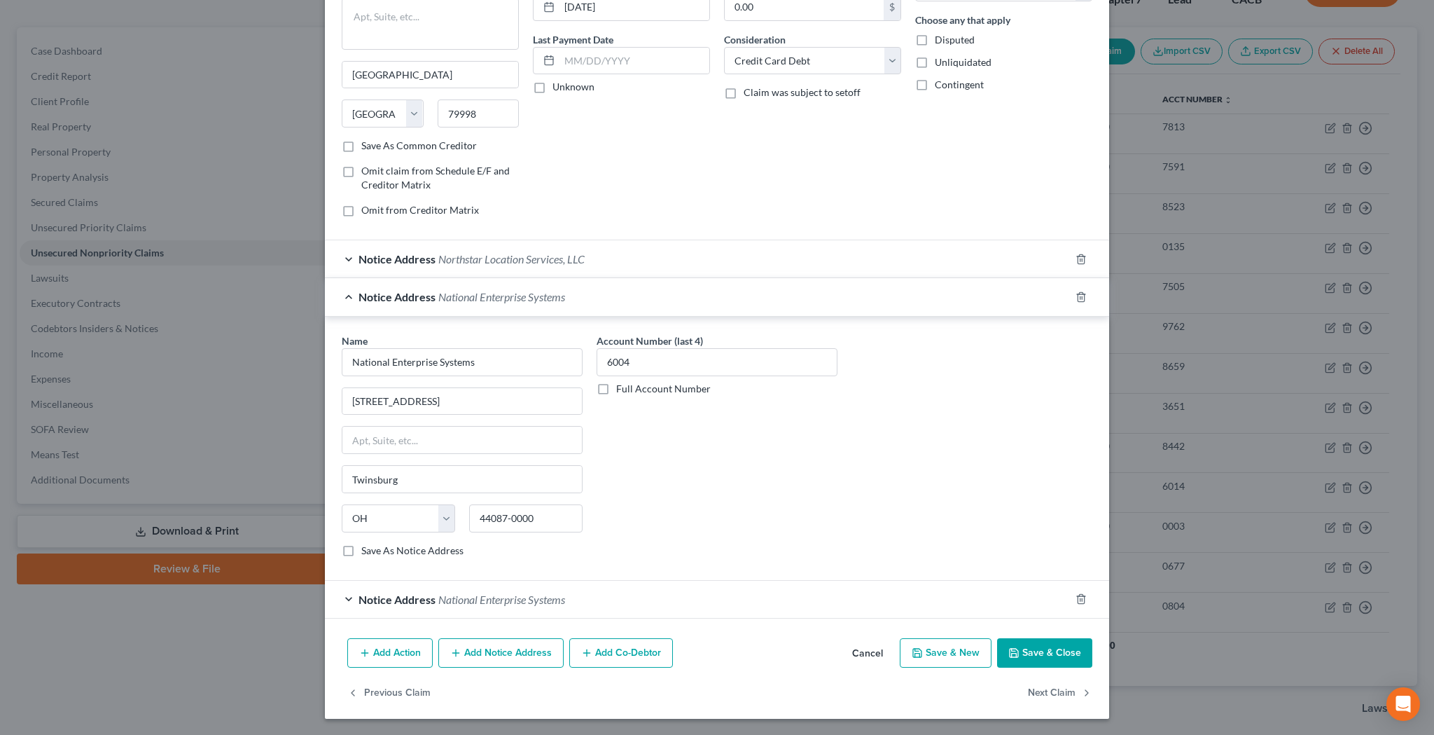
scroll to position [160, 0]
click at [348, 296] on div "Notice Address National Enterprise Systems" at bounding box center [697, 296] width 745 height 37
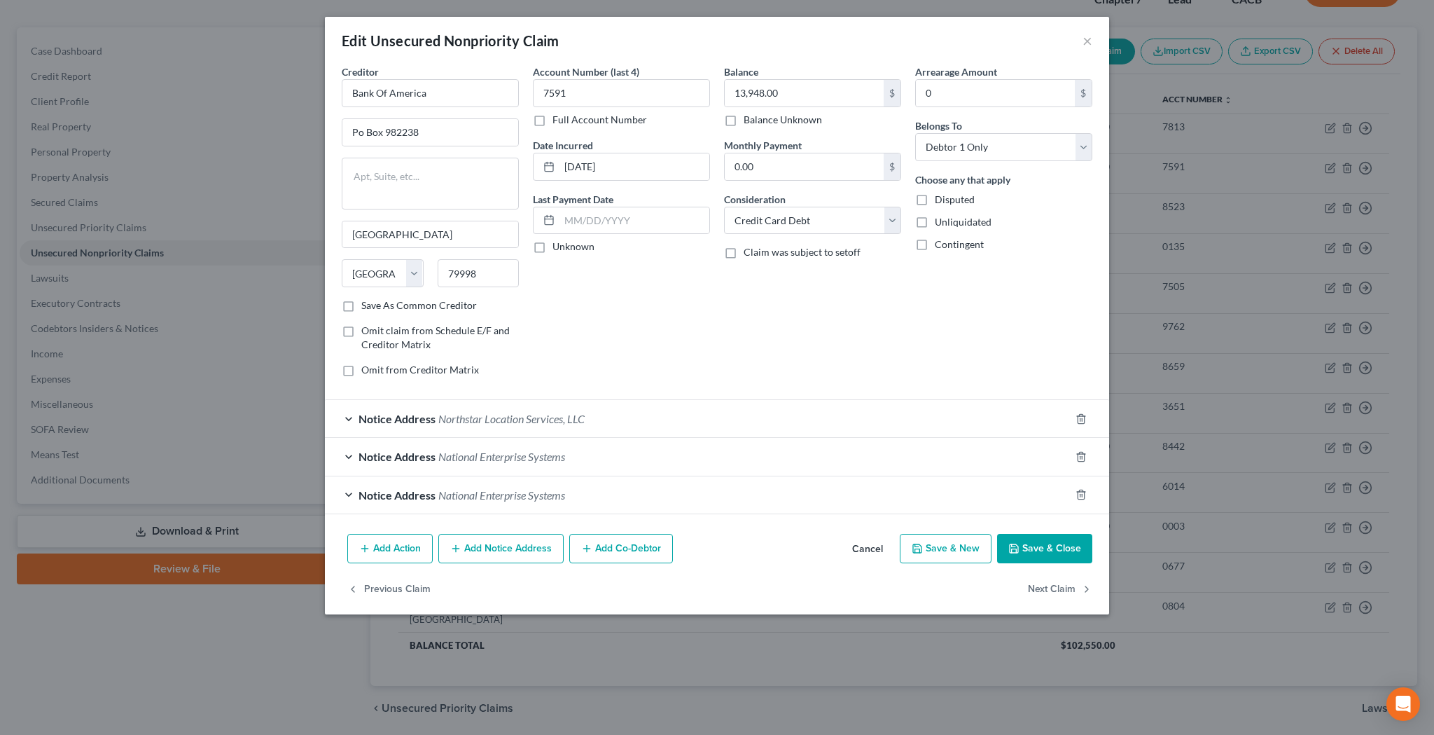
scroll to position [0, 0]
click at [346, 494] on div "Notice Address National Enterprise Systems" at bounding box center [697, 494] width 745 height 37
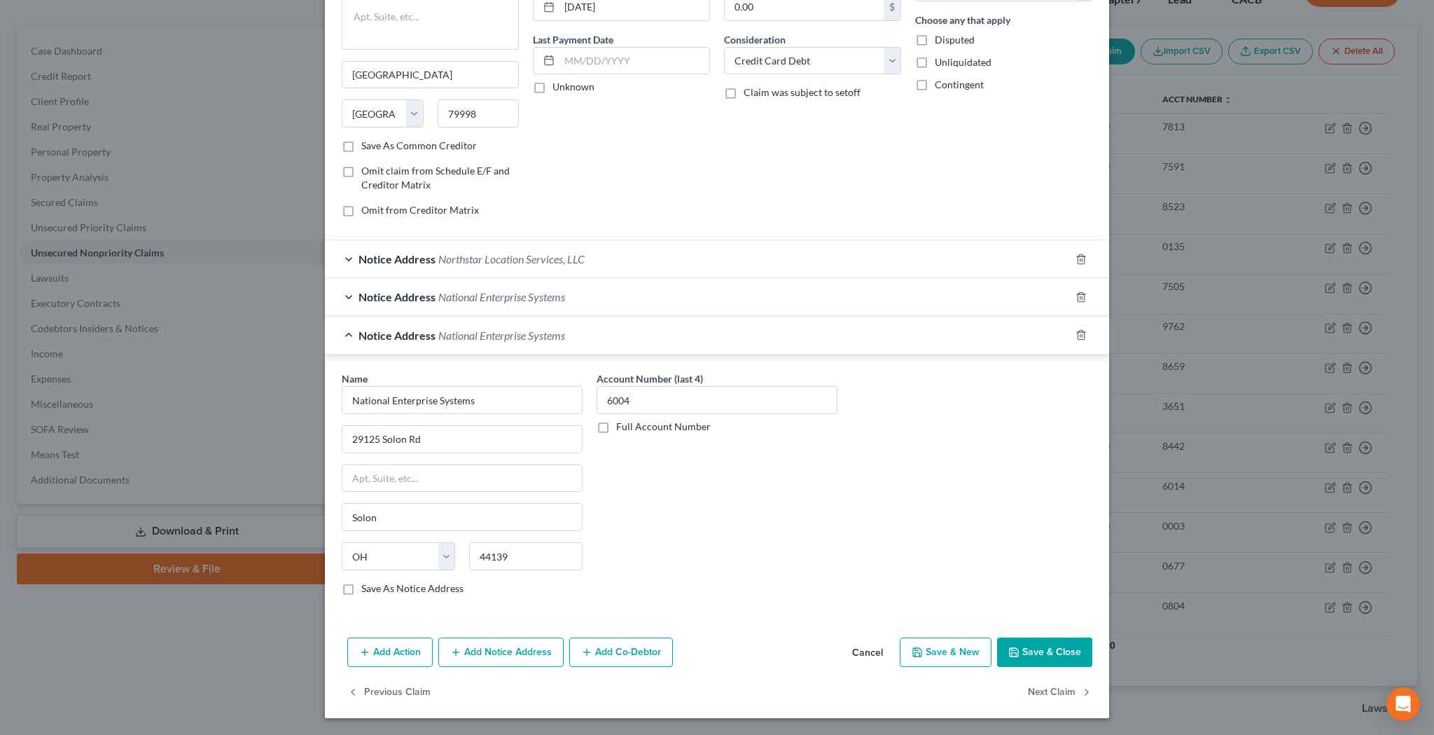
scroll to position [159, 0]
click at [361, 590] on label "Save As Notice Address" at bounding box center [412, 589] width 102 height 14
click at [367, 590] on input "Save As Notice Address" at bounding box center [371, 586] width 9 height 9
click at [1054, 655] on button "Save & Close" at bounding box center [1044, 652] width 95 height 29
checkbox input "false"
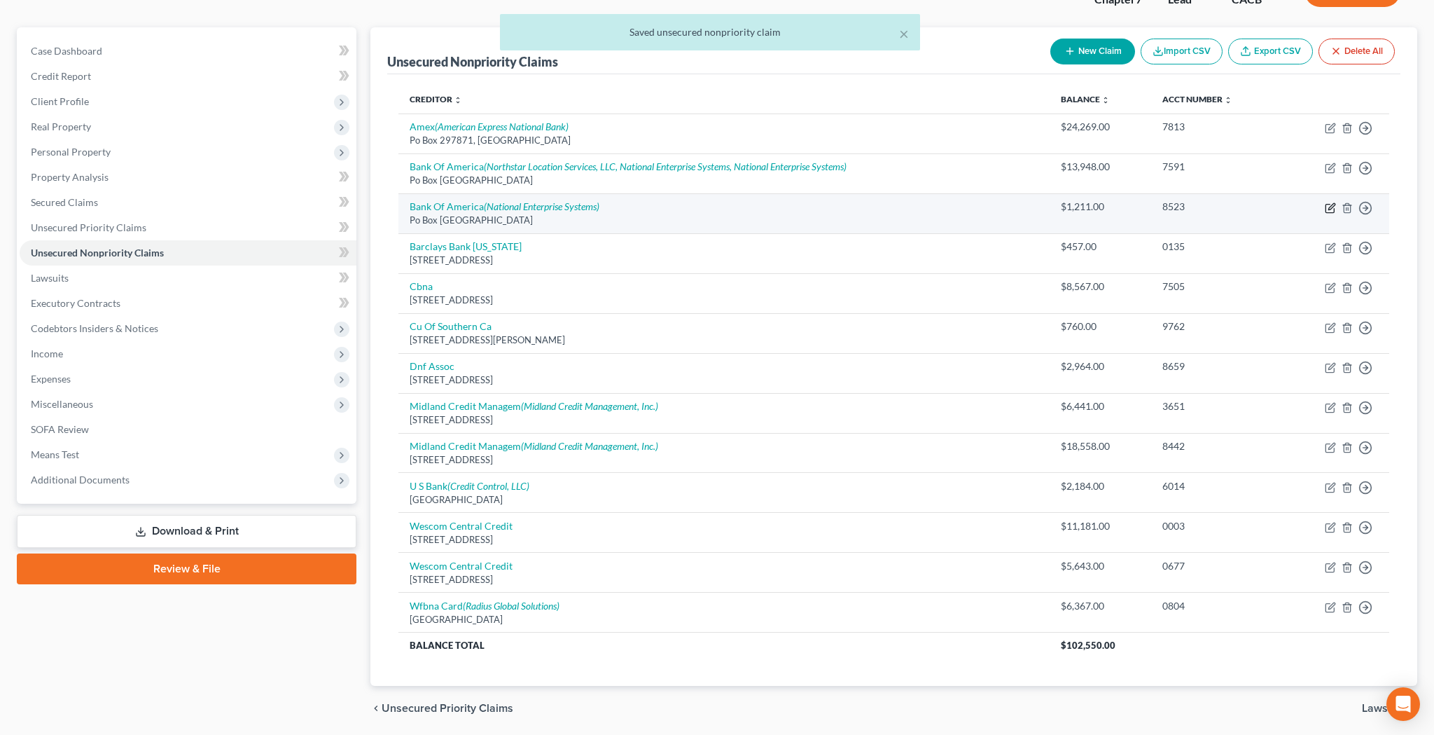
click at [1329, 209] on icon "button" at bounding box center [1331, 206] width 6 height 6
select select "45"
select select "2"
select select "0"
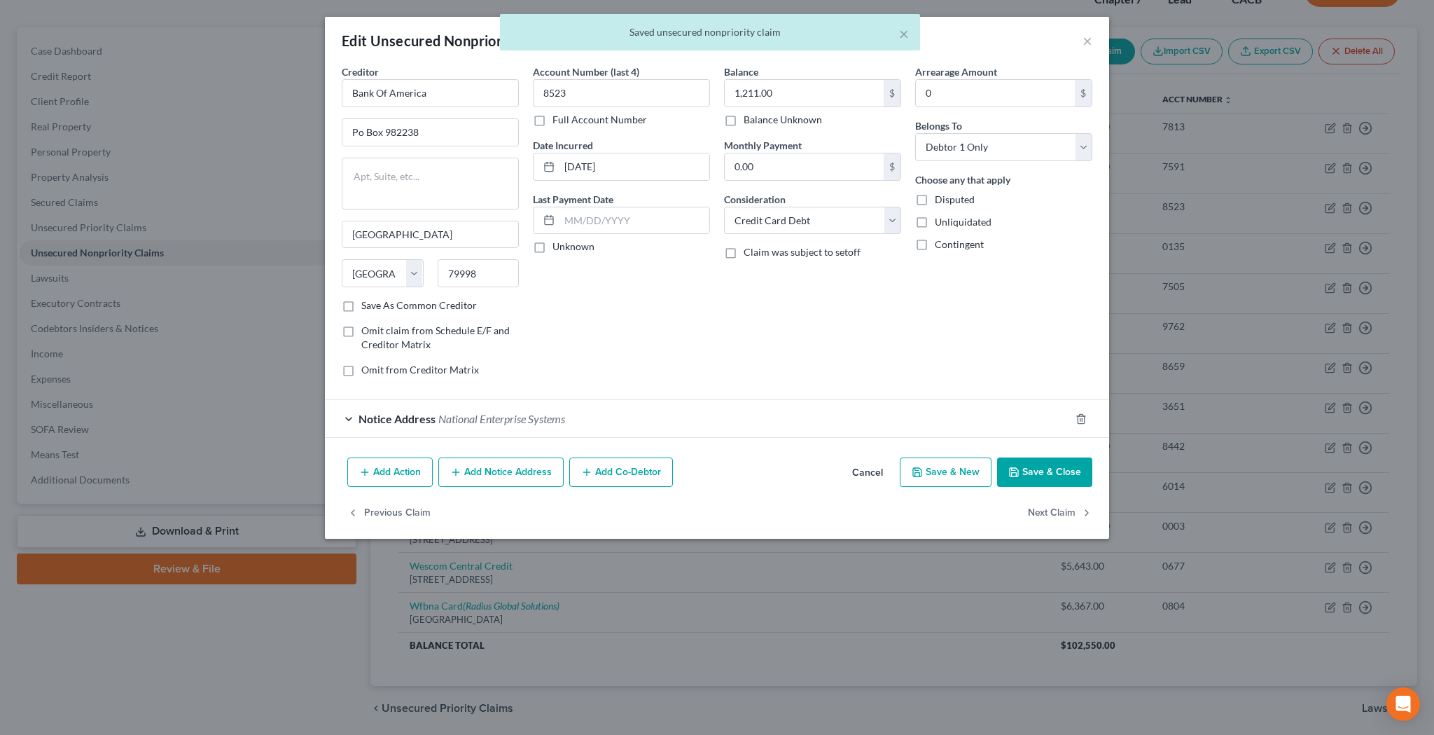
click at [506, 471] on button "Add Notice Address" at bounding box center [500, 471] width 125 height 29
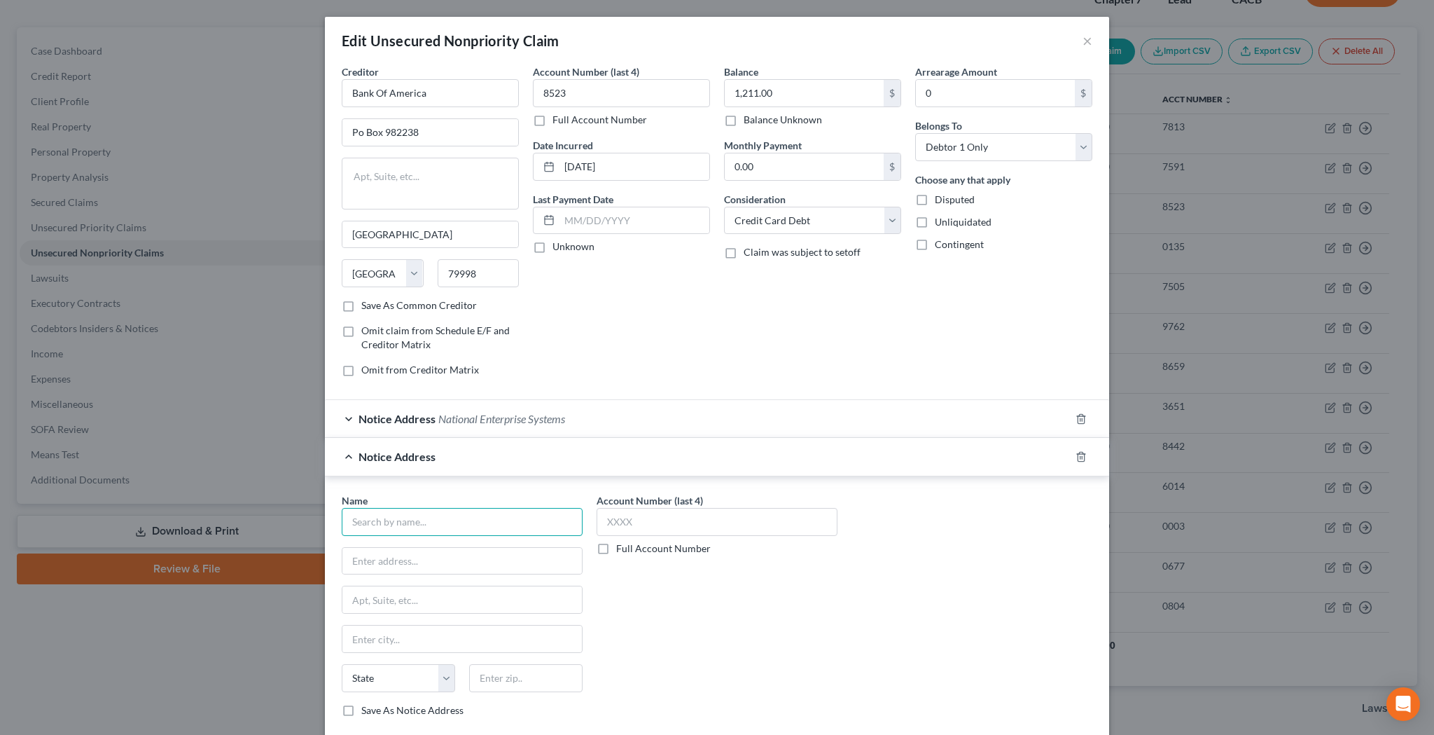
click at [483, 520] on input "text" at bounding box center [462, 522] width 241 height 28
click at [470, 560] on div "[STREET_ADDRESS]" at bounding box center [426, 559] width 146 height 12
type input "National Enterprise Systems"
type input "29125 Solon Rd"
type input "Solon"
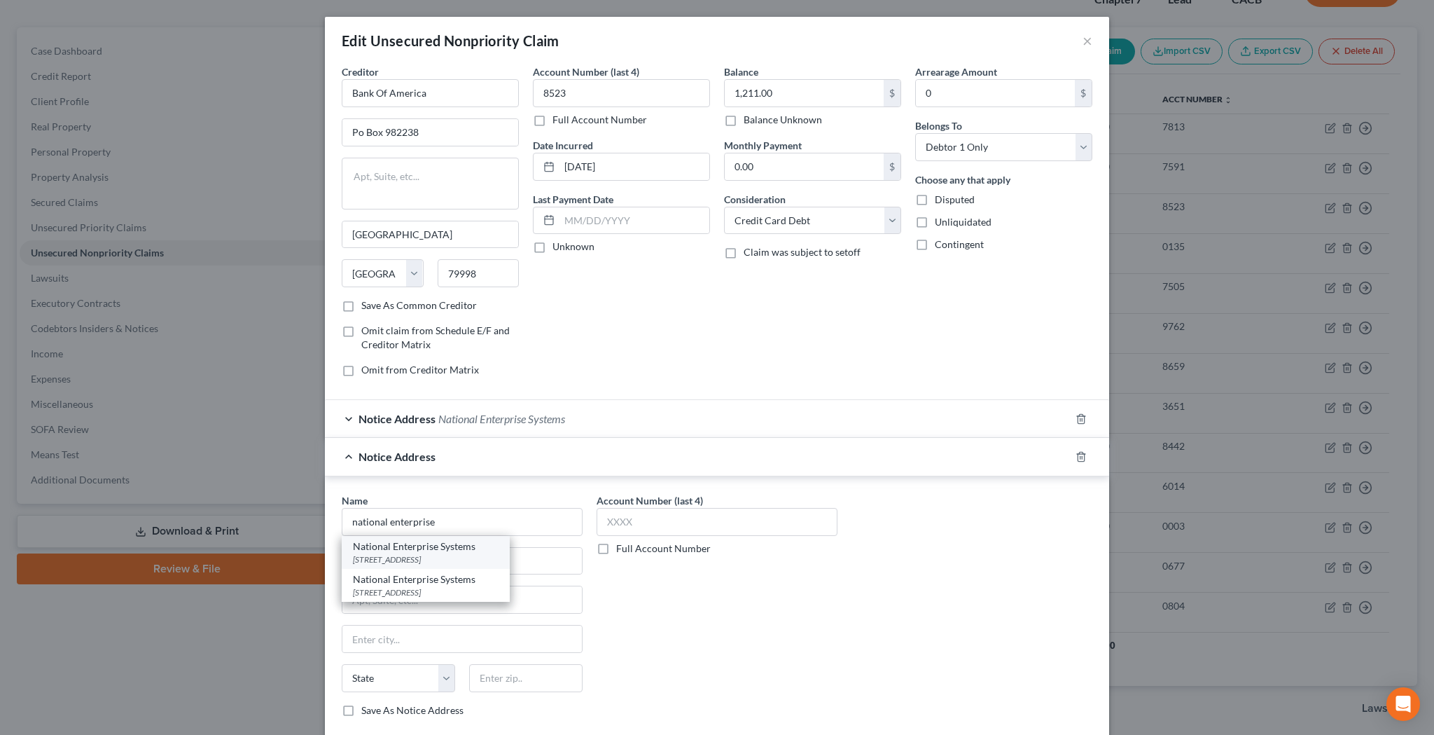
select select "36"
type input "44139"
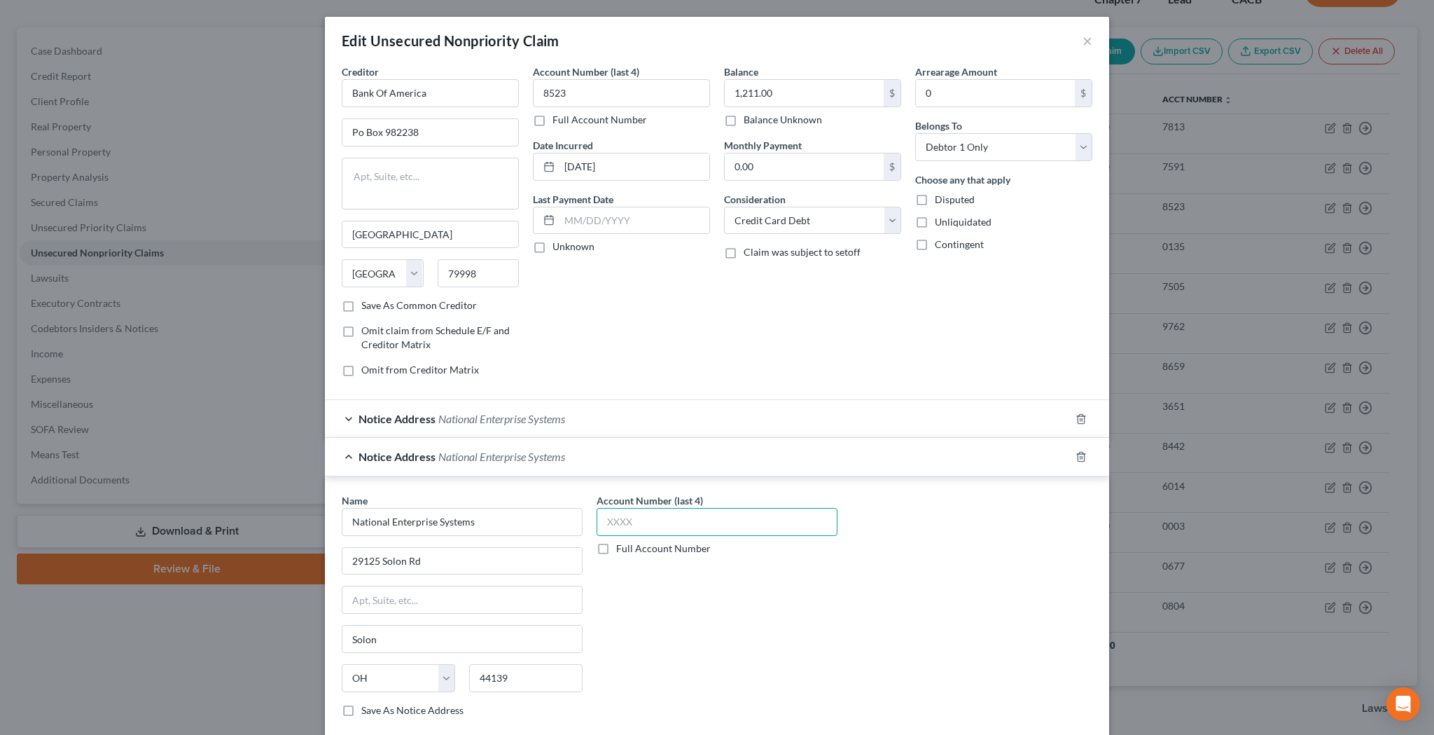
click at [658, 520] on input "text" at bounding box center [717, 522] width 241 height 28
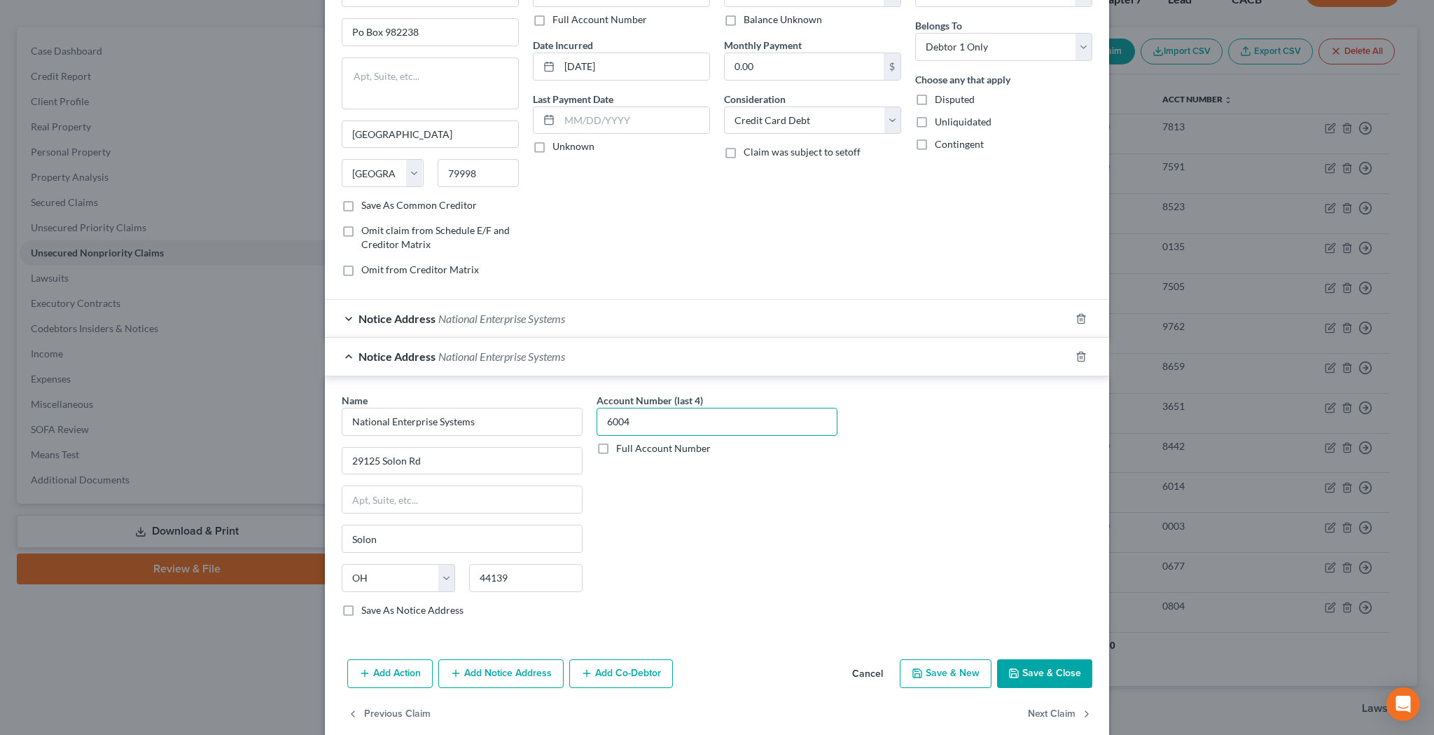
scroll to position [119, 0]
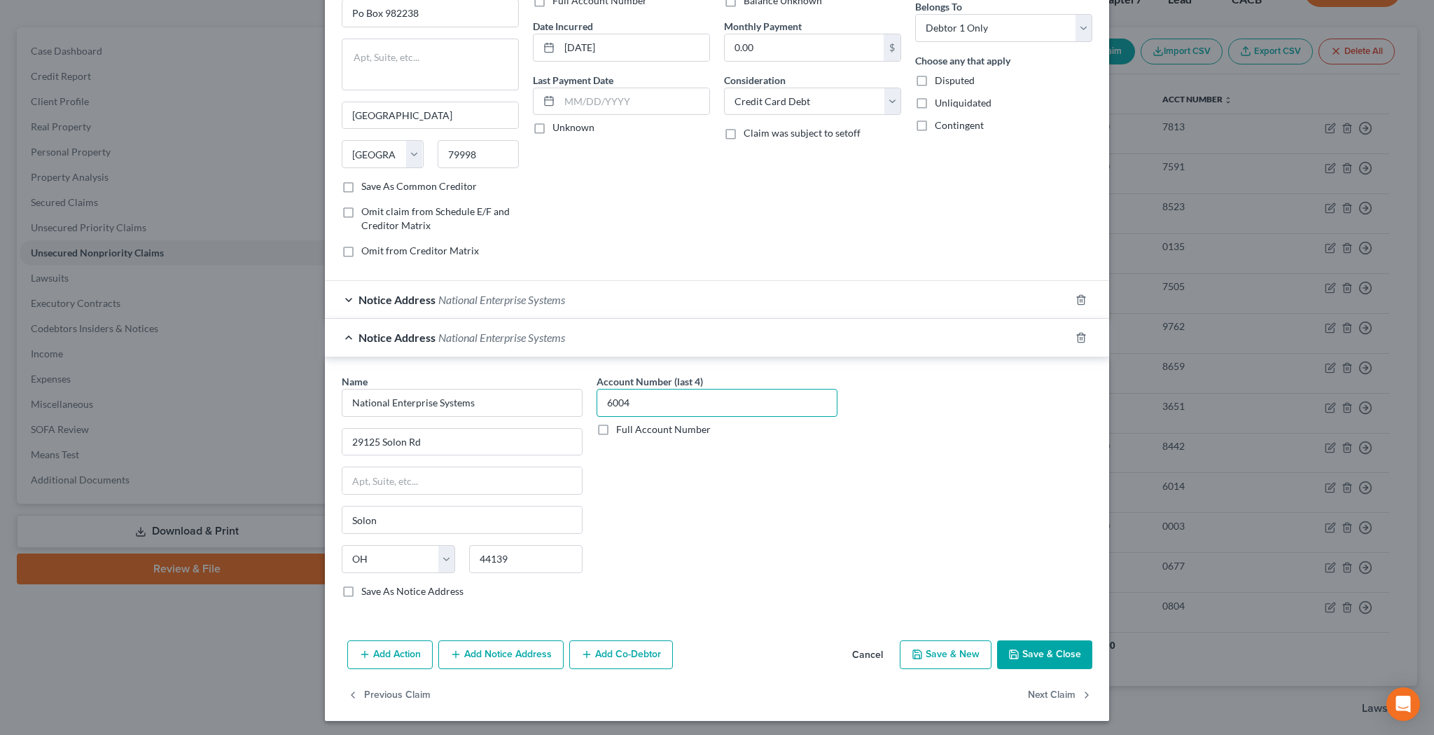
type input "6004"
click at [515, 649] on button "Add Notice Address" at bounding box center [500, 654] width 125 height 29
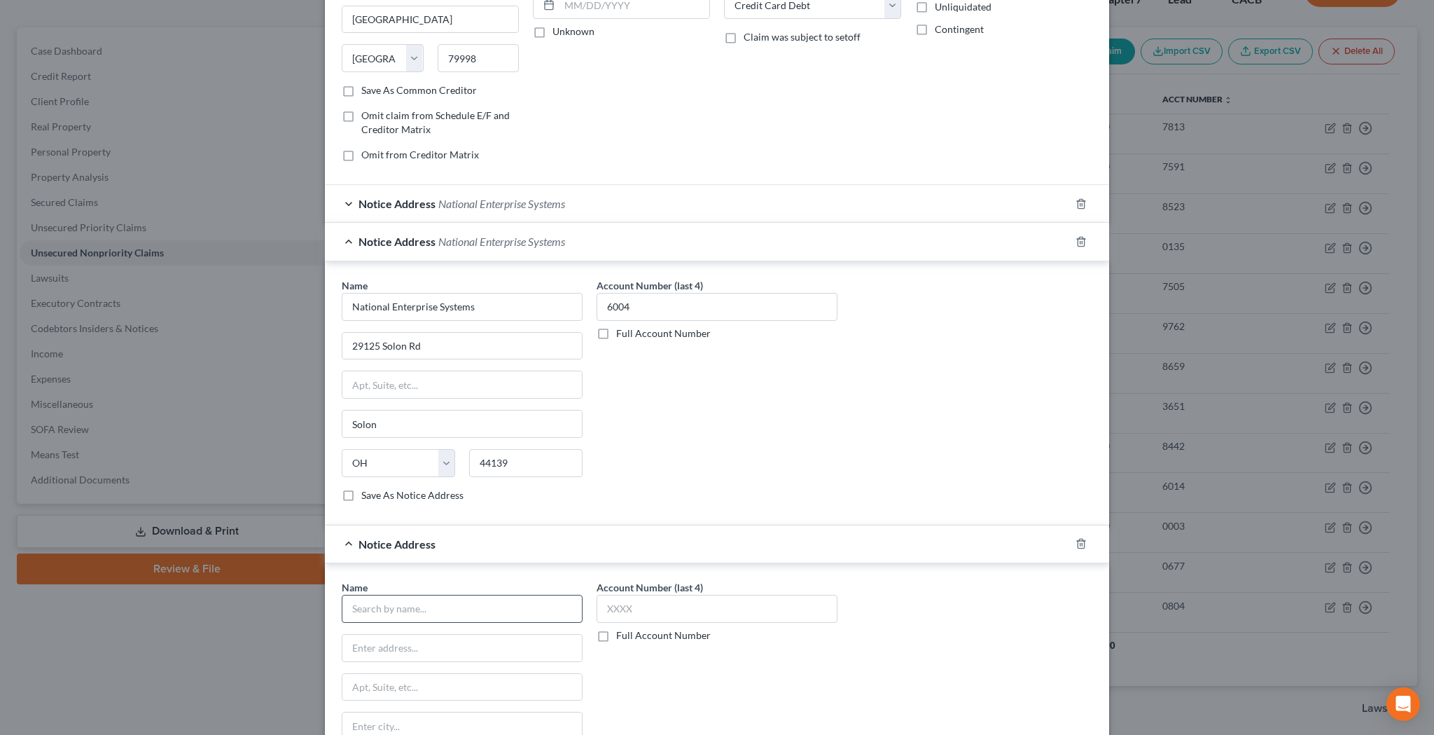
scroll to position [220, 0]
click at [472, 605] on input "text" at bounding box center [462, 604] width 241 height 28
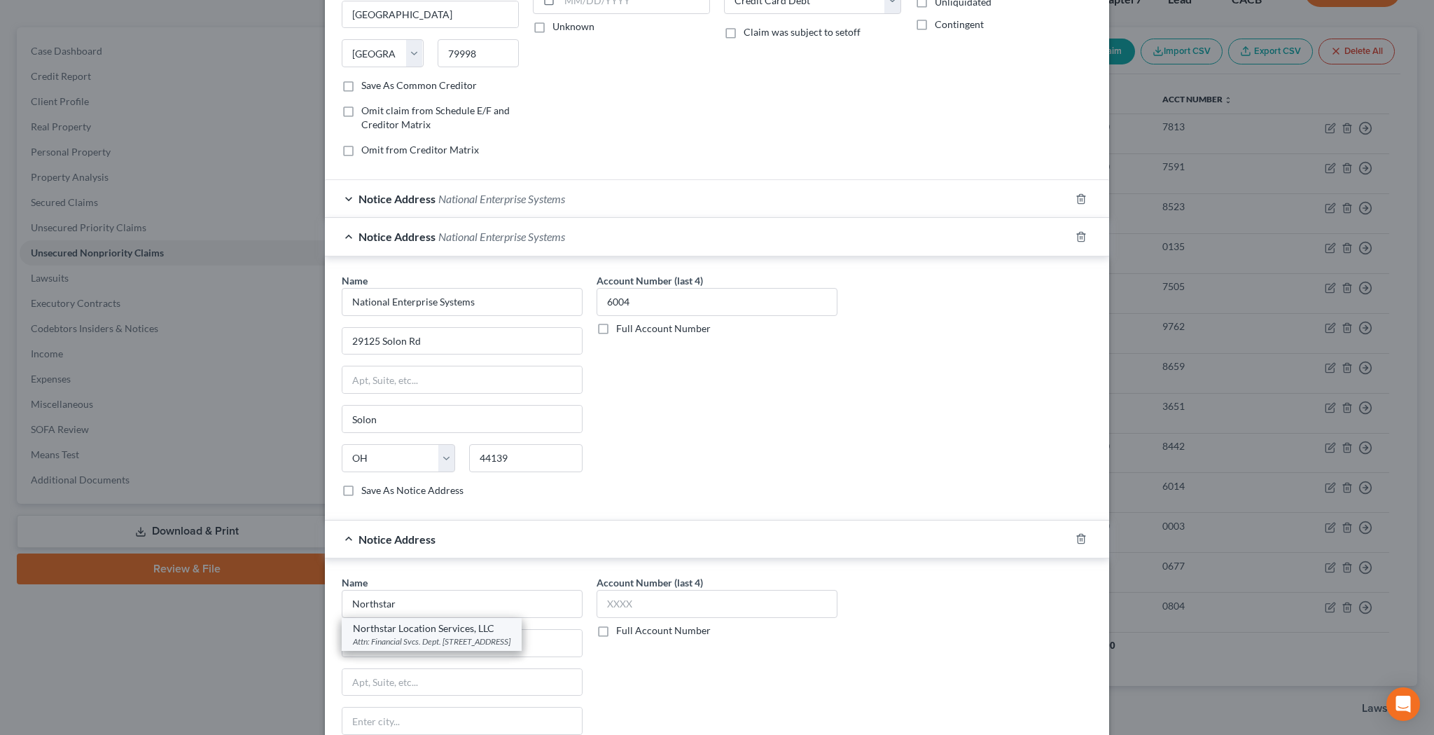
click at [473, 629] on div "Northstar Location Services, LLC" at bounding box center [432, 628] width 158 height 14
type input "Northstar Location Services, LLC"
type input "Attn: Financial Svcs. Dept."
type input "[STREET_ADDRESS]"
type input "Buffalo"
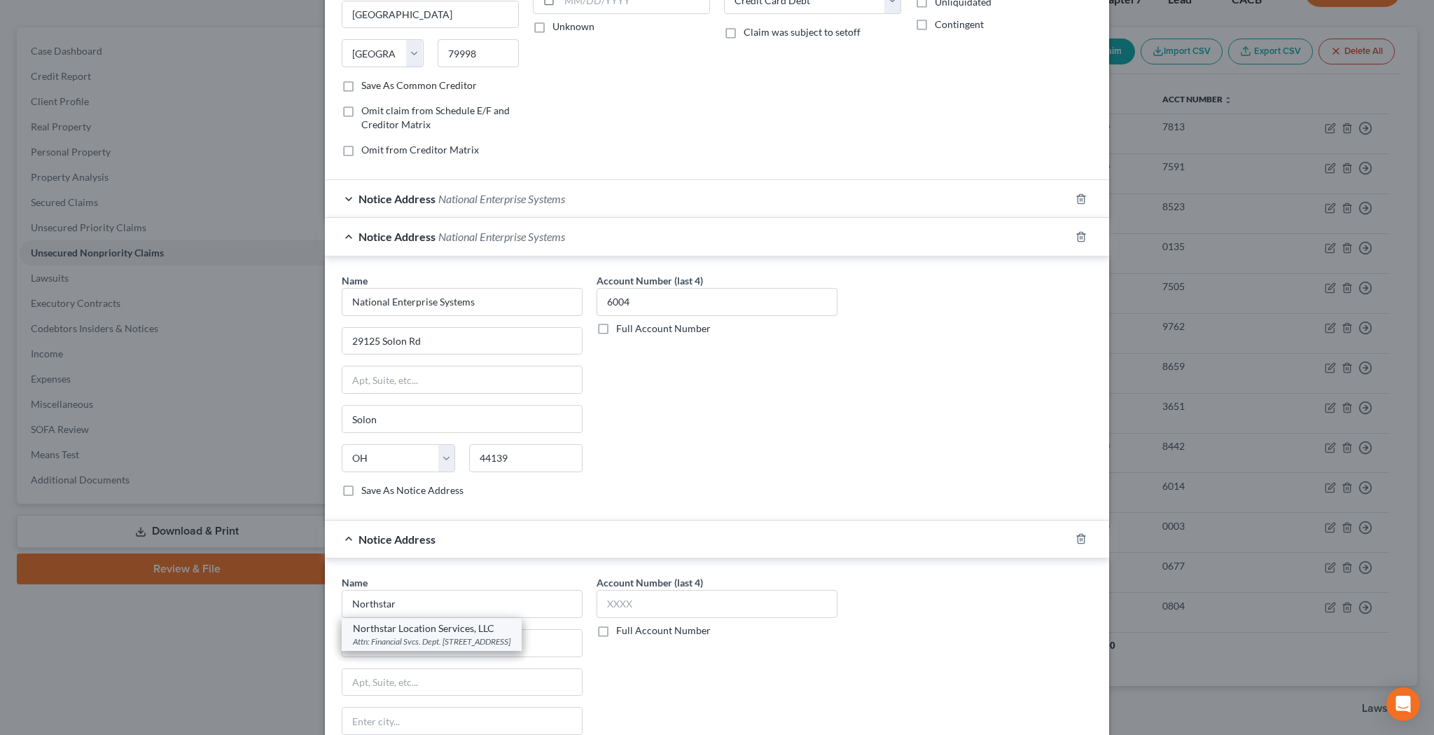
select select "35"
type input "14225-1943"
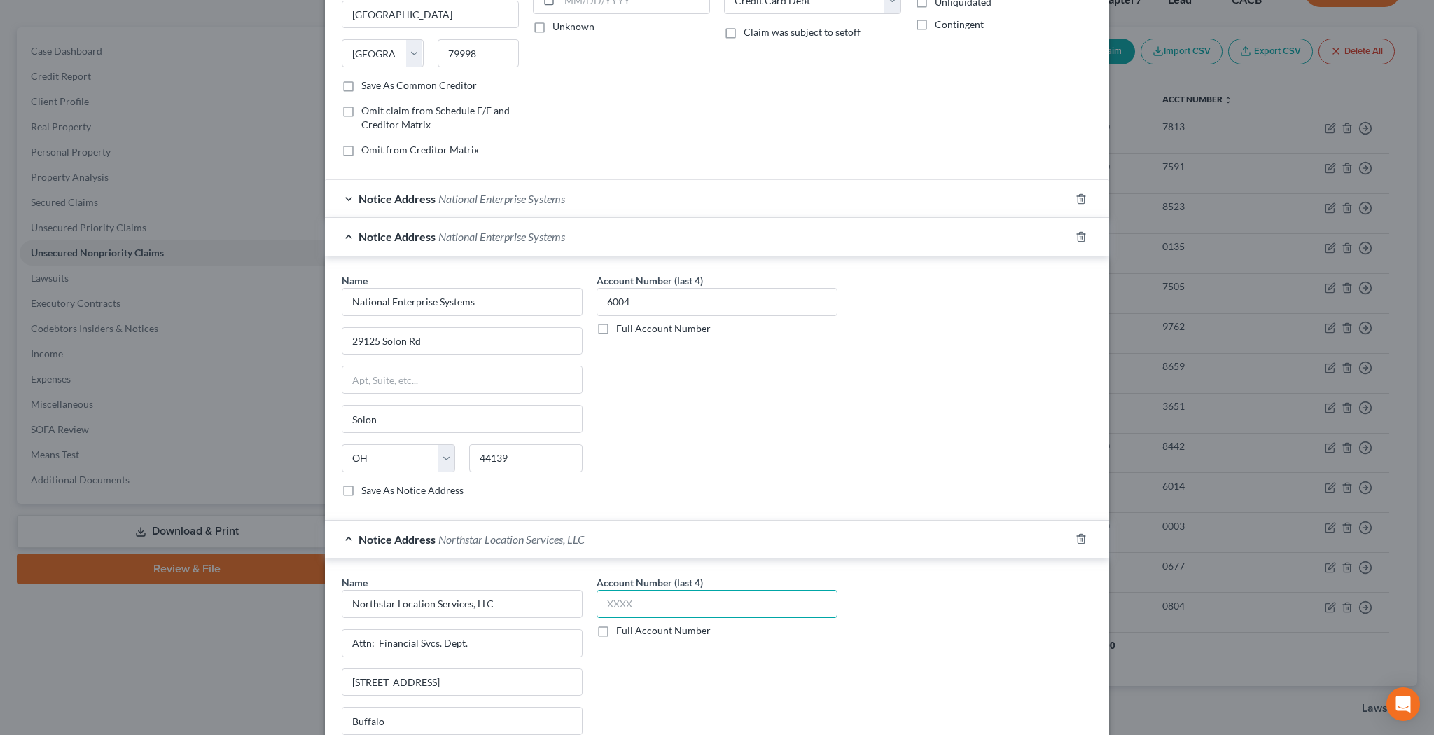
click at [657, 604] on input "text" at bounding box center [717, 604] width 241 height 28
type input "8523"
click at [1067, 624] on div "Name * Northstar Location Services, LLC Attn: Financial Svcs. Dept. [GEOGRAPHIC…" at bounding box center [717, 692] width 765 height 235
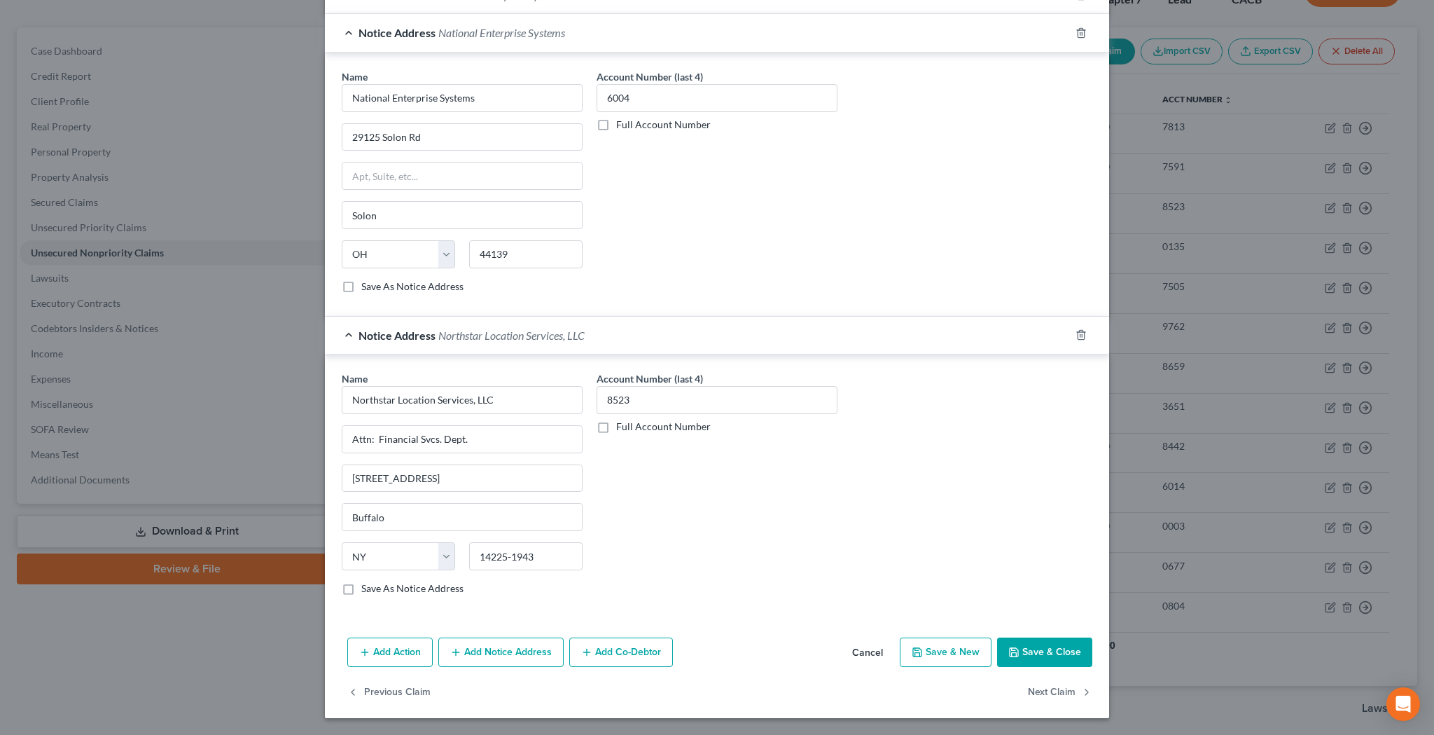
scroll to position [423, 0]
click at [1034, 649] on button "Save & Close" at bounding box center [1044, 652] width 95 height 29
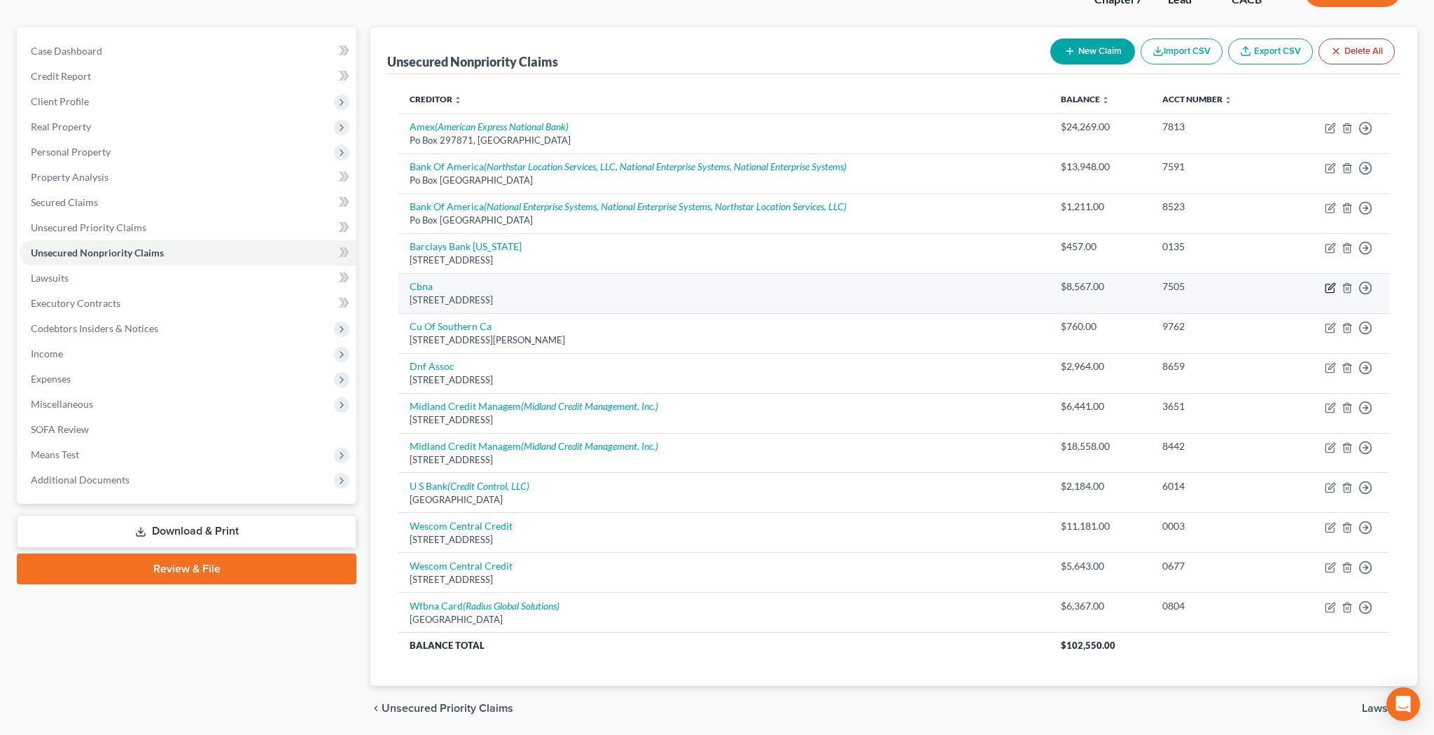
click at [1329, 283] on icon "button" at bounding box center [1330, 287] width 11 height 11
select select "14"
select select "2"
select select "0"
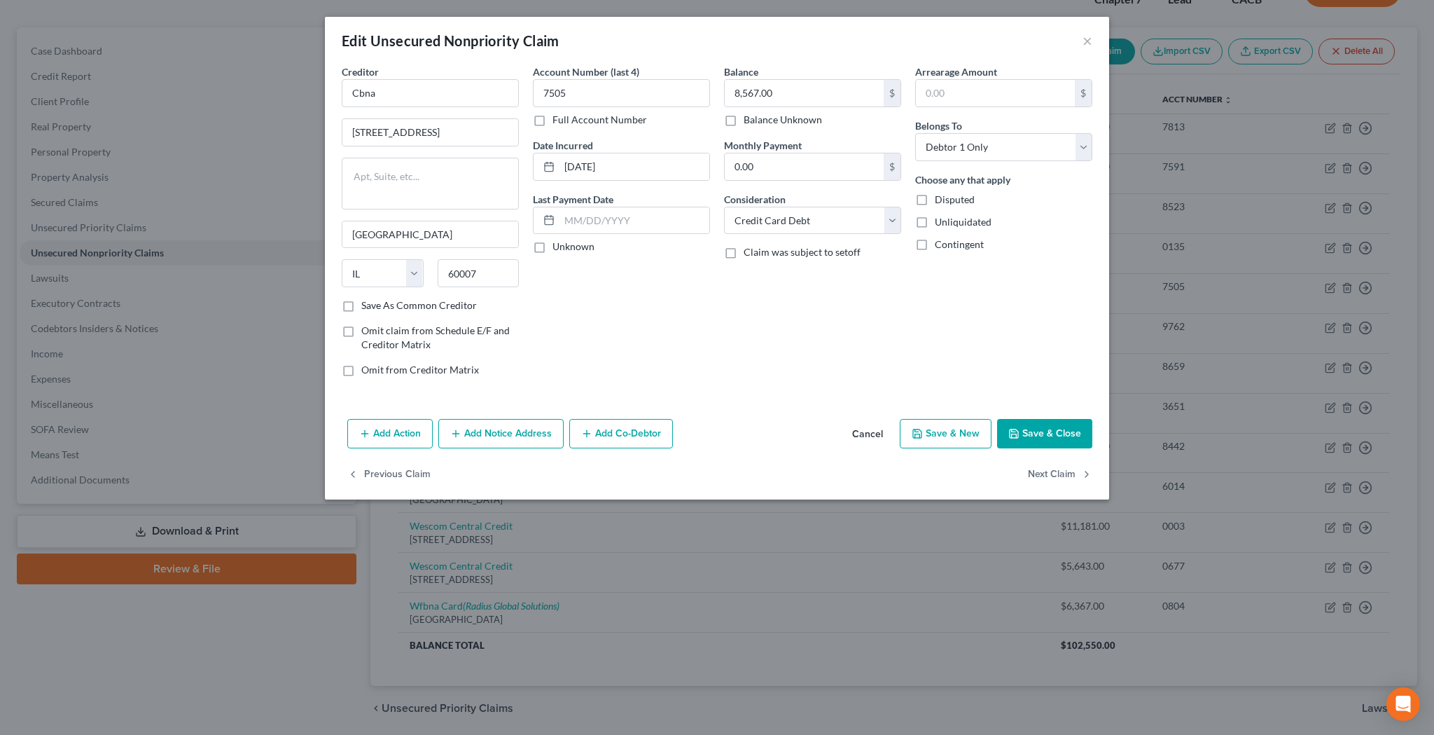
click at [527, 422] on button "Add Notice Address" at bounding box center [500, 433] width 125 height 29
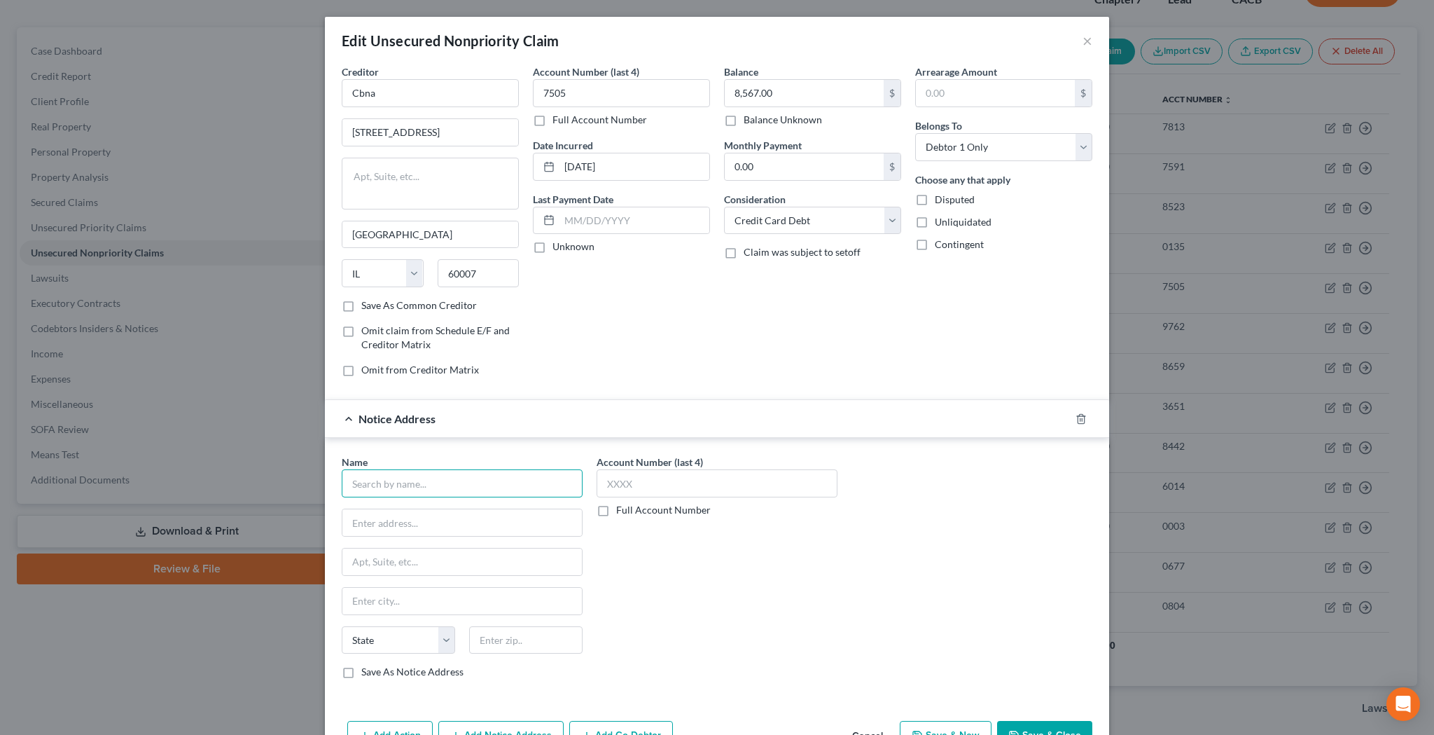
click at [443, 485] on input "text" at bounding box center [462, 483] width 241 height 28
click at [430, 508] on div "Capital Management Services, LP" at bounding box center [426, 508] width 146 height 14
type input "Capital Management Services, LP"
type input "[STREET_ADDRESS][PERSON_NAME]"
type input "Buffalo"
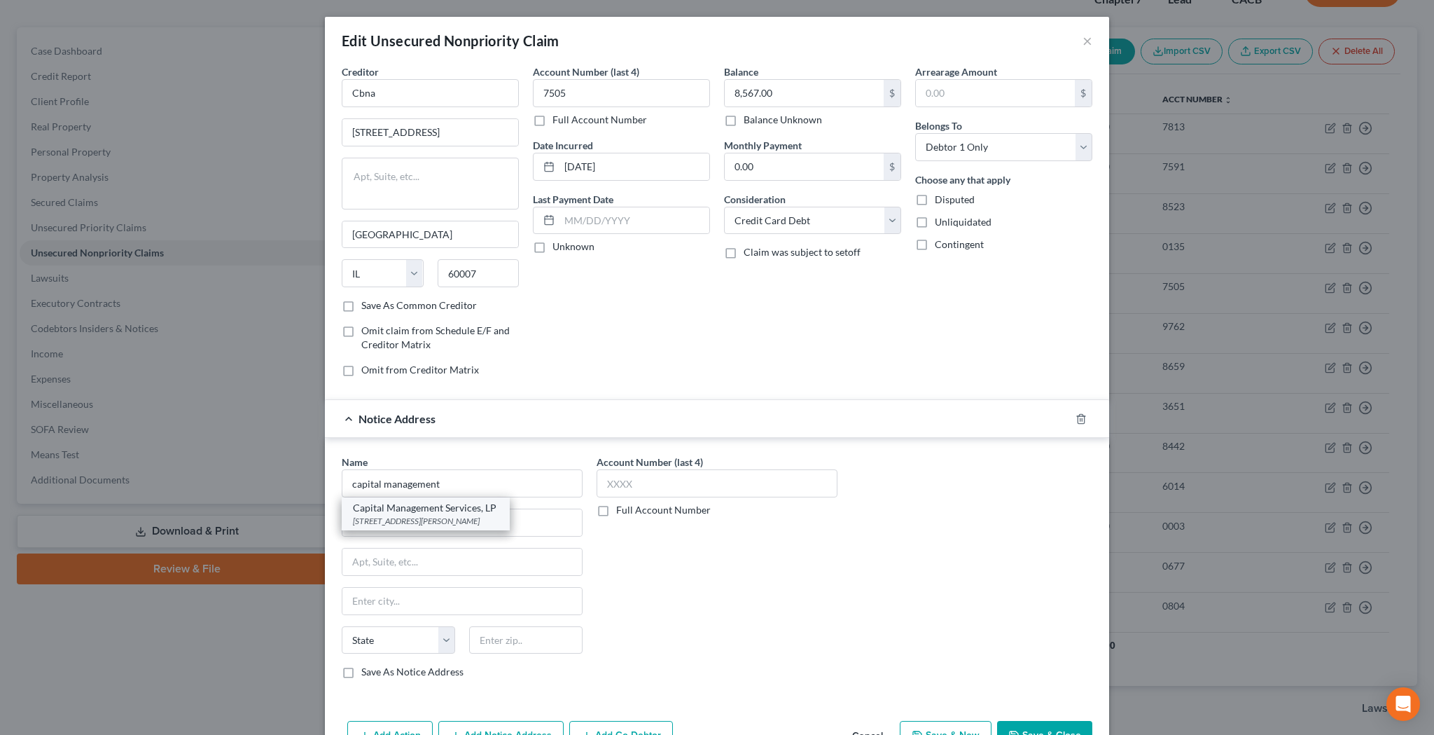
select select "35"
type input "14206-0000"
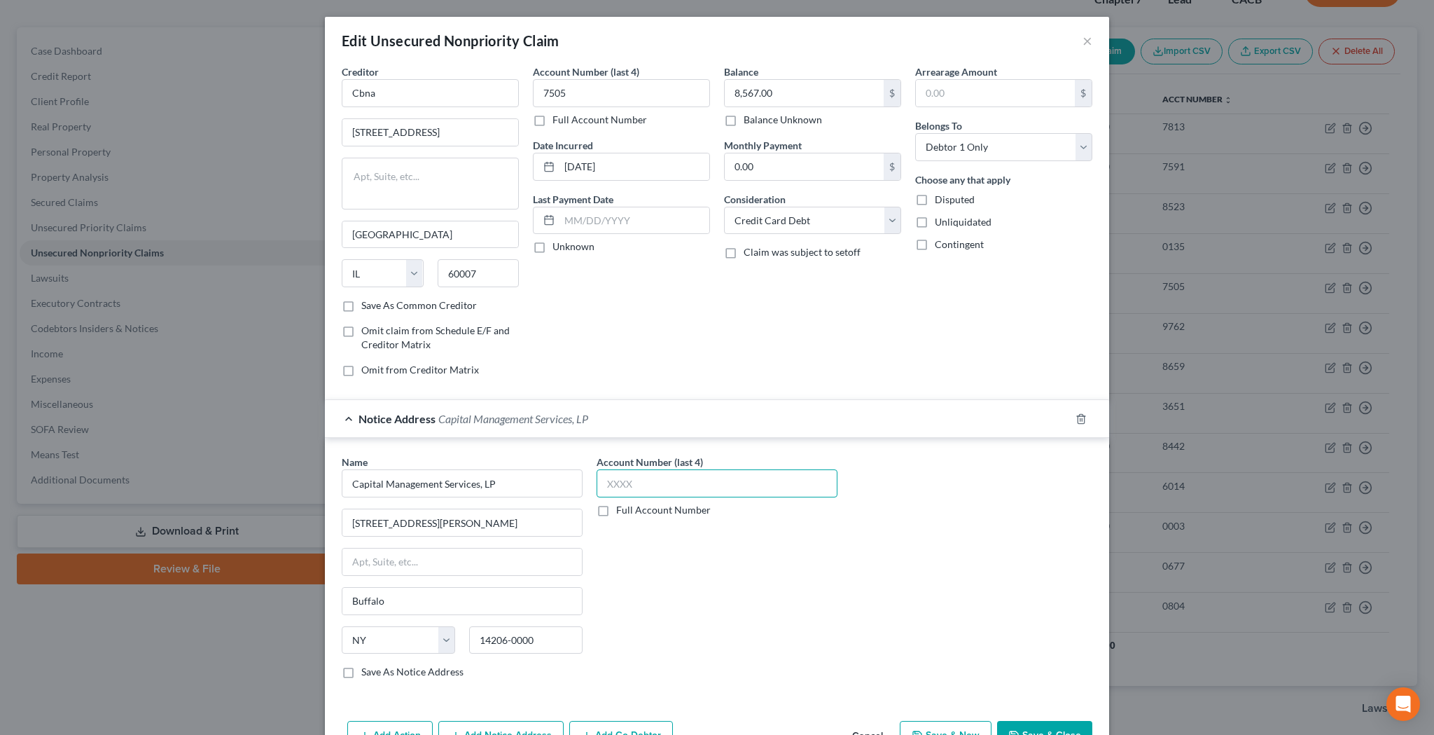
click at [629, 483] on input "text" at bounding box center [717, 483] width 241 height 28
type input "9541"
click at [878, 516] on div "Name * Capital Management Services, LP 698 1/[GEOGRAPHIC_DATA][PERSON_NAME] [GE…" at bounding box center [717, 571] width 765 height 235
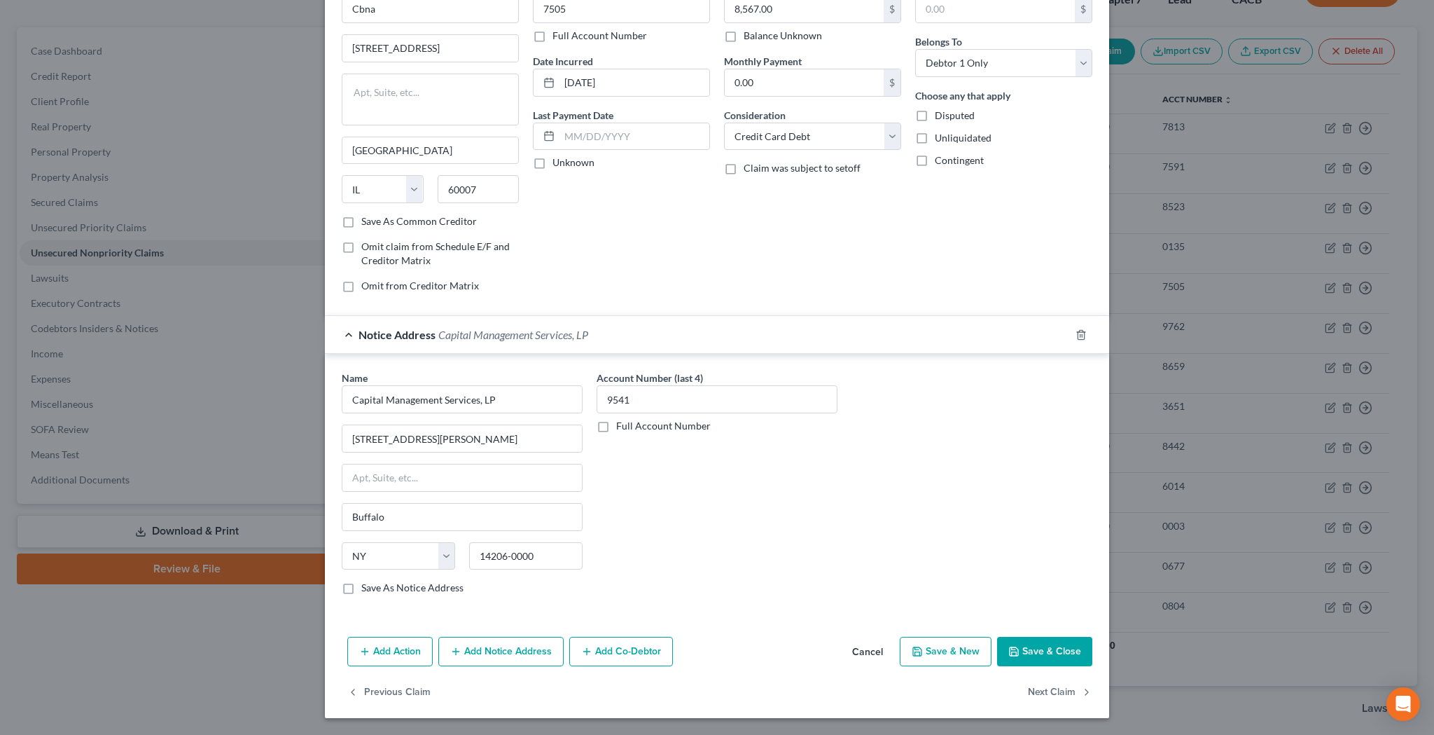
scroll to position [83, 0]
click at [1045, 653] on button "Save & Close" at bounding box center [1044, 651] width 95 height 29
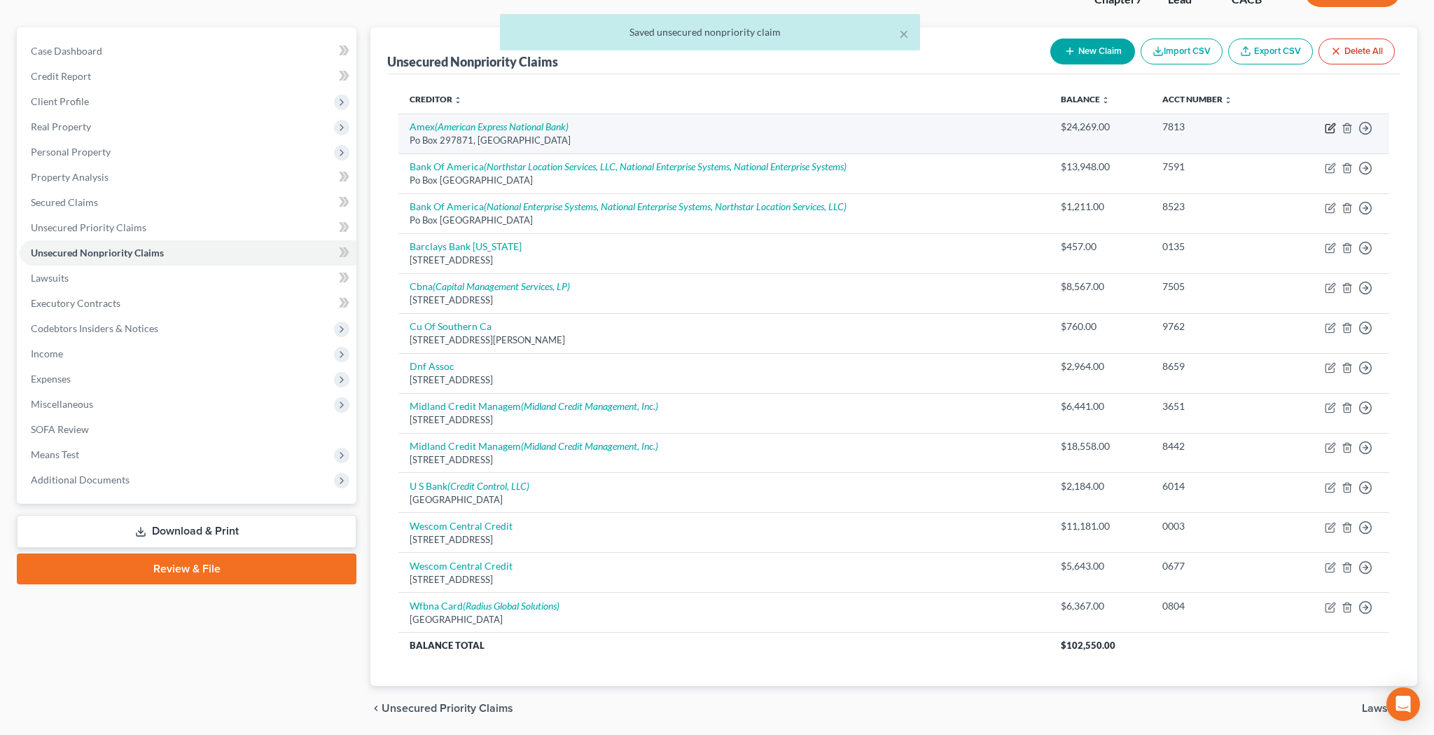
click at [1330, 130] on icon "button" at bounding box center [1331, 126] width 6 height 6
select select "9"
select select "2"
select select "0"
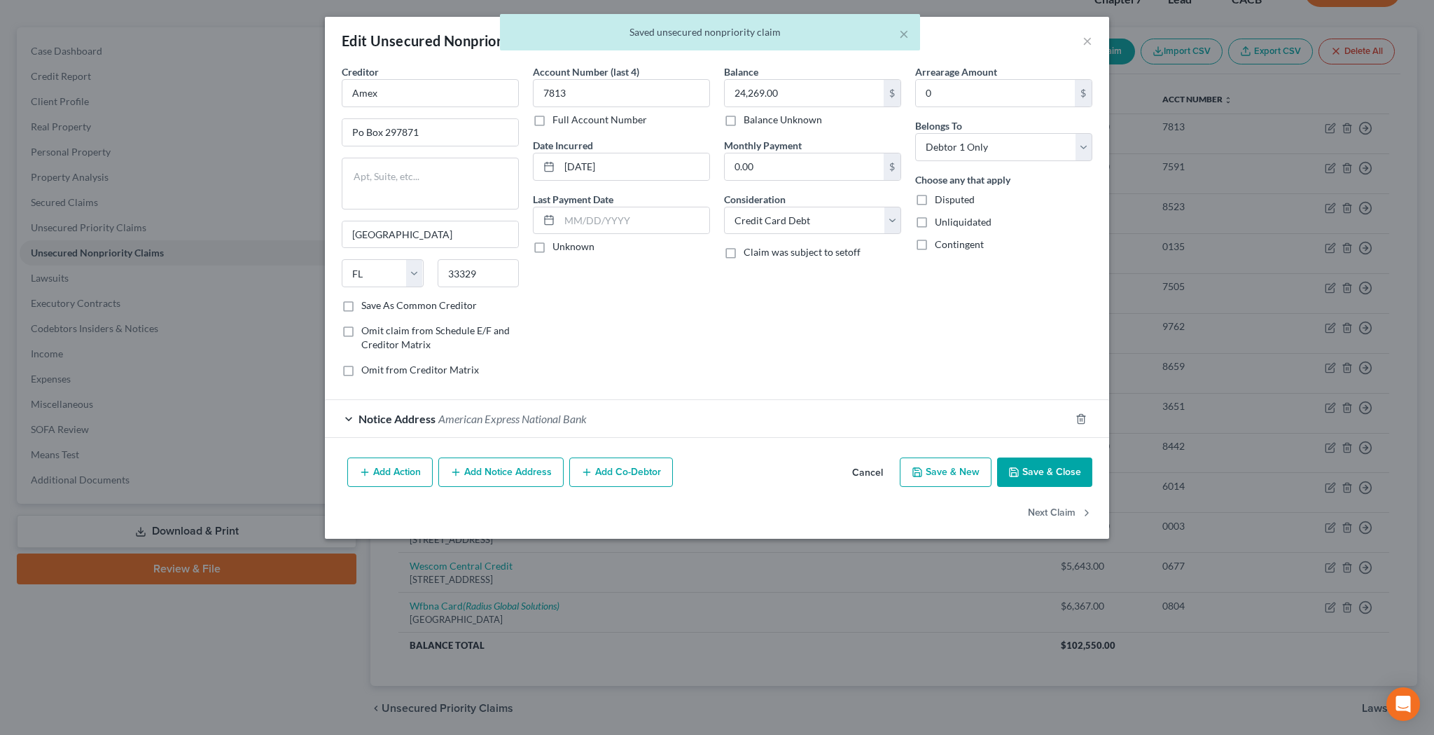
click at [1086, 40] on div "× Saved unsecured nonpriority claim" at bounding box center [710, 35] width 1434 height 43
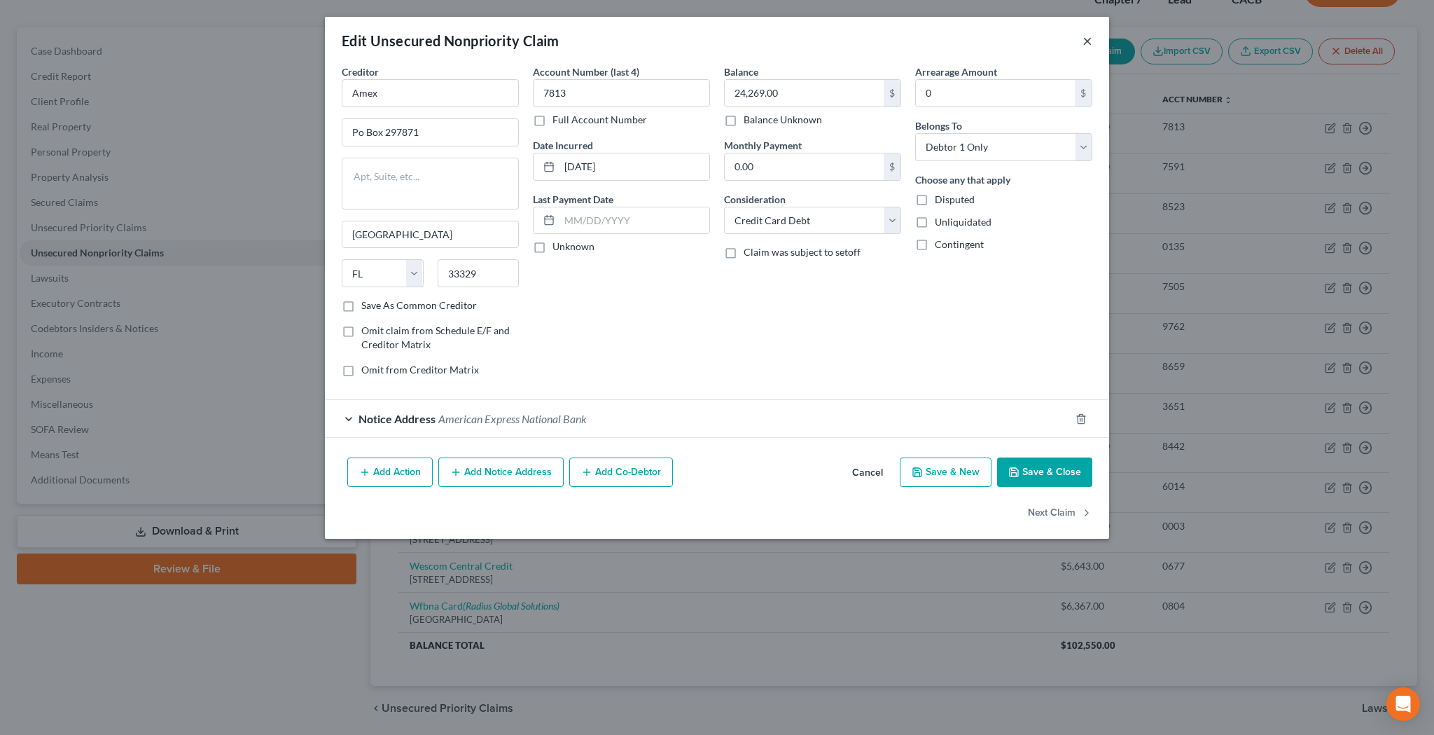
click at [1087, 41] on button "×" at bounding box center [1088, 40] width 10 height 17
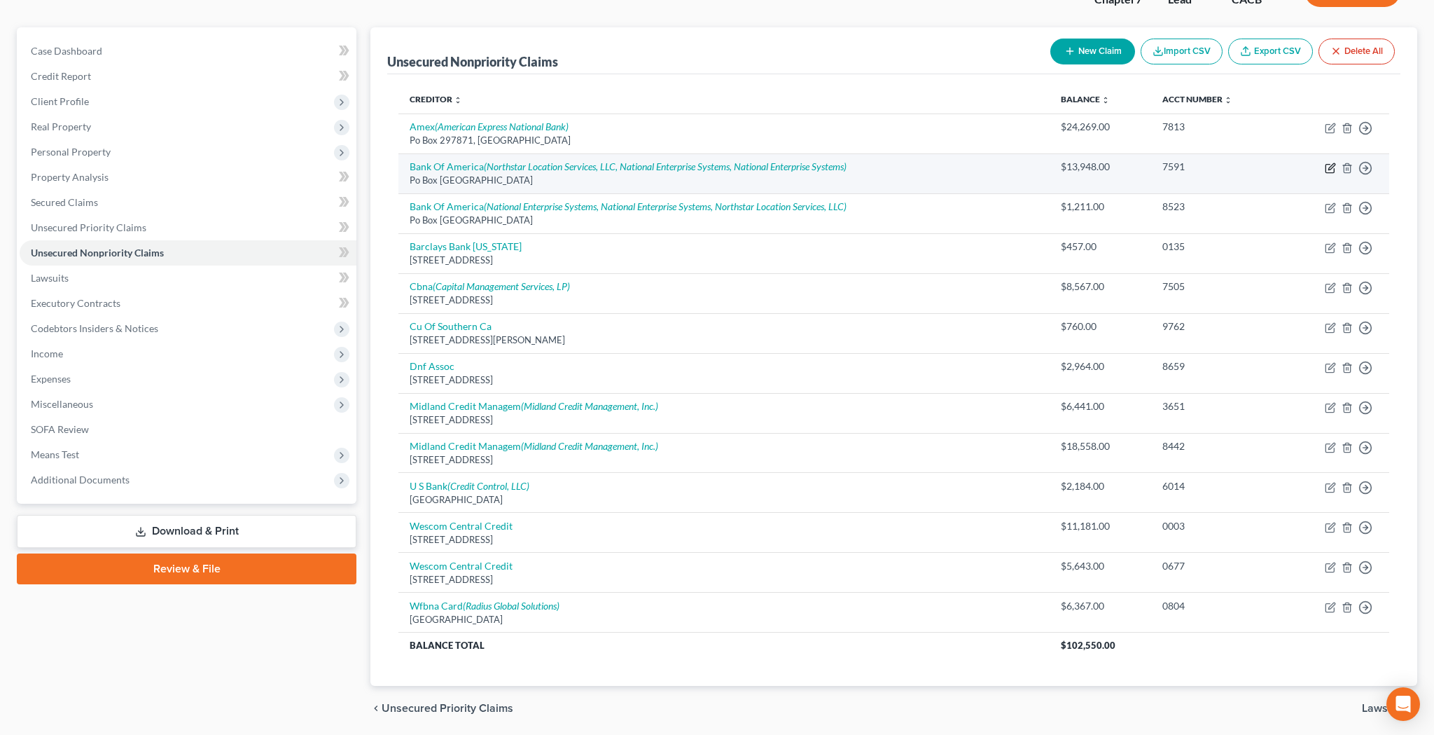
click at [1328, 169] on icon "button" at bounding box center [1330, 167] width 11 height 11
select select "45"
select select "2"
select select "0"
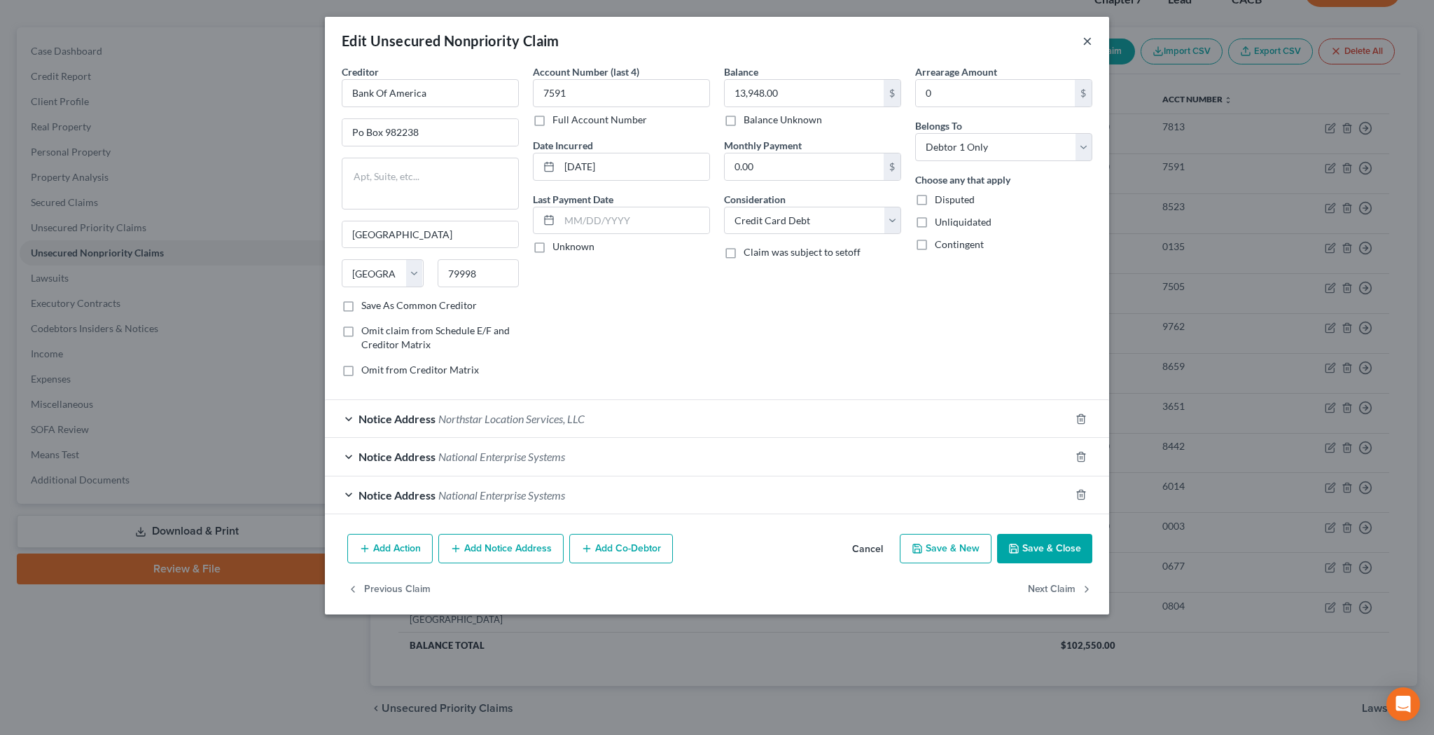
click at [1085, 43] on button "×" at bounding box center [1088, 40] width 10 height 17
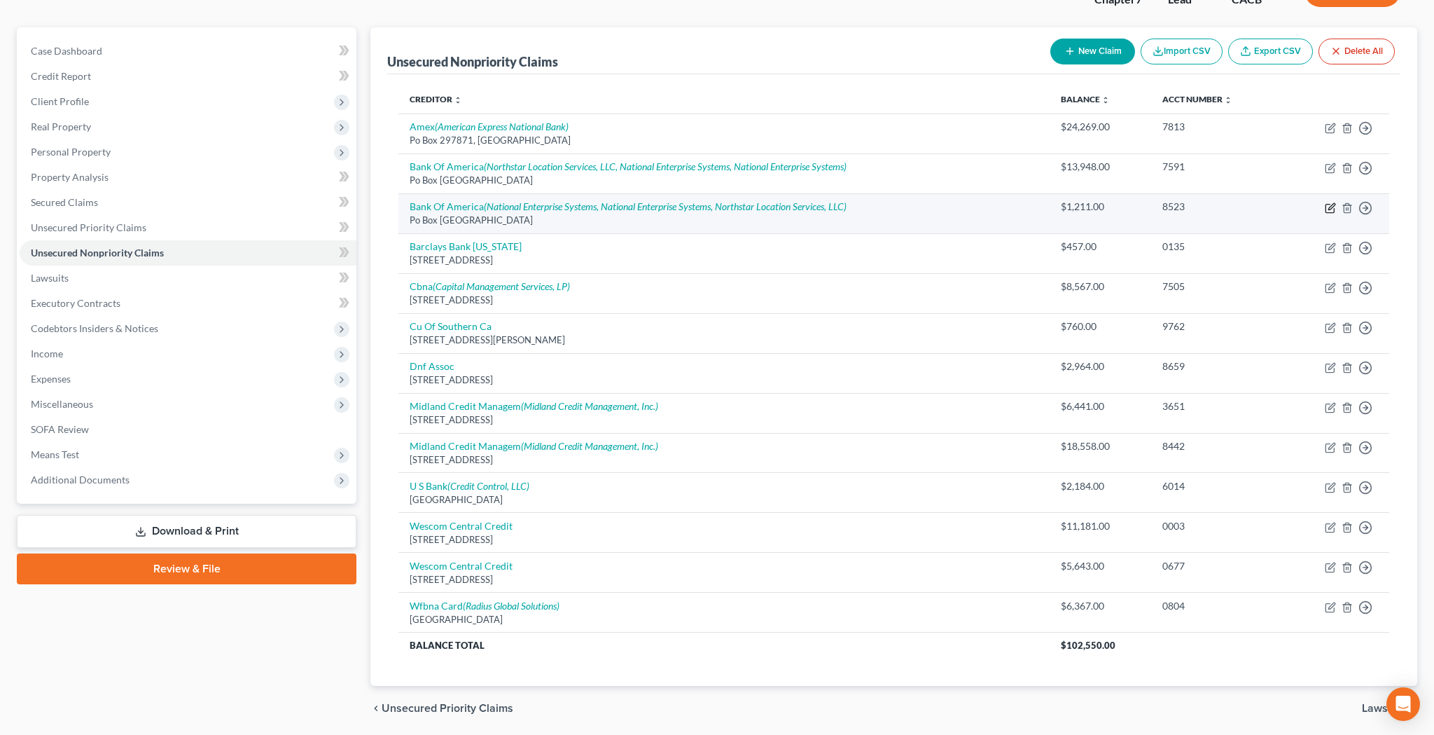
click at [1330, 209] on icon "button" at bounding box center [1330, 207] width 11 height 11
select select "45"
select select "2"
select select "0"
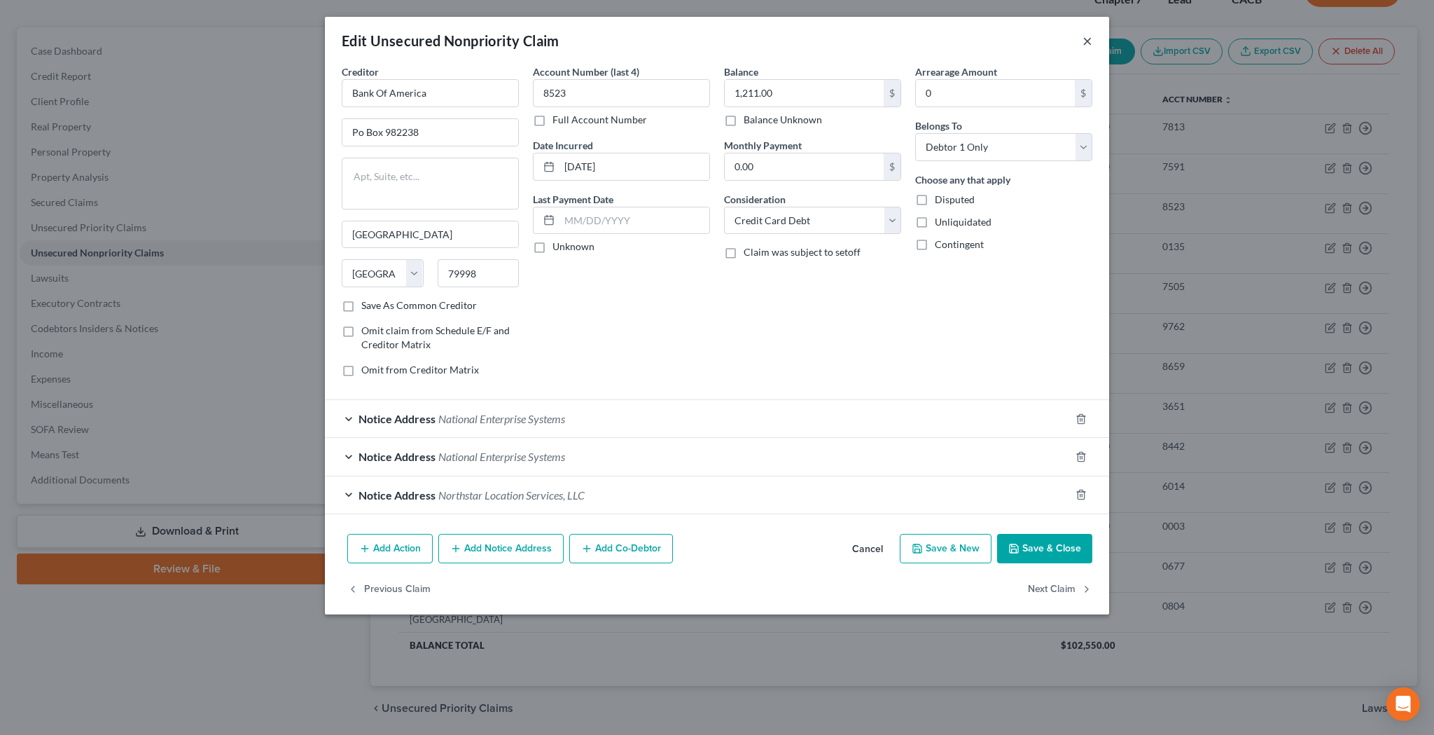
click at [1089, 42] on button "×" at bounding box center [1088, 40] width 10 height 17
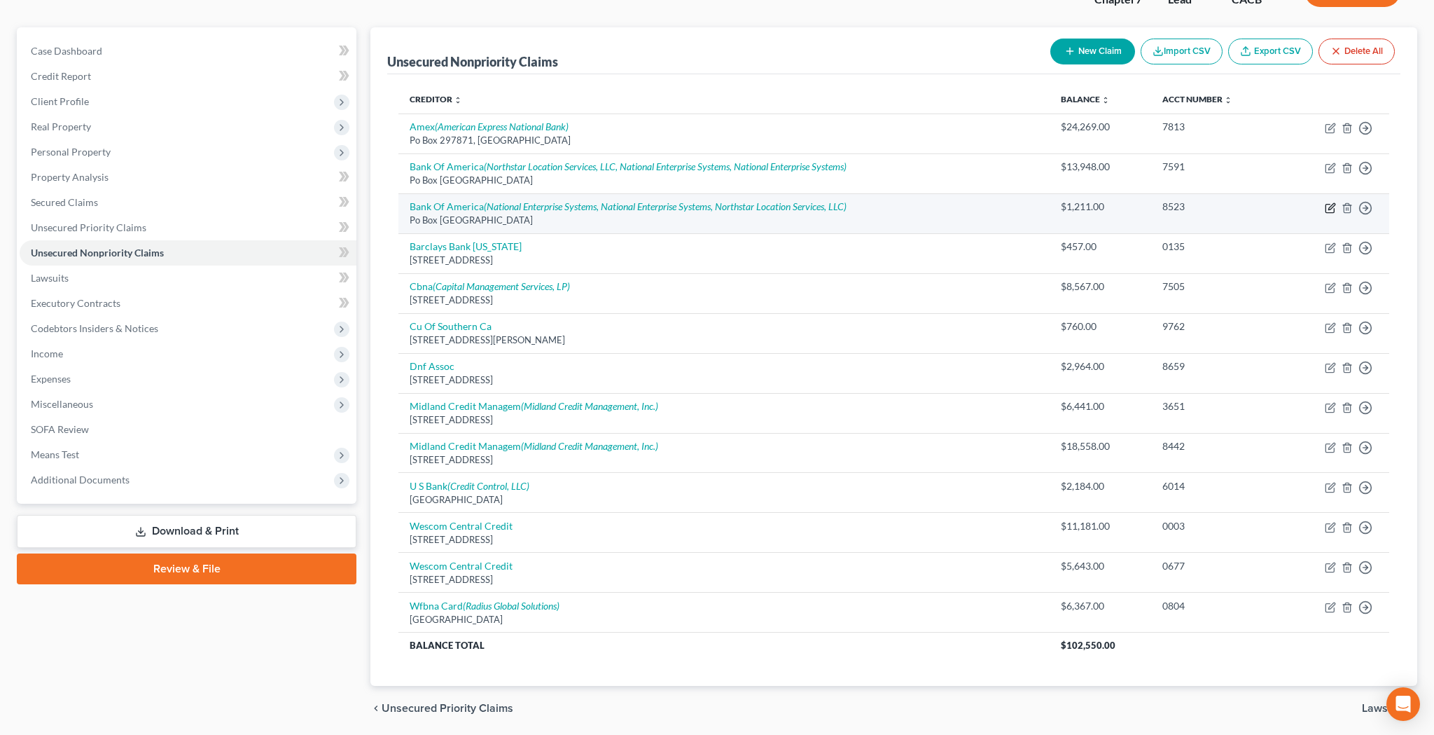
click at [1329, 207] on icon "button" at bounding box center [1331, 206] width 6 height 6
select select "45"
select select "2"
select select "0"
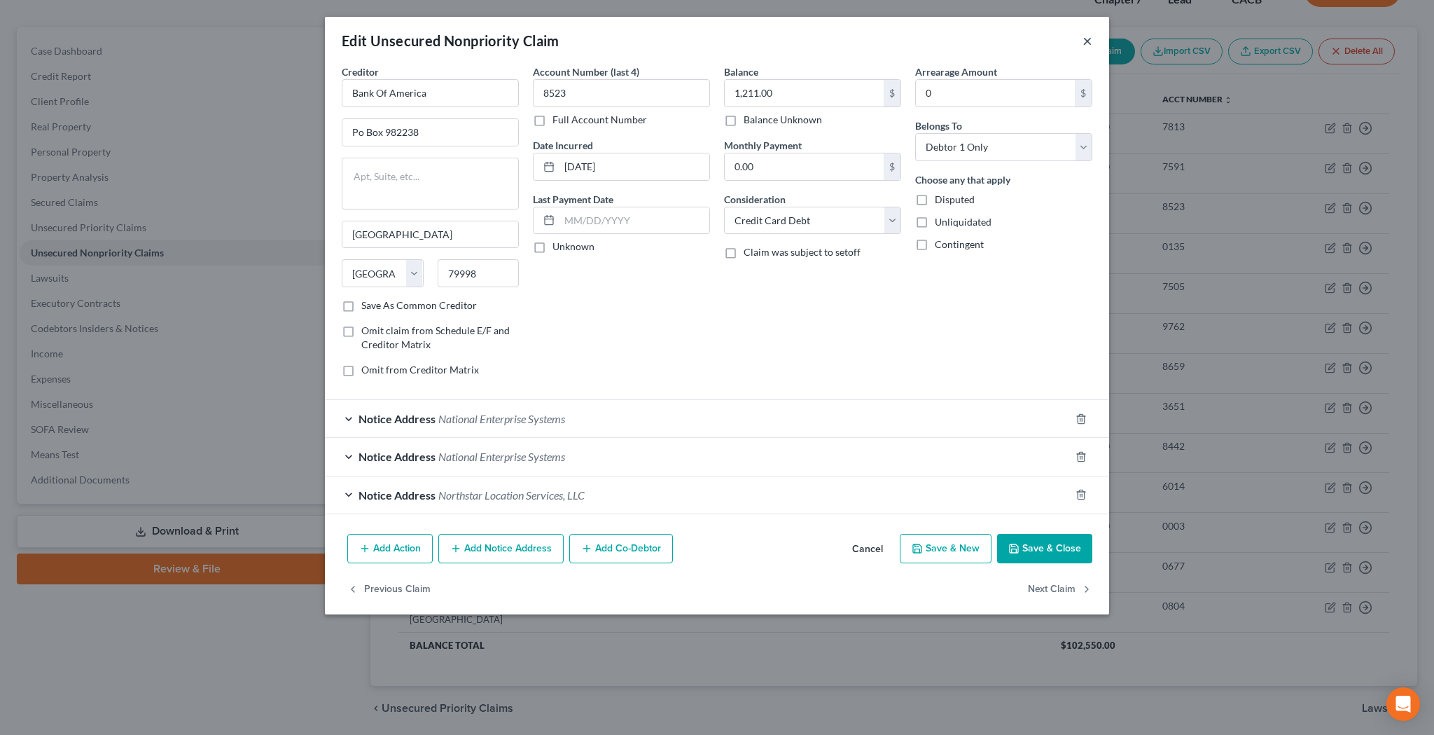
click at [1085, 41] on button "×" at bounding box center [1088, 40] width 10 height 17
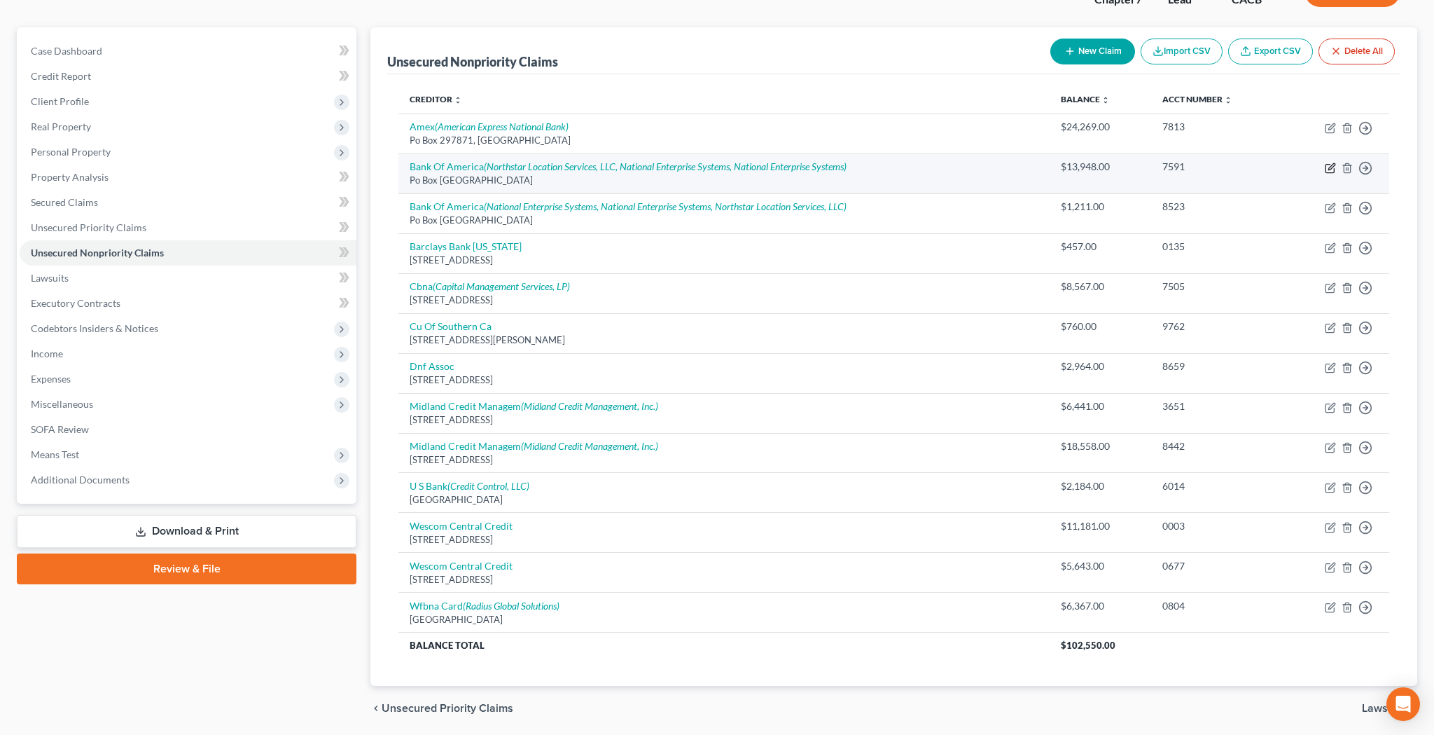
click at [1328, 169] on icon "button" at bounding box center [1331, 166] width 6 height 6
select select "45"
select select "2"
select select "0"
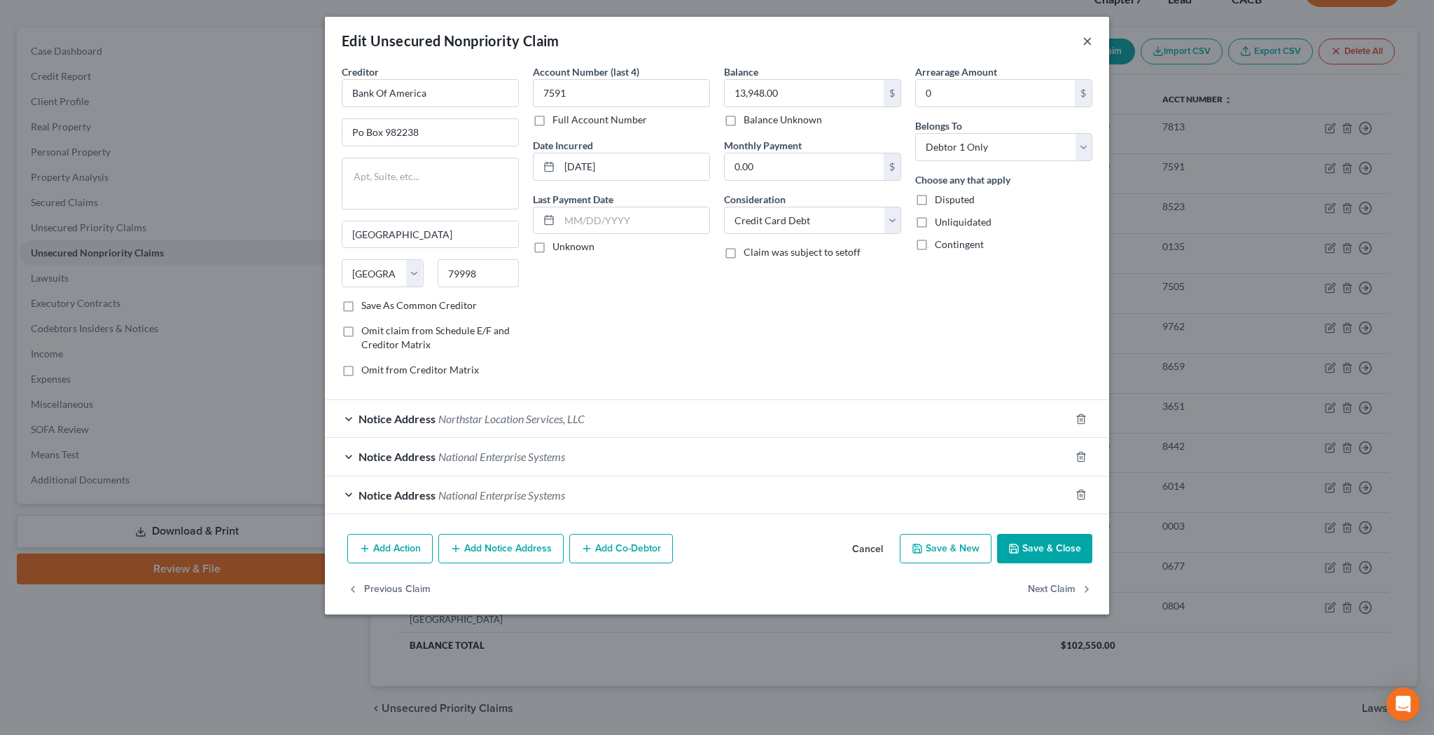
click at [1088, 42] on button "×" at bounding box center [1088, 40] width 10 height 17
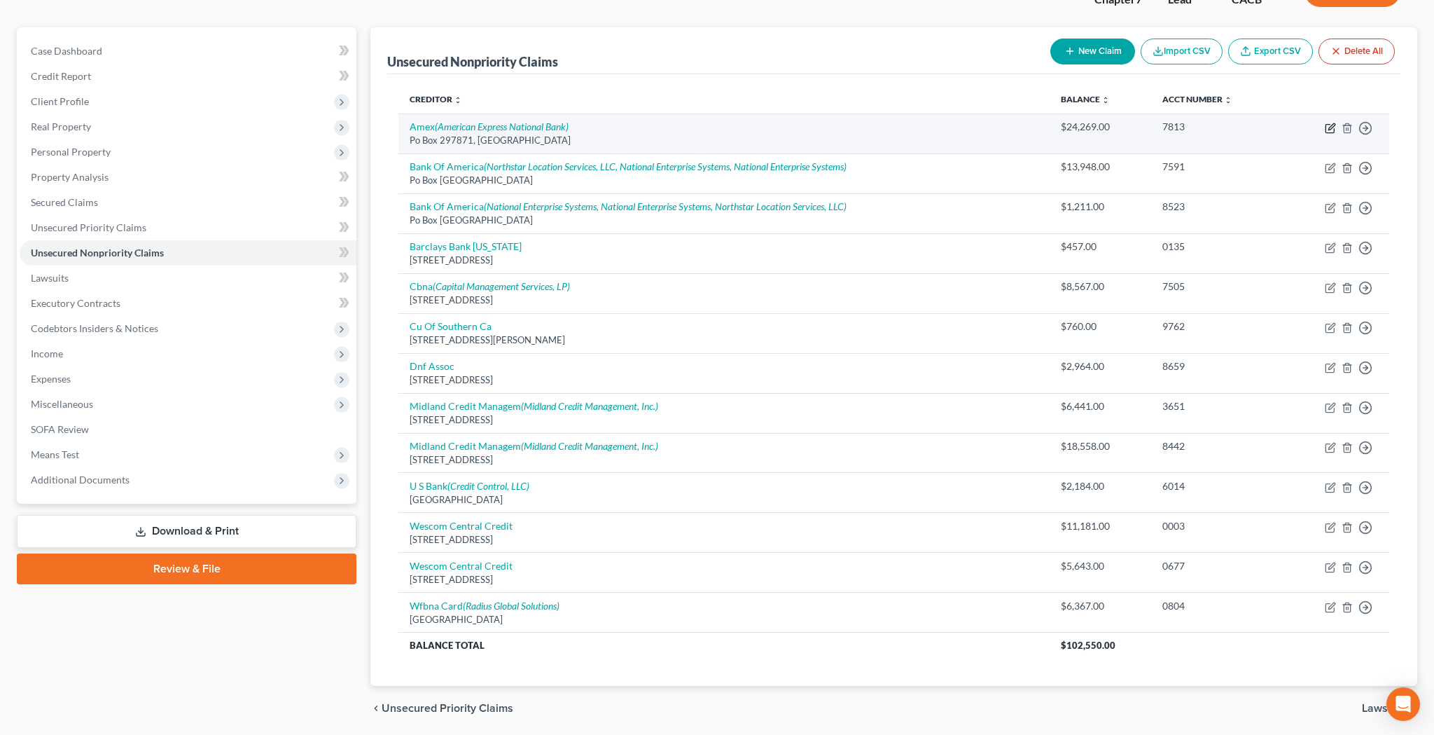
click at [1328, 129] on icon "button" at bounding box center [1330, 128] width 11 height 11
select select "9"
select select "2"
select select "0"
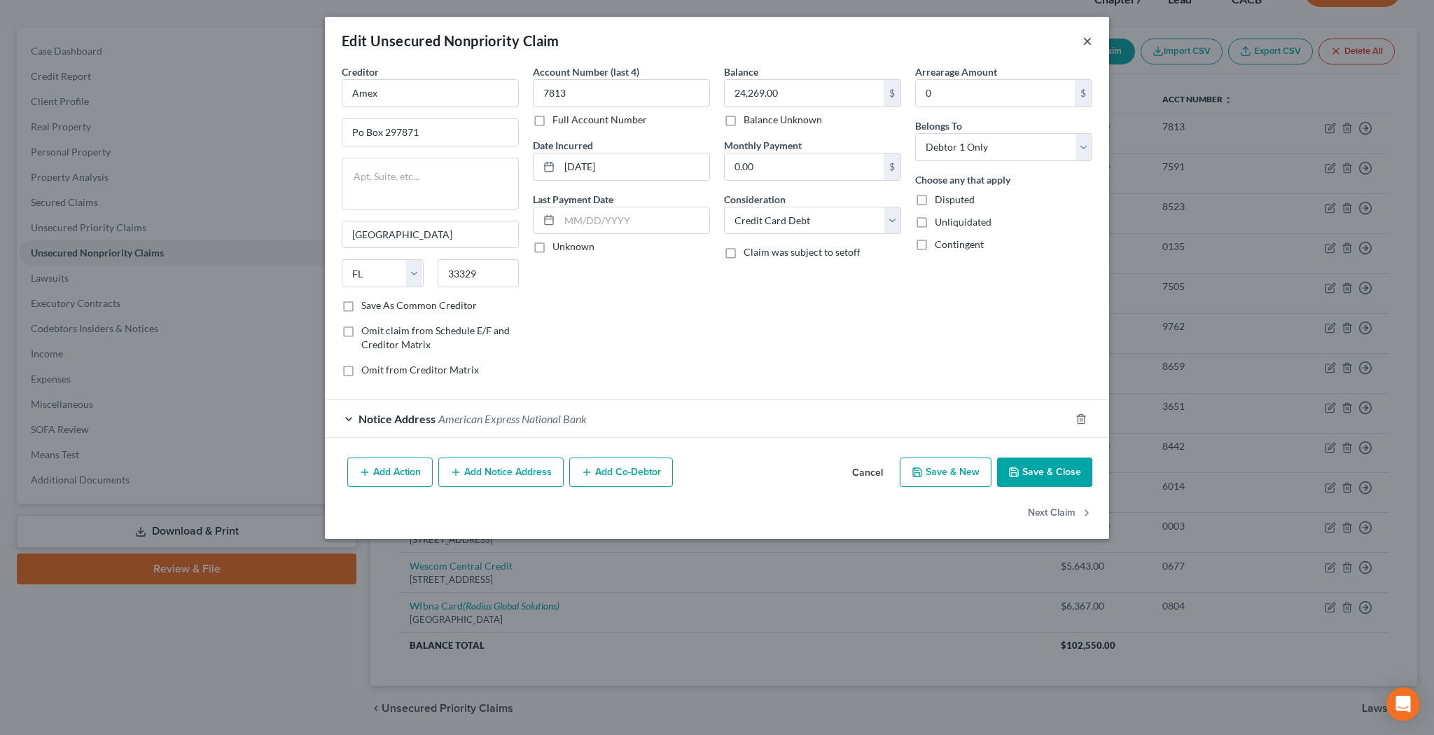
click at [1085, 41] on button "×" at bounding box center [1088, 40] width 10 height 17
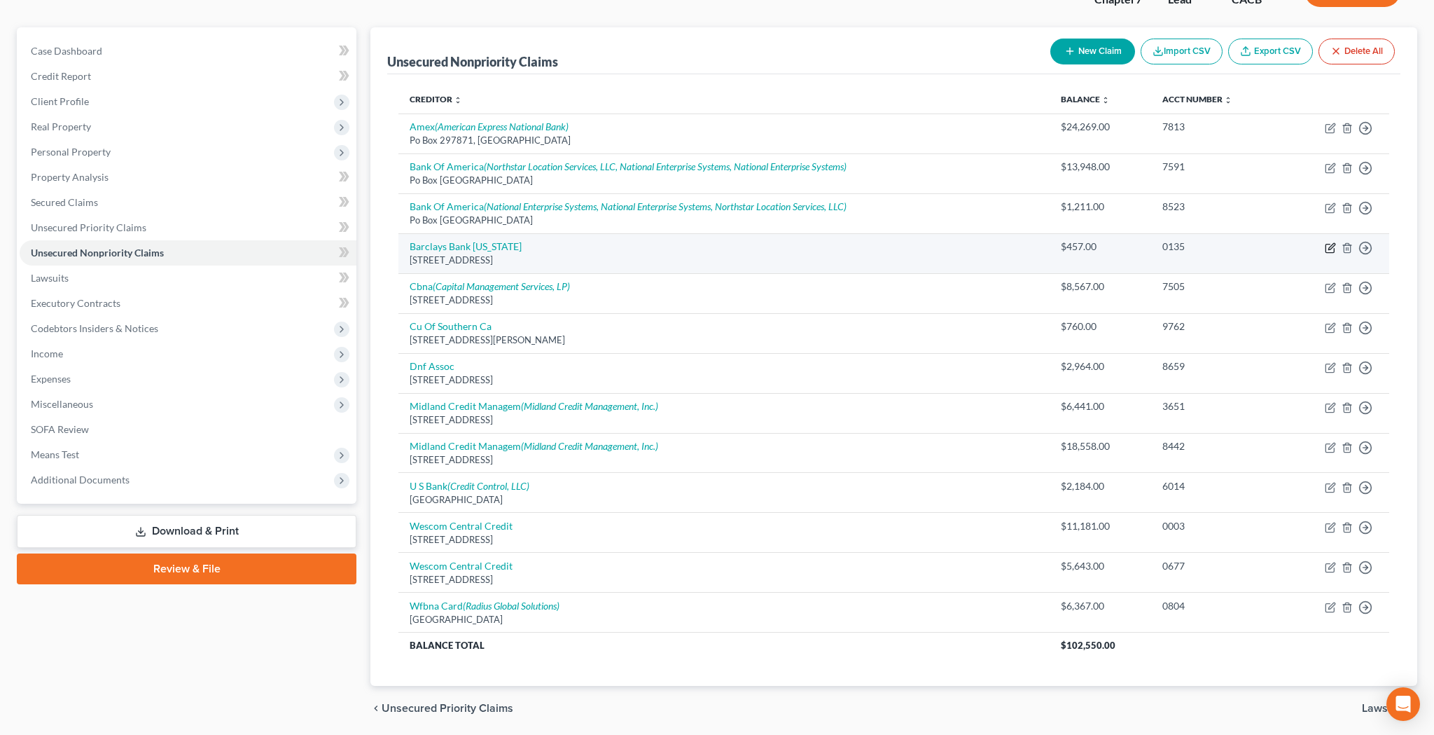
click at [1330, 249] on icon "button" at bounding box center [1330, 247] width 11 height 11
select select "7"
select select "2"
select select "0"
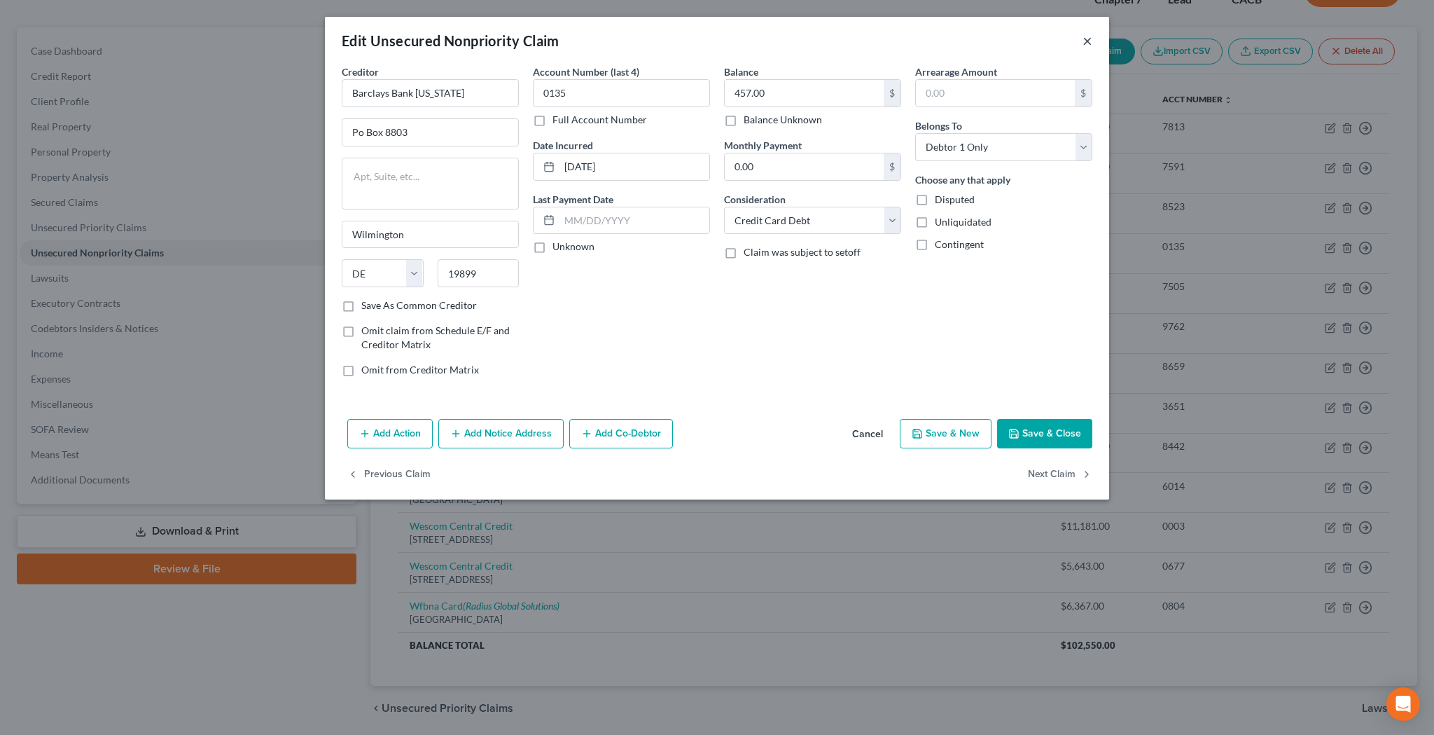
click at [1084, 40] on button "×" at bounding box center [1088, 40] width 10 height 17
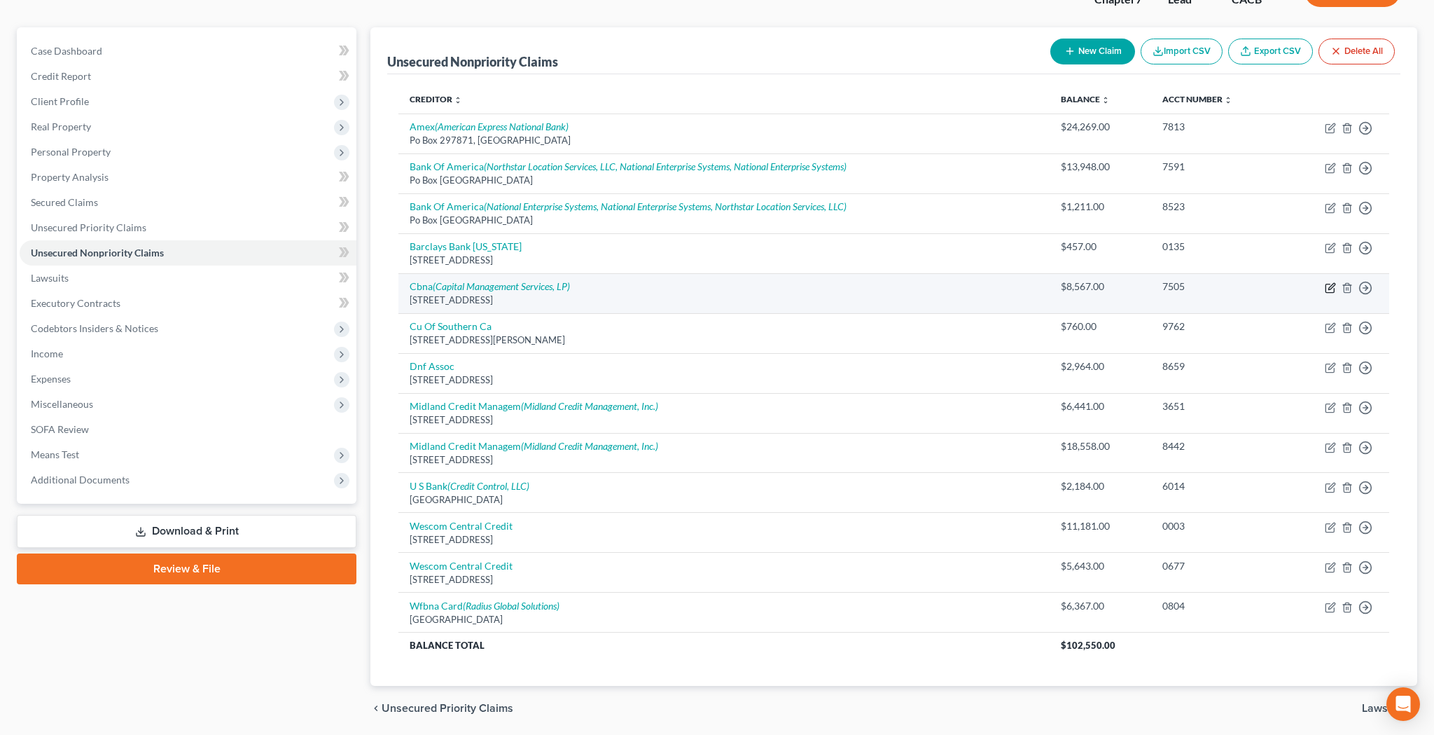
click at [1328, 287] on icon "button" at bounding box center [1331, 286] width 6 height 6
select select "14"
select select "2"
select select "0"
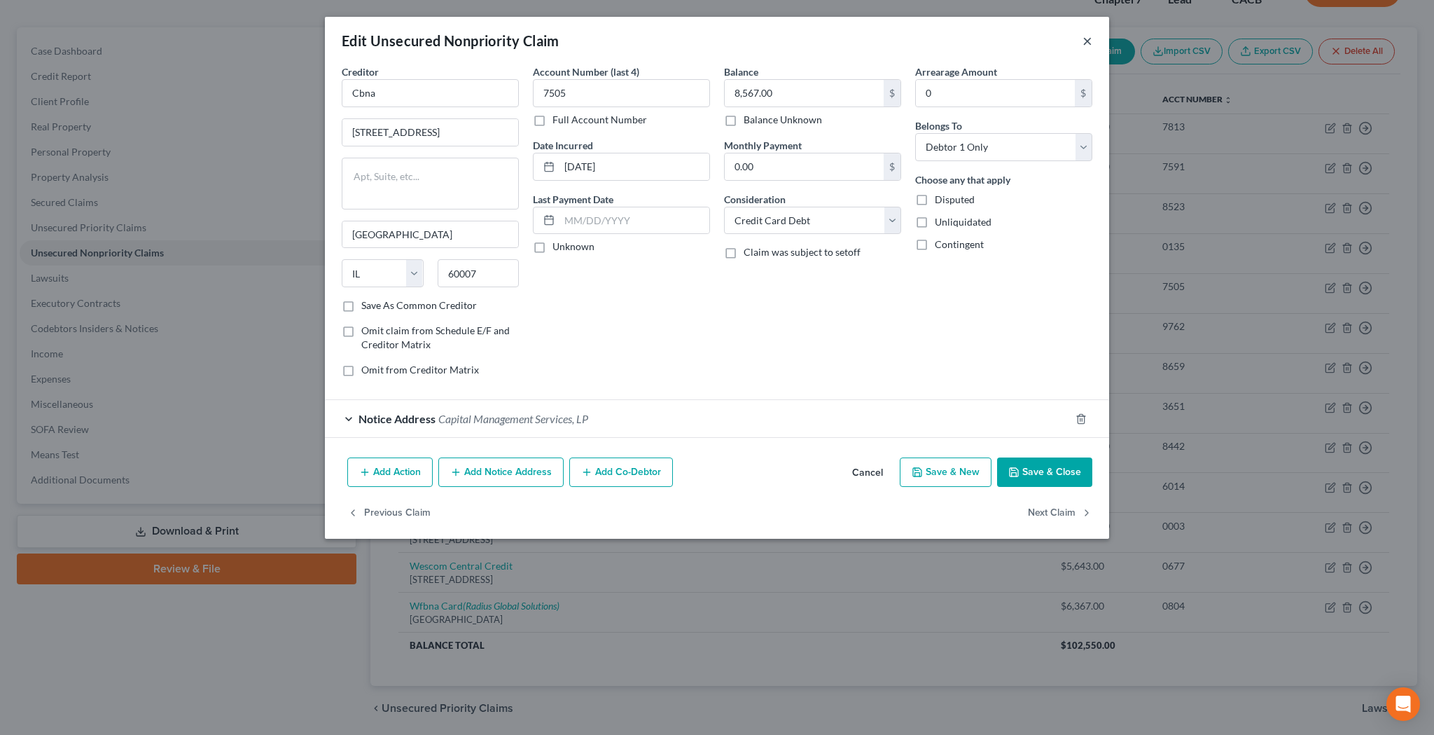
click at [1085, 48] on button "×" at bounding box center [1088, 40] width 10 height 17
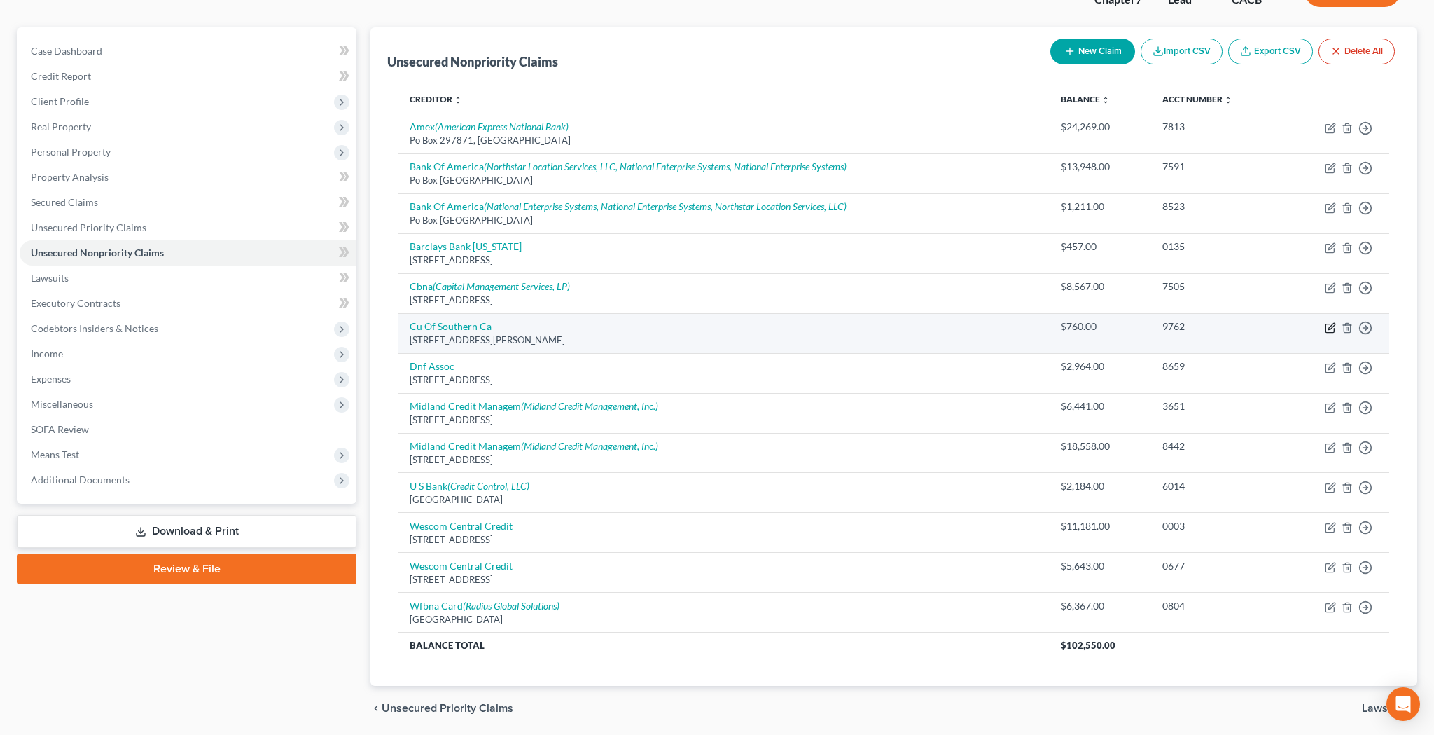
click at [1330, 325] on icon "button" at bounding box center [1330, 327] width 11 height 11
select select "4"
select select "2"
select select "0"
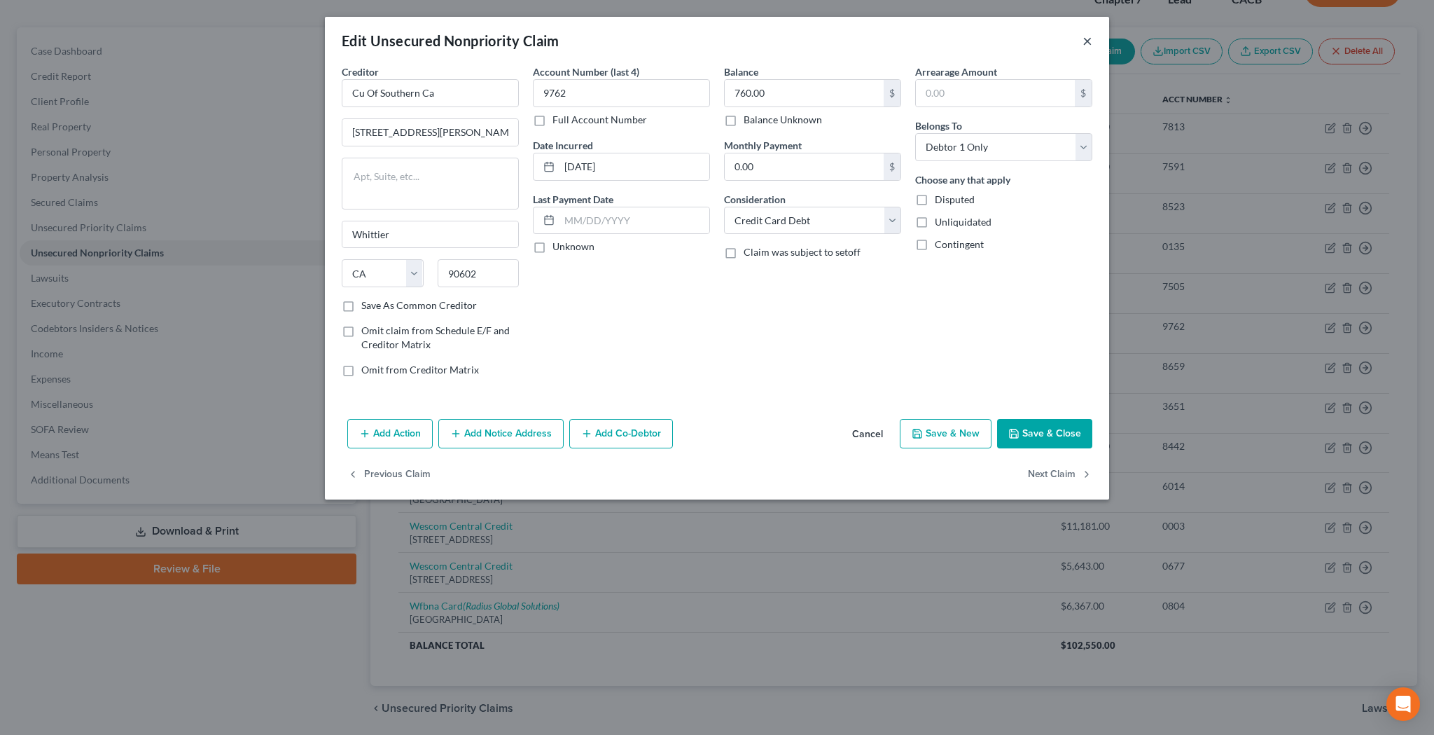
click at [1085, 41] on button "×" at bounding box center [1088, 40] width 10 height 17
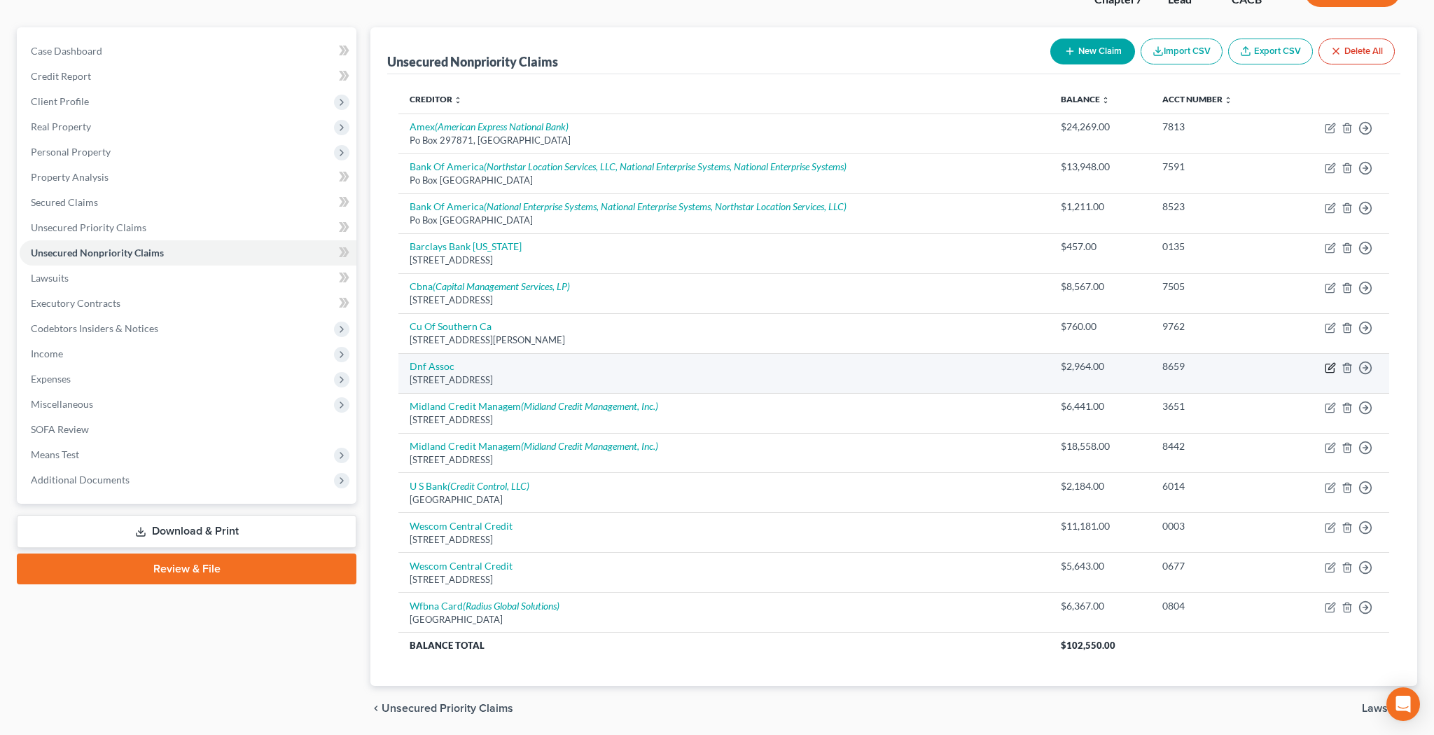
click at [1328, 363] on icon "button" at bounding box center [1330, 367] width 11 height 11
select select "35"
select select "1"
select select "0"
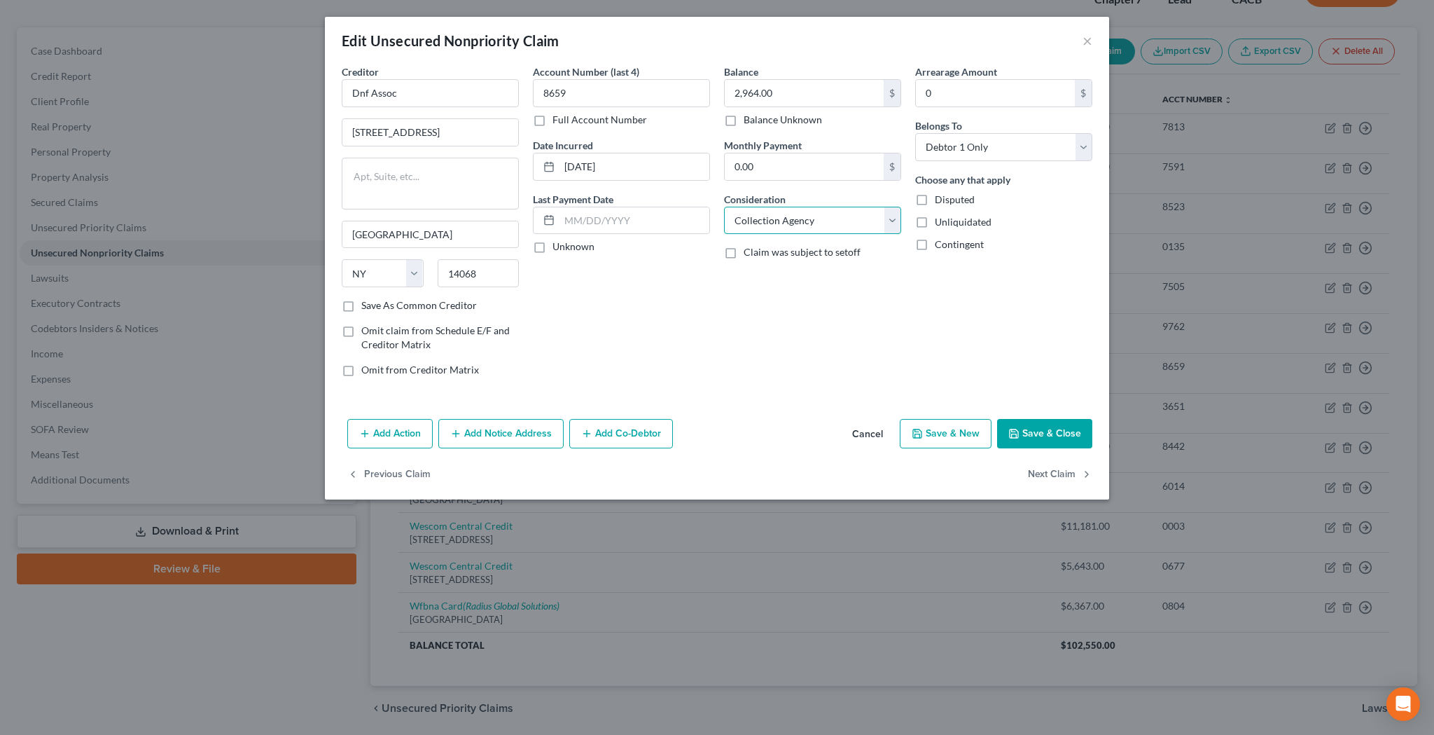
select select "14"
click at [807, 274] on input "text" at bounding box center [813, 273] width 176 height 27
type input "Purchased Debt"
click at [990, 305] on div "Arrearage Amount 0 $ Belongs To * Select Debtor 1 Only Debtor 2 Only Debtor 1 A…" at bounding box center [1003, 225] width 191 height 323
click at [1049, 430] on button "Save & Close" at bounding box center [1044, 433] width 95 height 29
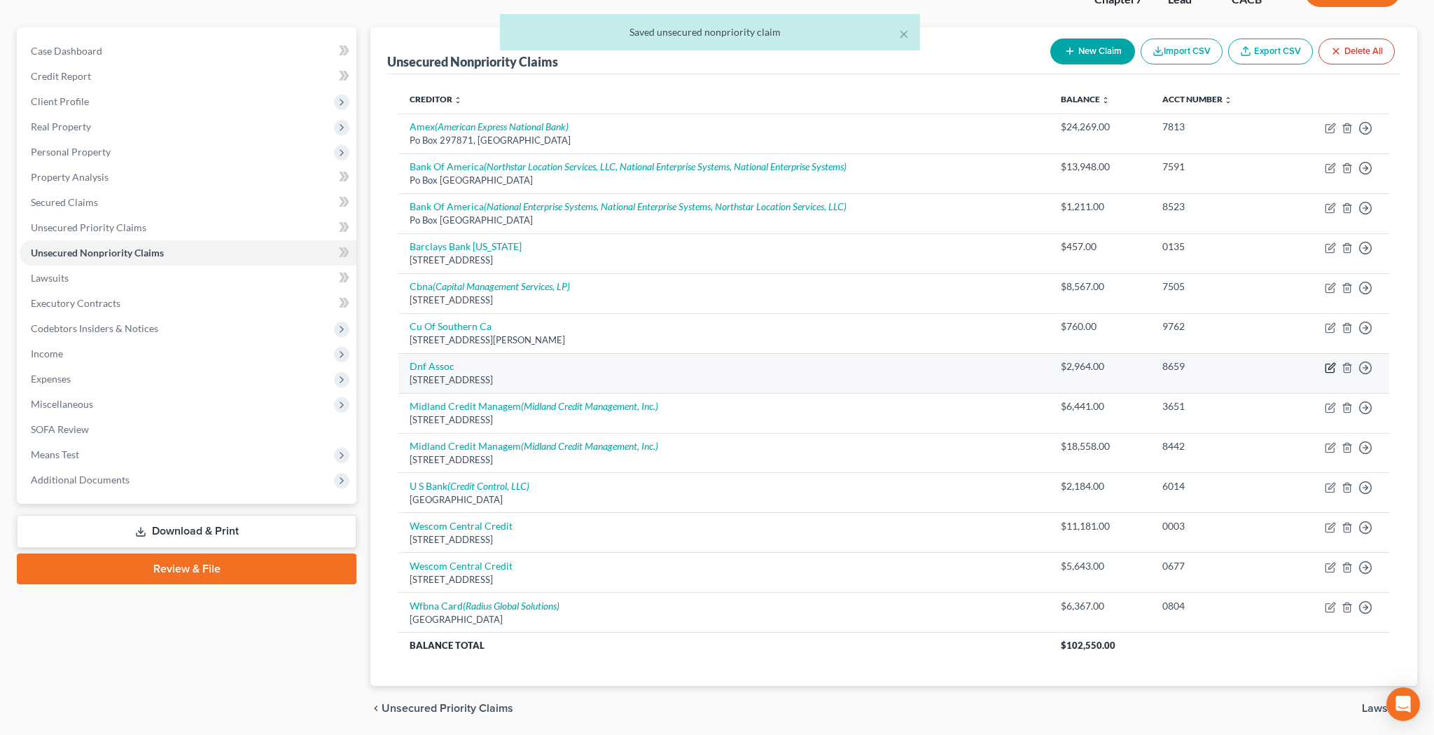
click at [1328, 366] on icon "button" at bounding box center [1330, 367] width 11 height 11
select select "35"
select select "14"
select select "0"
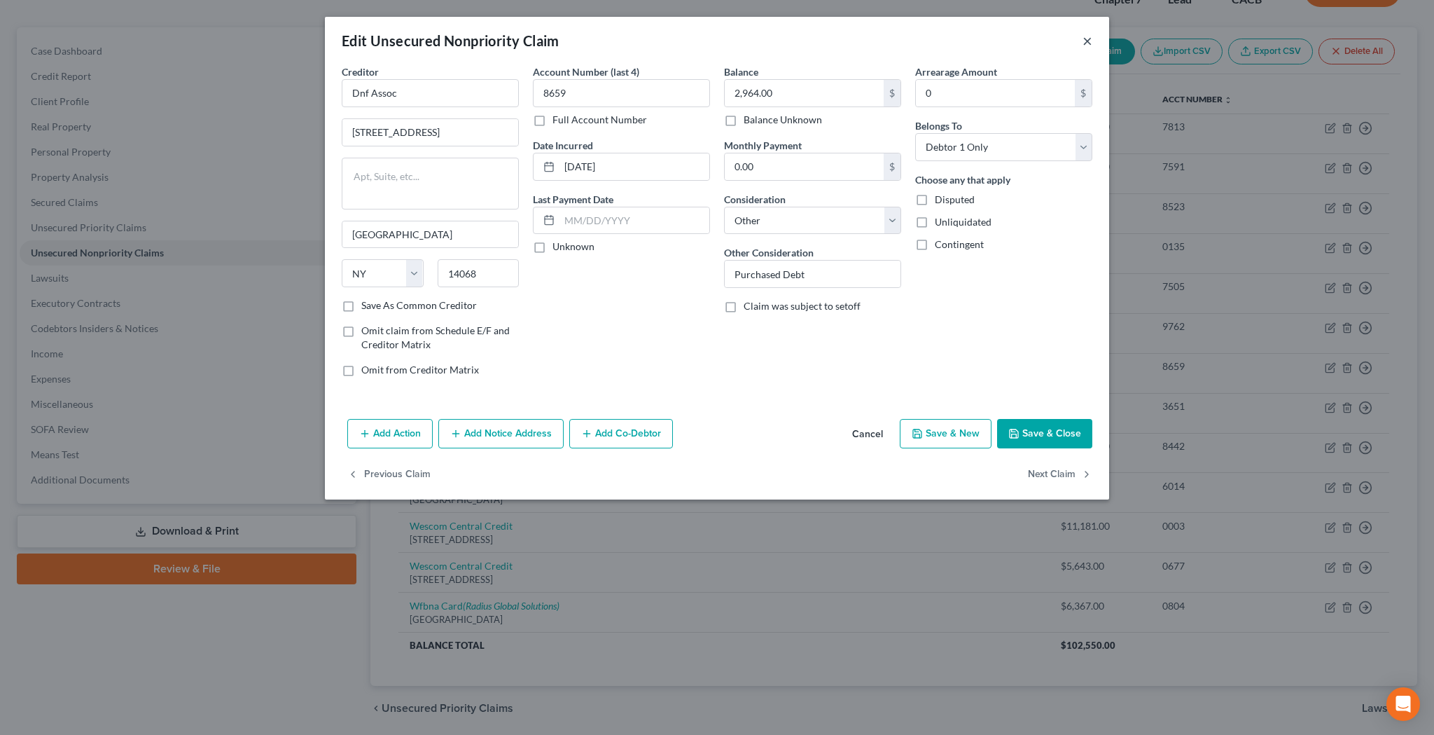
click at [1089, 41] on button "×" at bounding box center [1088, 40] width 10 height 17
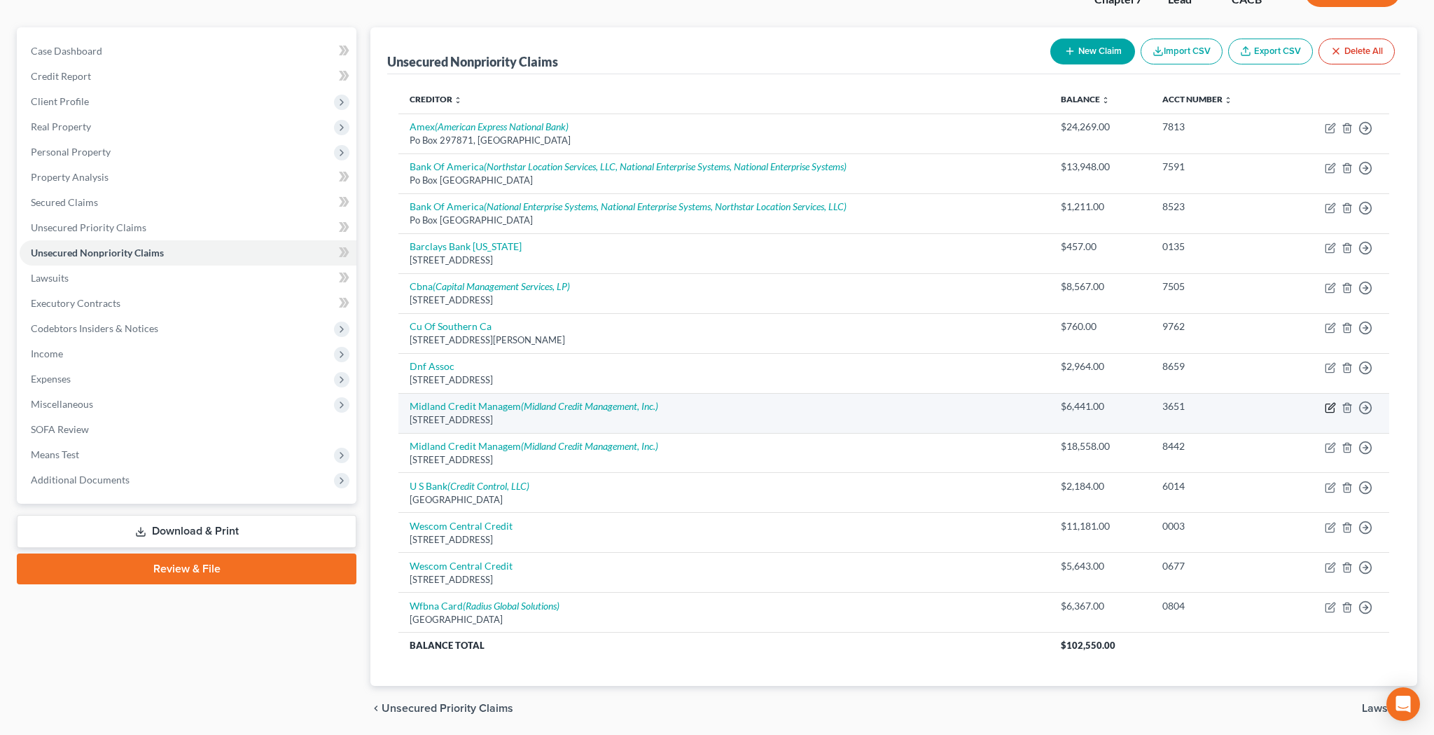
click at [1326, 406] on icon "button" at bounding box center [1330, 407] width 8 height 8
select select "23"
select select "0"
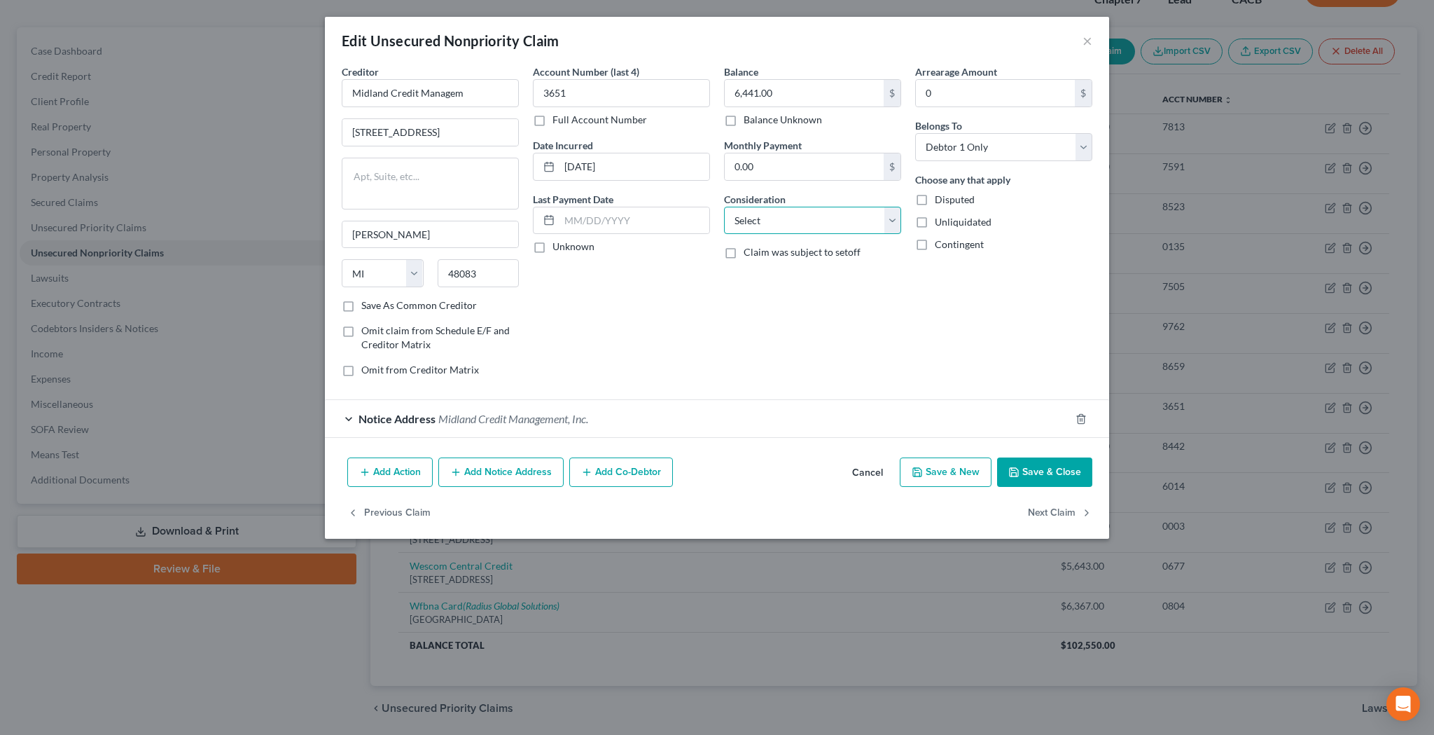
select select "14"
click at [798, 271] on input "text" at bounding box center [813, 273] width 176 height 27
type input "Purchased Debt"
click at [1039, 477] on button "Save & Close" at bounding box center [1044, 471] width 95 height 29
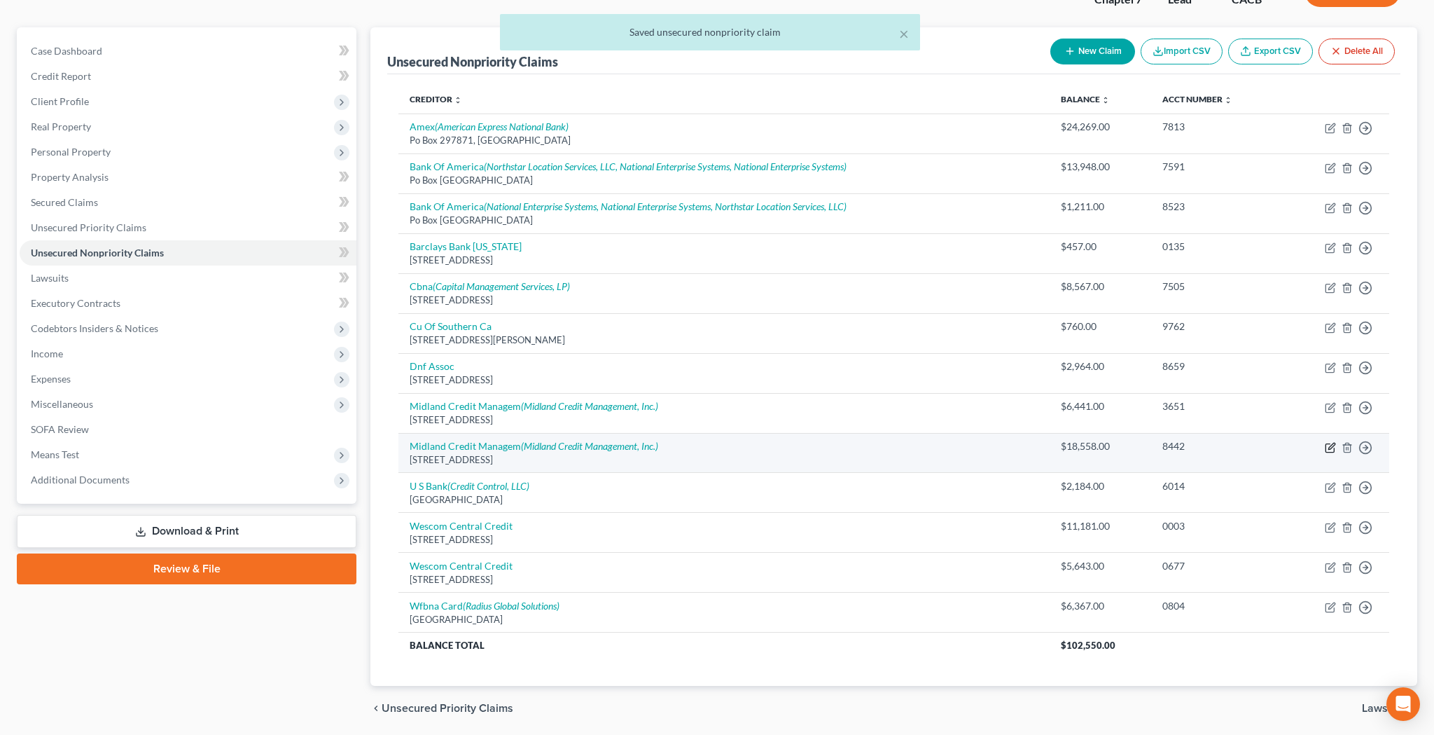
click at [1329, 445] on icon "button" at bounding box center [1331, 446] width 6 height 6
select select "23"
select select "0"
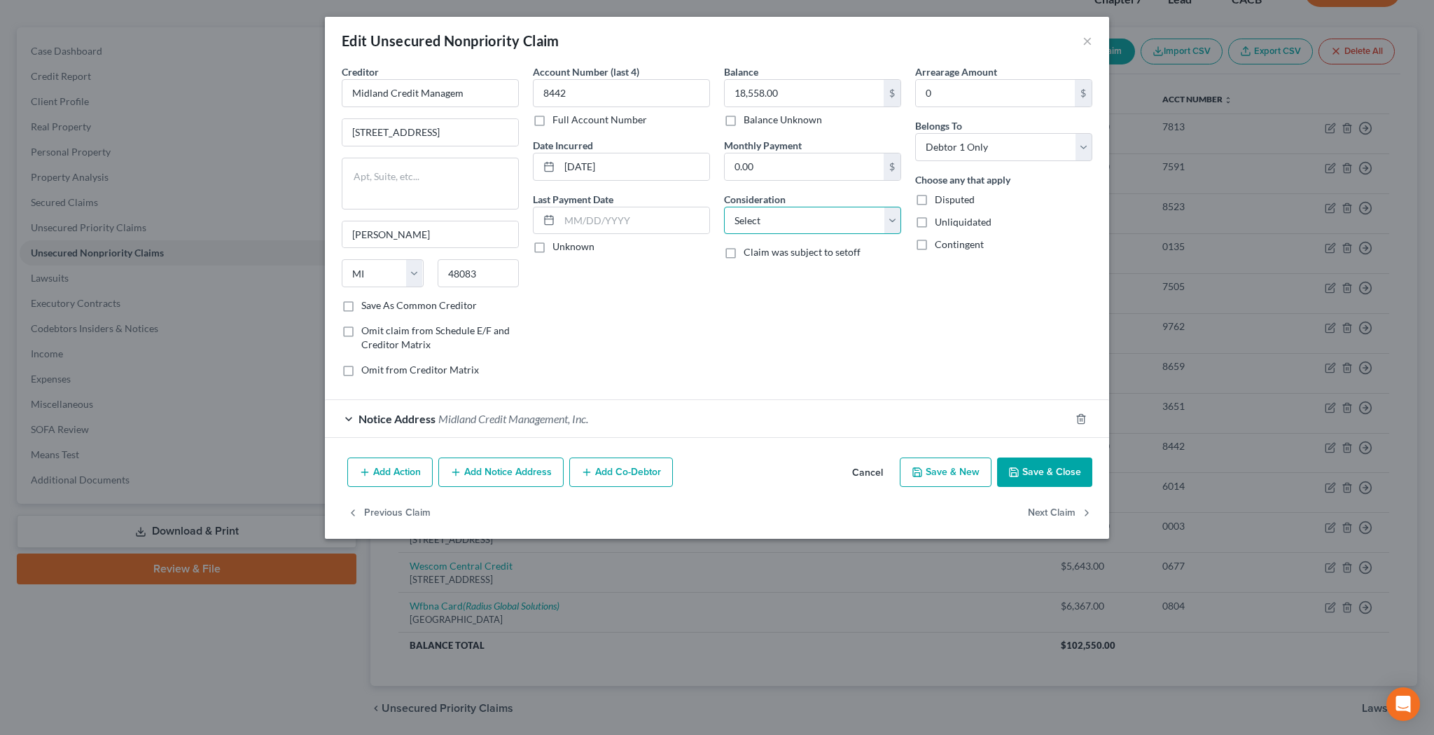
select select "14"
click at [788, 272] on input "text" at bounding box center [813, 273] width 176 height 27
type input "Purchased Debt"
click at [1047, 472] on button "Save & Close" at bounding box center [1044, 471] width 95 height 29
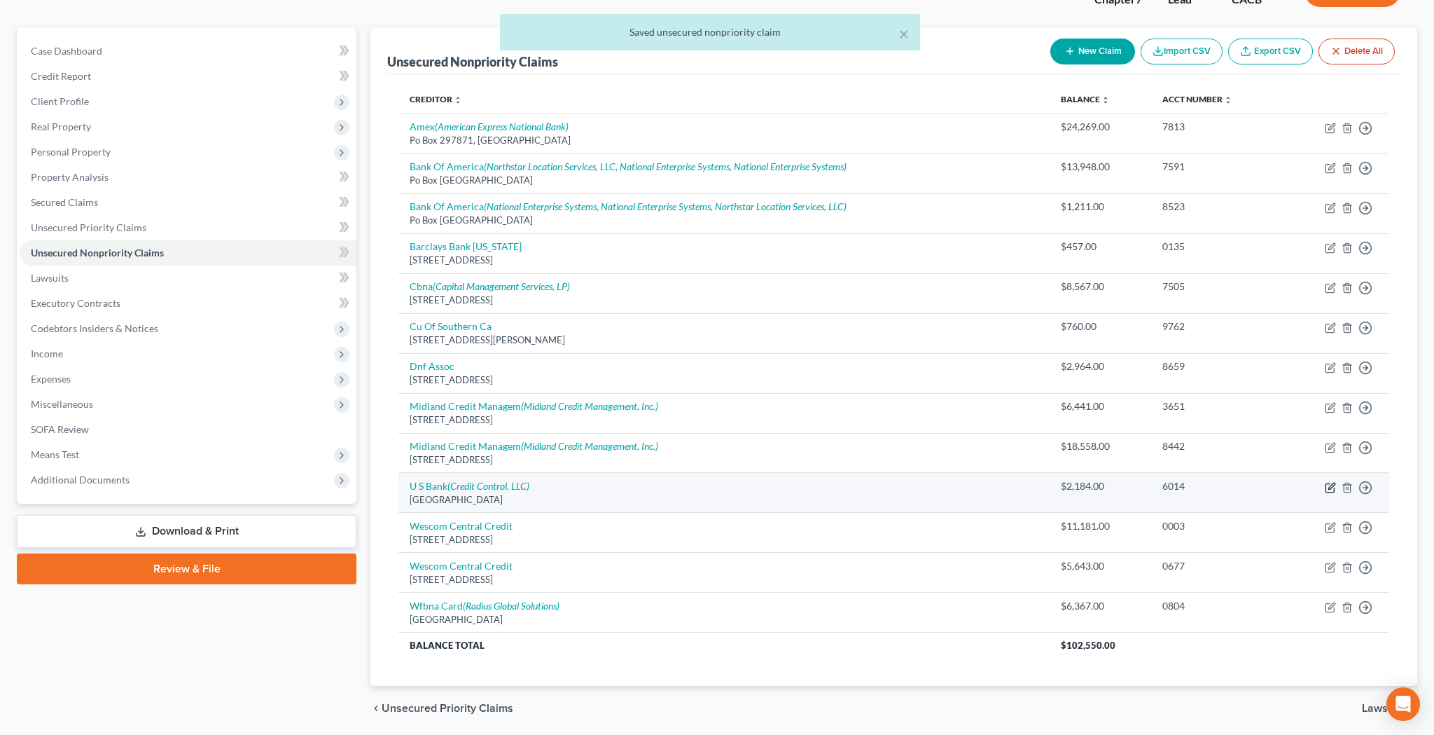
click at [1331, 486] on icon "button" at bounding box center [1330, 487] width 11 height 11
select select "26"
select select "2"
select select "0"
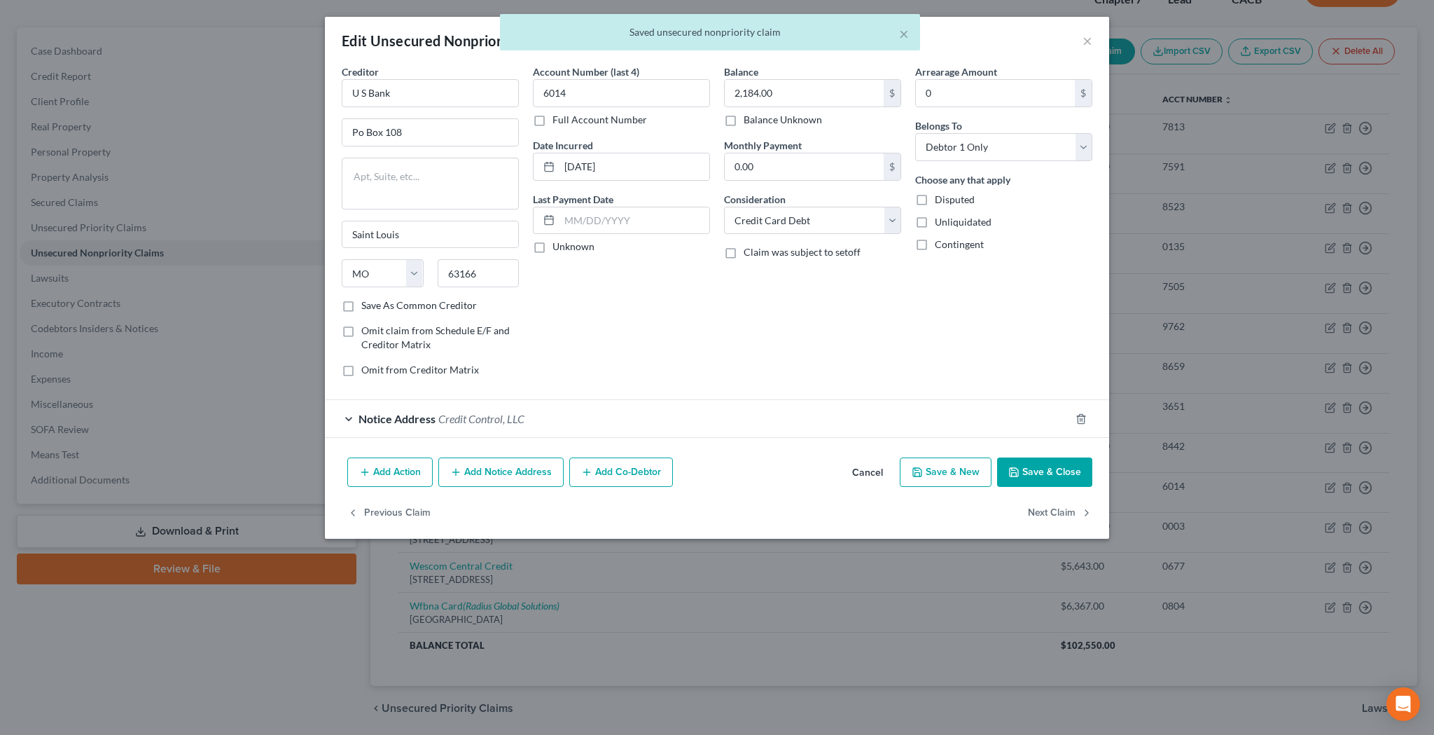
click at [1085, 41] on div "× Saved unsecured nonpriority claim" at bounding box center [710, 35] width 1434 height 43
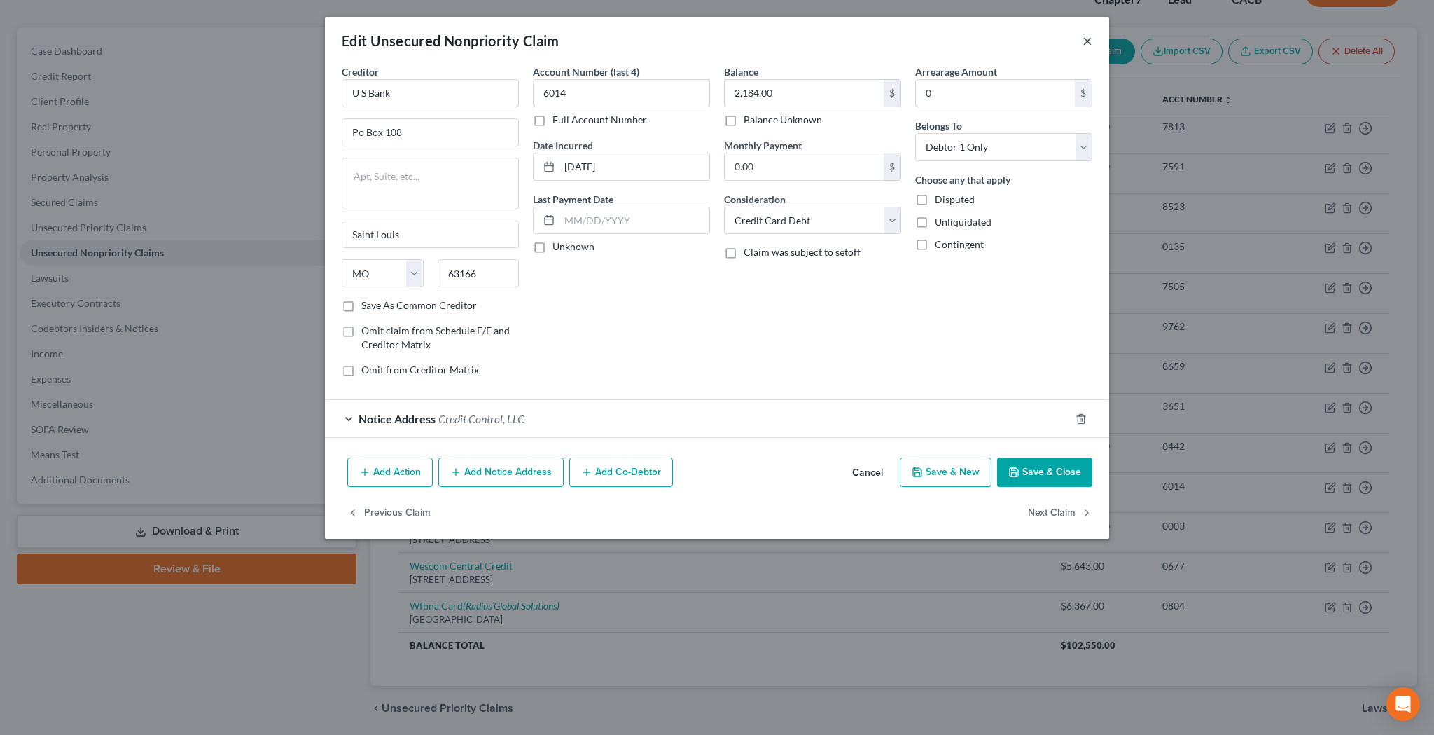
click at [1087, 42] on button "×" at bounding box center [1088, 40] width 10 height 17
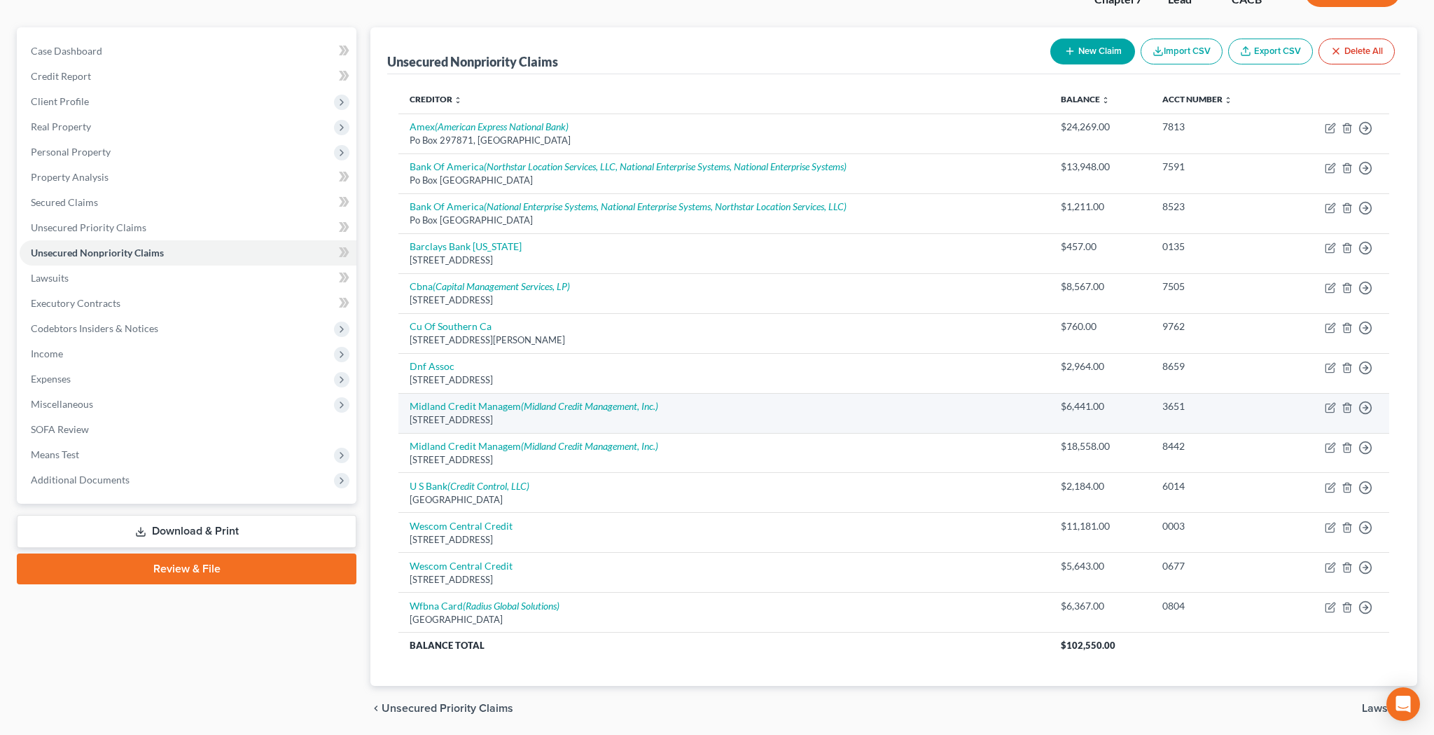
click at [1330, 410] on td "Move to D Move to E Move to G Move to Notice Only" at bounding box center [1335, 413] width 107 height 40
click at [1327, 407] on icon "button" at bounding box center [1330, 407] width 11 height 11
select select "23"
select select "14"
select select "0"
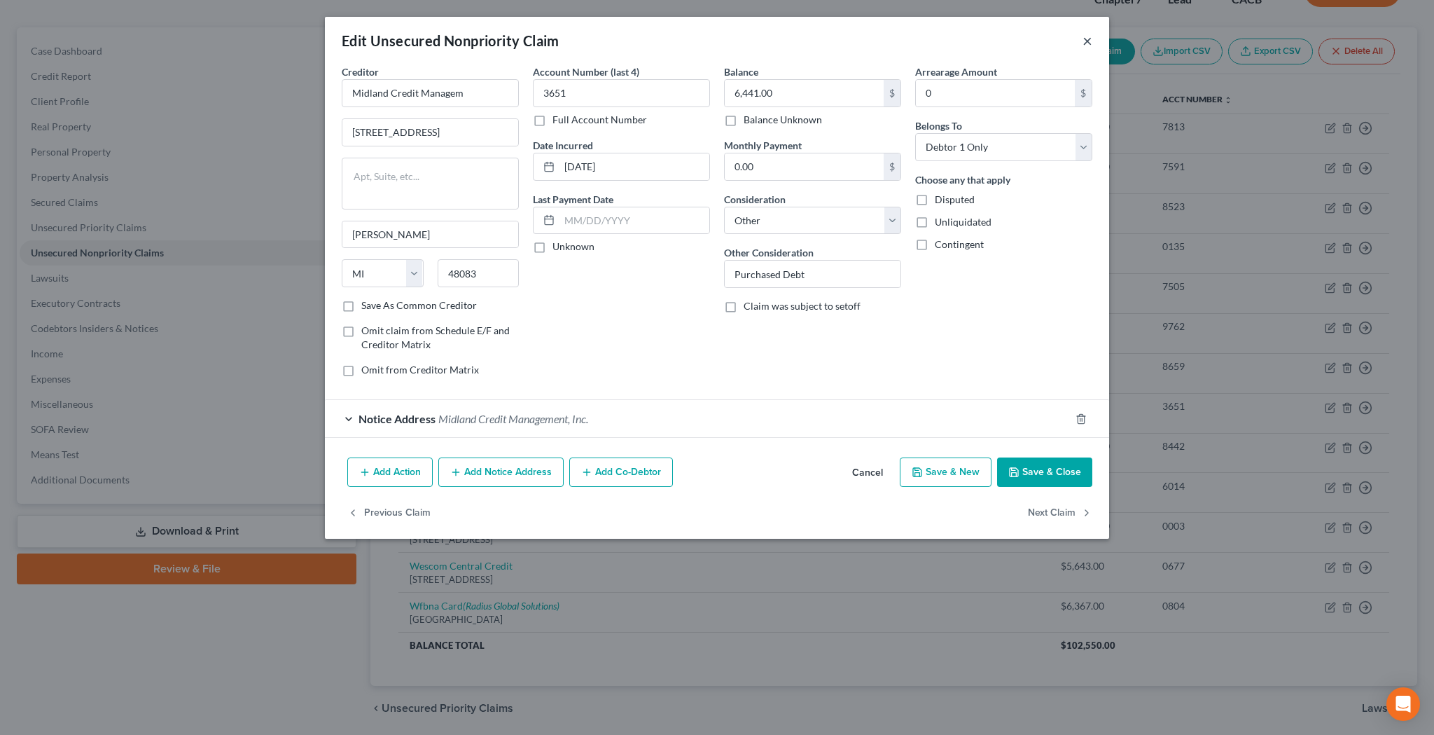
click at [1087, 43] on button "×" at bounding box center [1088, 40] width 10 height 17
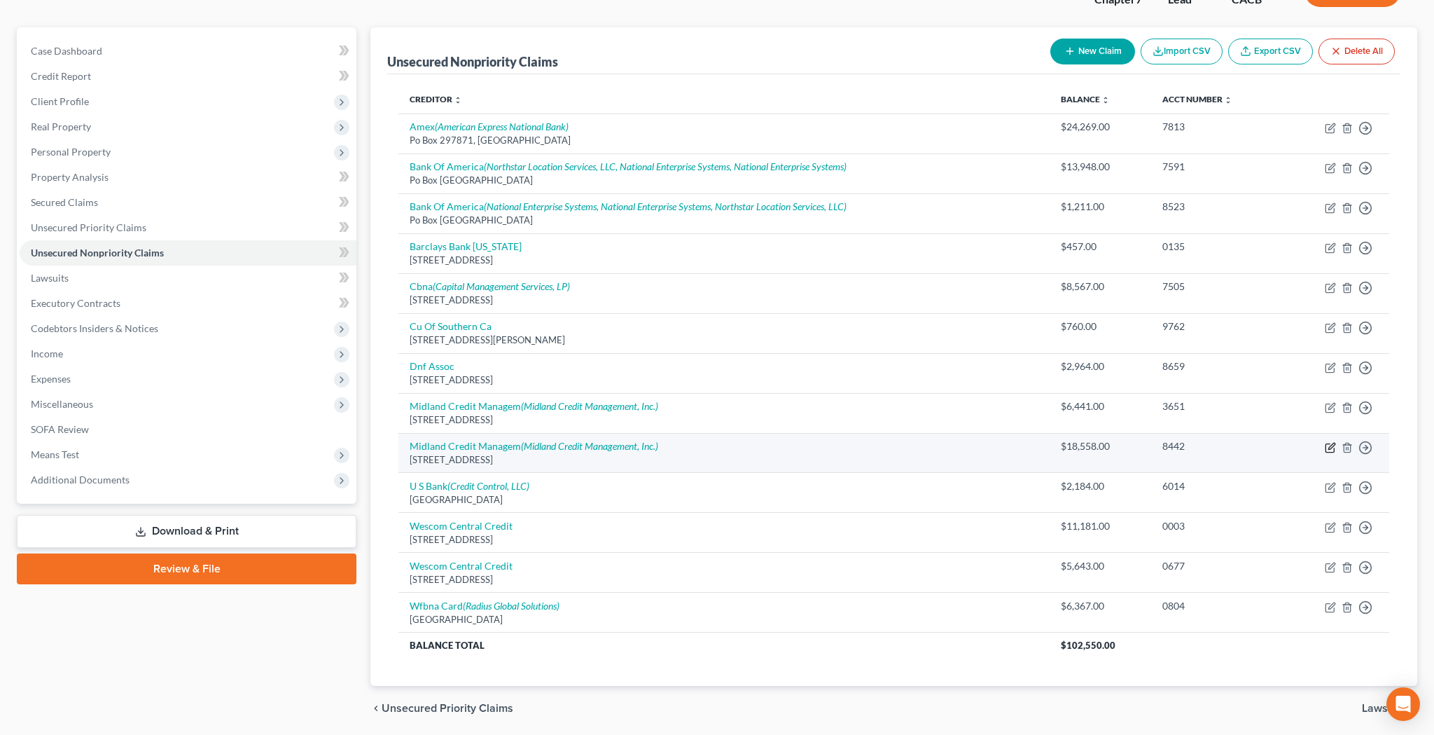
click at [1328, 444] on icon "button" at bounding box center [1330, 447] width 11 height 11
select select "23"
select select "14"
select select "0"
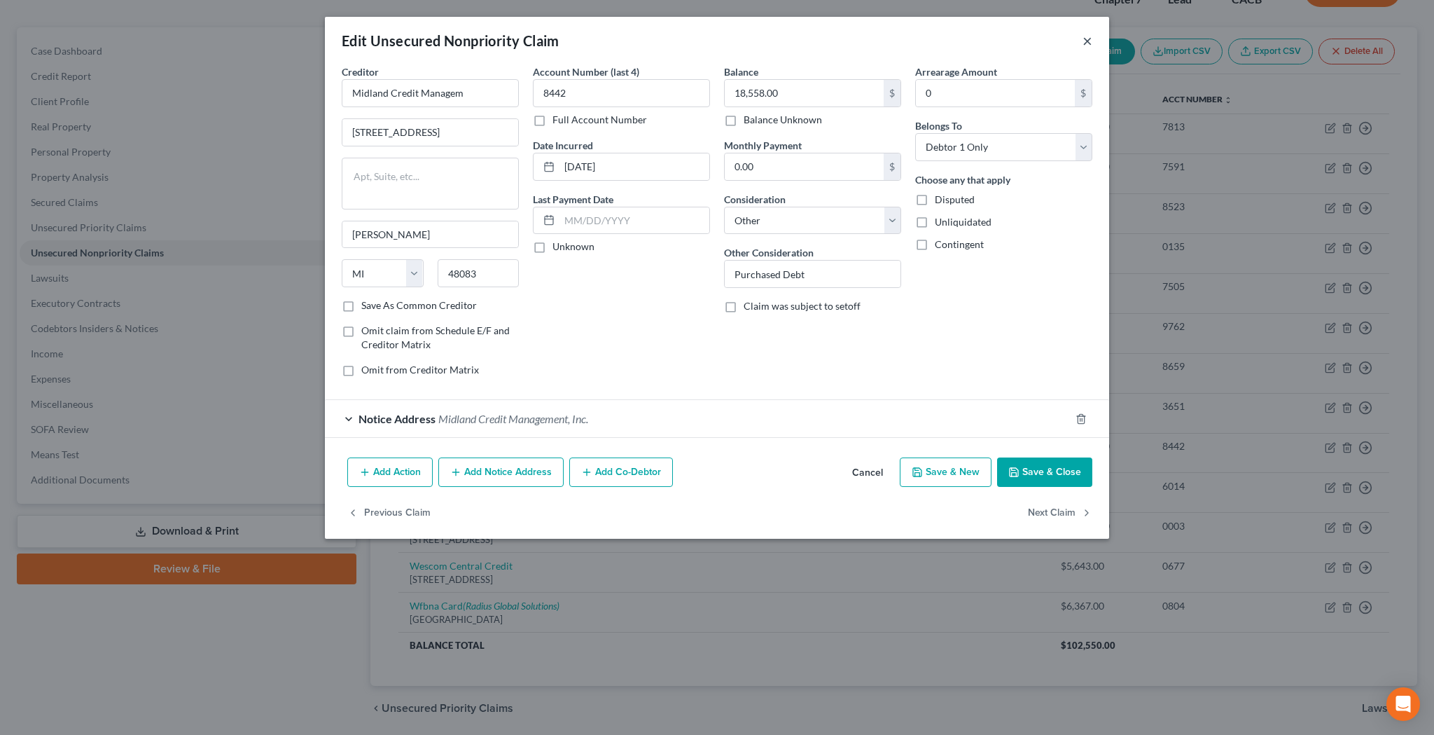
click at [1087, 42] on button "×" at bounding box center [1088, 40] width 10 height 17
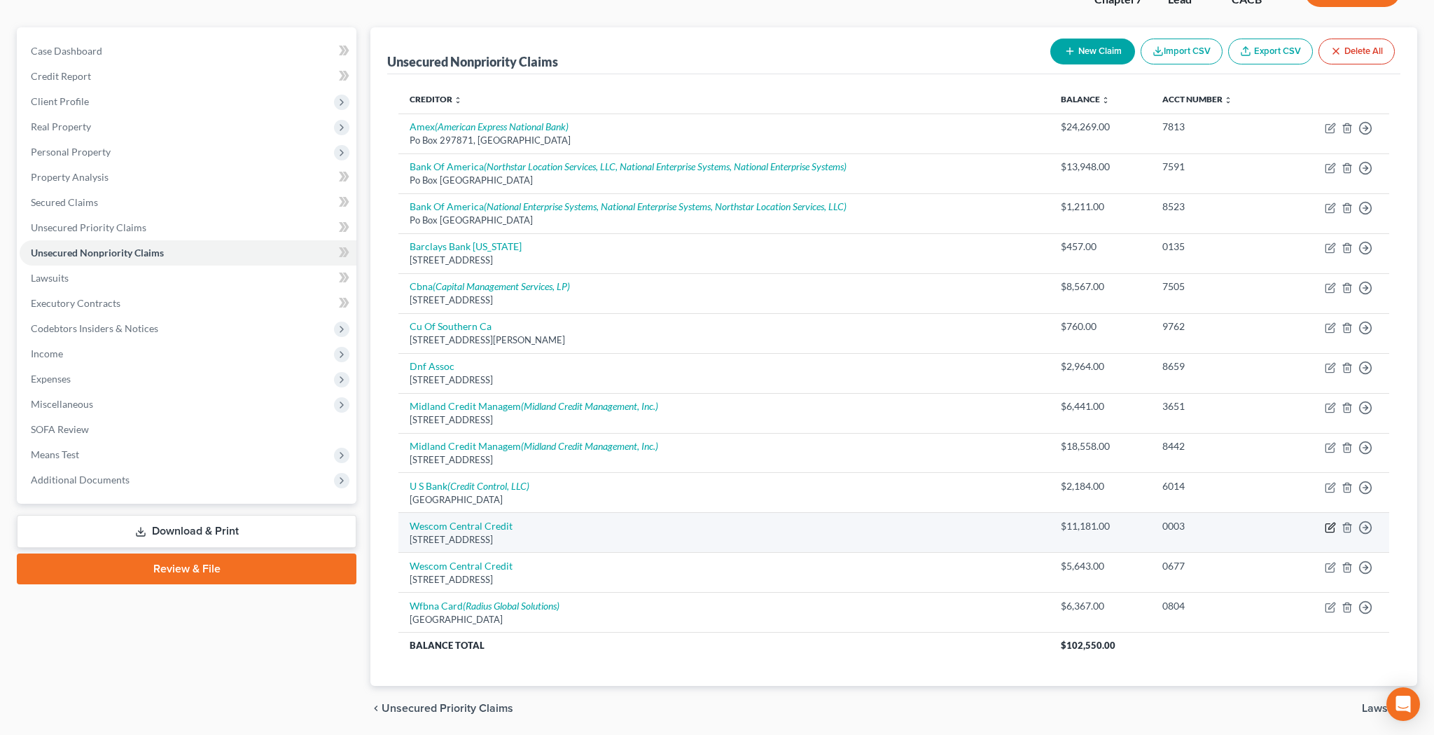
click at [1329, 522] on icon "button" at bounding box center [1330, 527] width 11 height 11
select select "4"
select select "2"
select select "0"
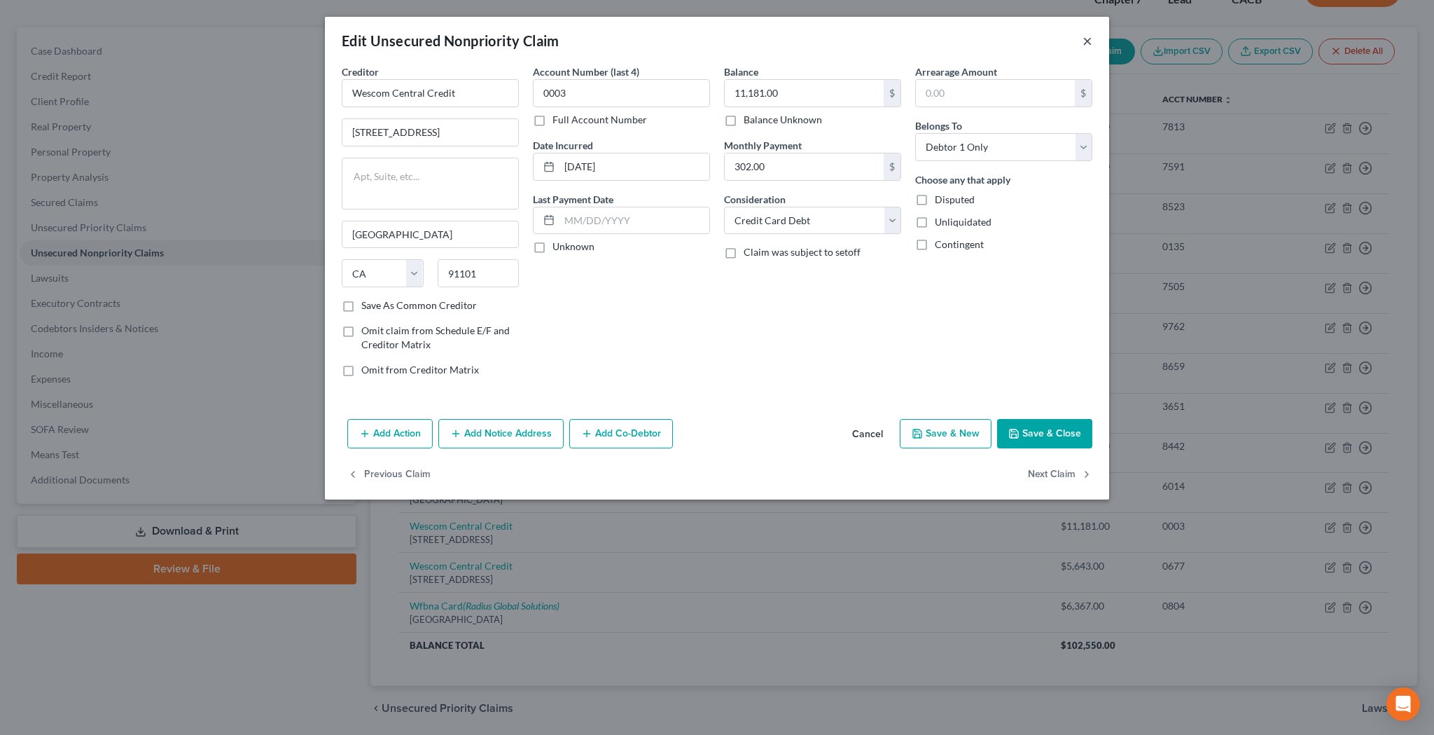
click at [1084, 45] on button "×" at bounding box center [1088, 40] width 10 height 17
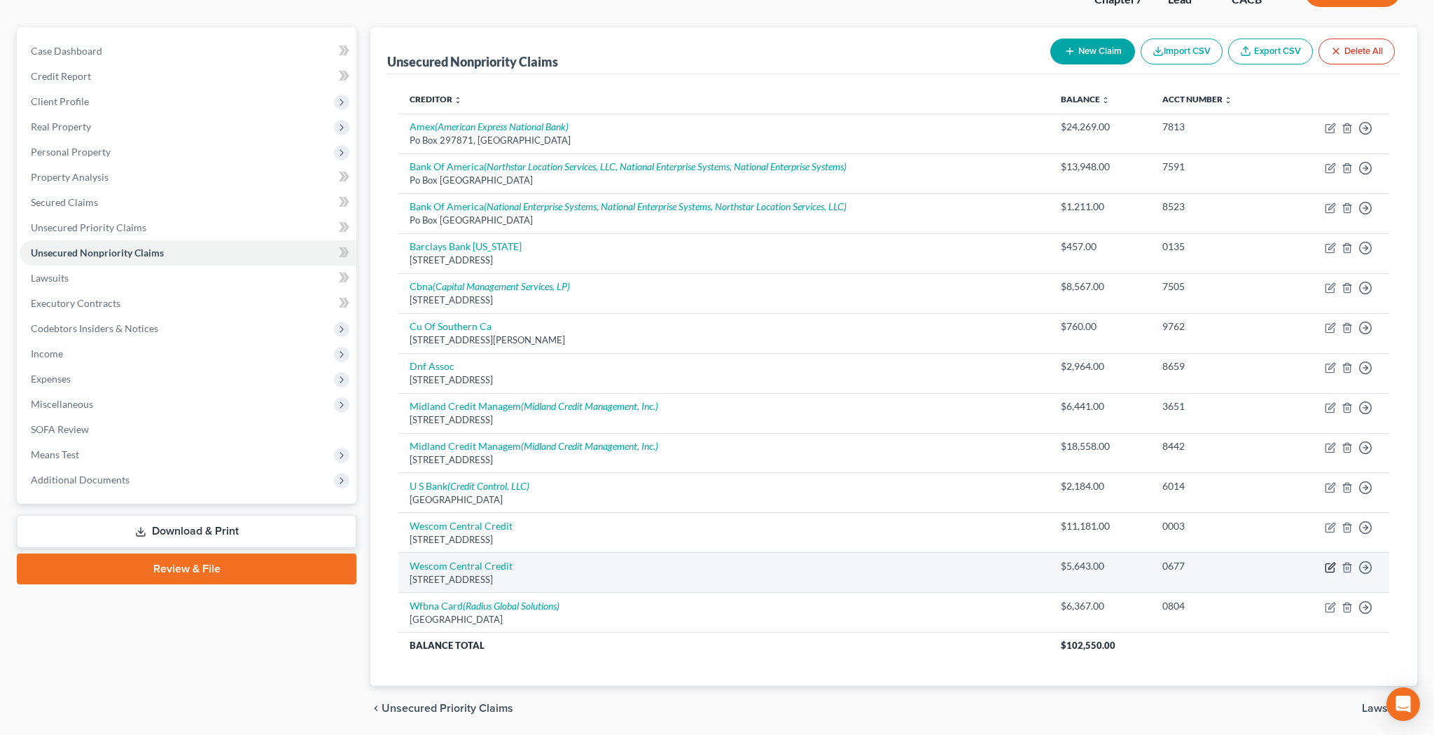
click at [1327, 562] on icon "button" at bounding box center [1330, 567] width 11 height 11
select select "4"
select select "2"
select select "0"
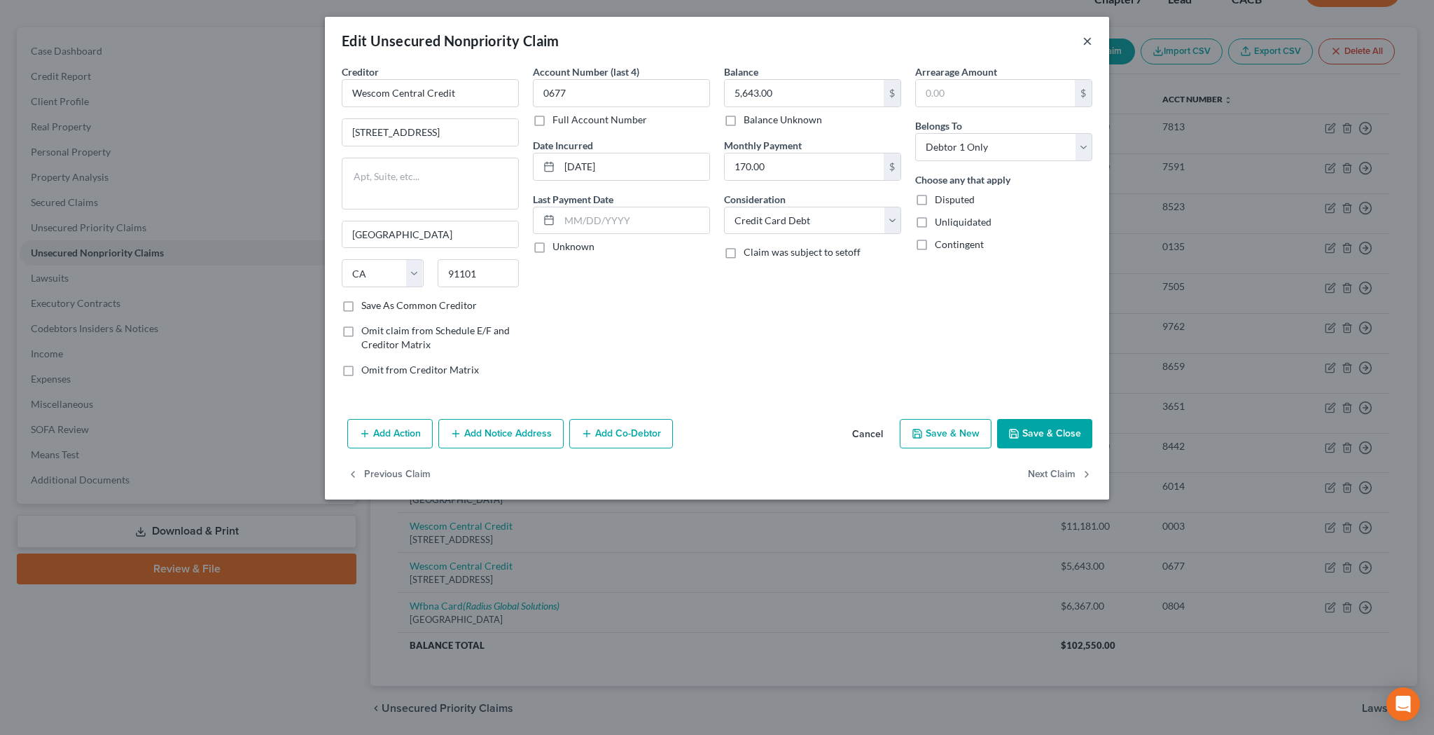
click at [1087, 46] on button "×" at bounding box center [1088, 40] width 10 height 17
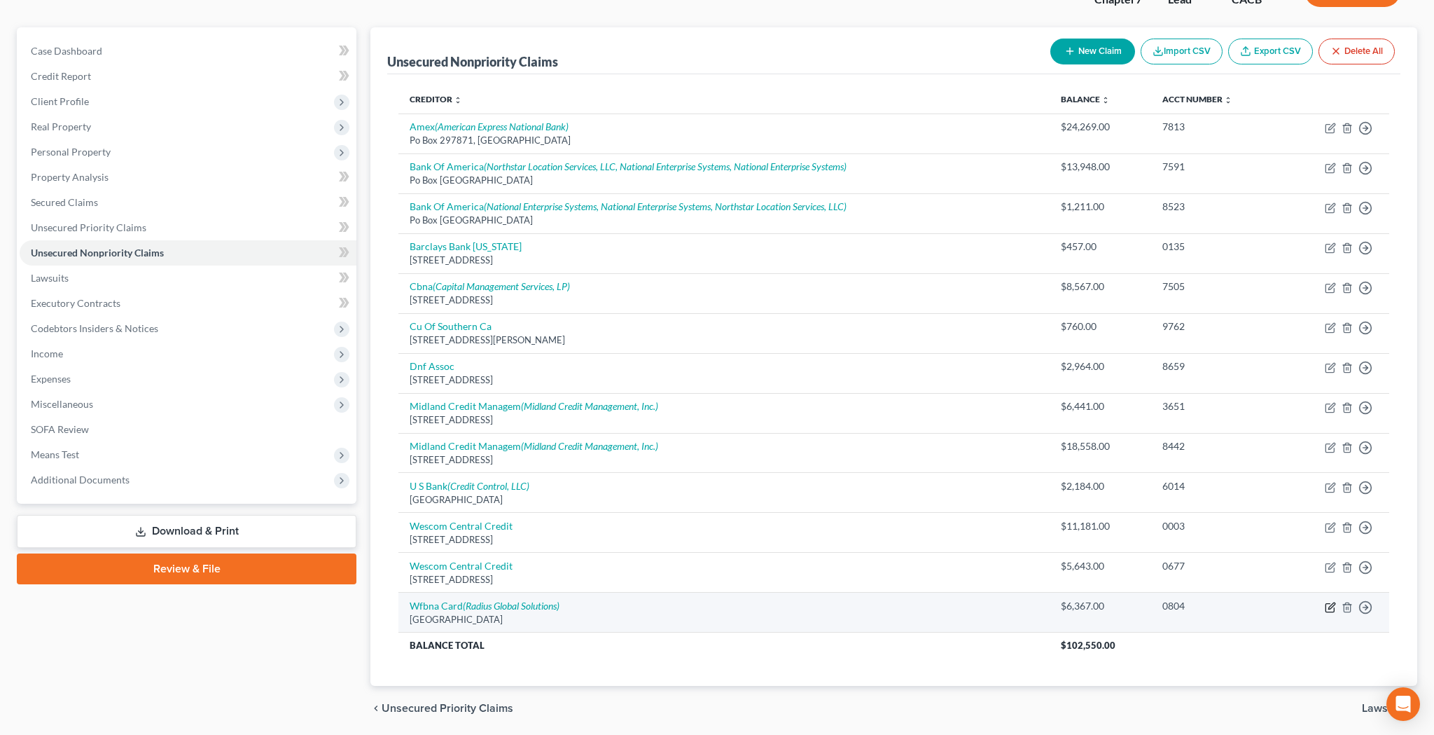
click at [1331, 602] on icon "button" at bounding box center [1331, 605] width 6 height 6
select select "24"
select select "2"
select select "0"
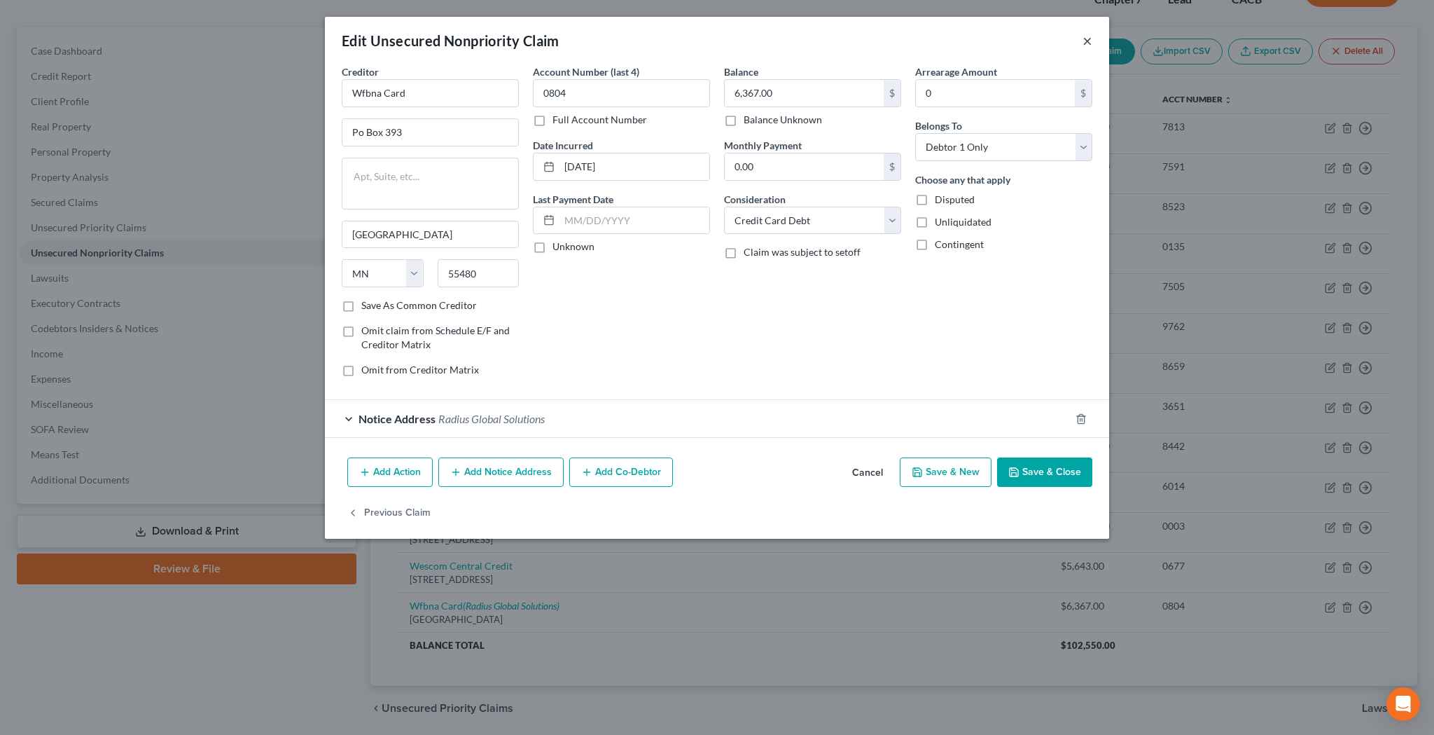
click at [1085, 43] on button "×" at bounding box center [1088, 40] width 10 height 17
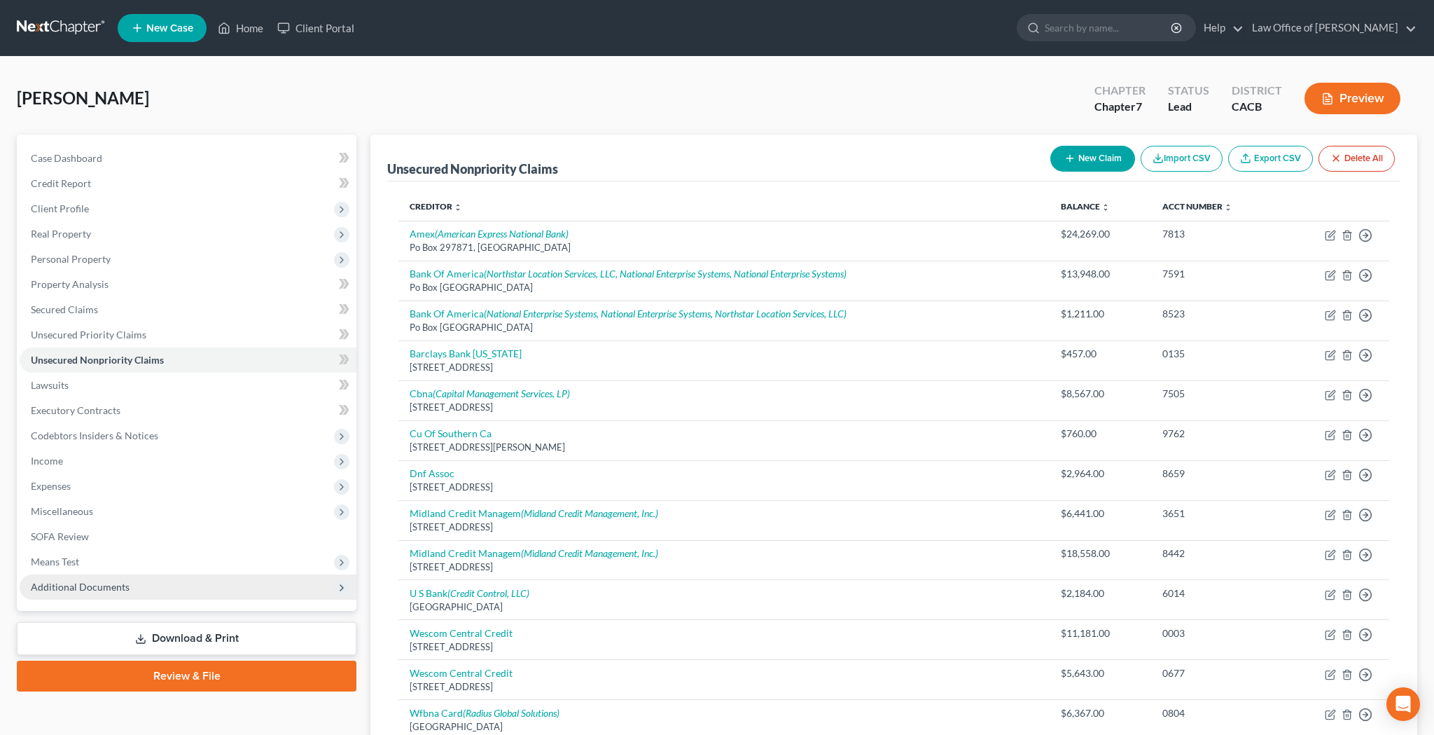
scroll to position [0, 0]
click at [155, 583] on span "Additional Documents" at bounding box center [188, 586] width 337 height 25
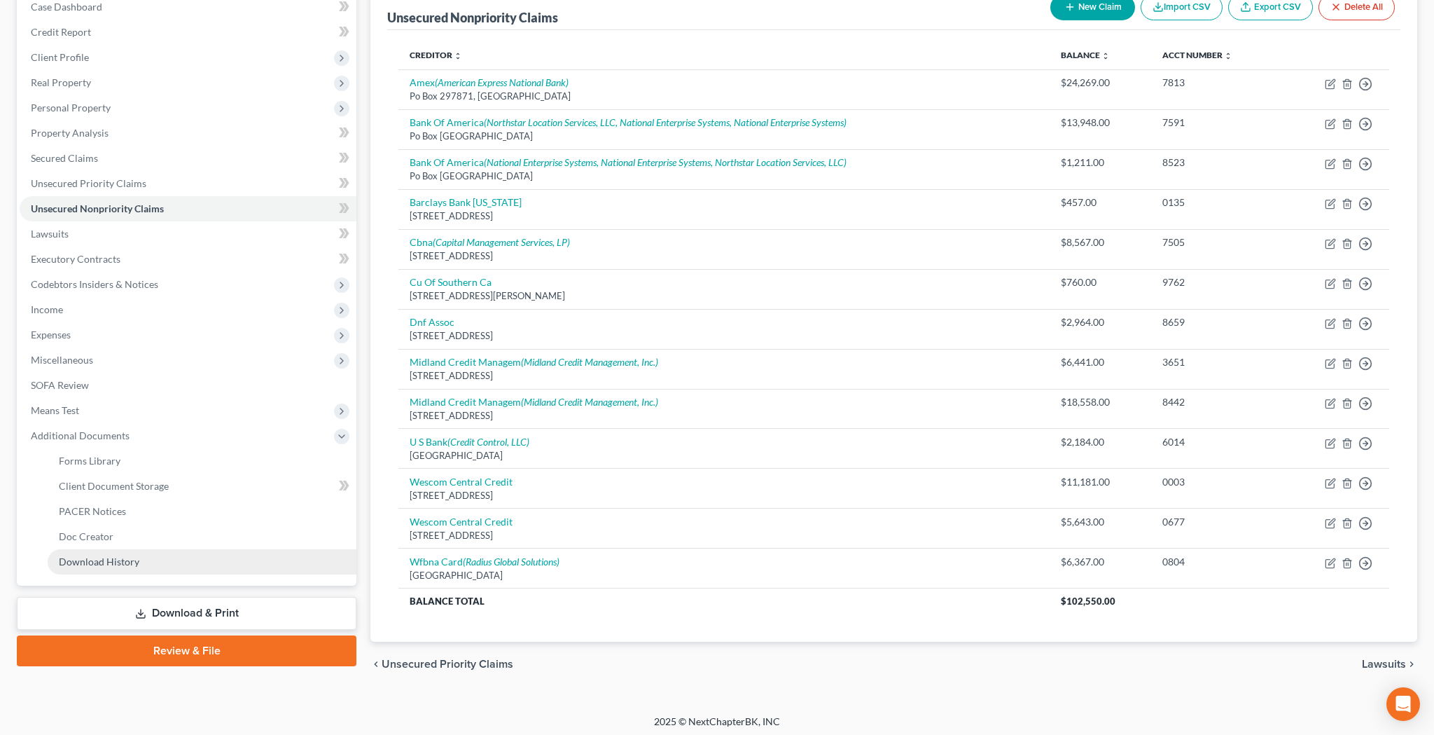
scroll to position [151, 0]
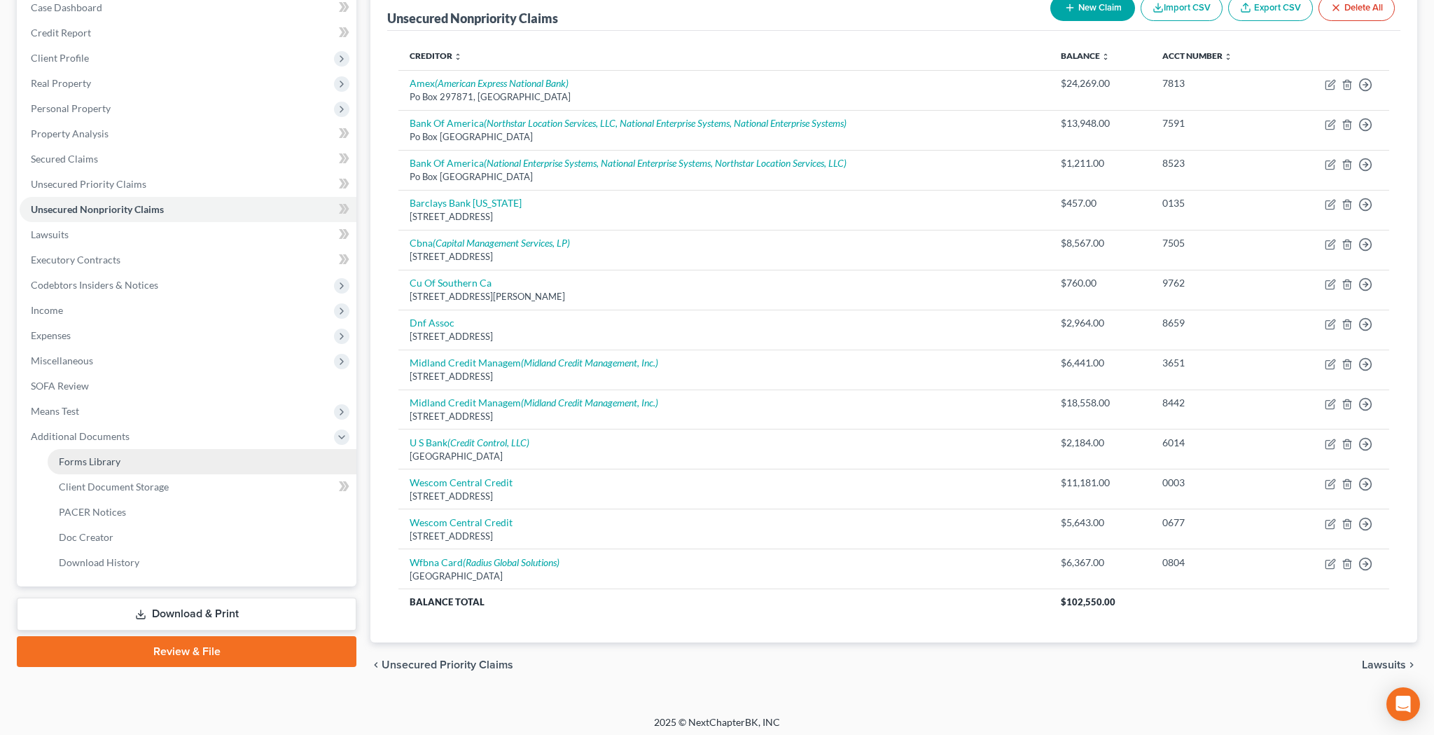
click at [153, 464] on link "Forms Library" at bounding box center [202, 461] width 309 height 25
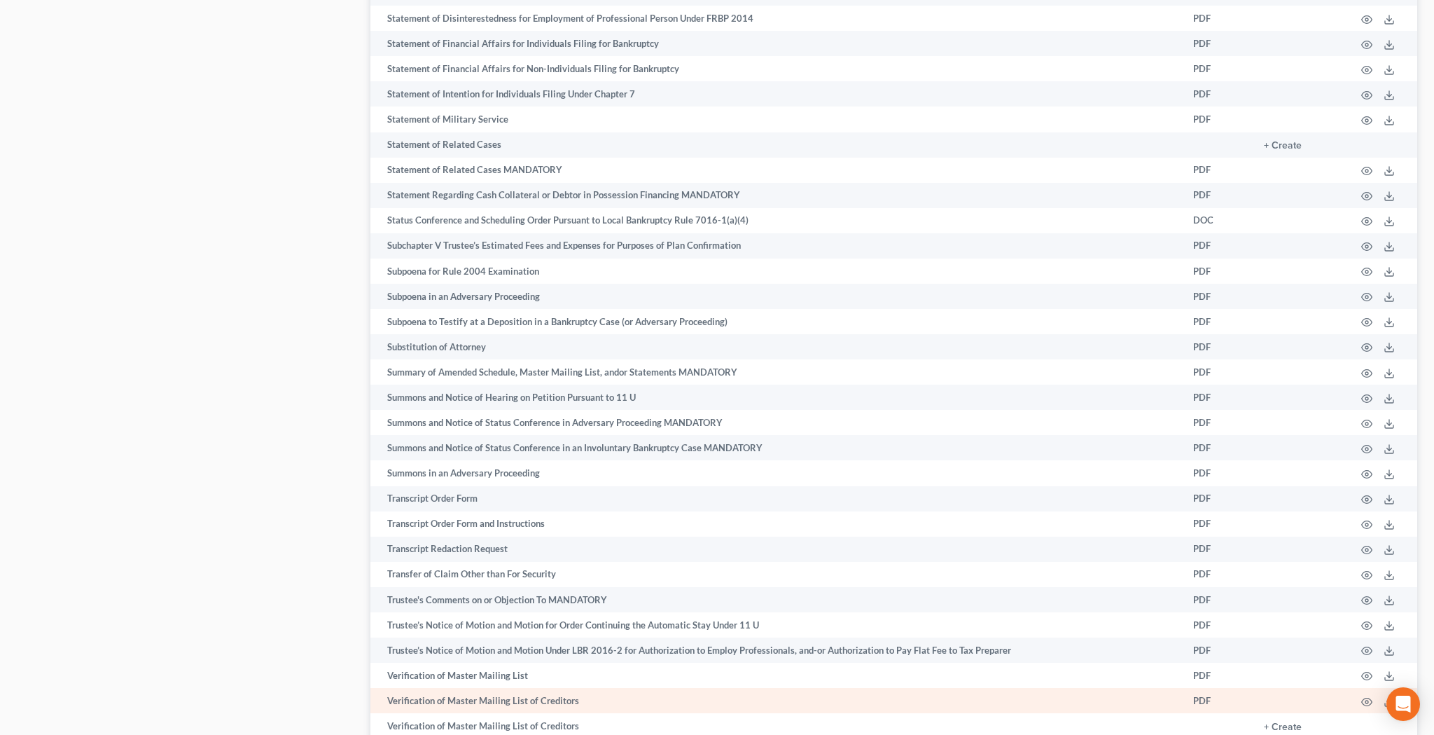
scroll to position [7035, 0]
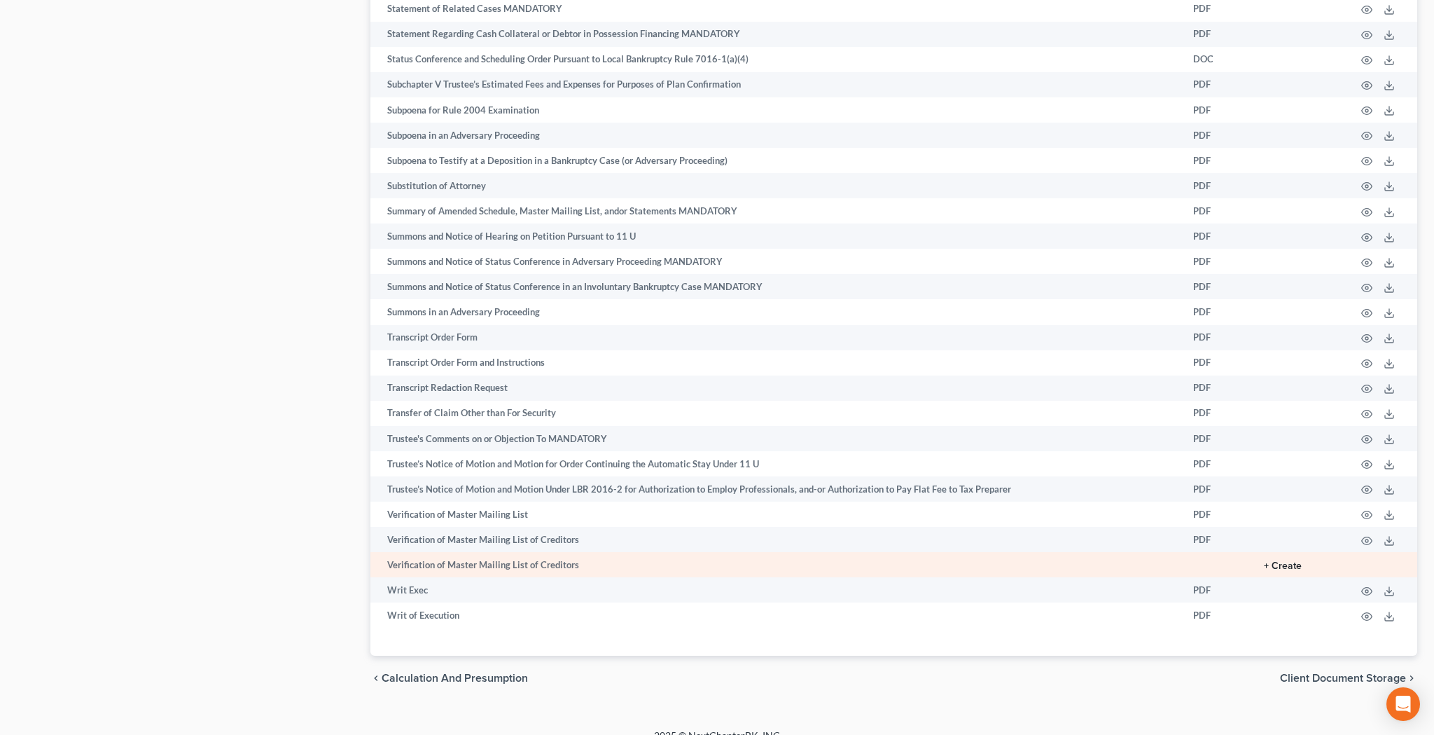
click at [1283, 561] on button "+ Create" at bounding box center [1283, 566] width 38 height 10
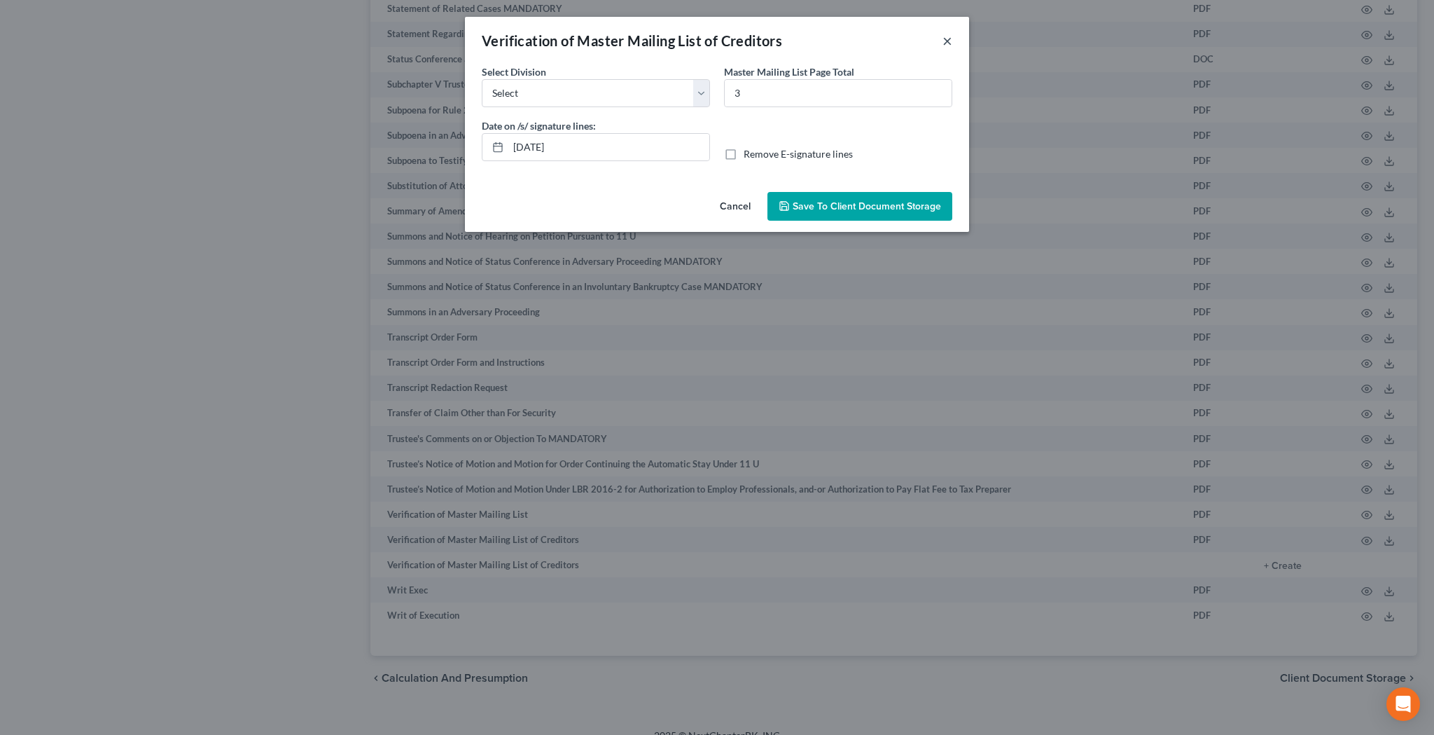
click at [947, 39] on button "×" at bounding box center [947, 40] width 10 height 17
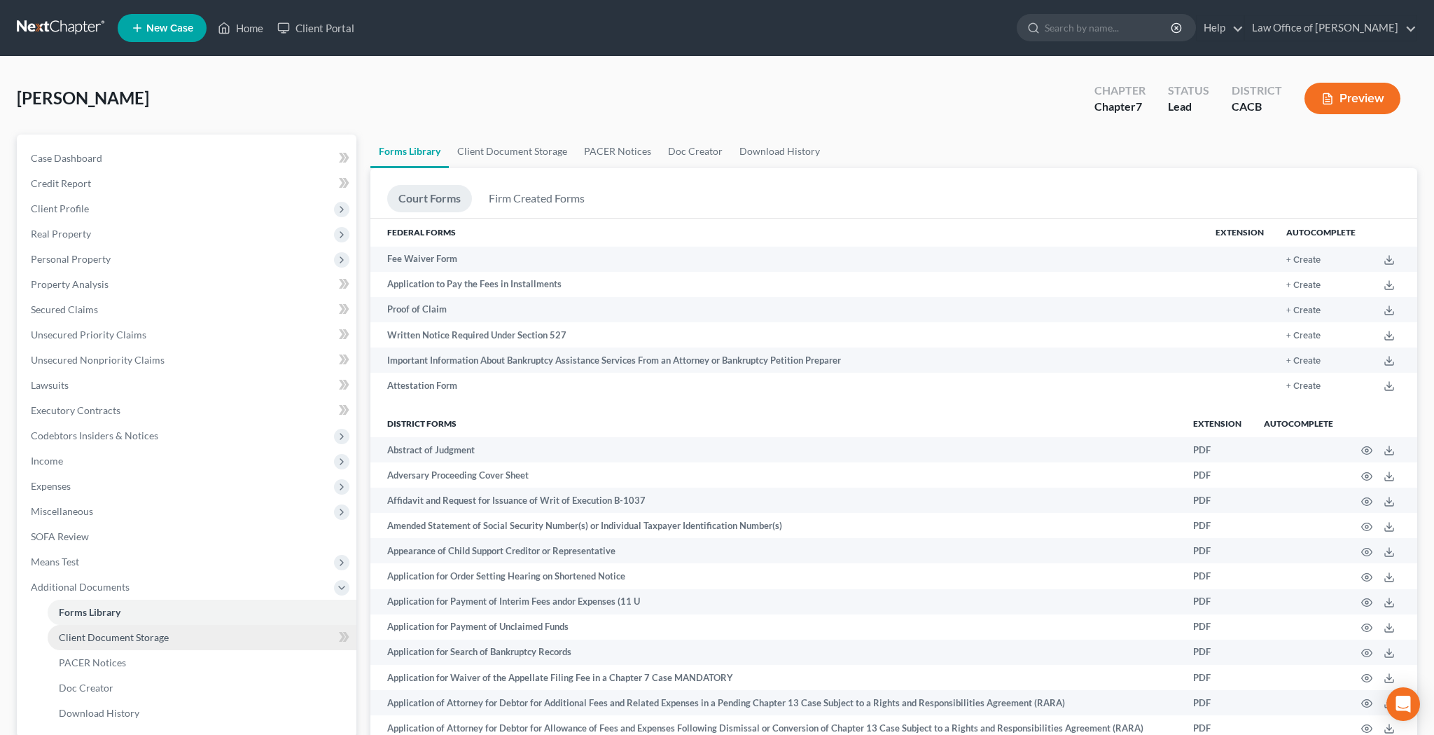
scroll to position [232, 0]
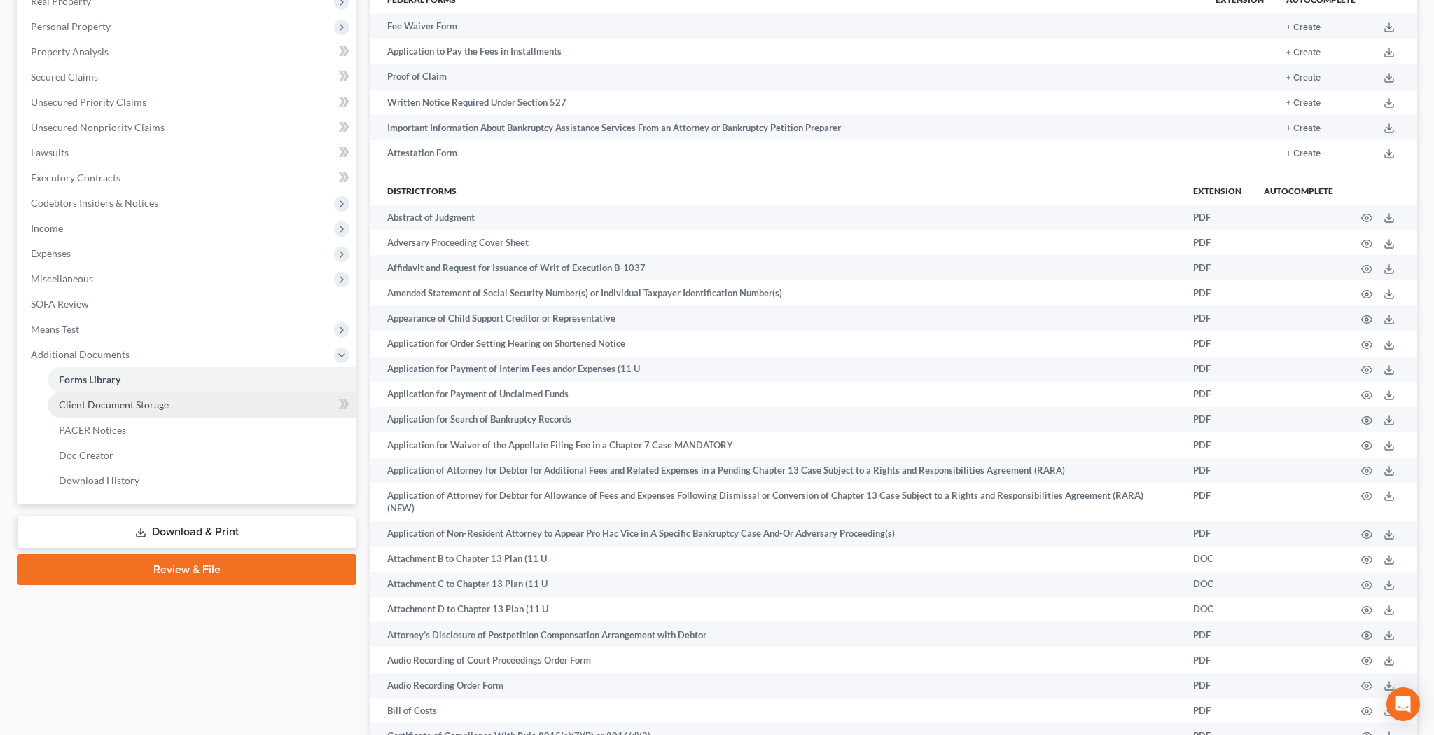
click at [208, 407] on link "Client Document Storage" at bounding box center [202, 404] width 309 height 25
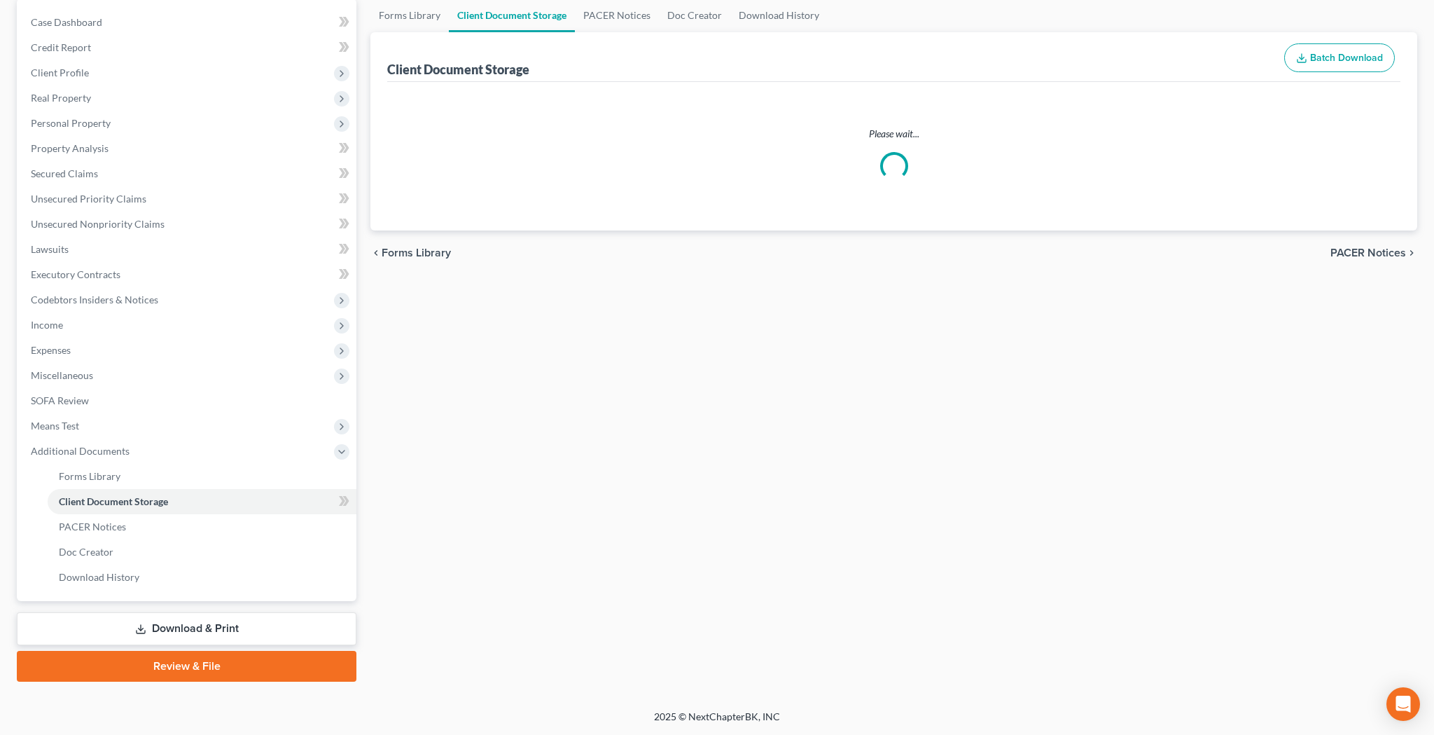
select select "10"
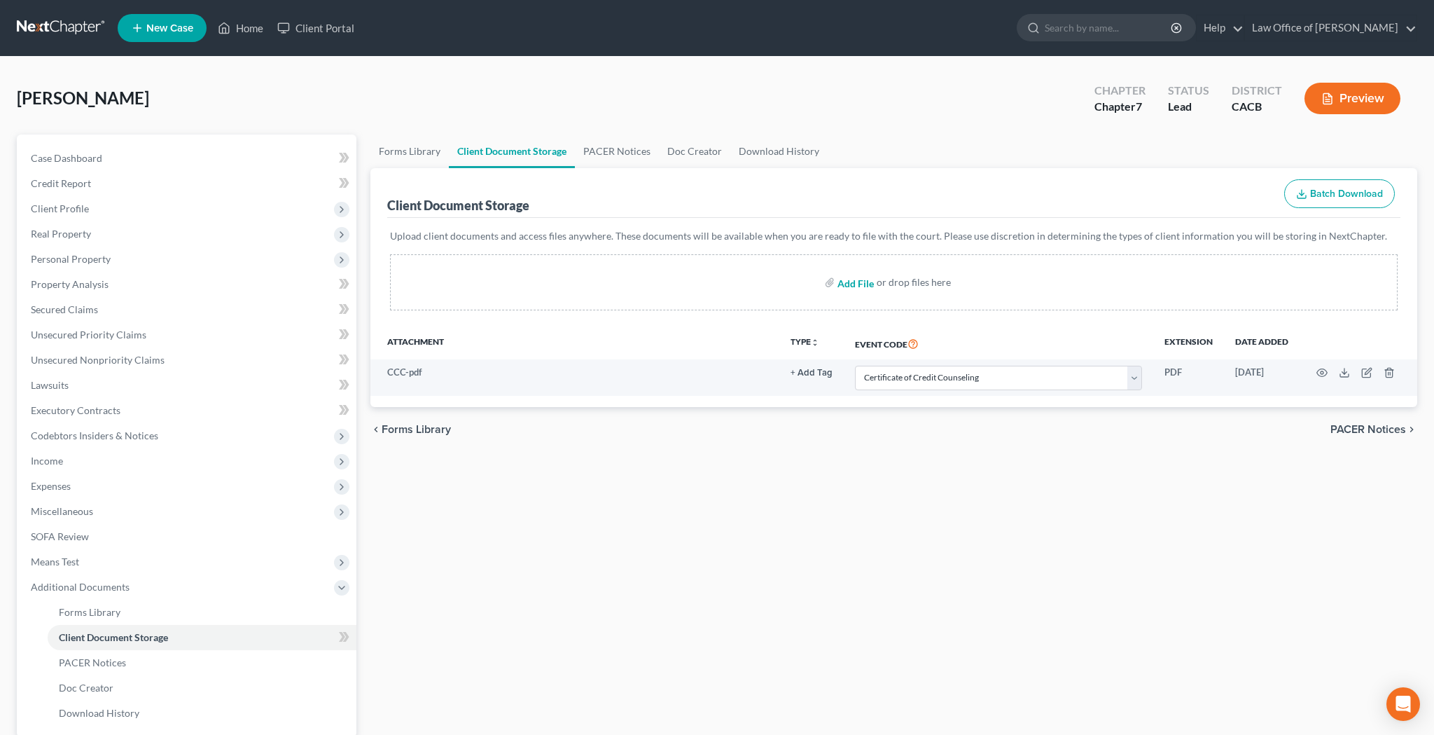
click at [851, 284] on input "file" at bounding box center [854, 282] width 34 height 25
click at [859, 284] on input "file" at bounding box center [854, 282] width 34 height 25
type input "C:\fakepath\vp.pdf"
select select "10"
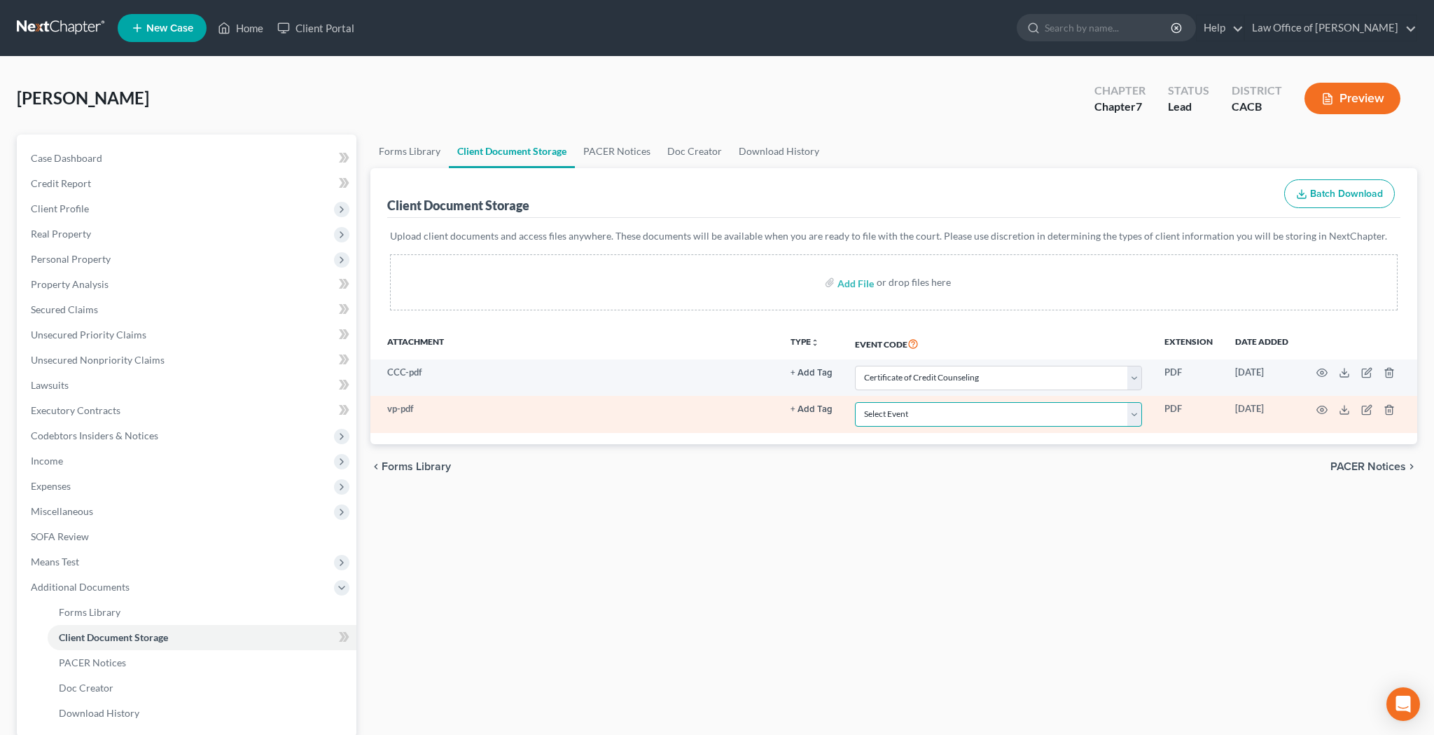
select select "60"
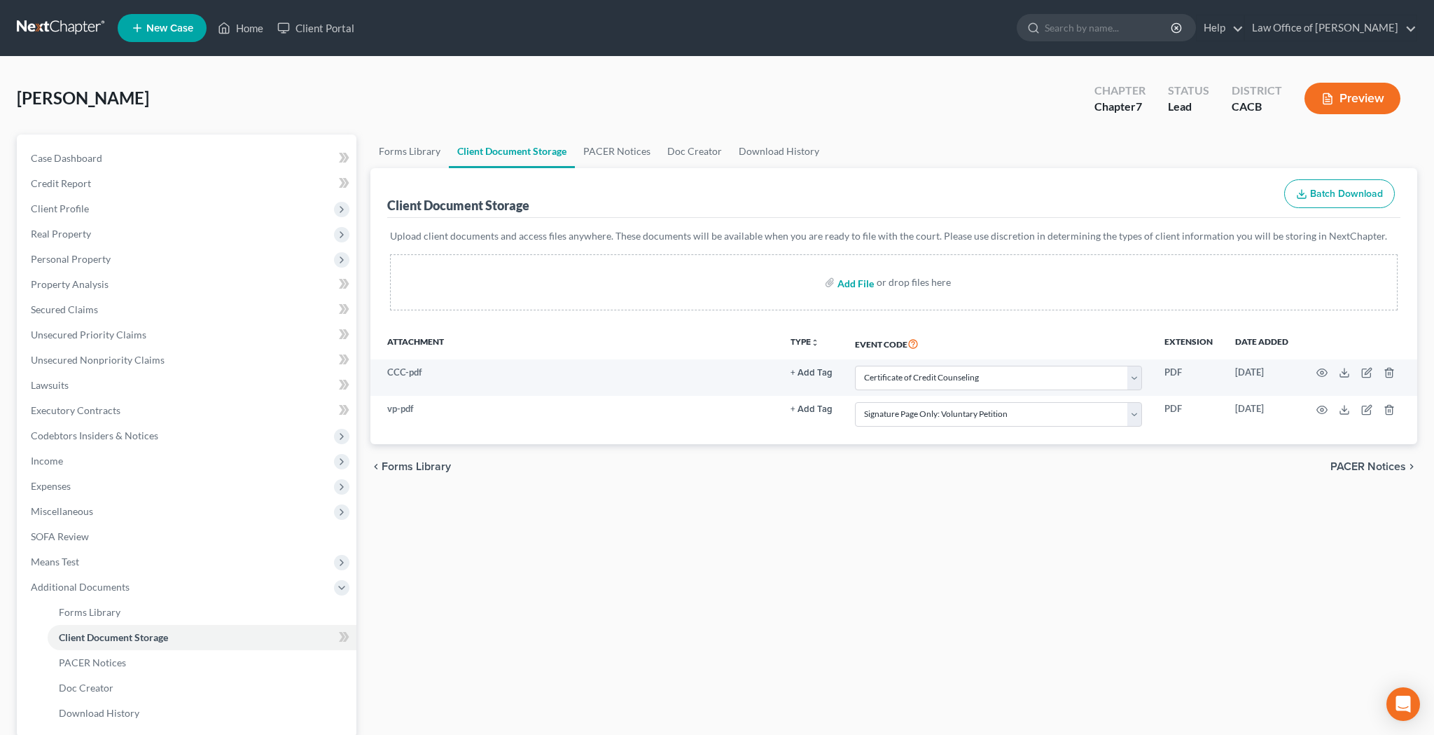
click at [851, 286] on input "file" at bounding box center [854, 282] width 34 height 25
type input "C:\fakepath\soaop.pdf"
select select "10"
select select "60"
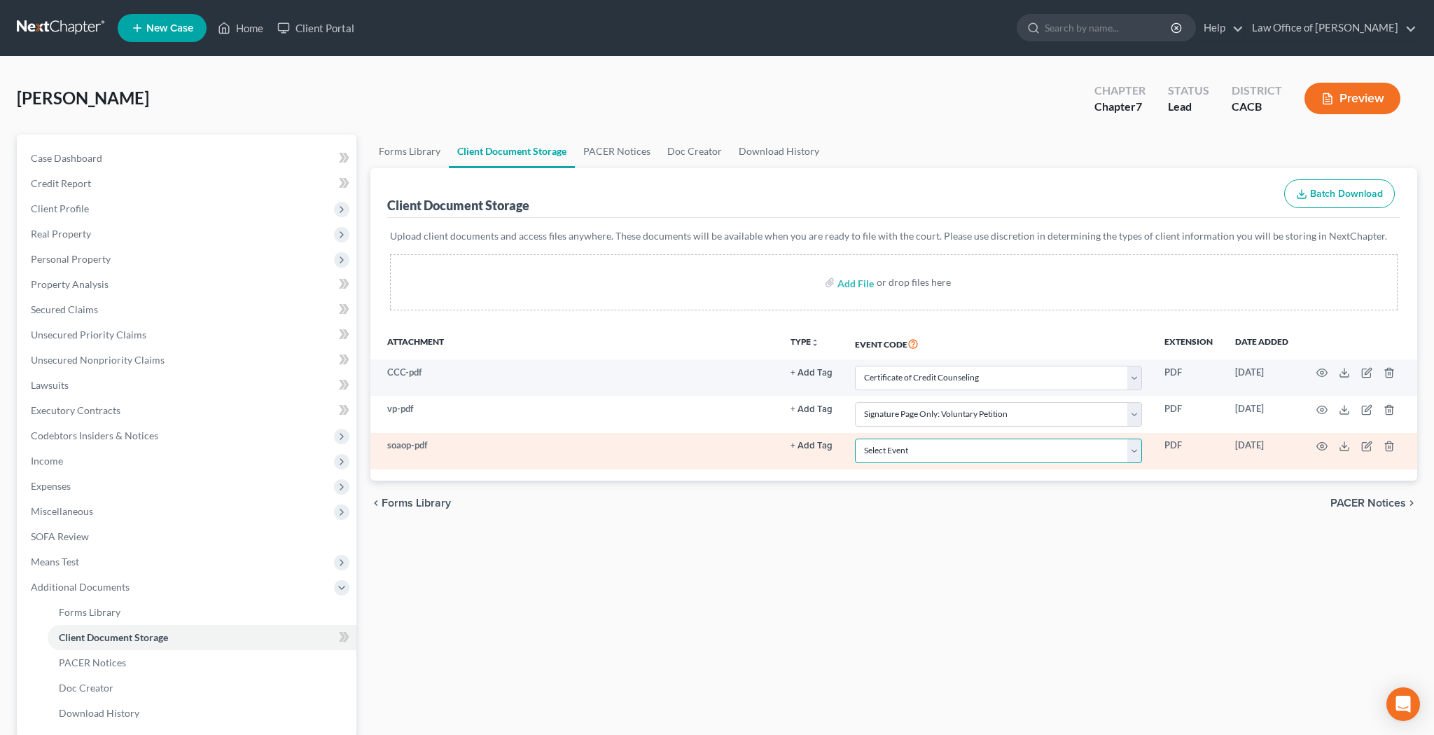
select select "61"
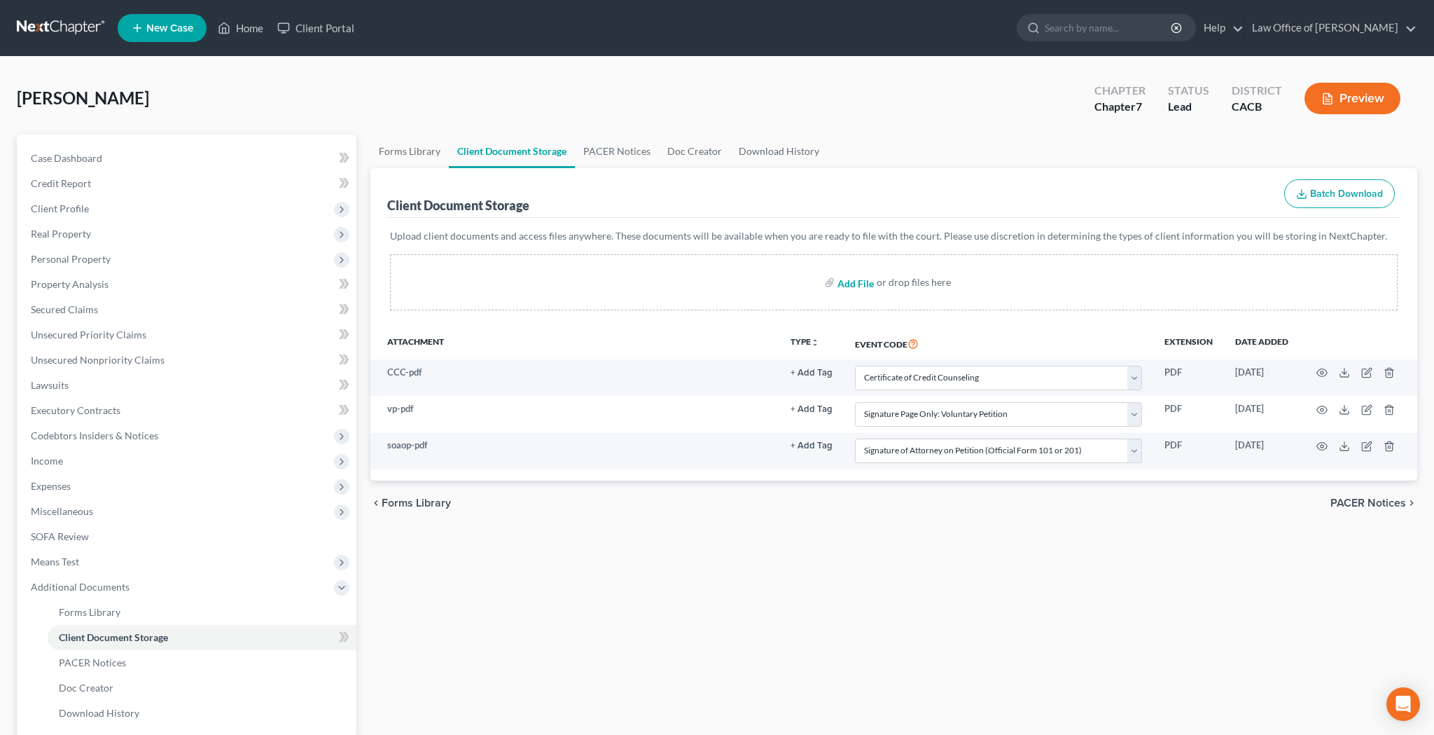
click at [860, 282] on input "file" at bounding box center [854, 282] width 34 height 25
type input "C:\fakepath\sorc.pdf"
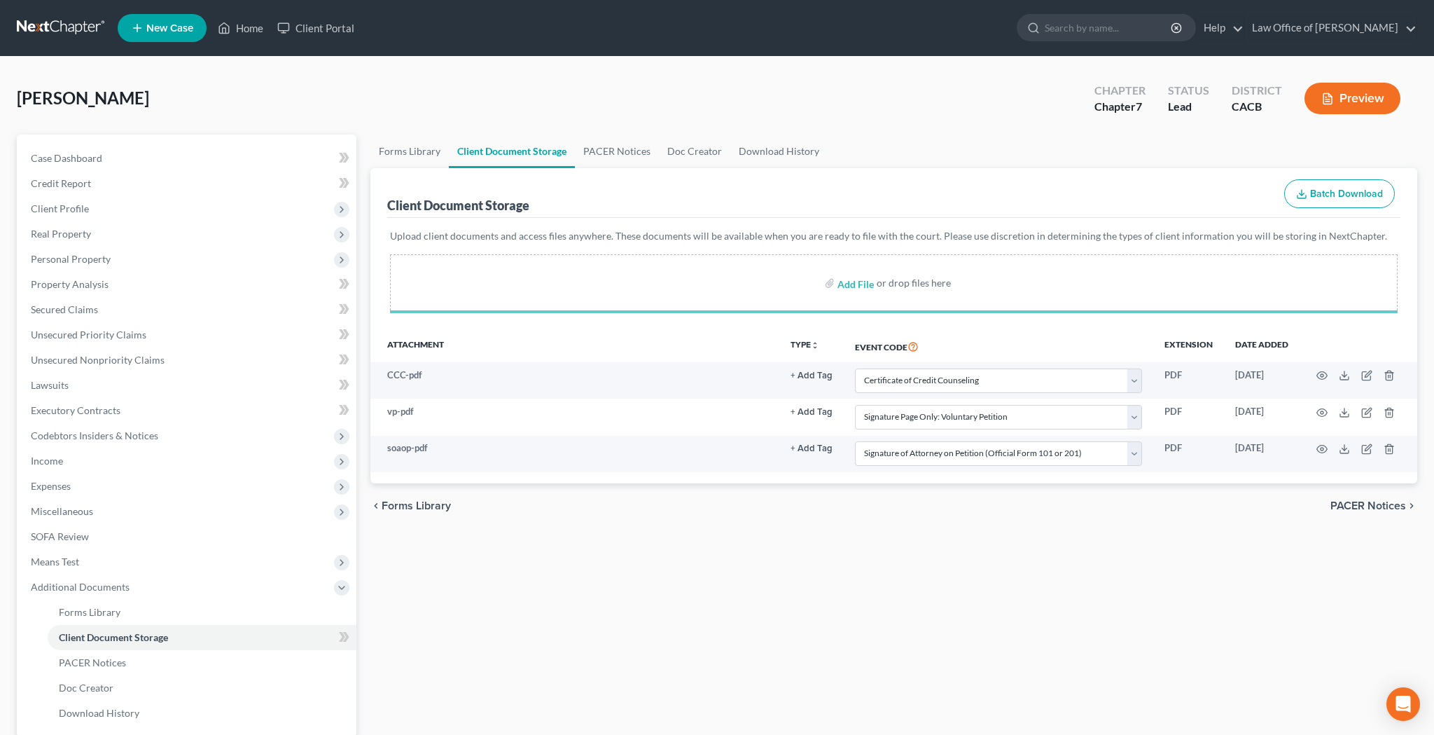
select select "10"
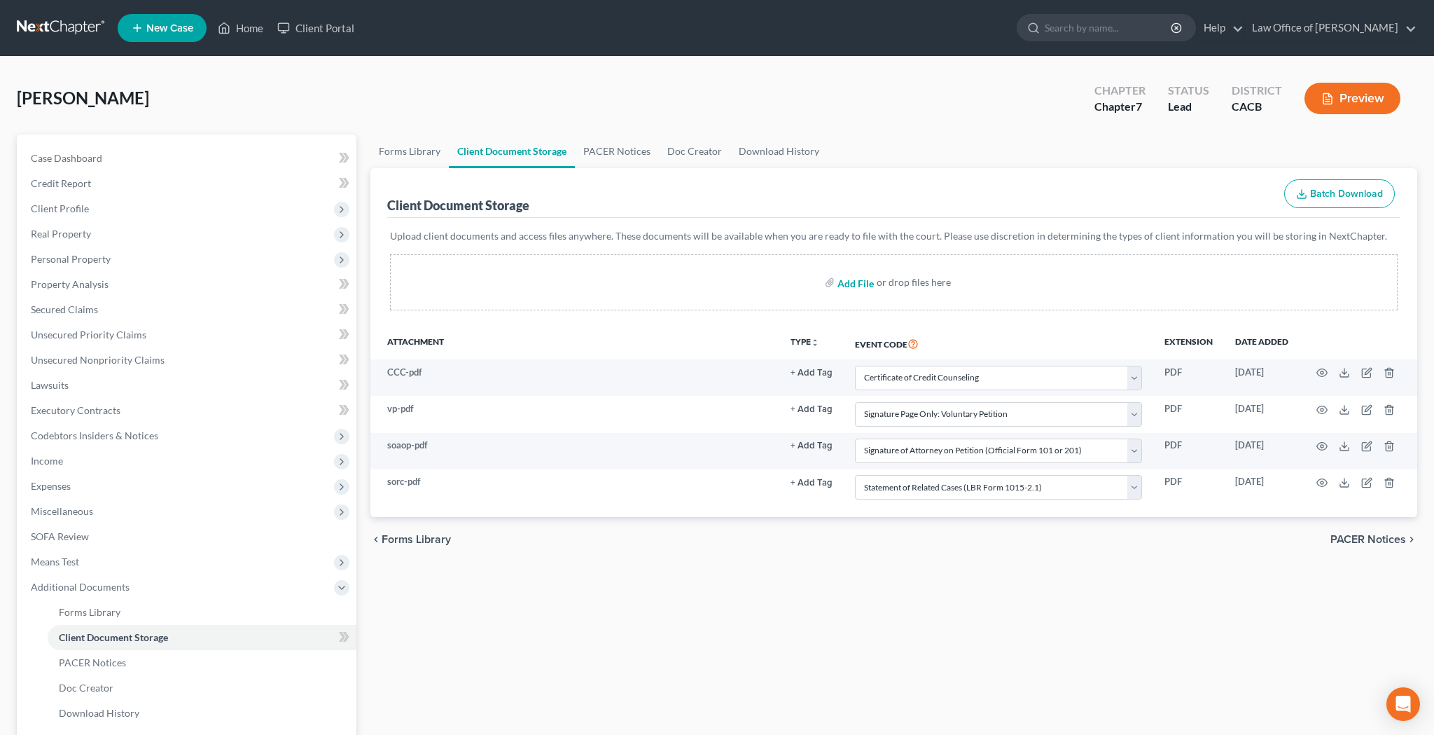
click at [866, 281] on input "file" at bounding box center [854, 282] width 34 height 25
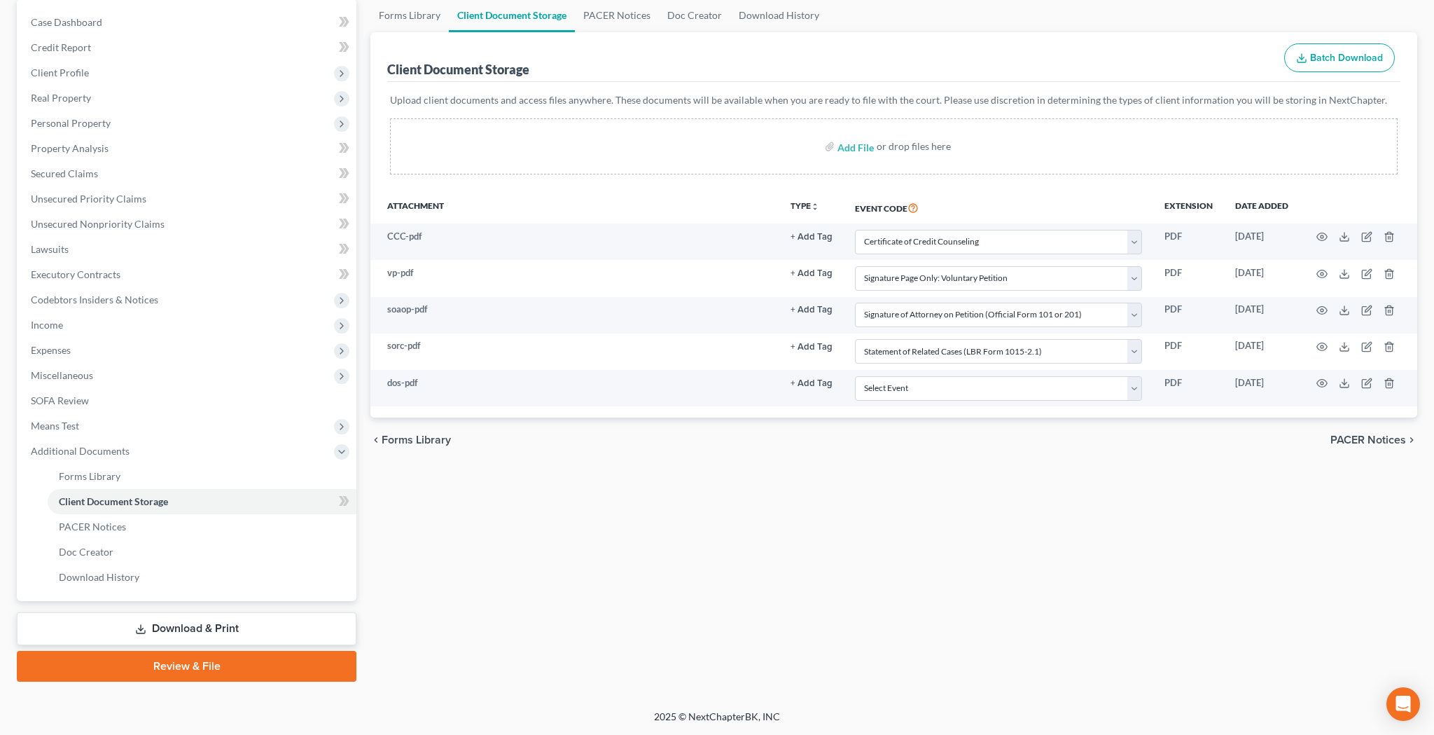
scroll to position [136, 0]
click at [868, 149] on input "file" at bounding box center [854, 146] width 34 height 25
click at [852, 151] on input "file" at bounding box center [854, 146] width 34 height 25
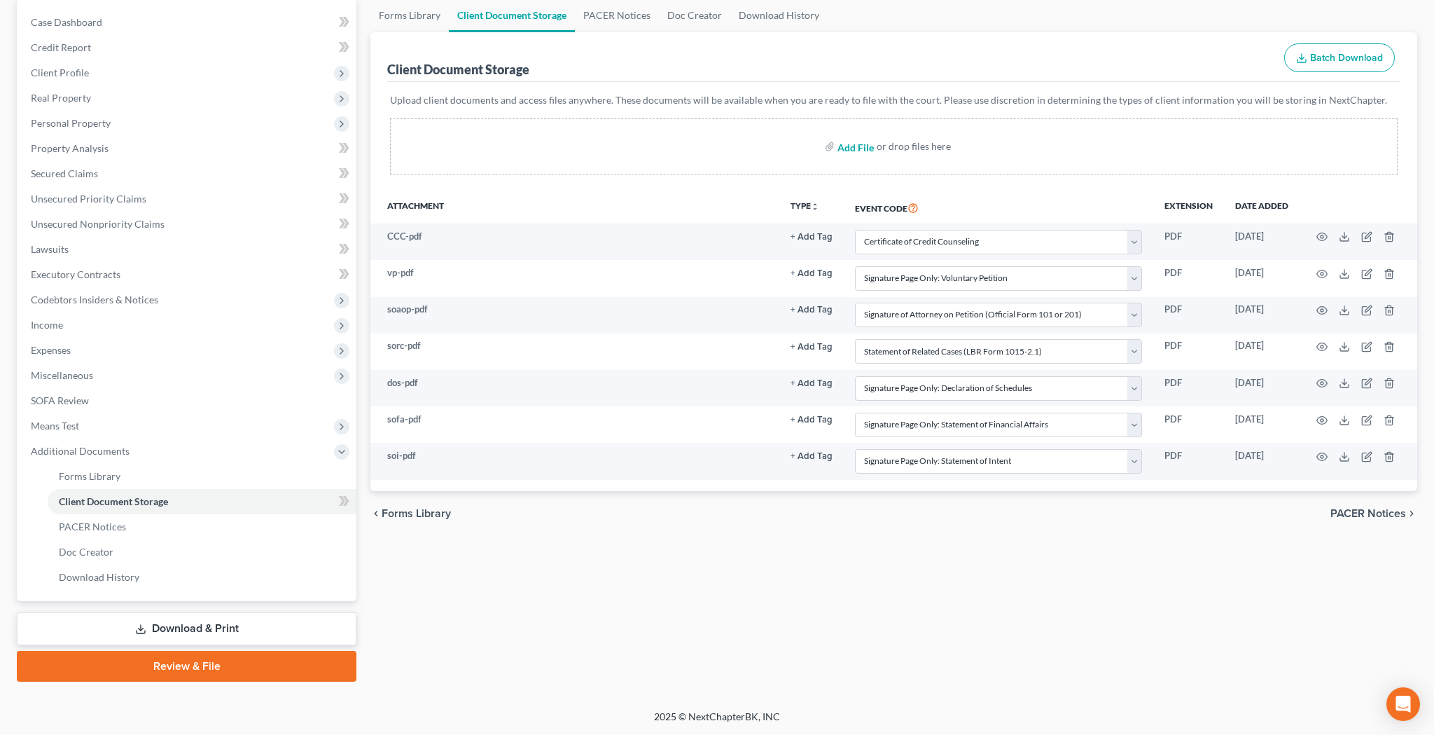
click at [863, 146] on input "file" at bounding box center [854, 146] width 34 height 25
click at [846, 151] on input "file" at bounding box center [854, 146] width 34 height 25
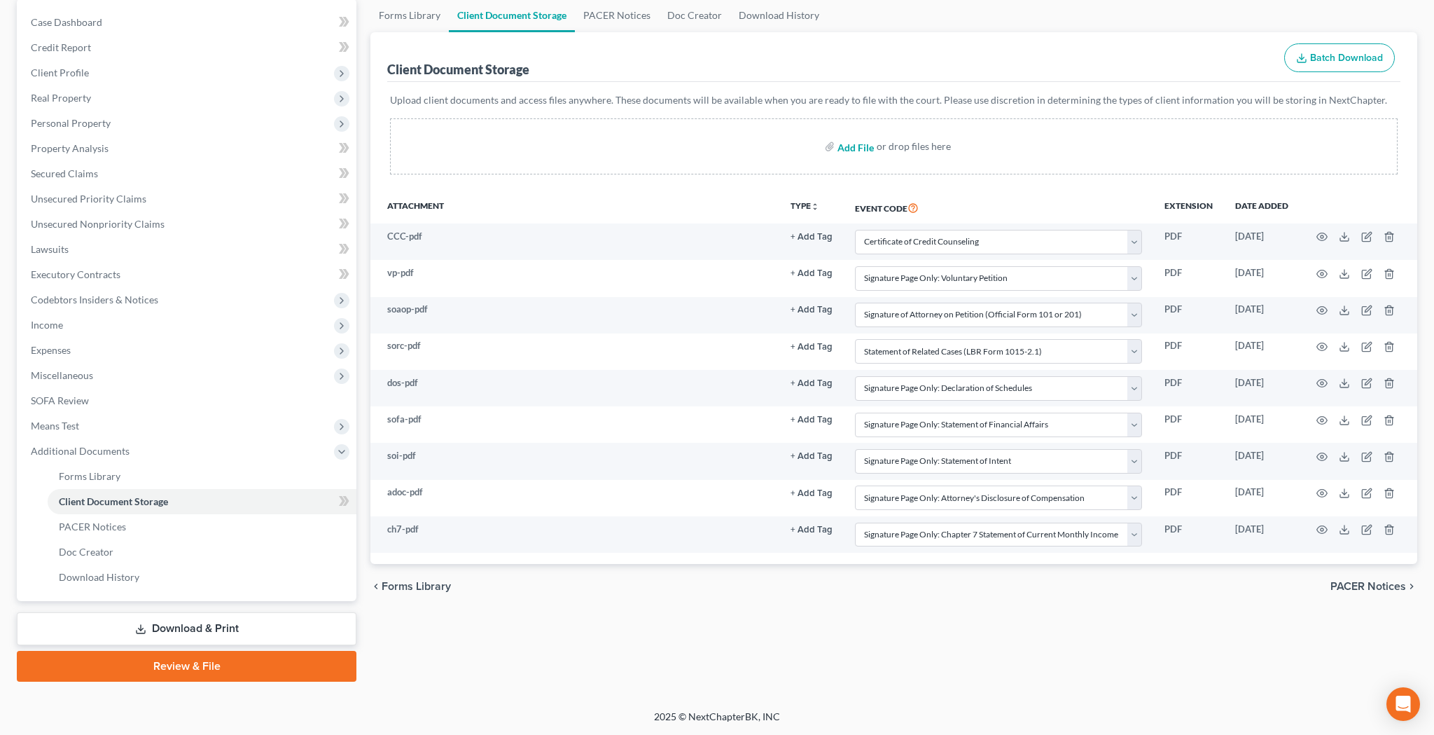
click at [868, 148] on input "file" at bounding box center [854, 146] width 34 height 25
click at [863, 147] on input "file" at bounding box center [854, 146] width 34 height 25
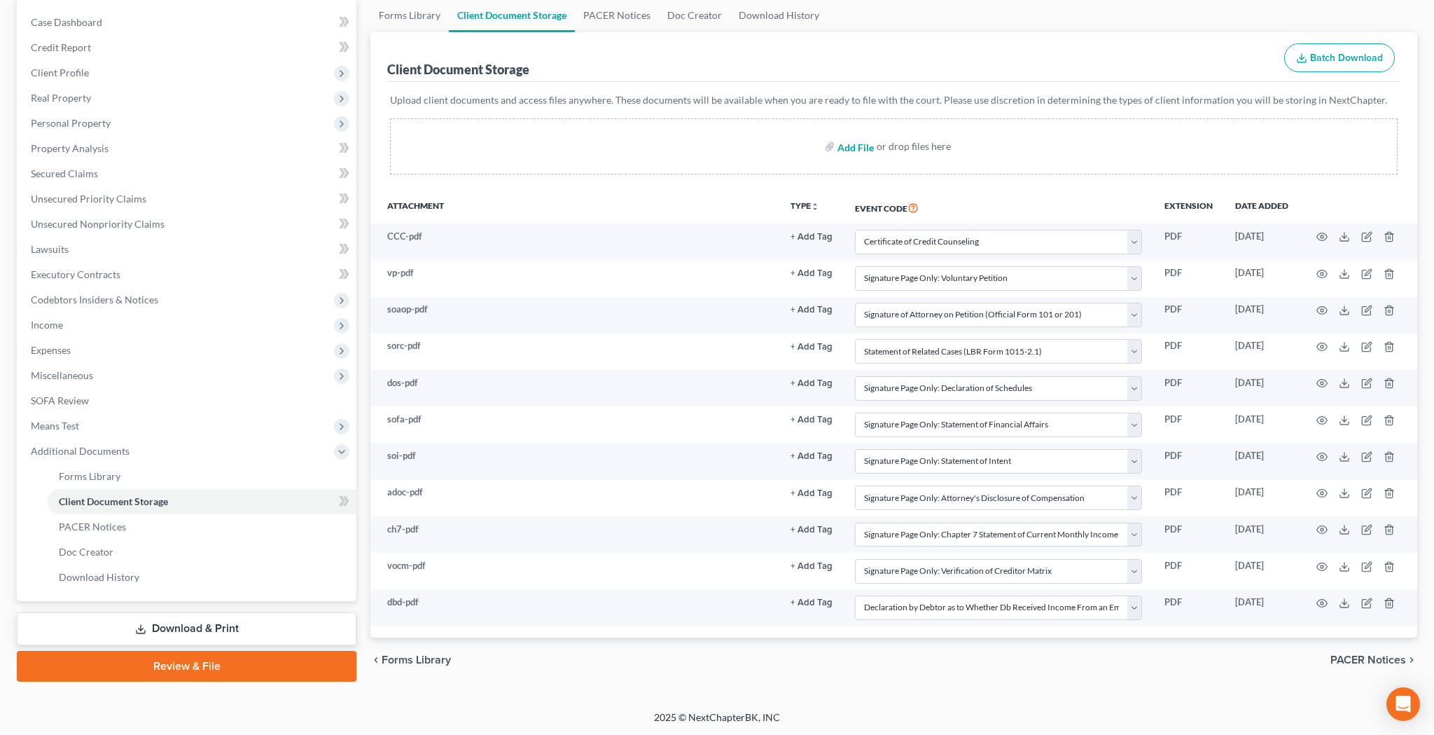
click at [863, 146] on input "file" at bounding box center [854, 146] width 34 height 25
click at [197, 672] on link "Review & File" at bounding box center [187, 665] width 340 height 31
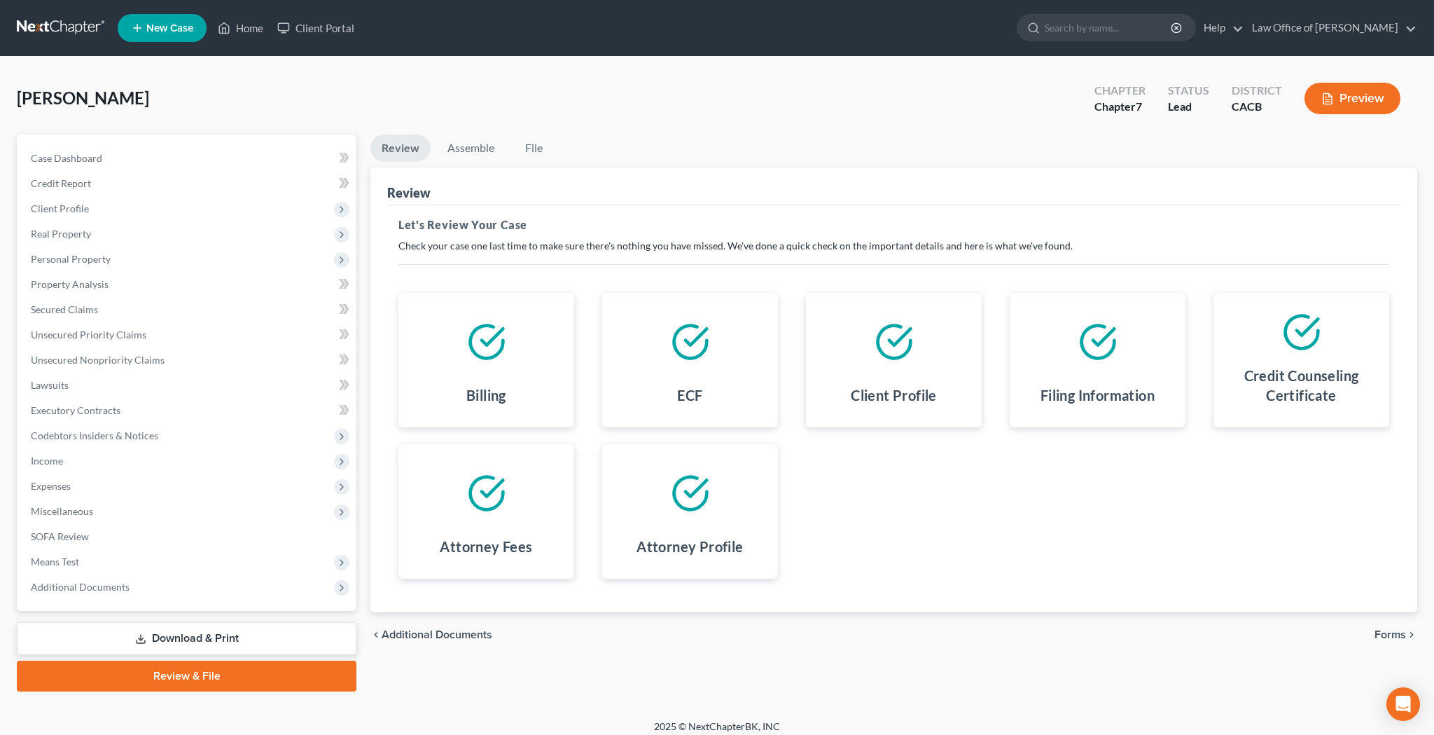
click at [1392, 631] on span "Forms" at bounding box center [1391, 634] width 32 height 11
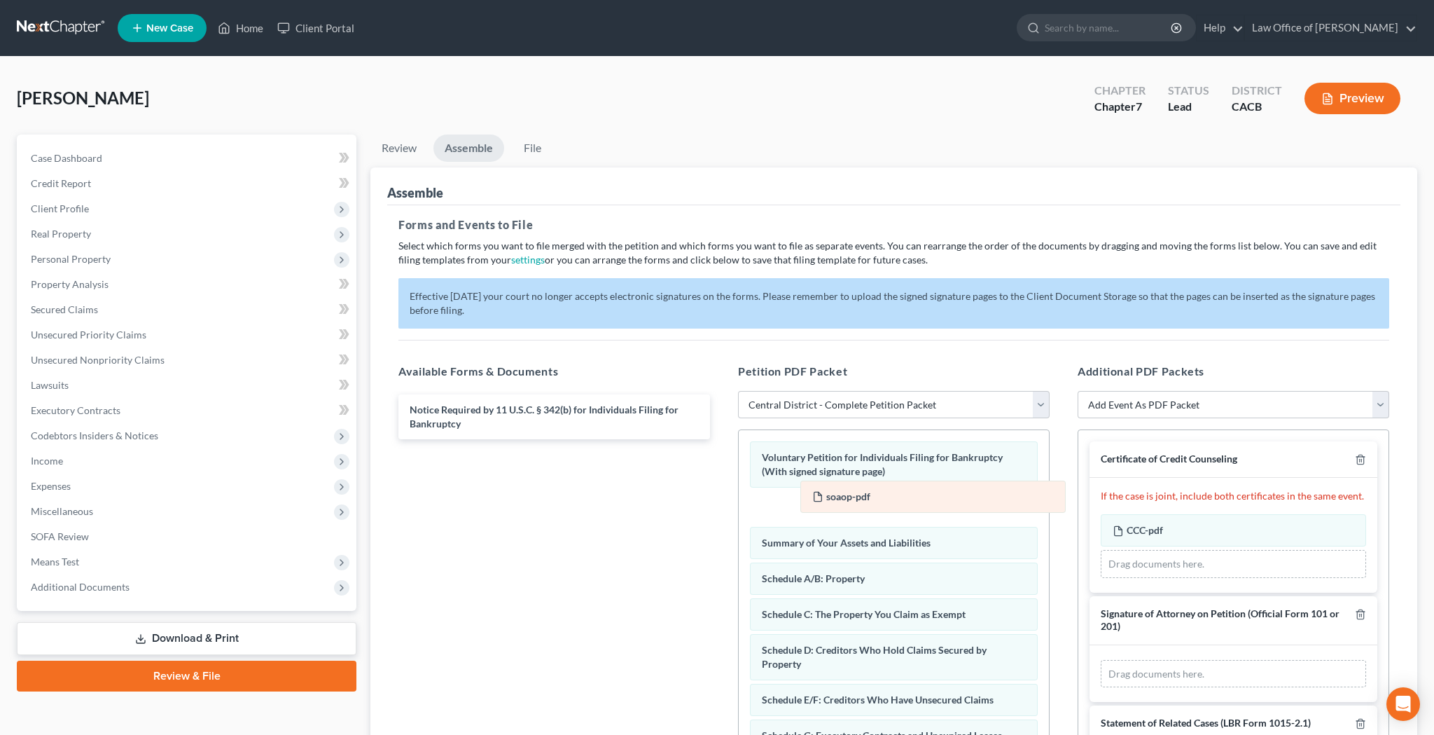
drag, startPoint x: 1188, startPoint y: 667, endPoint x: 888, endPoint y: 489, distance: 348.7
click at [1101, 660] on div "soaop-pdf Amended soaop-pdf soaop-pdf Amended soaop-pdf Drag documents here." at bounding box center [1233, 674] width 265 height 28
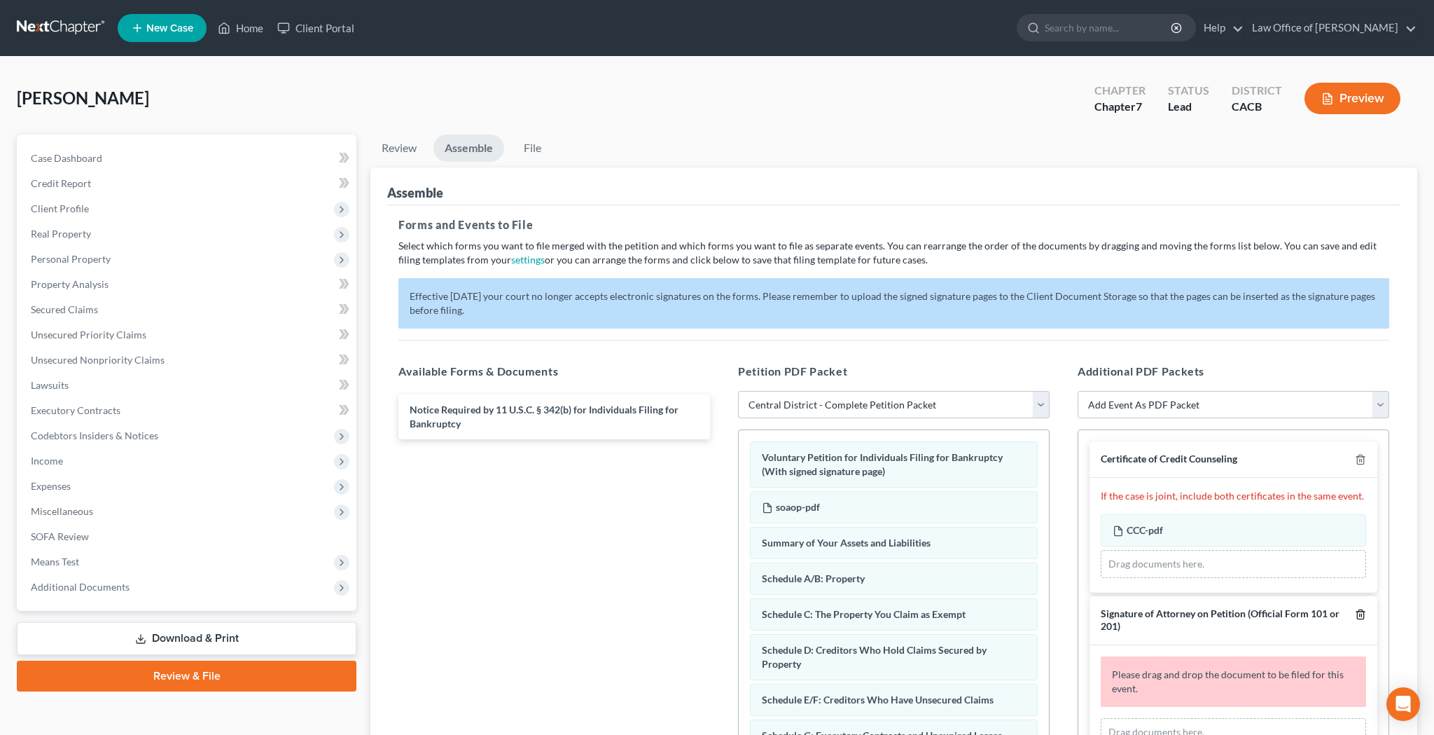
click at [1363, 613] on icon "button" at bounding box center [1360, 613] width 11 height 11
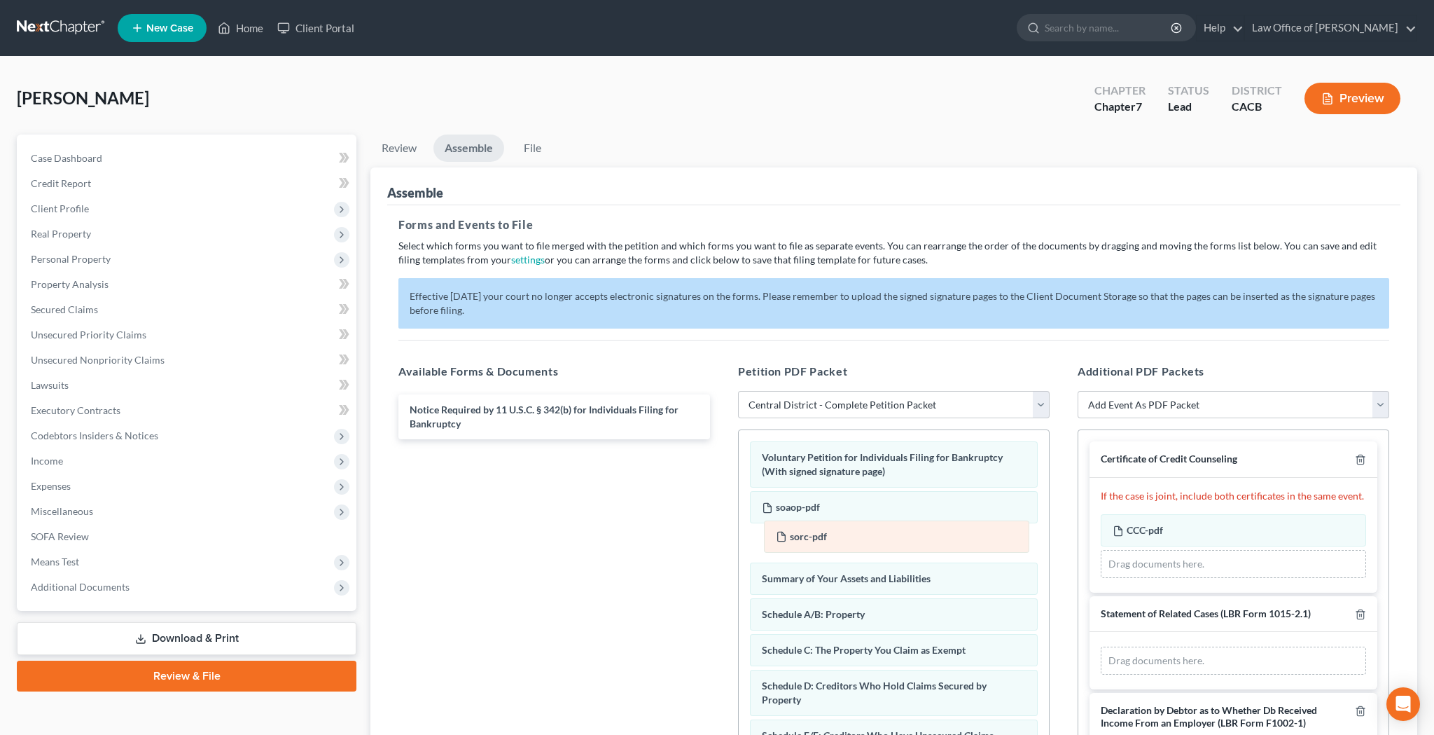
drag, startPoint x: 1179, startPoint y: 664, endPoint x: 840, endPoint y: 539, distance: 361.1
click at [1101, 646] on div "sorc-pdf Amended sorc-pdf sorc-pdf Amended sorc-pdf Drag documents here." at bounding box center [1233, 660] width 265 height 28
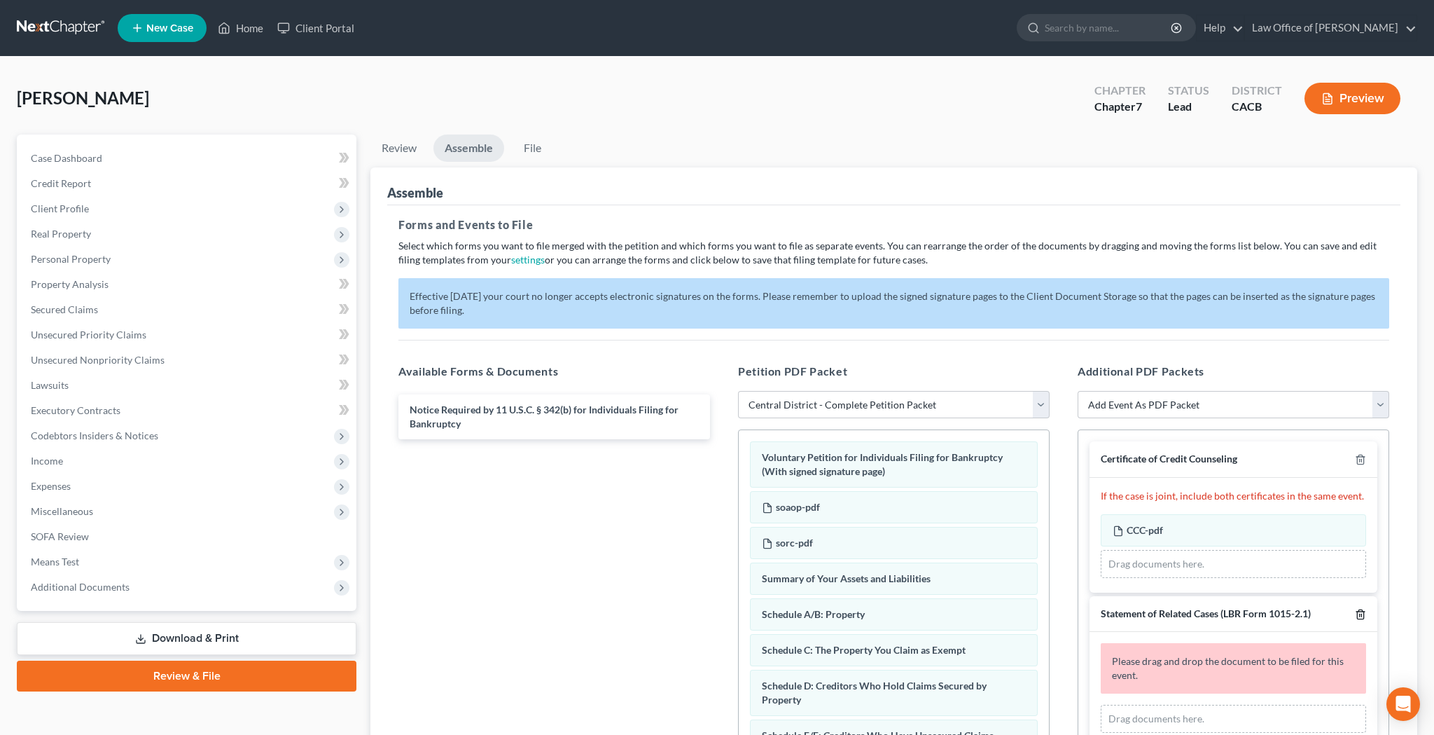
click at [1362, 611] on polyline "button" at bounding box center [1360, 611] width 8 height 0
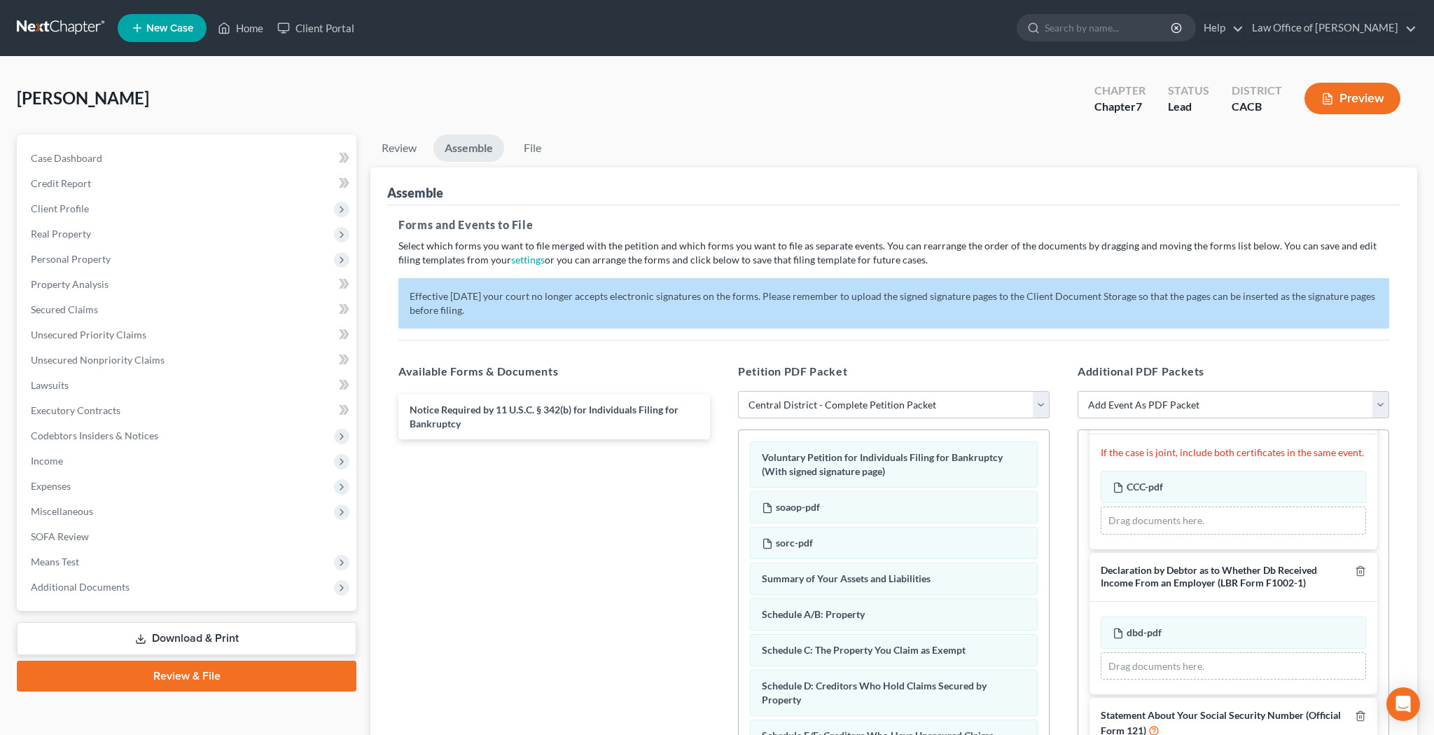
scroll to position [207, 0]
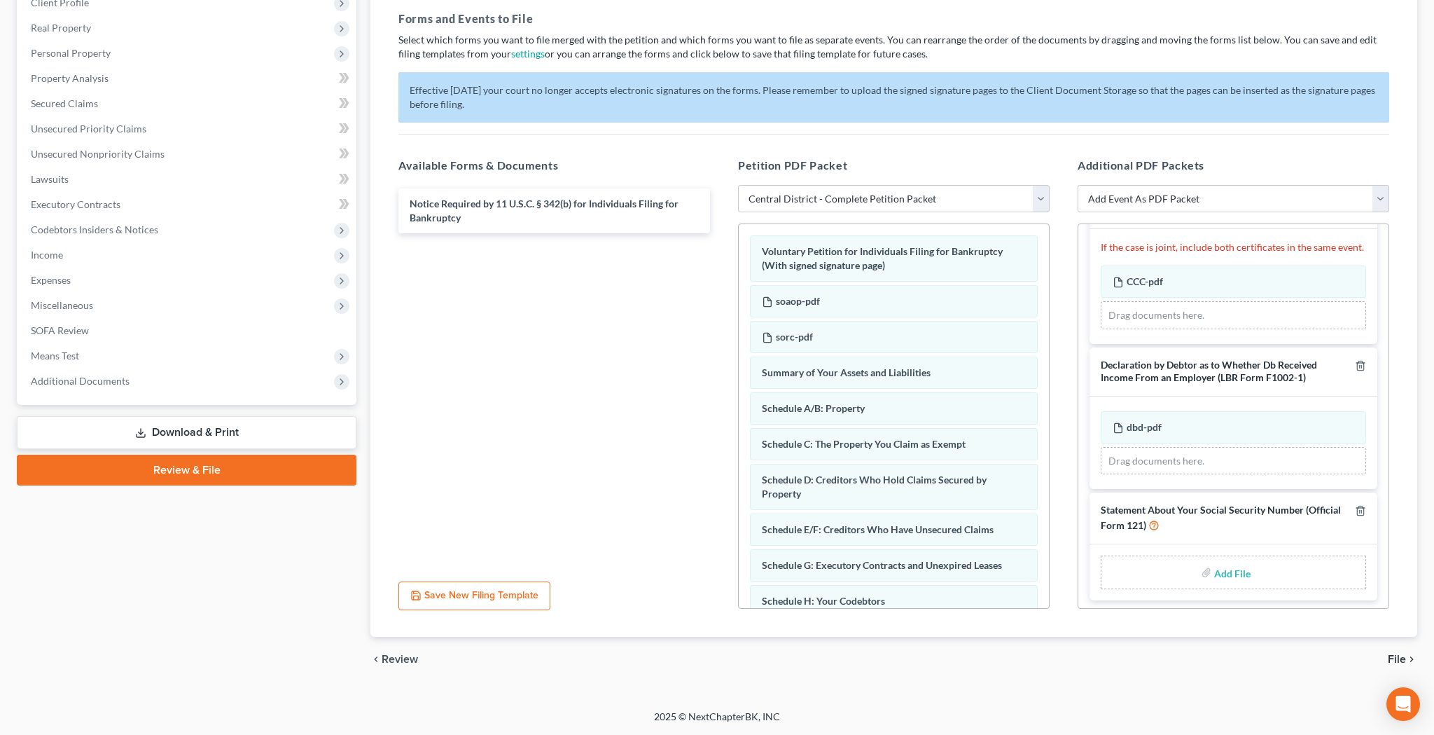
click at [1224, 567] on input "file" at bounding box center [1231, 571] width 34 height 25
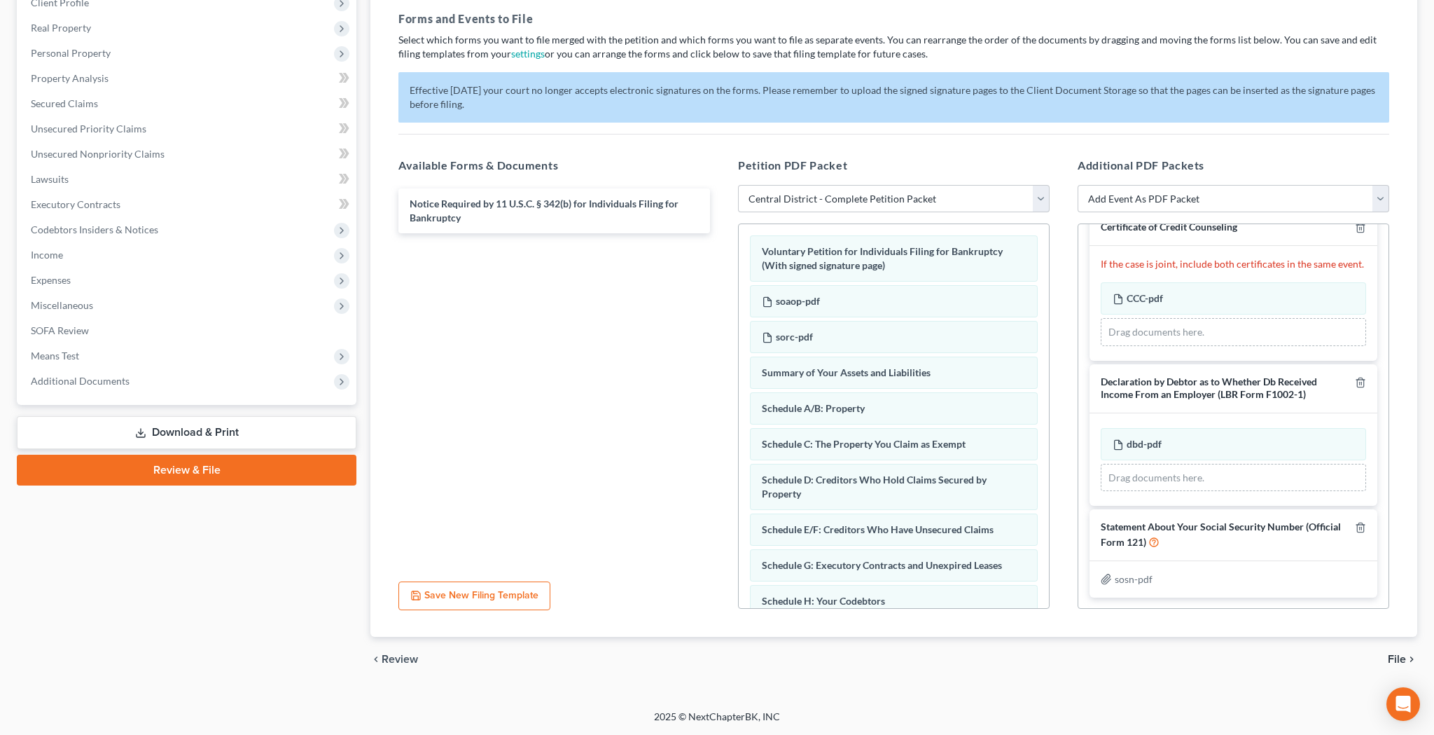
click at [1396, 660] on span "File" at bounding box center [1397, 658] width 18 height 11
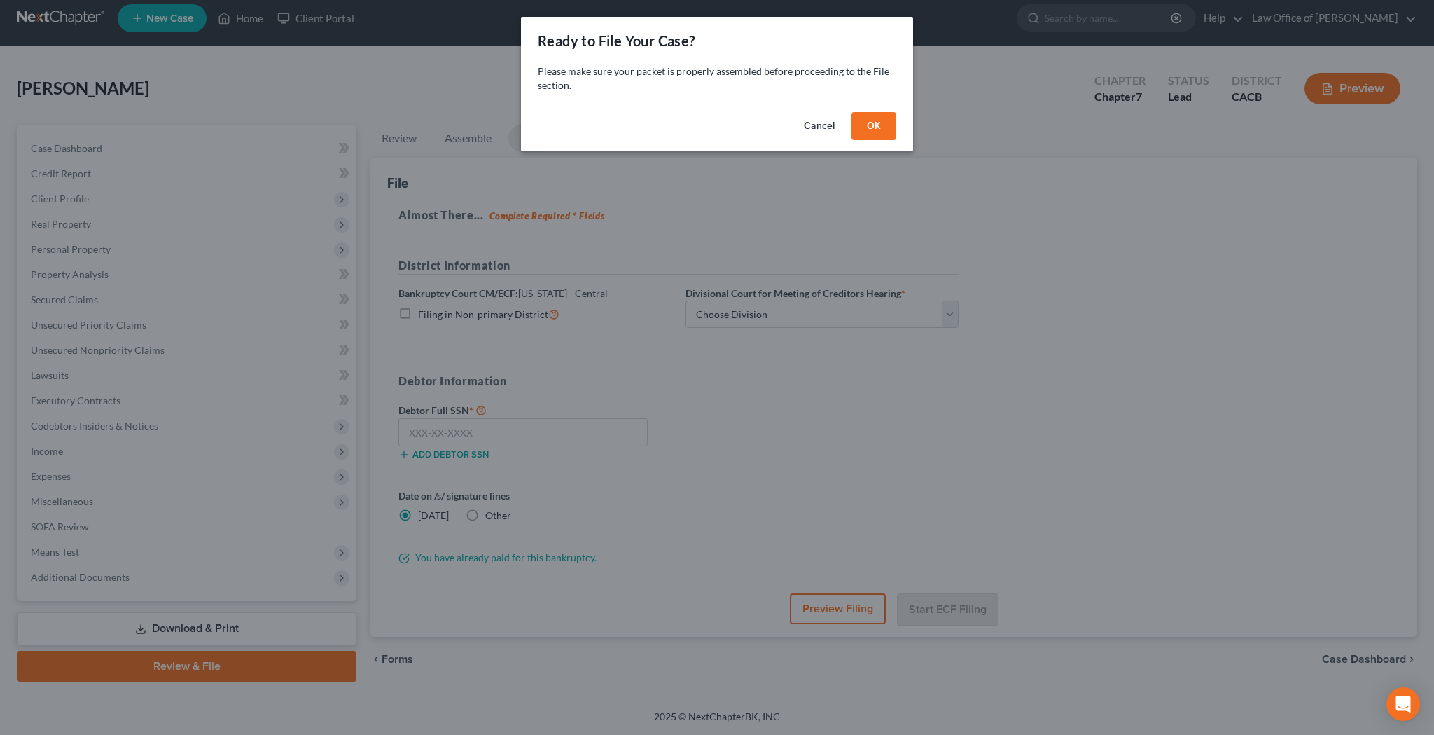
scroll to position [10, 0]
click at [882, 128] on button "OK" at bounding box center [873, 126] width 45 height 28
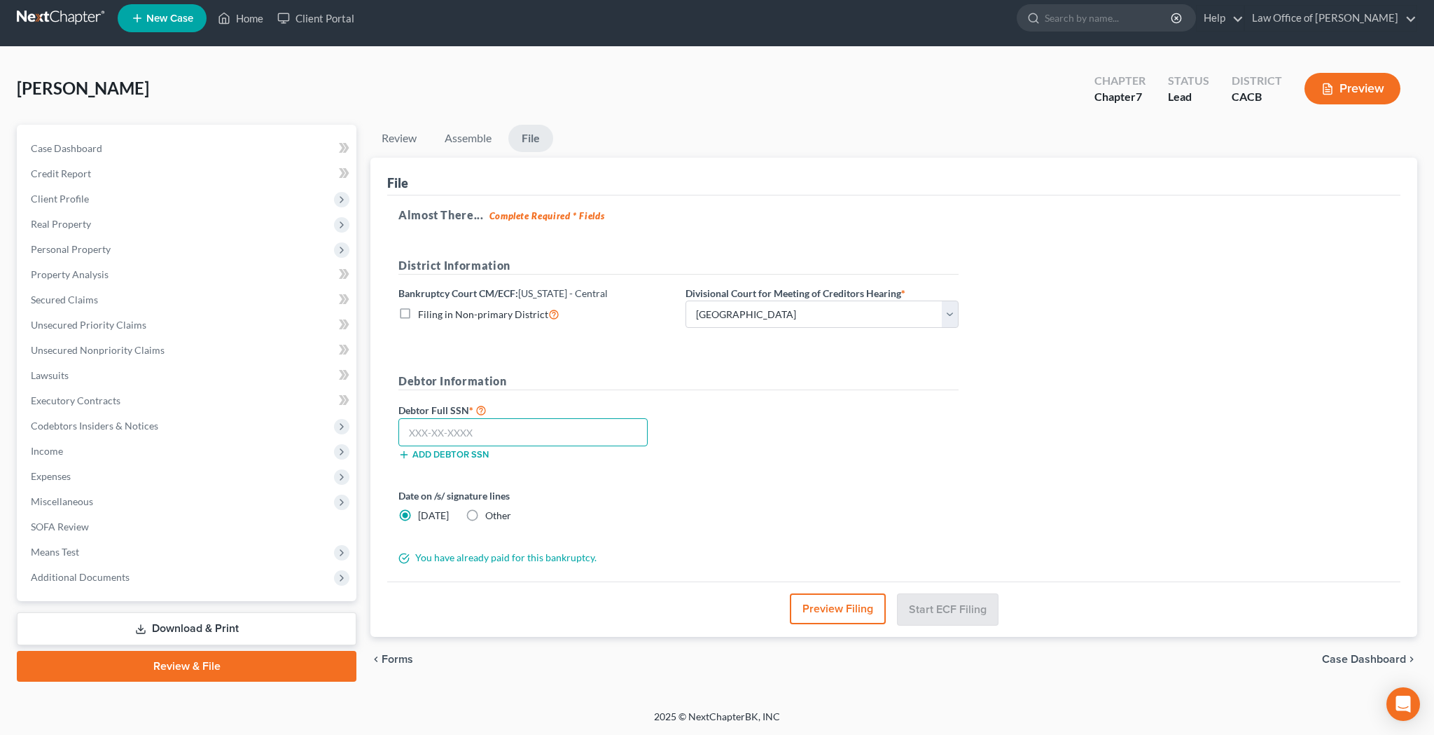
click at [483, 435] on input "text" at bounding box center [522, 432] width 249 height 28
click at [819, 601] on button "Preview Filing" at bounding box center [839, 608] width 96 height 31
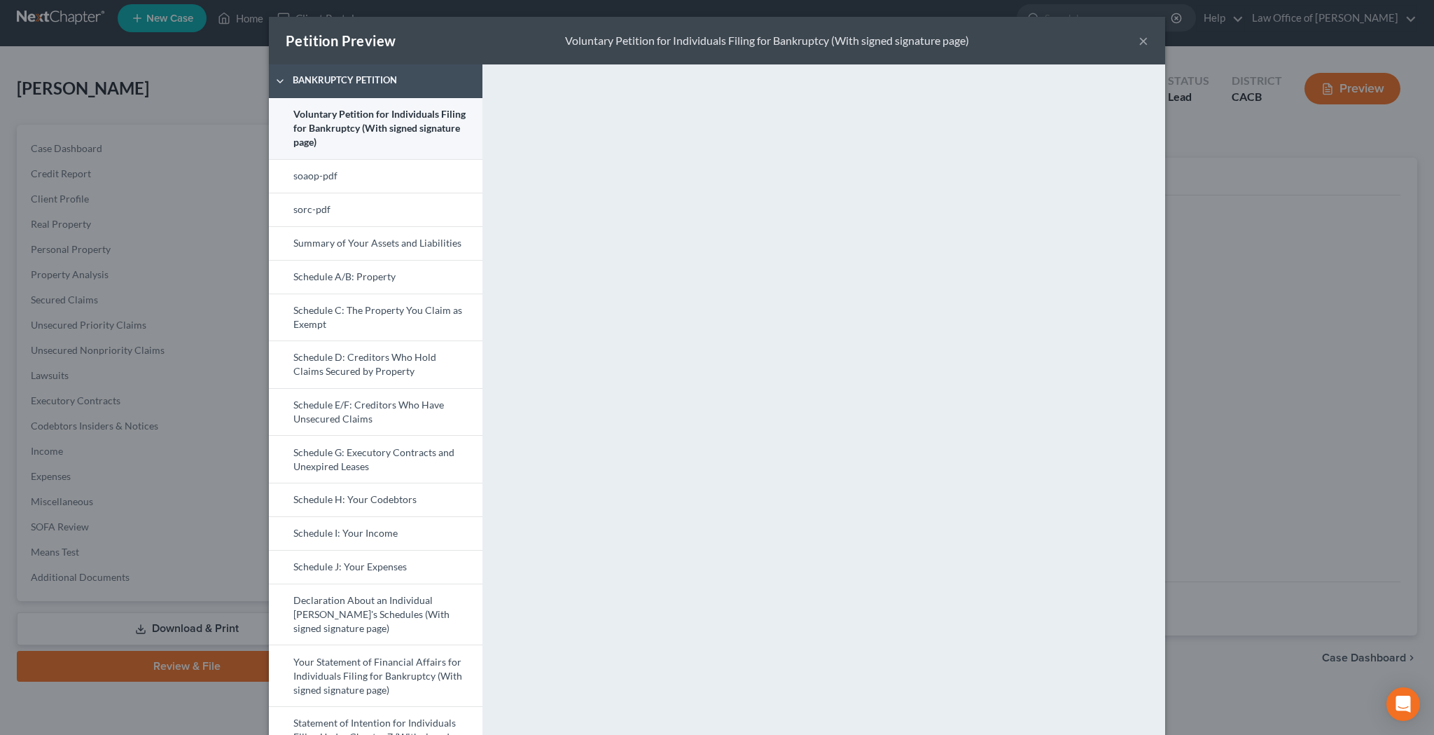
click at [398, 124] on link "Voluntary Petition for Individuals Filing for Bankruptcy (With signed signature…" at bounding box center [376, 128] width 214 height 61
click at [354, 173] on link "soaop-pdf" at bounding box center [376, 176] width 214 height 34
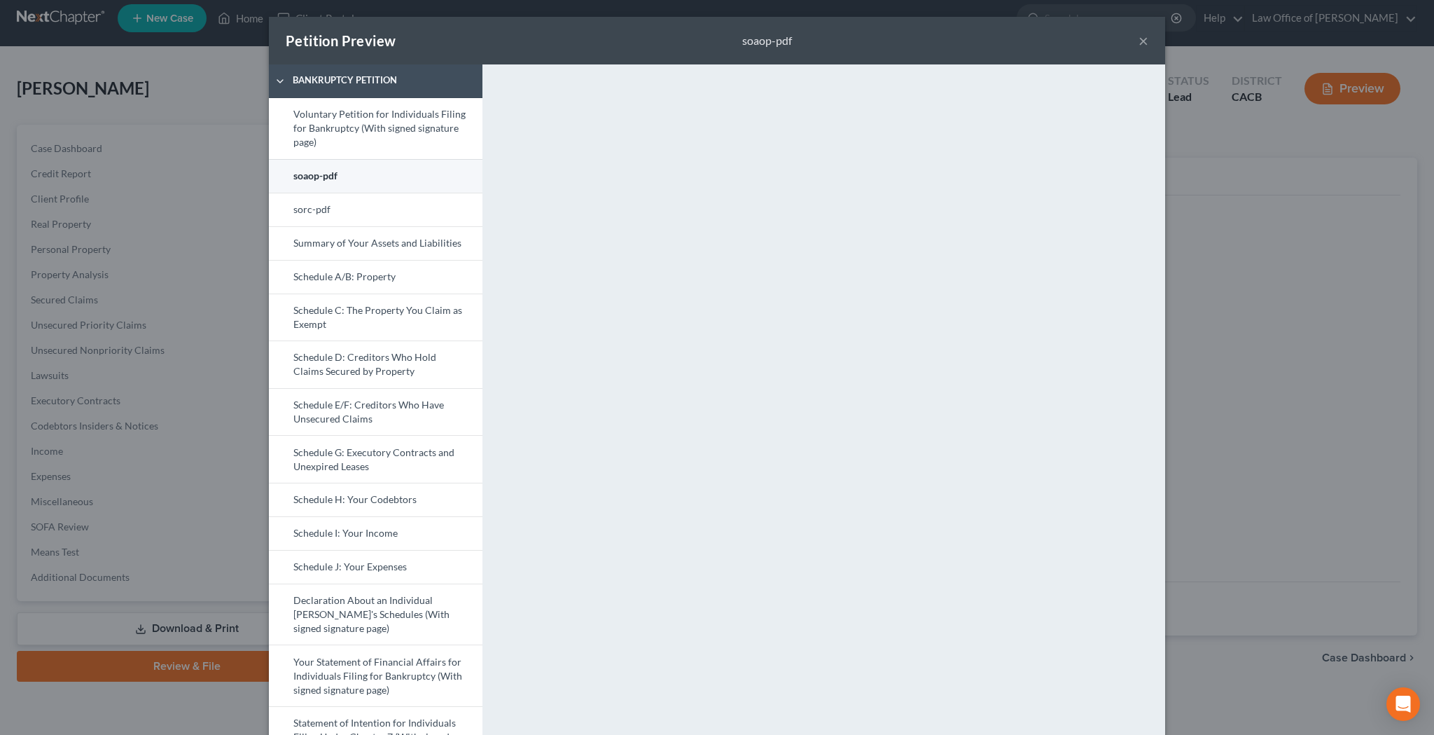
click at [412, 178] on link "soaop-pdf" at bounding box center [376, 176] width 214 height 34
click at [434, 208] on link "sorc-pdf" at bounding box center [376, 210] width 214 height 34
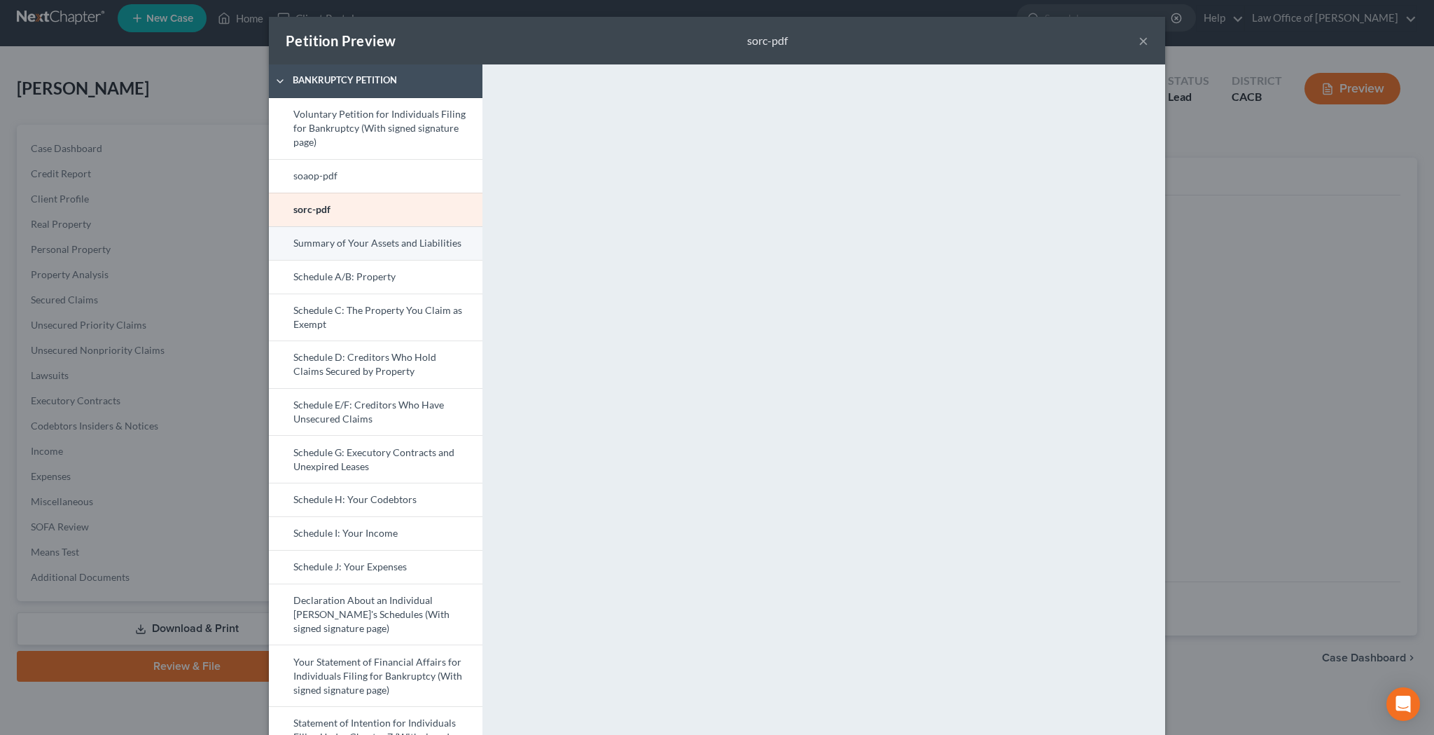
click at [377, 246] on link "Summary of Your Assets and Liabilities" at bounding box center [376, 243] width 214 height 34
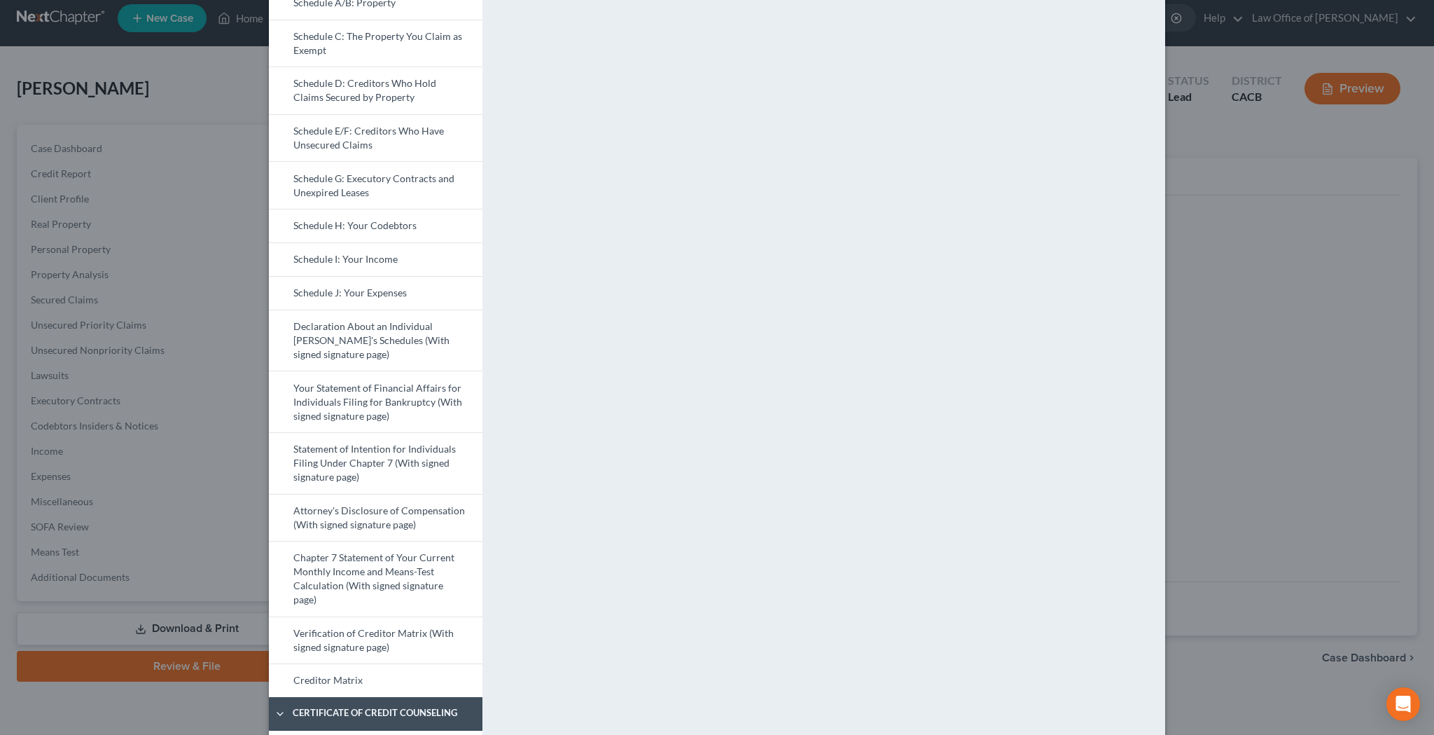
scroll to position [1, 0]
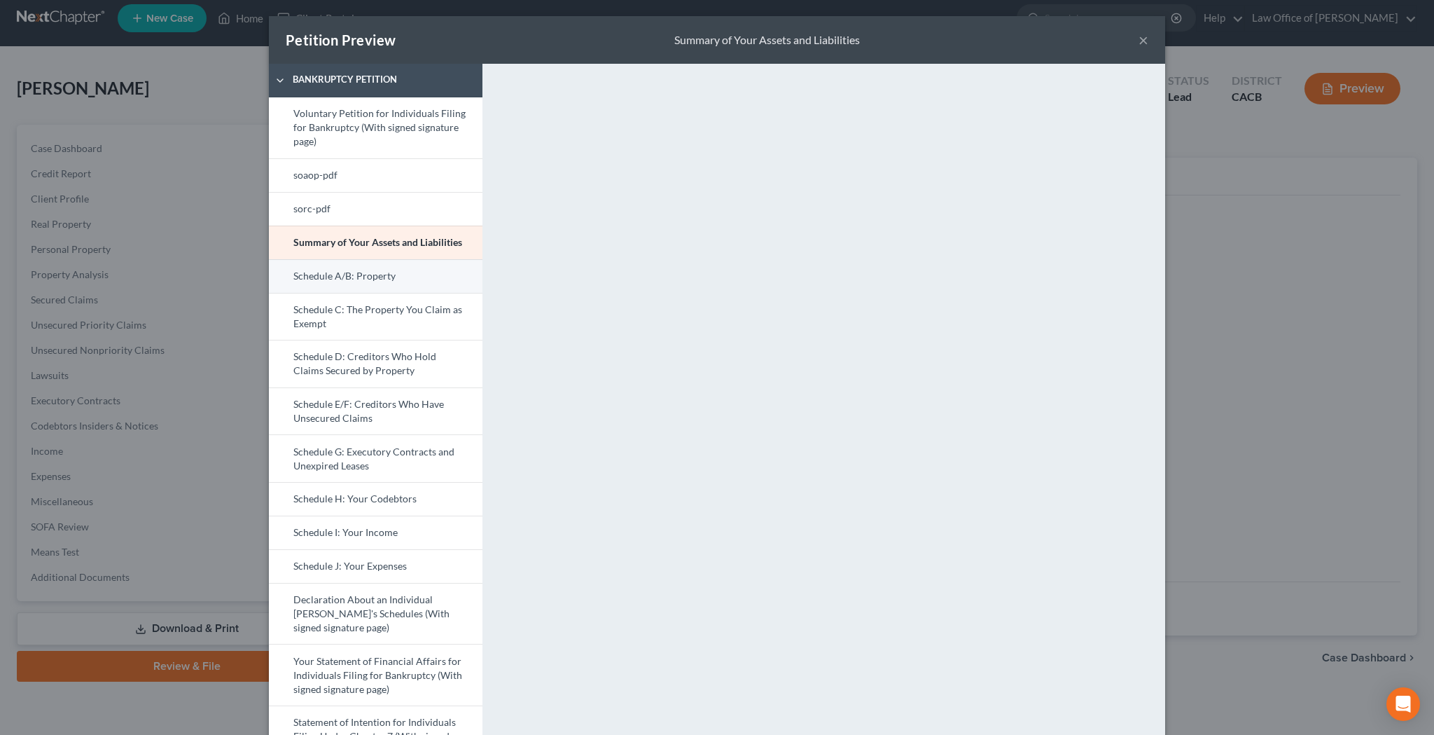
click at [394, 273] on link "Schedule A/B: Property" at bounding box center [376, 276] width 214 height 34
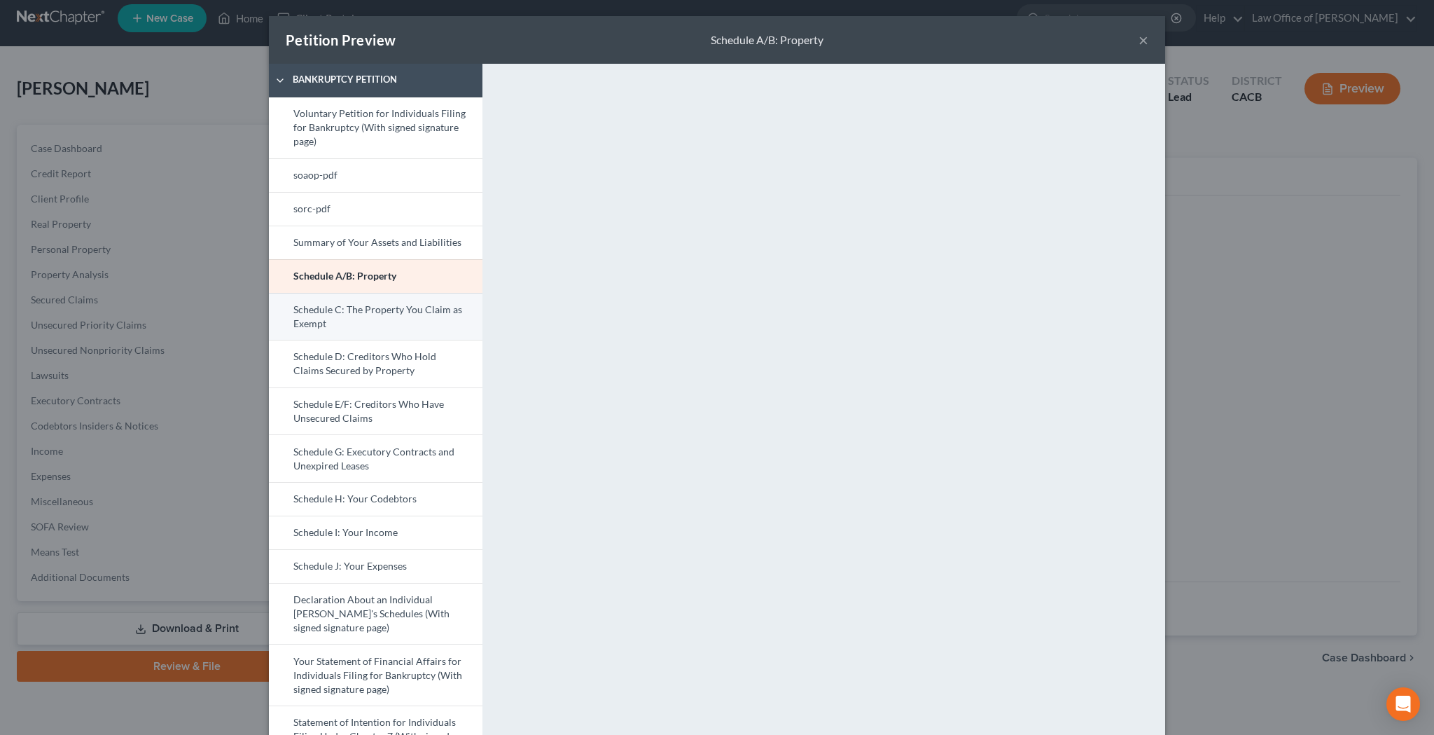
click at [414, 313] on link "Schedule C: The Property You Claim as Exempt" at bounding box center [376, 317] width 214 height 48
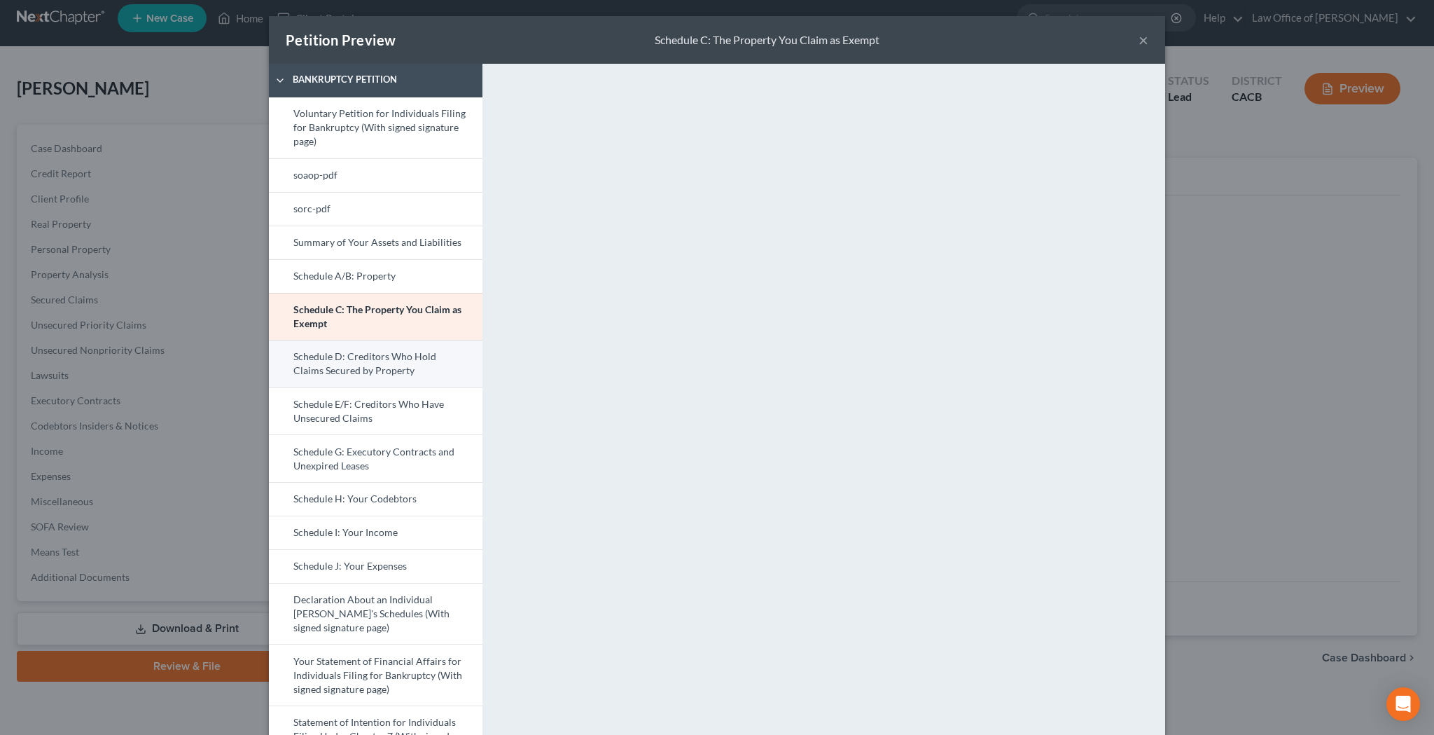
click at [403, 354] on link "Schedule D: Creditors Who Hold Claims Secured by Property" at bounding box center [376, 364] width 214 height 48
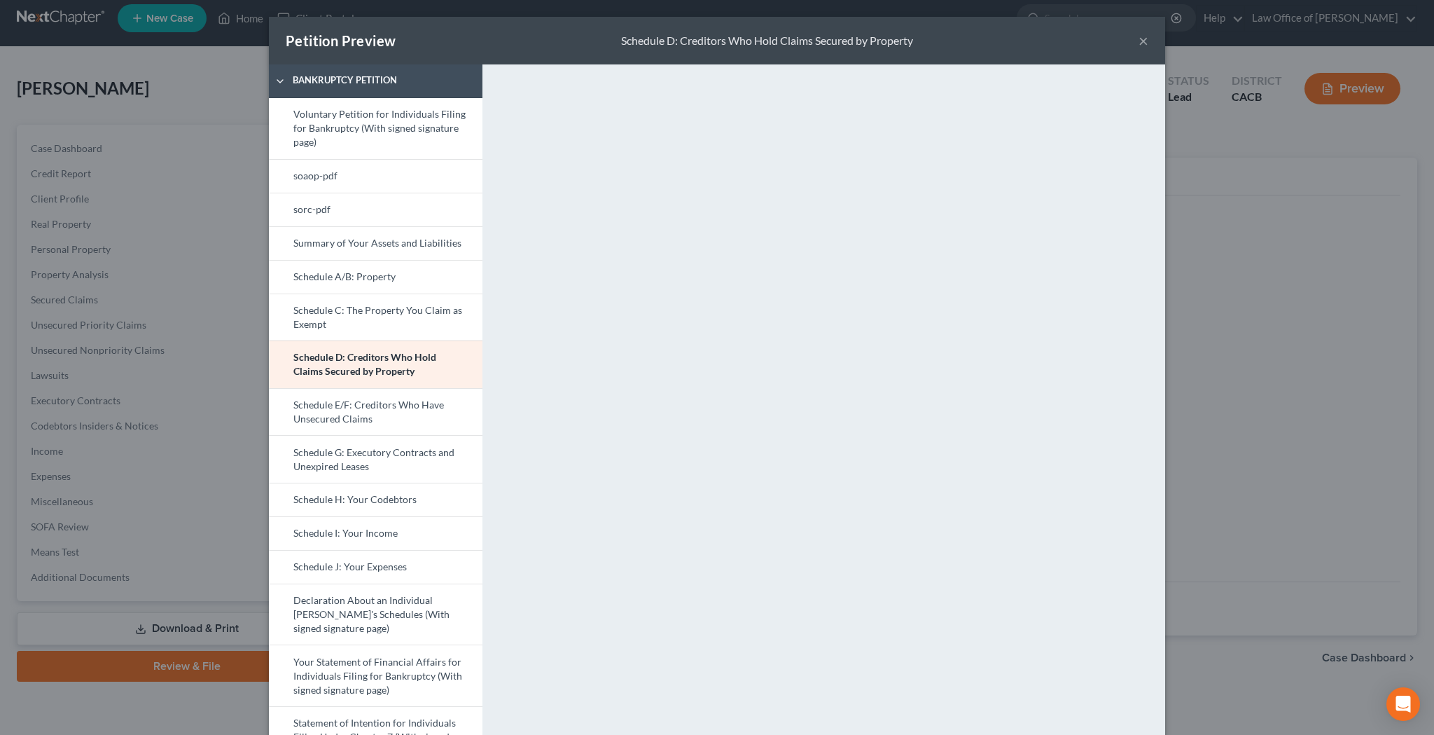
scroll to position [0, 0]
click at [382, 408] on link "Schedule E/F: Creditors Who Have Unsecured Claims" at bounding box center [376, 412] width 214 height 48
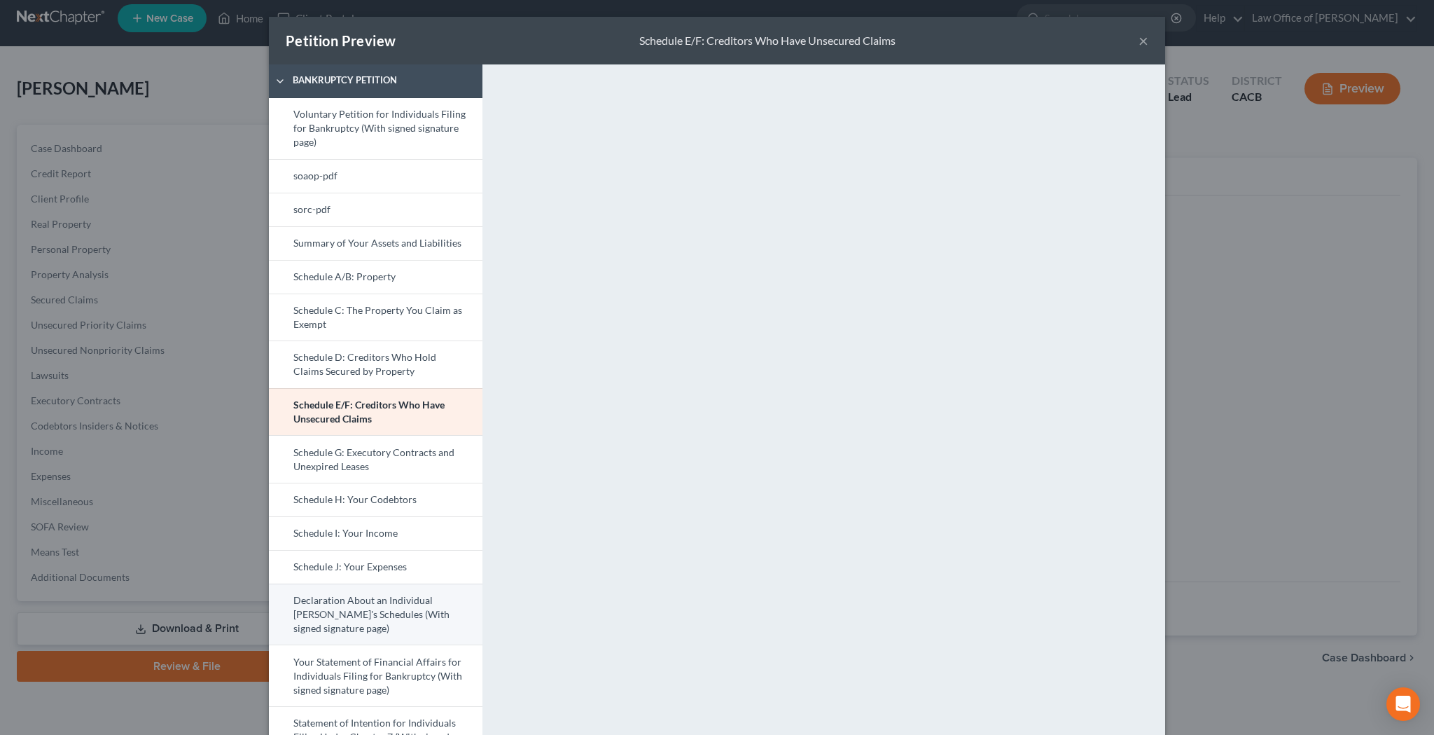
scroll to position [1, 0]
click at [382, 603] on link "Declaration About an Individual [PERSON_NAME]'s Schedules (With signed signatur…" at bounding box center [376, 614] width 214 height 62
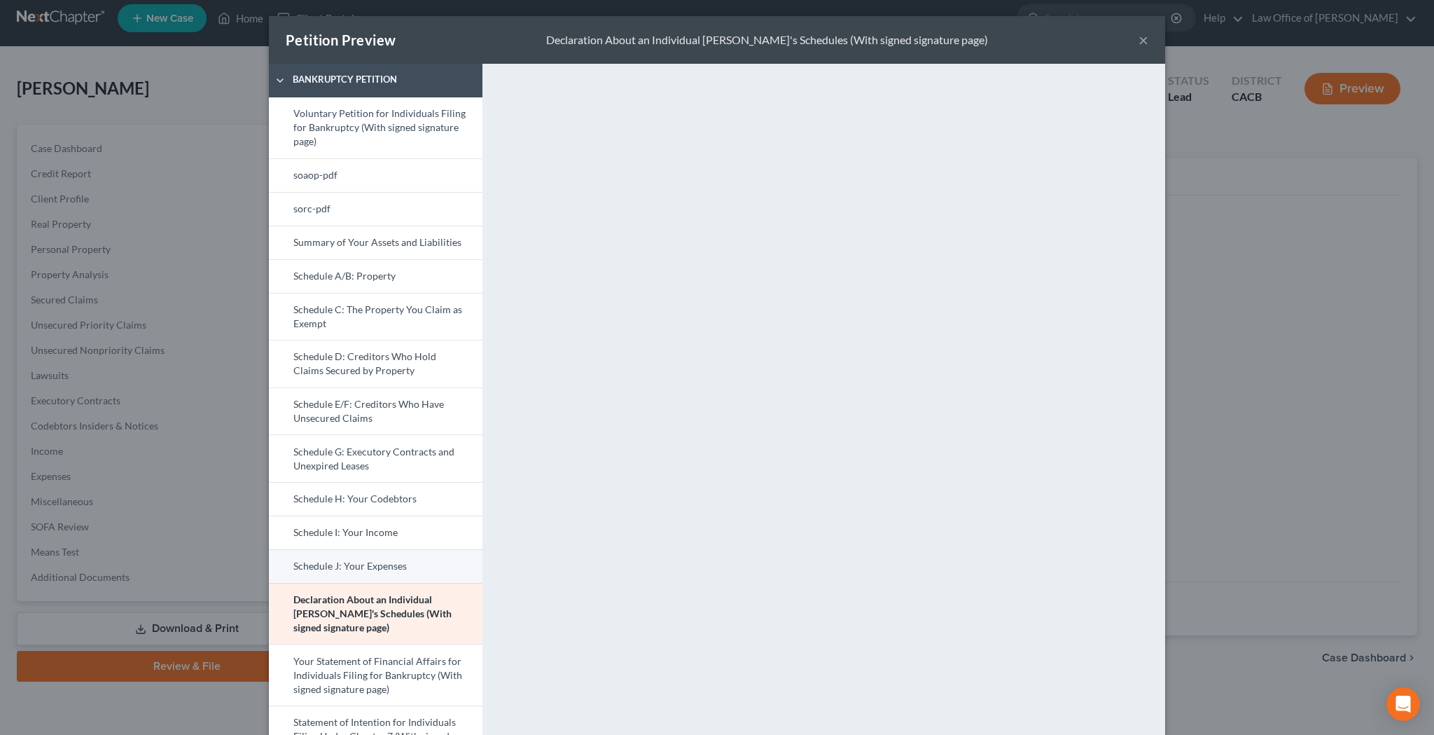
click at [448, 555] on link "Schedule J: Your Expenses" at bounding box center [376, 566] width 214 height 34
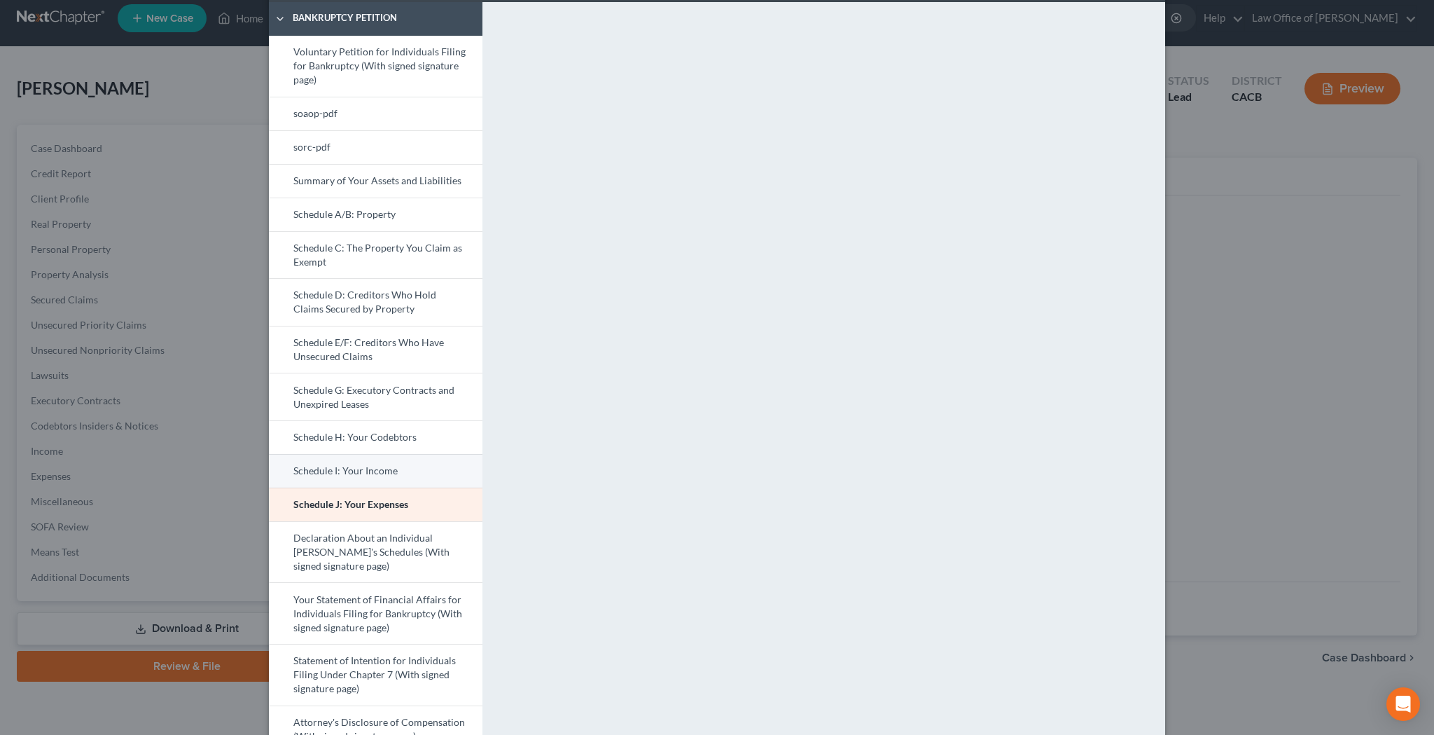
scroll to position [64, 0]
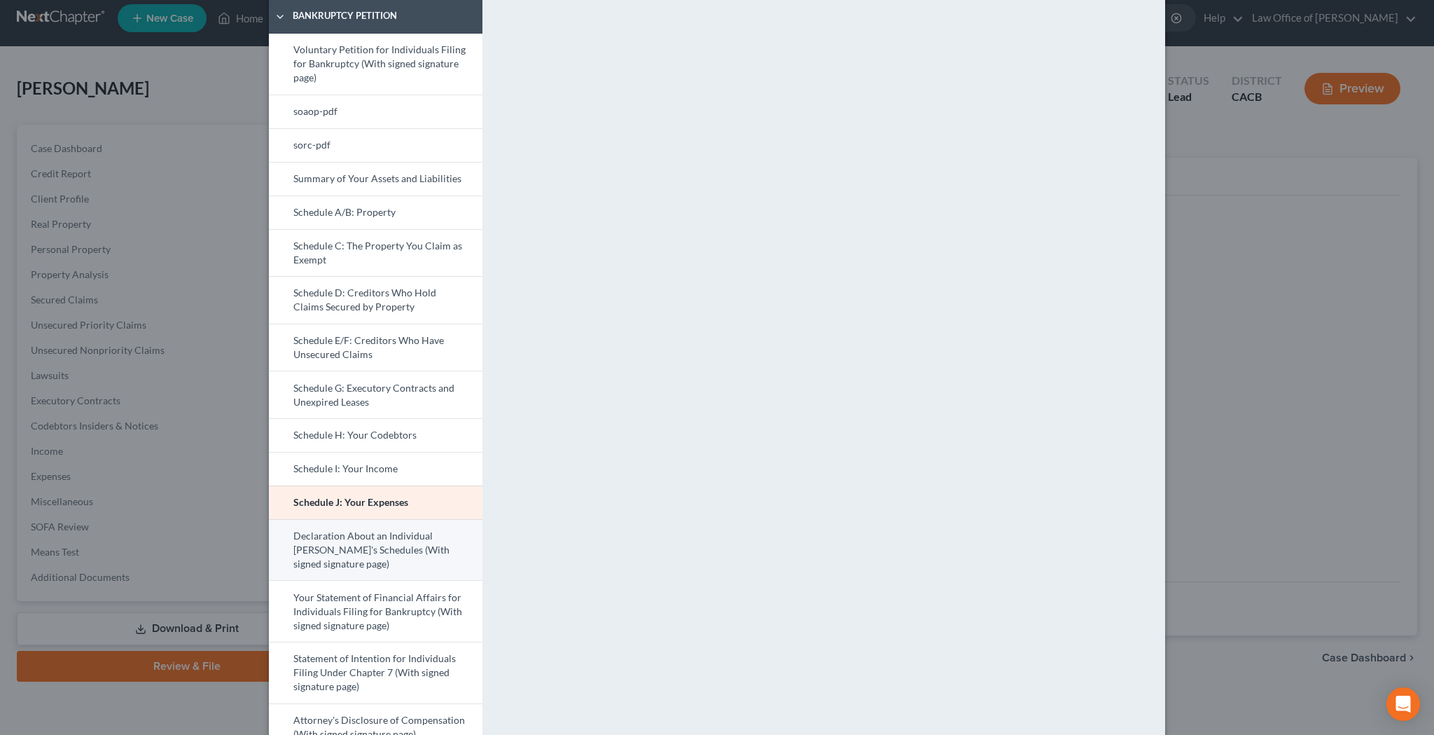
click at [430, 543] on link "Declaration About an Individual [PERSON_NAME]'s Schedules (With signed signatur…" at bounding box center [376, 550] width 214 height 62
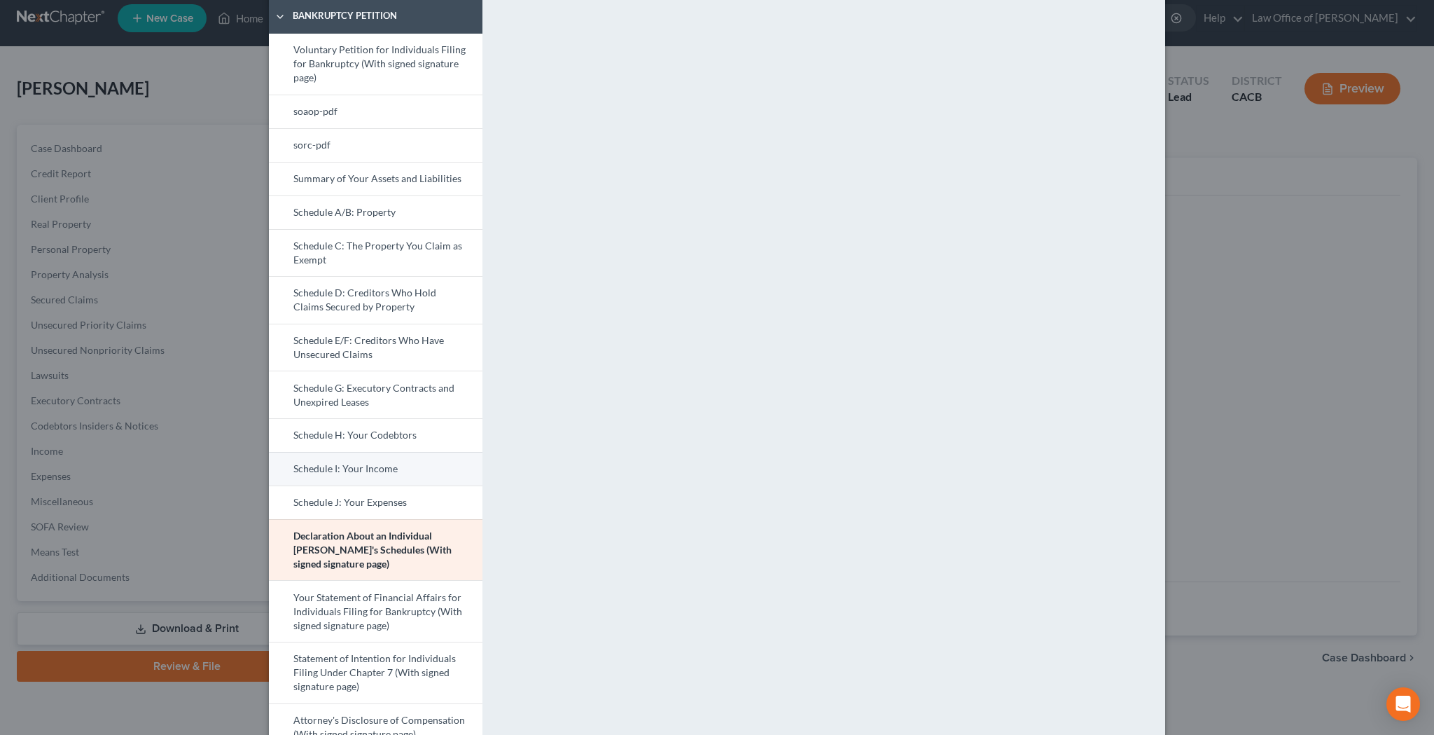
click at [375, 468] on link "Schedule I: Your Income" at bounding box center [376, 469] width 214 height 34
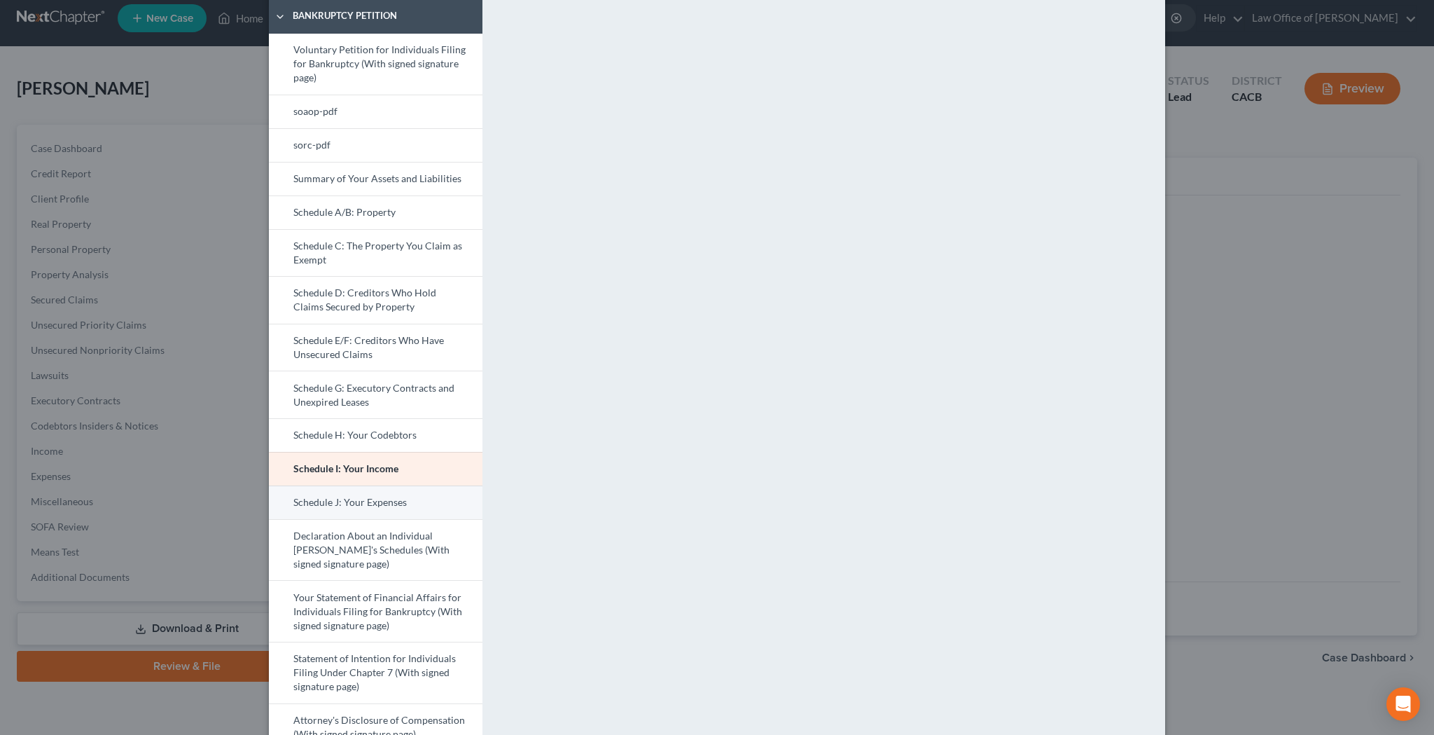
click at [419, 507] on link "Schedule J: Your Expenses" at bounding box center [376, 502] width 214 height 34
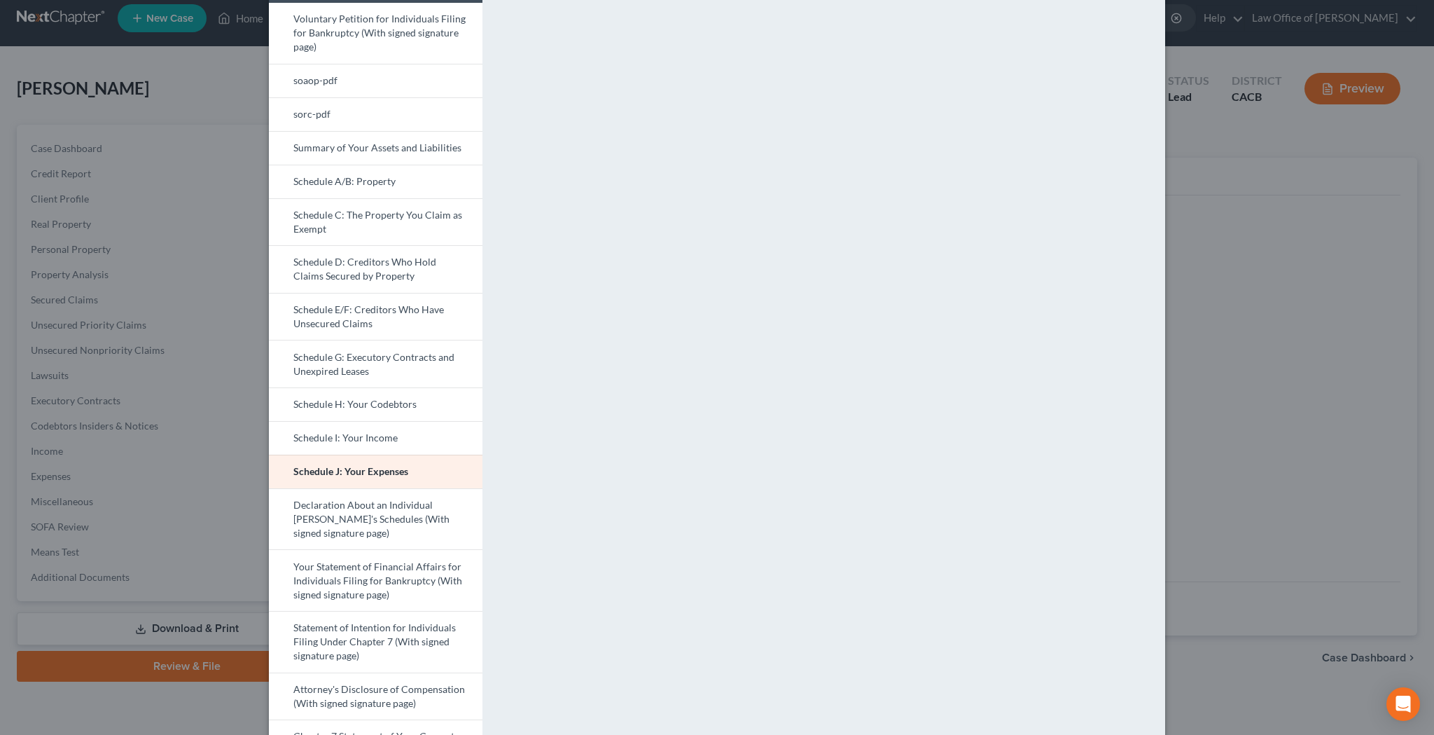
scroll to position [96, 0]
click at [405, 520] on link "Declaration About an Individual [PERSON_NAME]'s Schedules (With signed signatur…" at bounding box center [376, 518] width 214 height 62
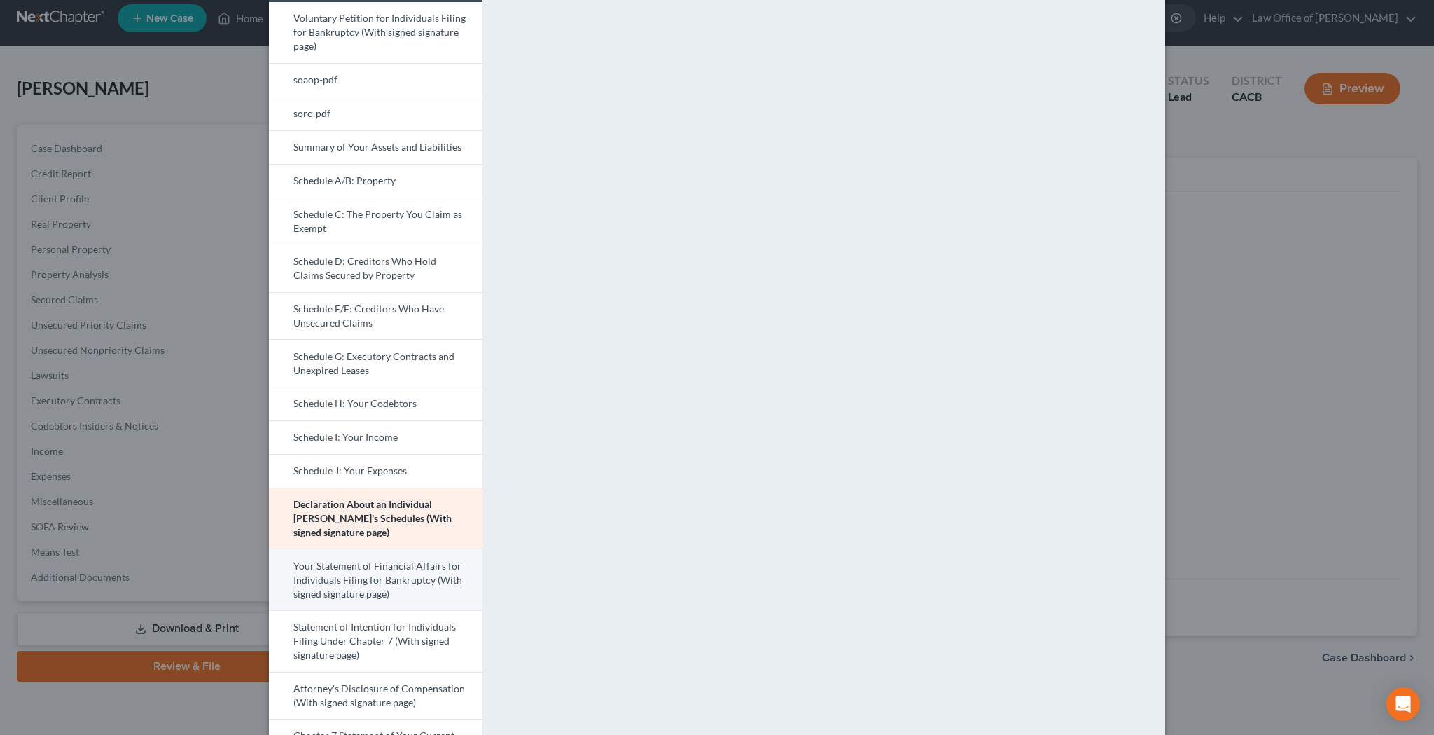
click at [401, 567] on link "Your Statement of Financial Affairs for Individuals Filing for Bankruptcy (With…" at bounding box center [376, 579] width 214 height 62
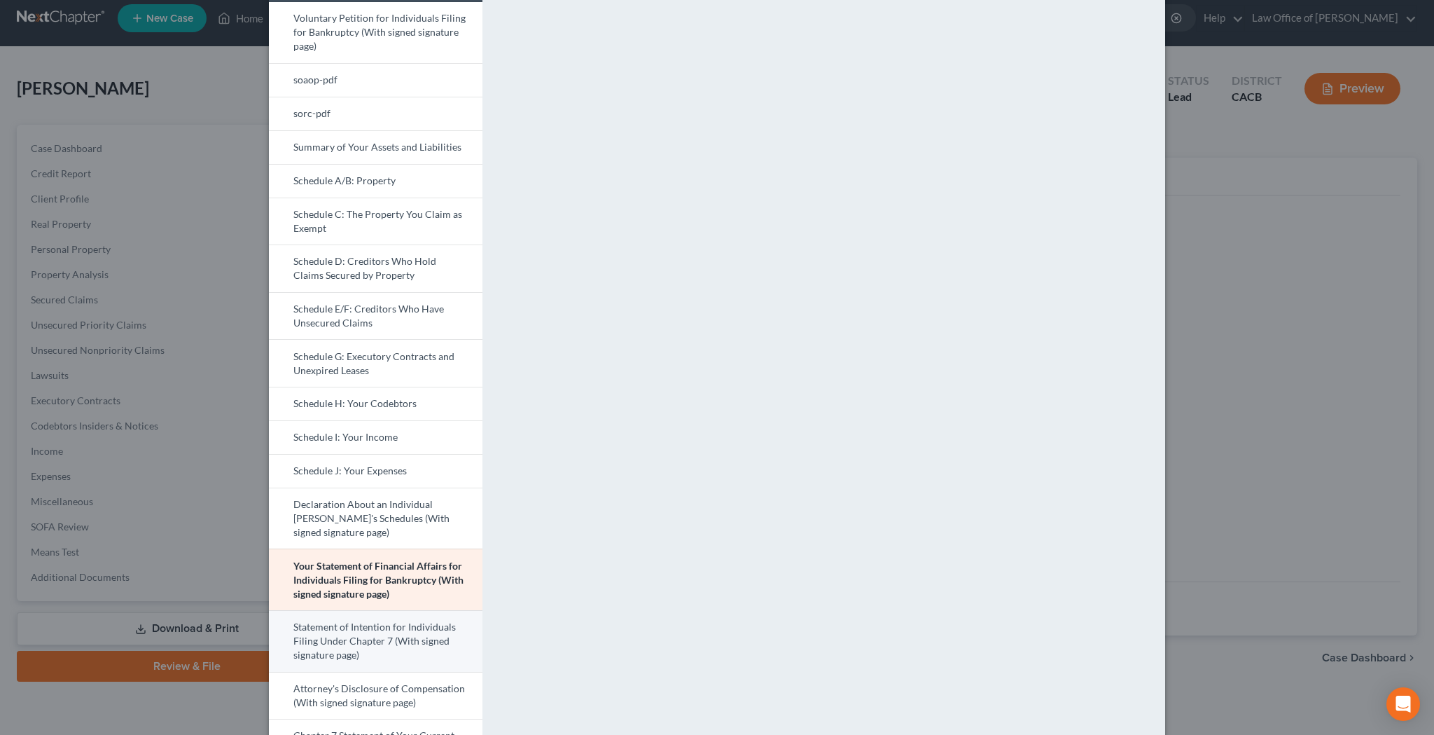
click at [409, 632] on link "Statement of Intention for Individuals Filing Under Chapter 7 (With signed sign…" at bounding box center [376, 641] width 214 height 62
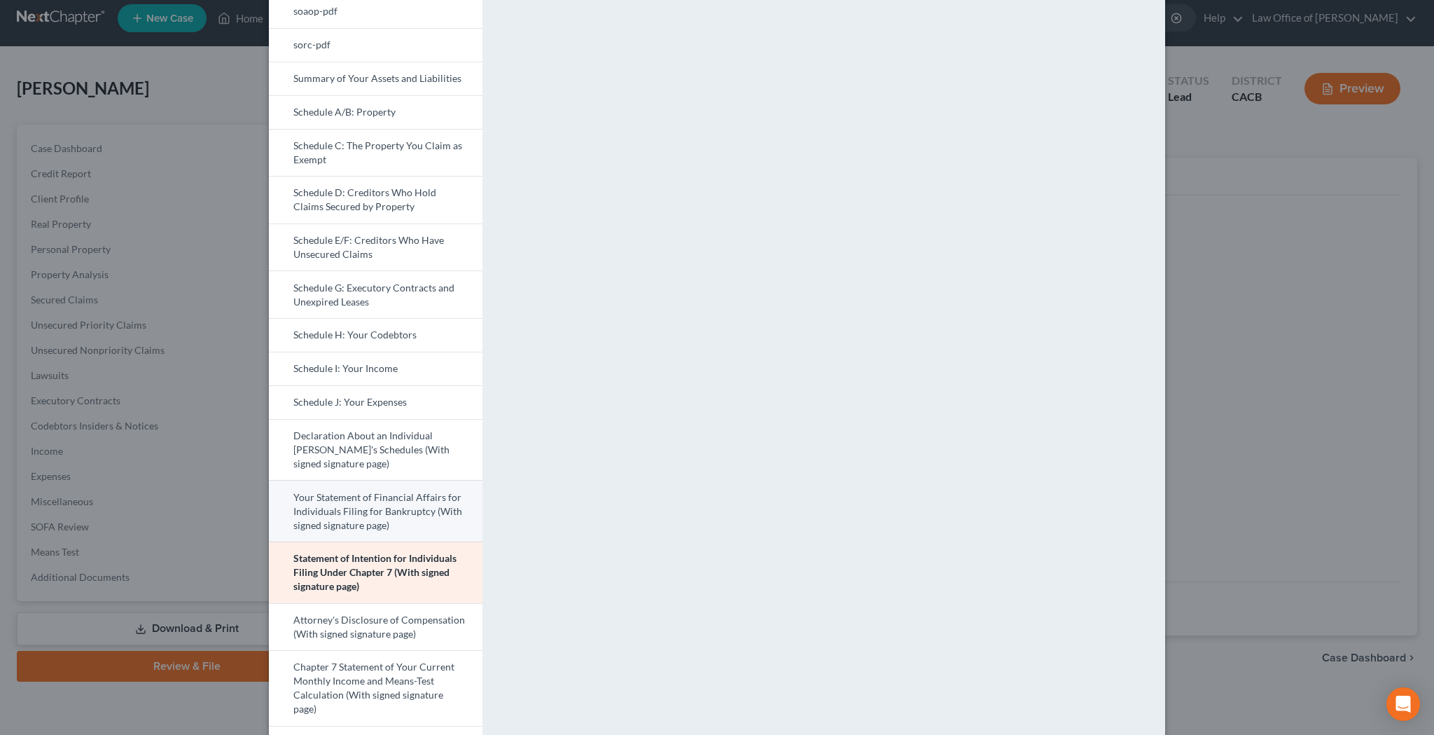
scroll to position [163, 0]
click at [417, 515] on link "Your Statement of Financial Affairs for Individuals Filing for Bankruptcy (With…" at bounding box center [376, 512] width 214 height 62
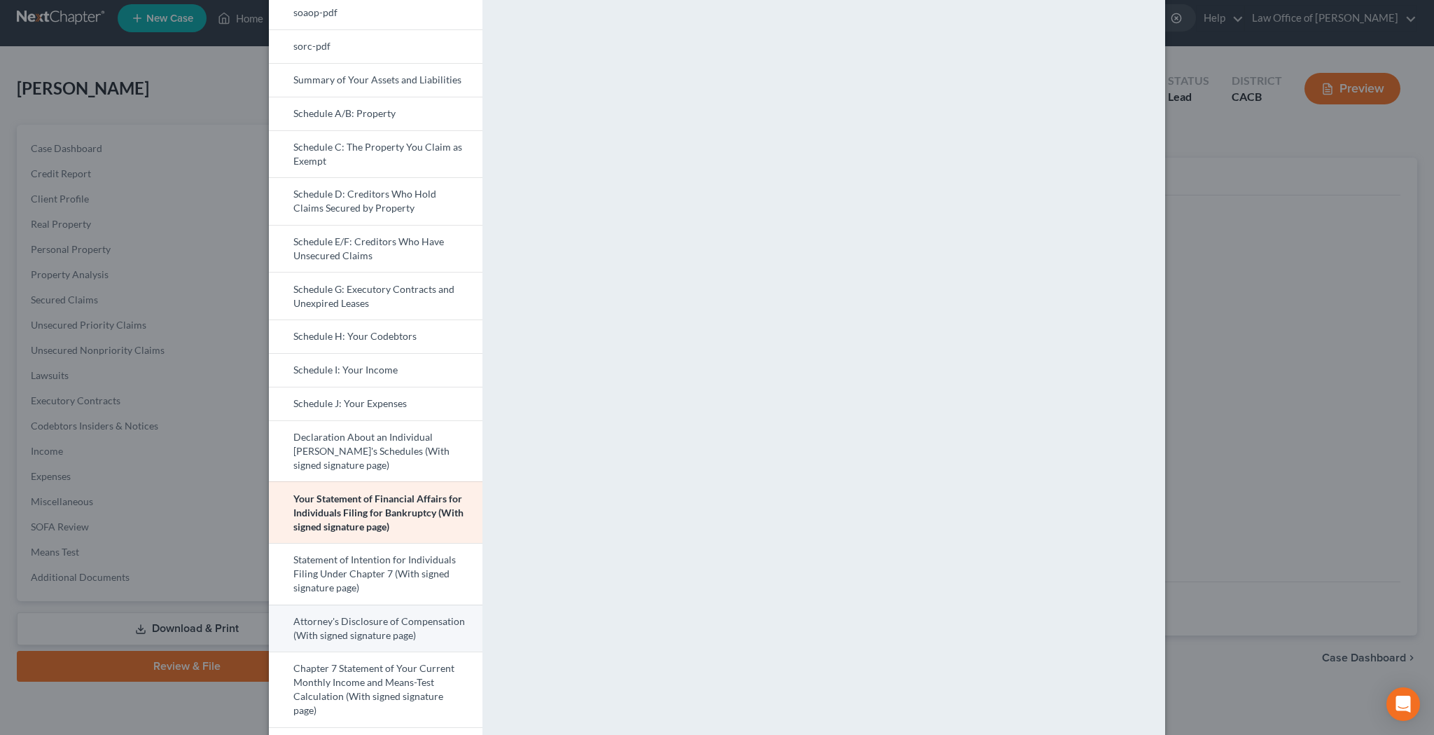
click at [416, 635] on link "Attorney's Disclosure of Compensation (With signed signature page)" at bounding box center [376, 628] width 214 height 48
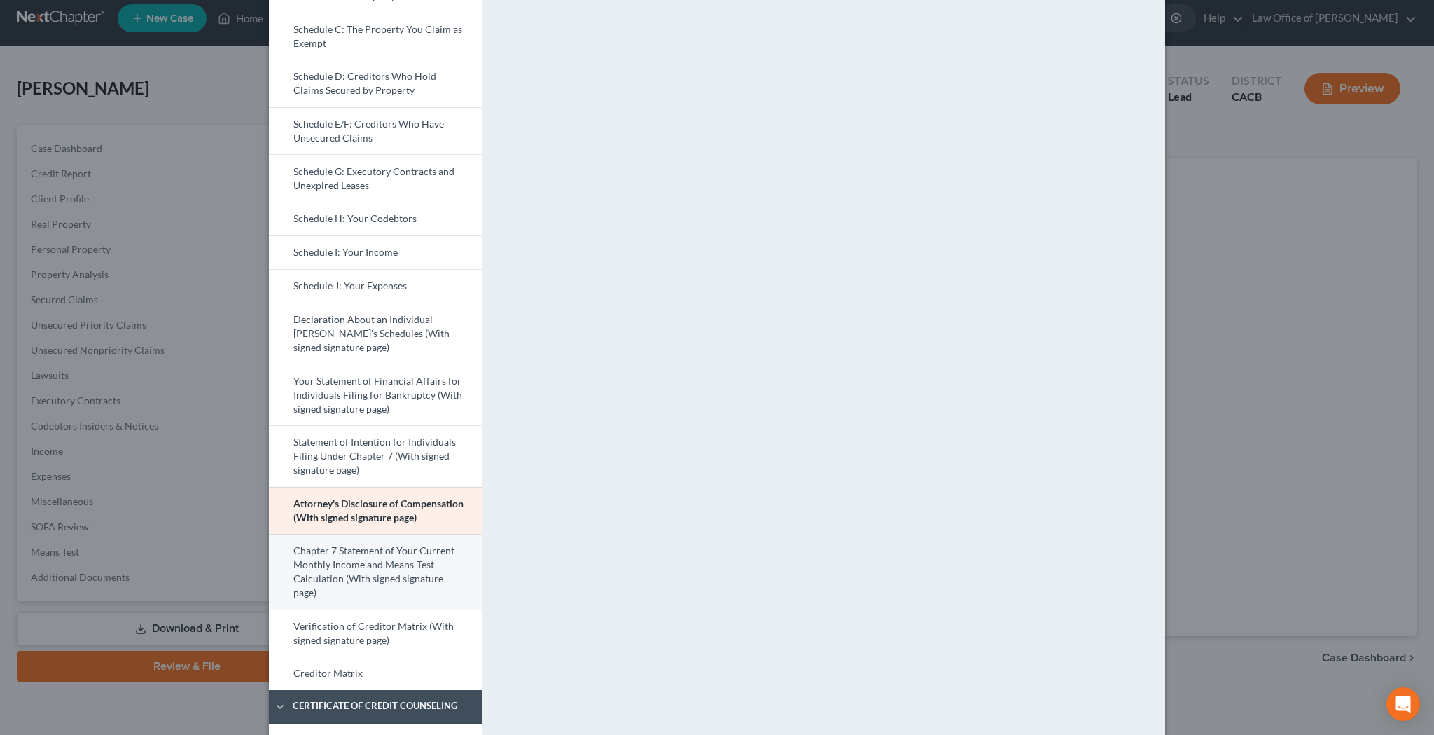
scroll to position [284, 0]
click at [420, 585] on link "Chapter 7 Statement of Your Current Monthly Income and Means-Test Calculation (…" at bounding box center [376, 569] width 214 height 76
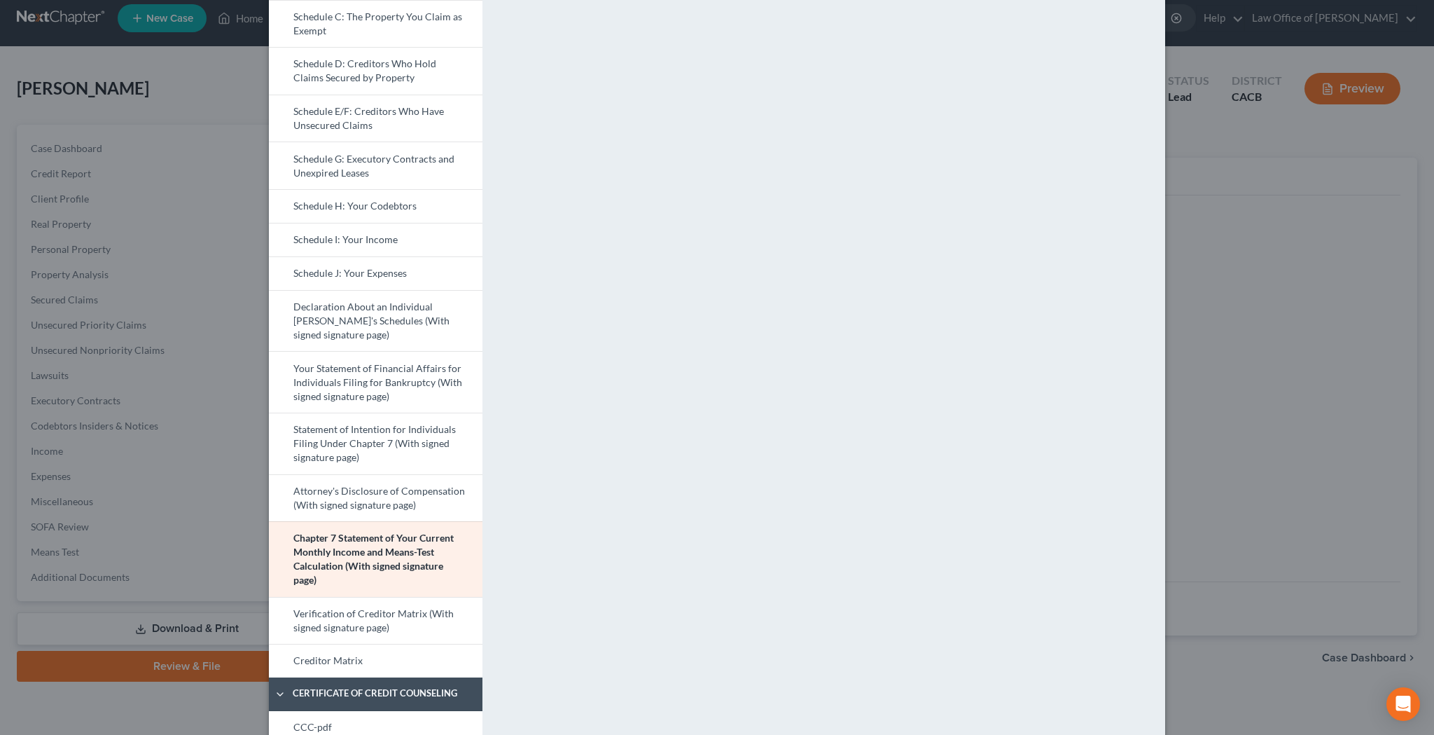
scroll to position [300, 0]
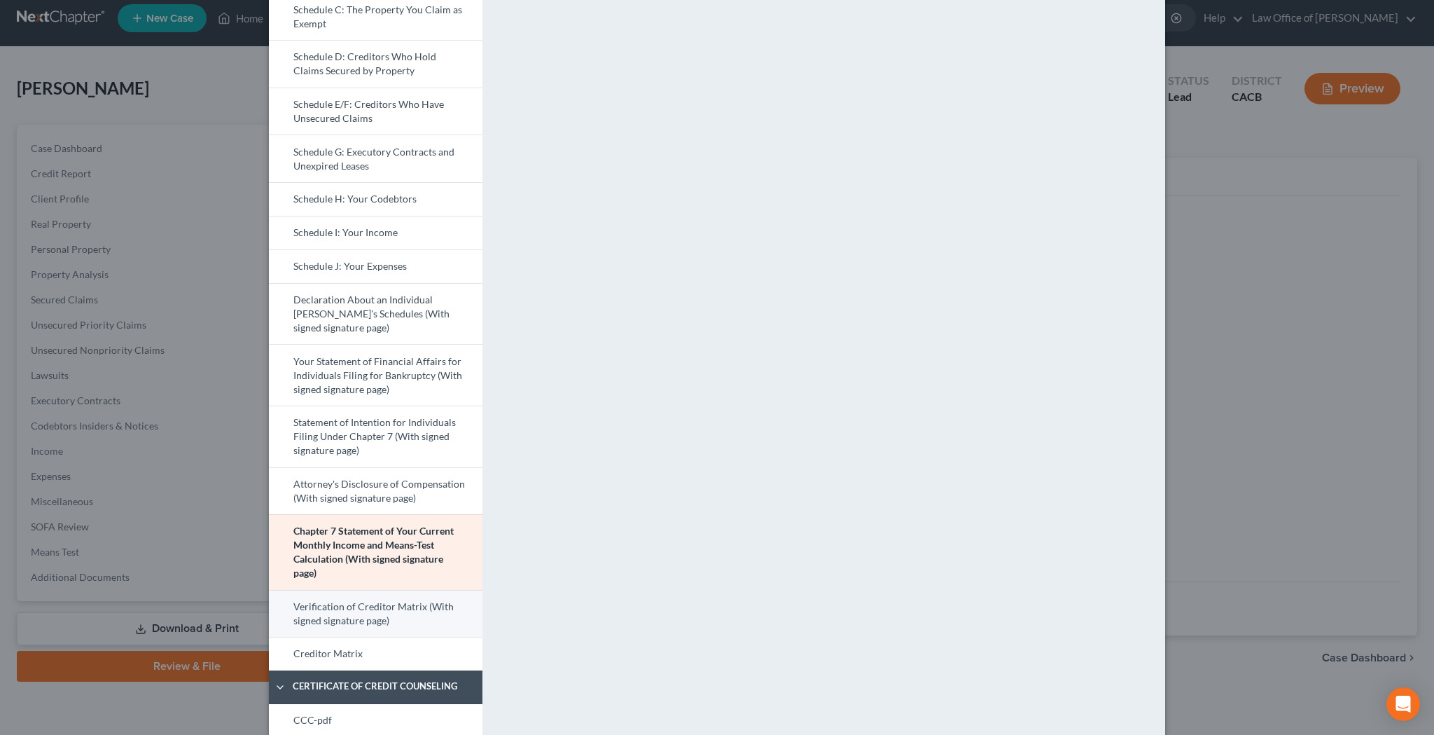
click at [432, 616] on link "Verification of Creditor Matrix (With signed signature page)" at bounding box center [376, 614] width 214 height 48
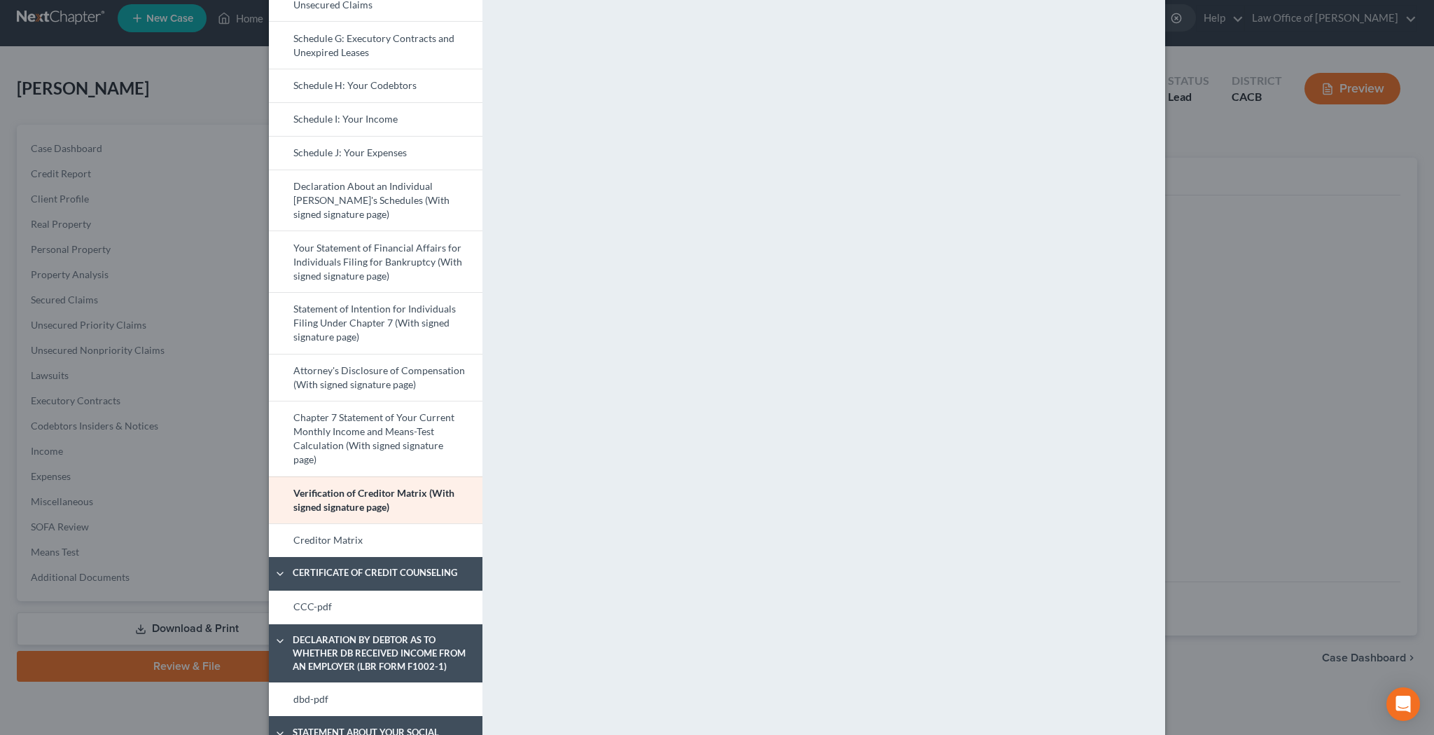
scroll to position [423, 0]
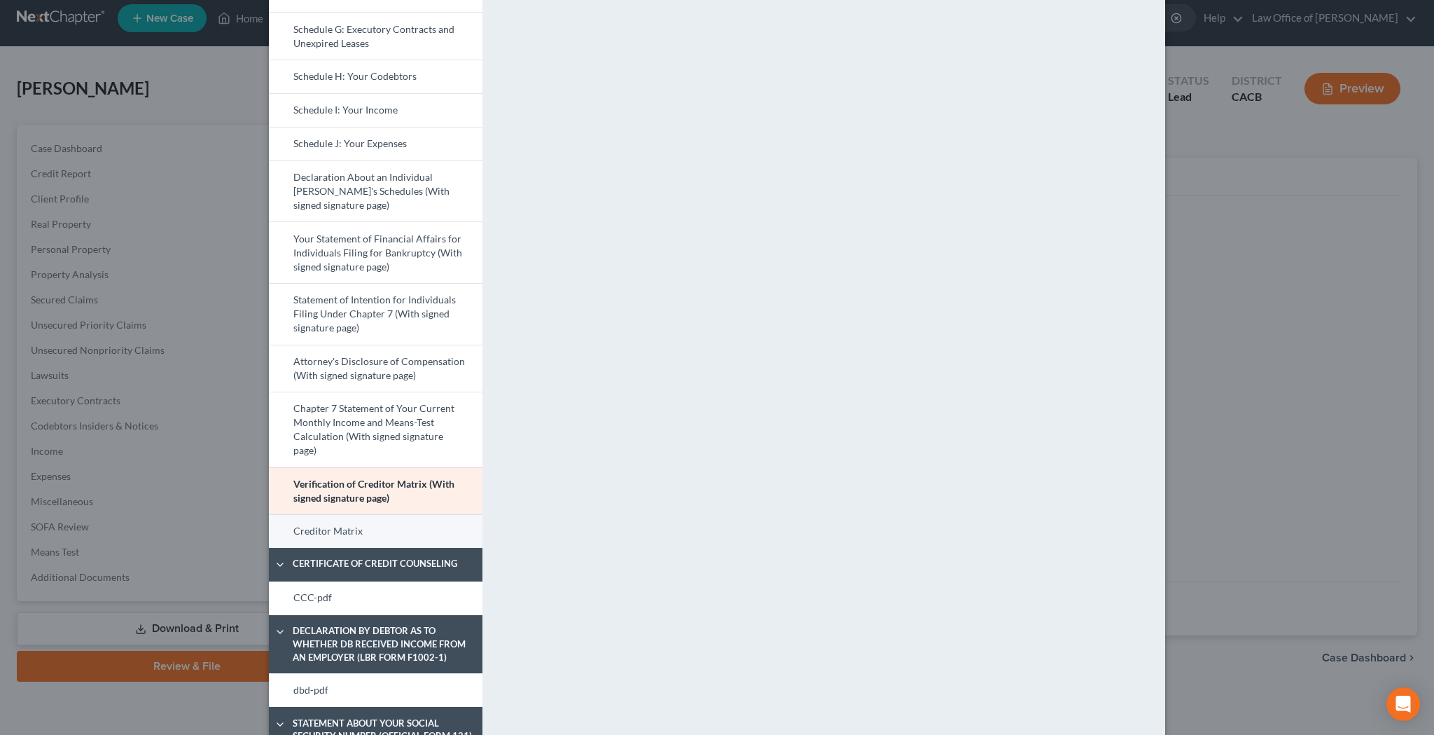
click at [378, 531] on link "Creditor Matrix" at bounding box center [376, 531] width 214 height 34
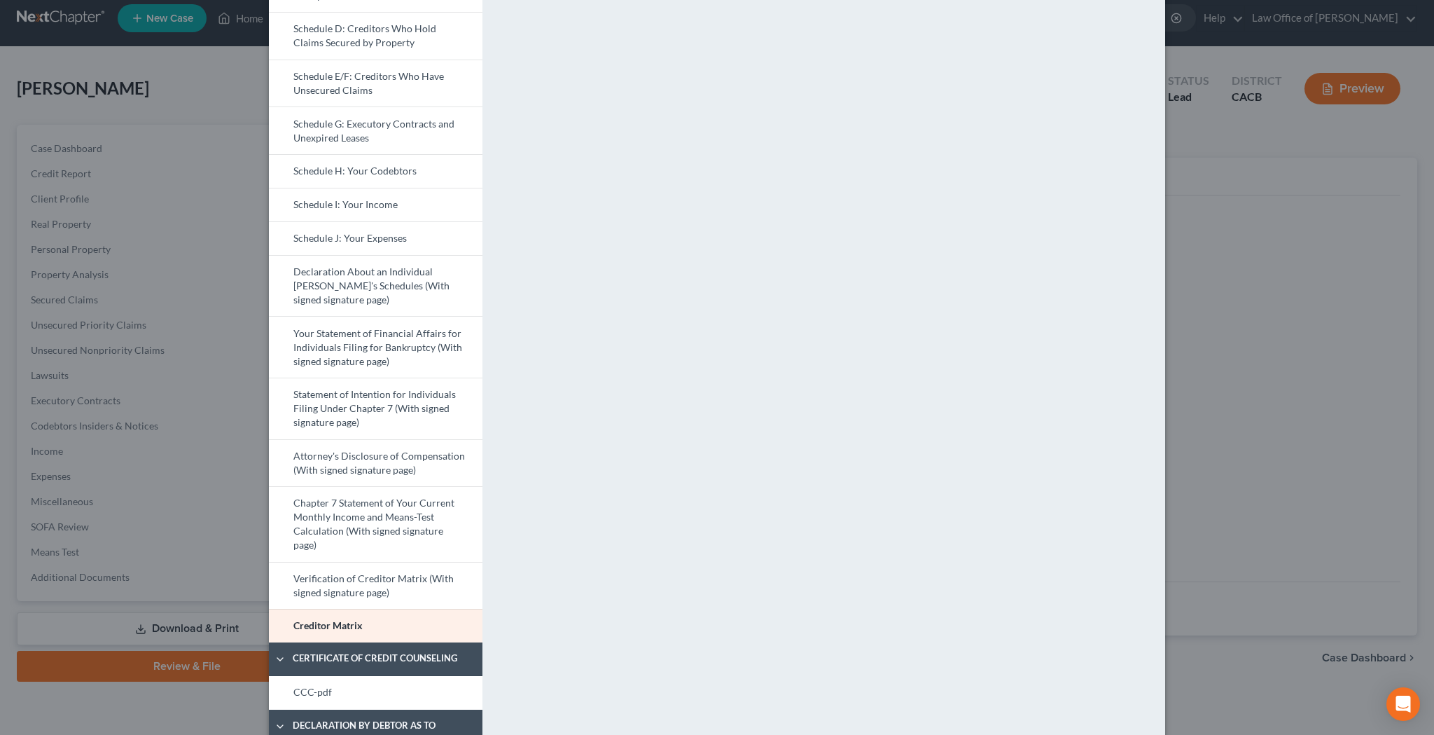
scroll to position [339, 0]
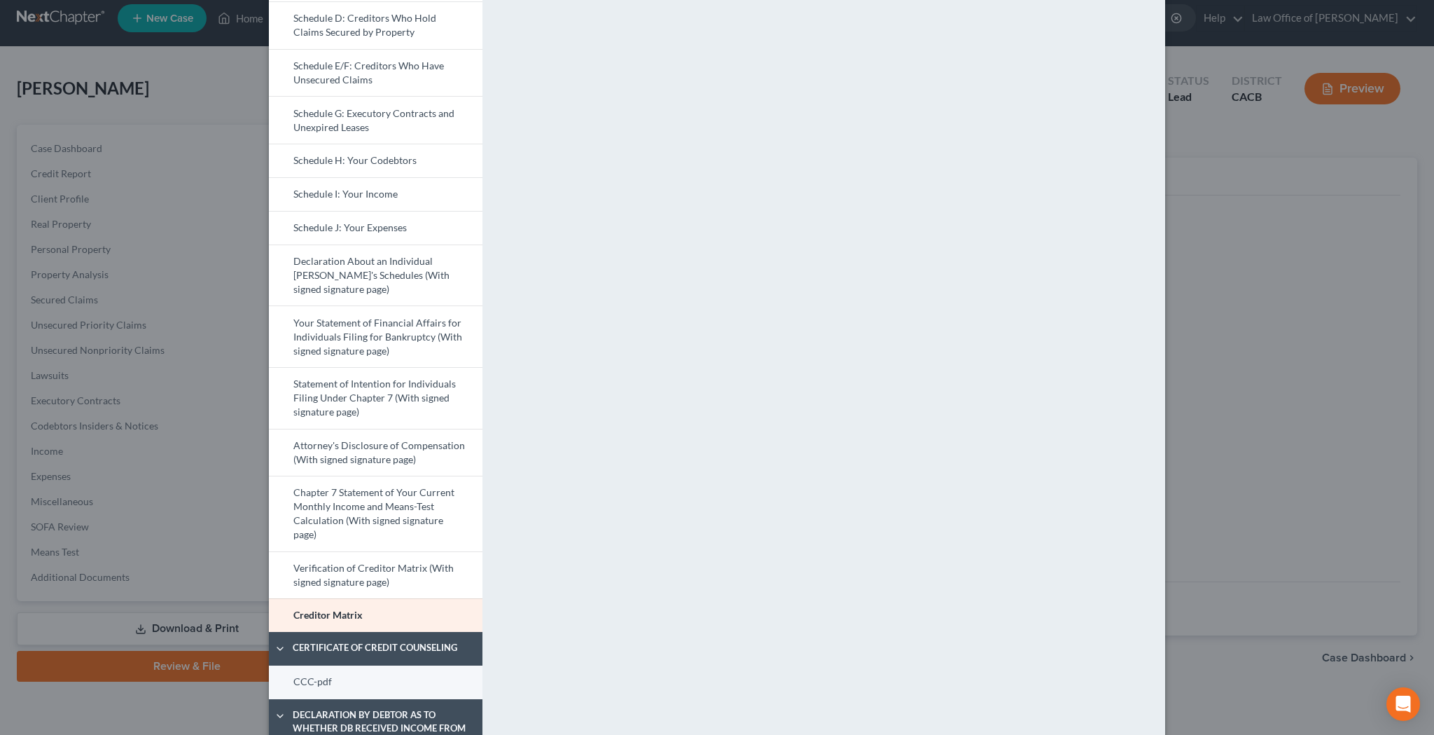
click at [390, 677] on link "CCC-pdf" at bounding box center [376, 682] width 214 height 34
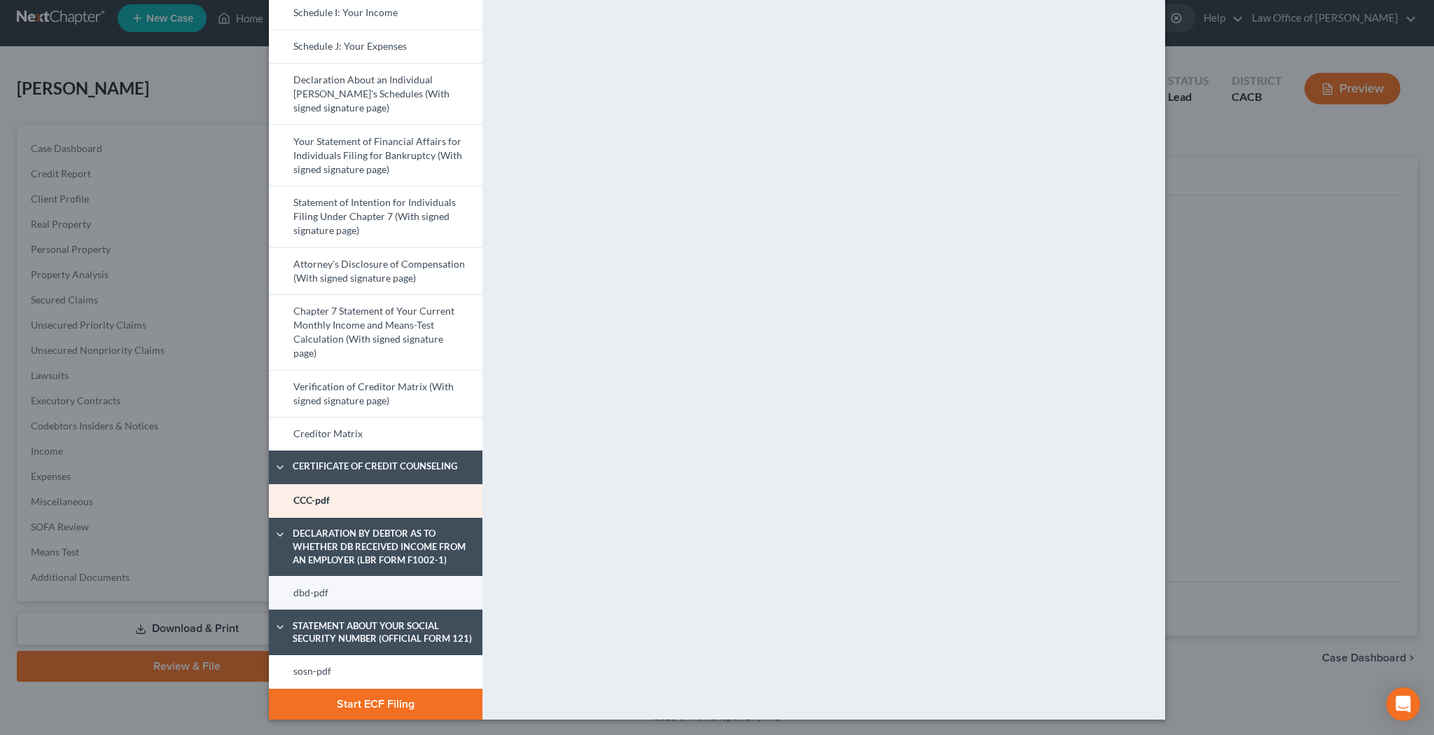
scroll to position [520, 0]
click at [420, 592] on link "dbd-pdf" at bounding box center [376, 593] width 214 height 34
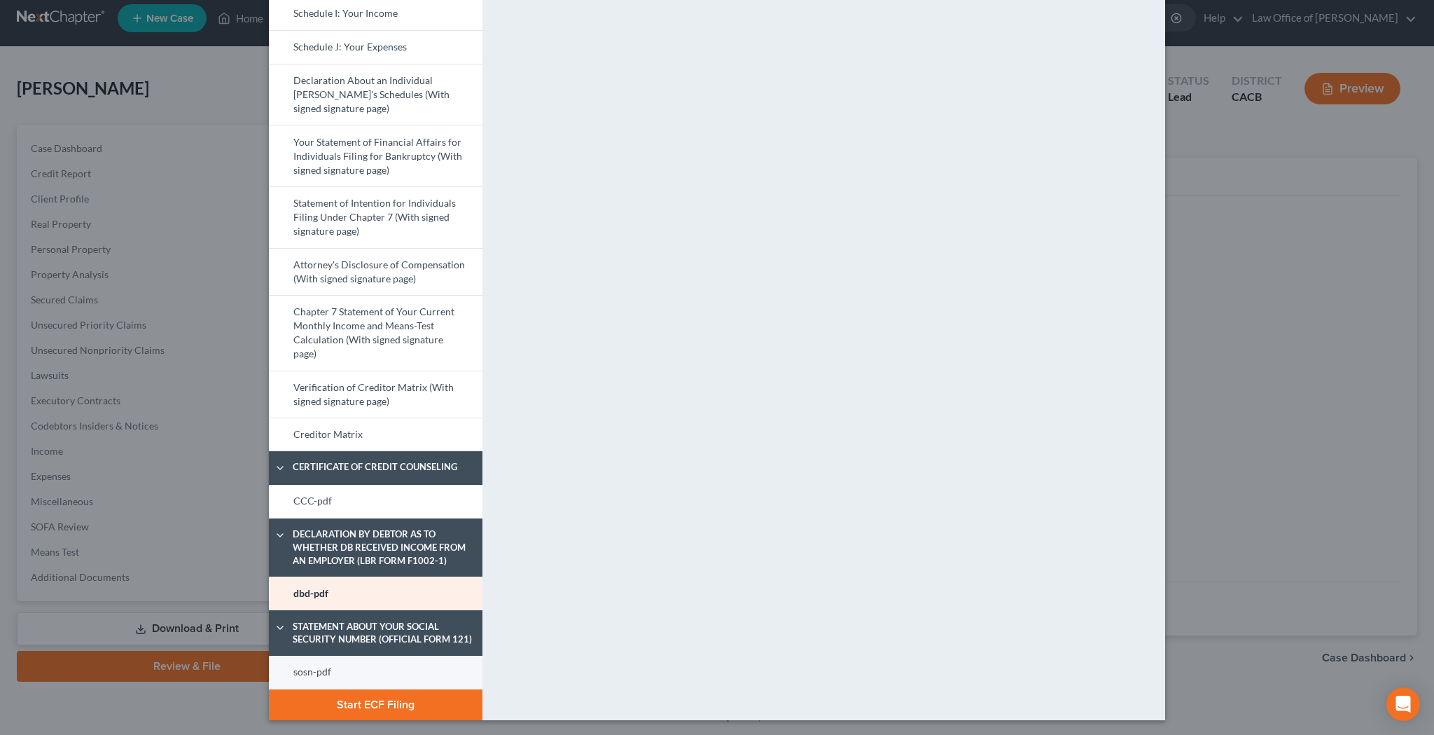
click at [427, 663] on link "sosn-pdf" at bounding box center [376, 672] width 214 height 34
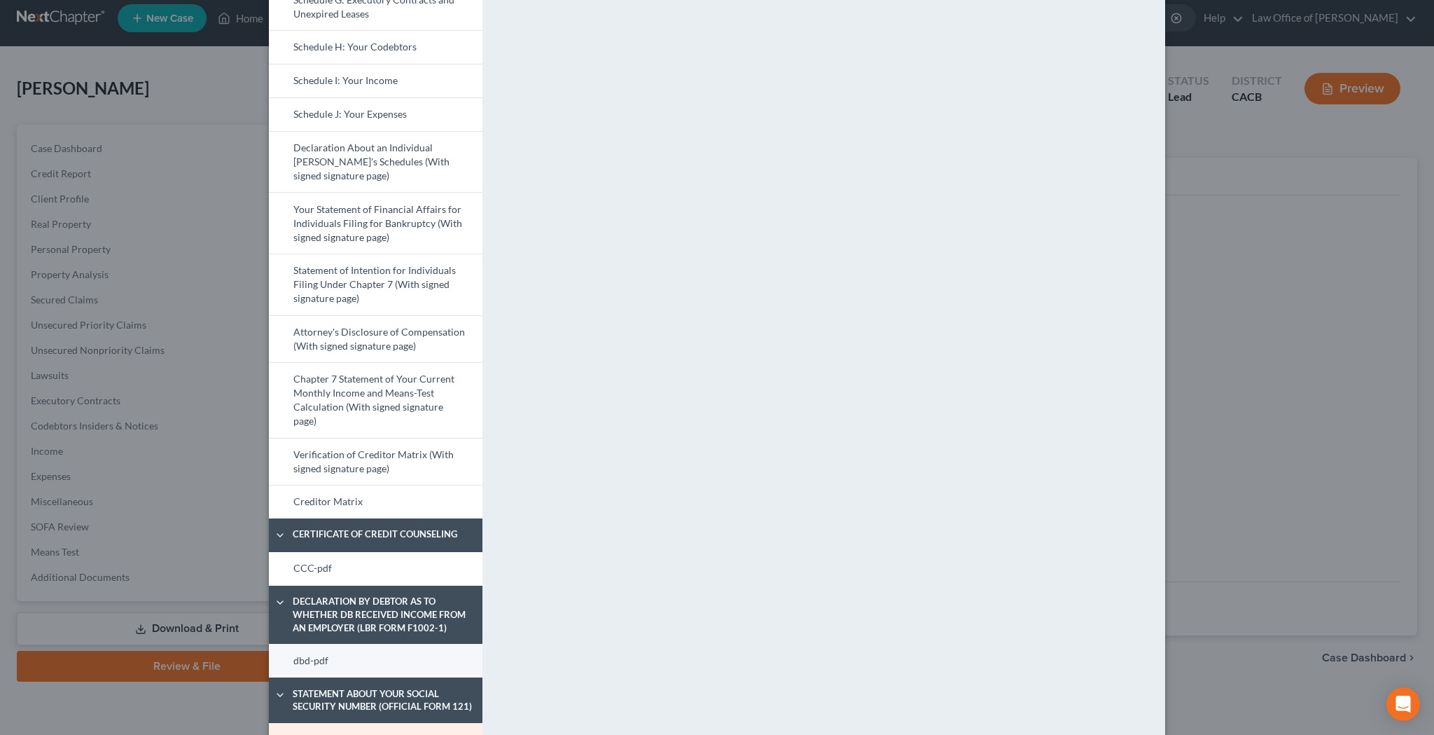
scroll to position [457, 0]
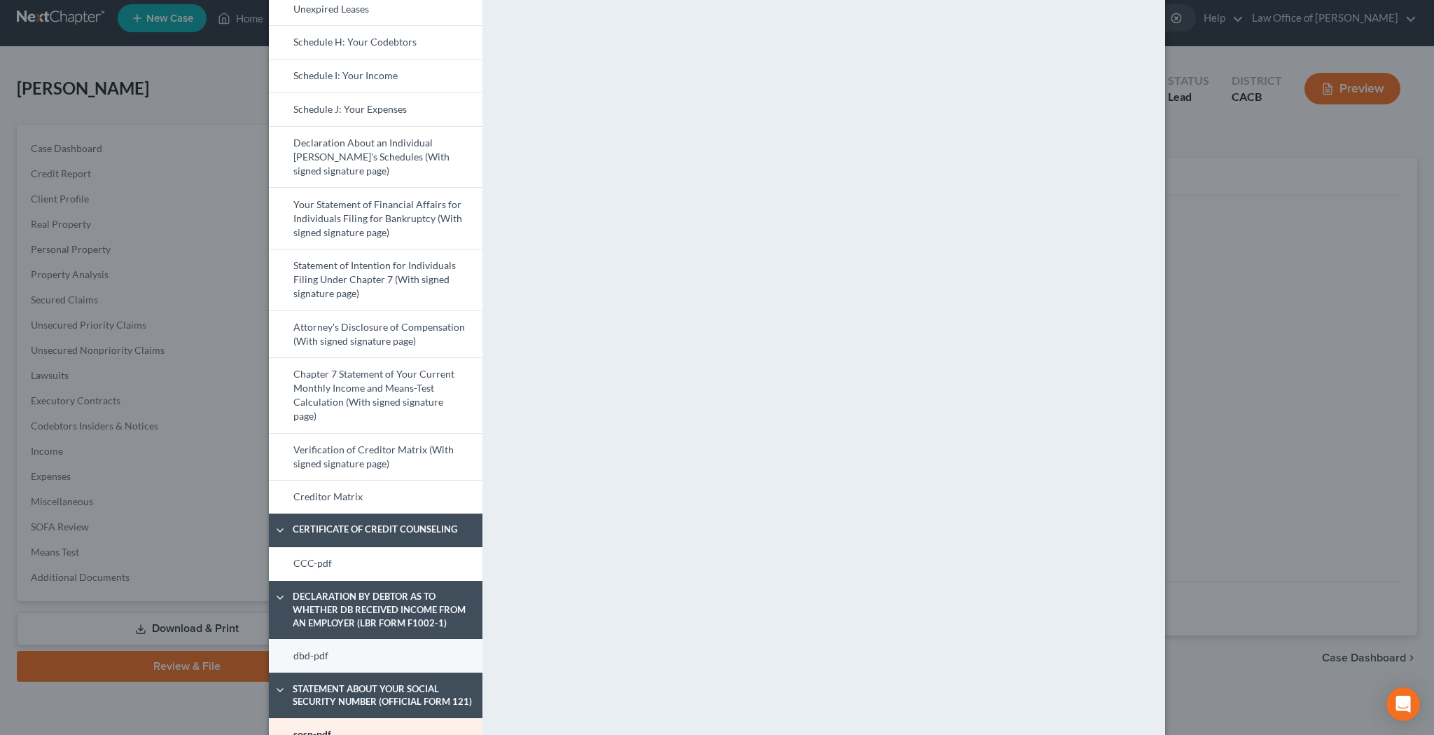
click at [387, 656] on link "dbd-pdf" at bounding box center [376, 656] width 214 height 34
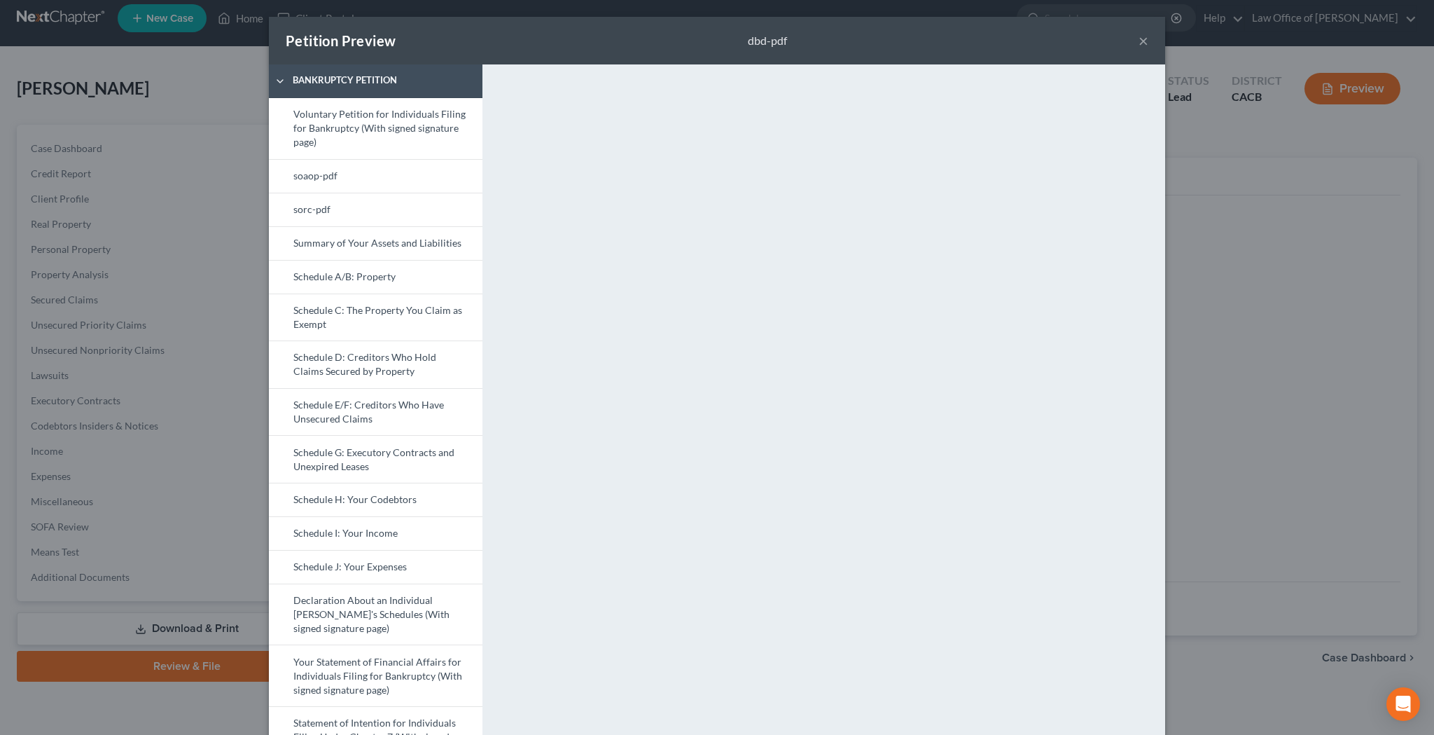
scroll to position [0, 0]
click at [1144, 43] on button "×" at bounding box center [1144, 40] width 10 height 17
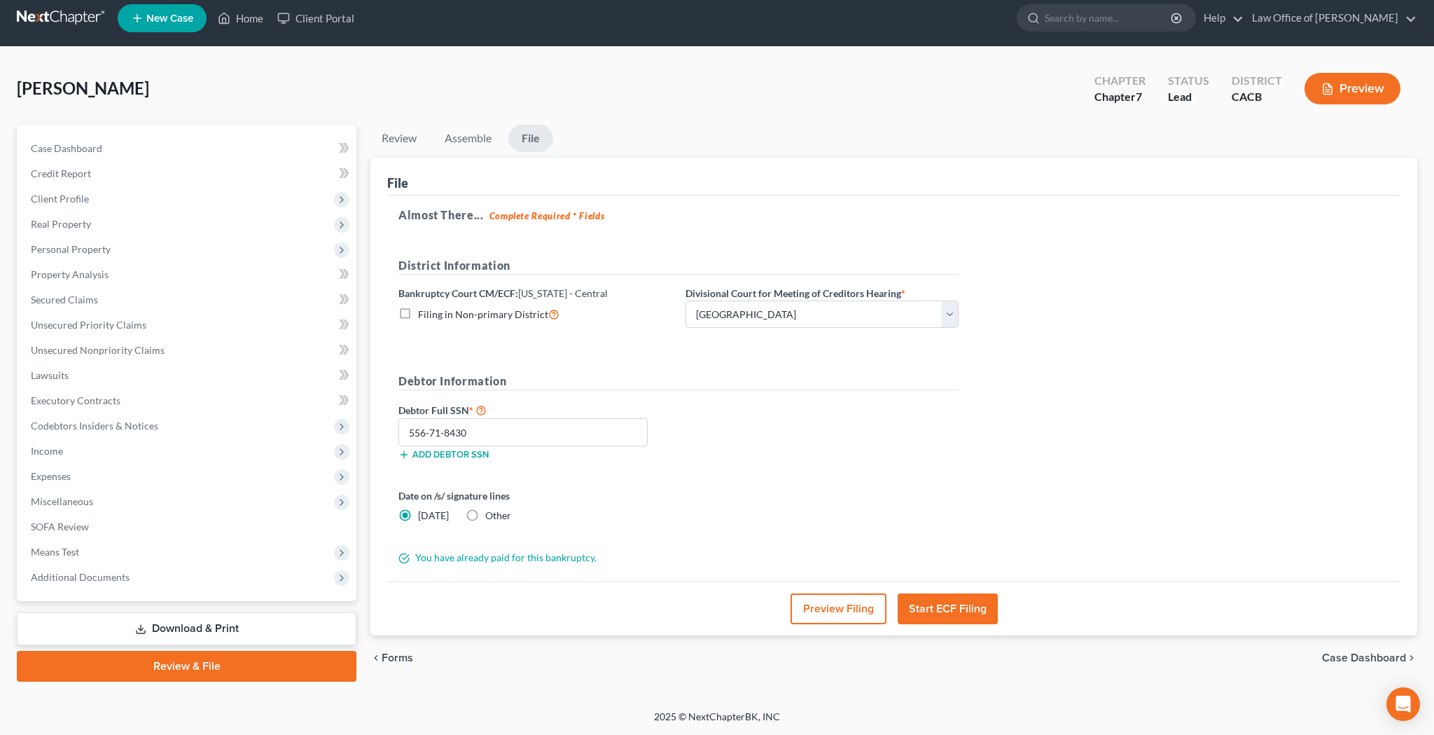
click at [966, 605] on button "Start ECF Filing" at bounding box center [948, 608] width 100 height 31
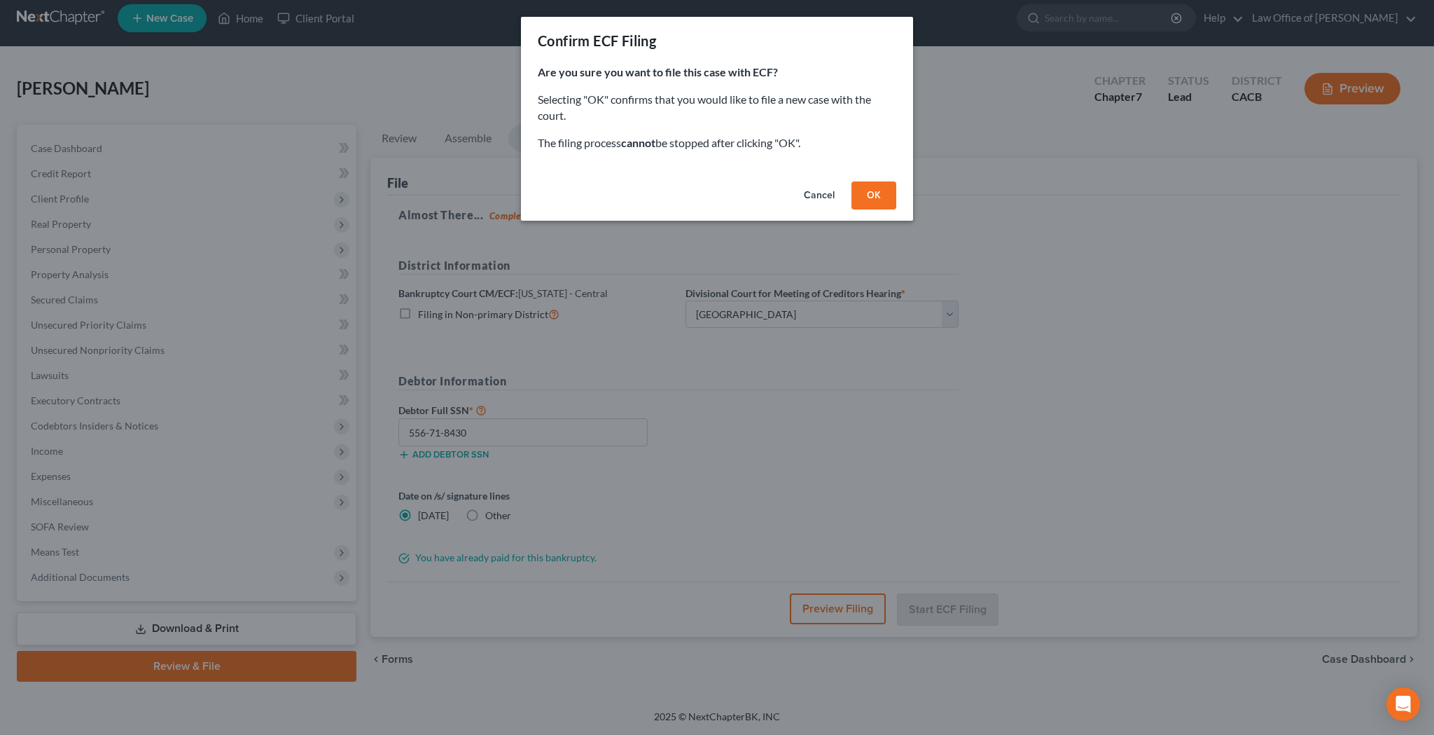
click at [885, 197] on button "OK" at bounding box center [873, 195] width 45 height 28
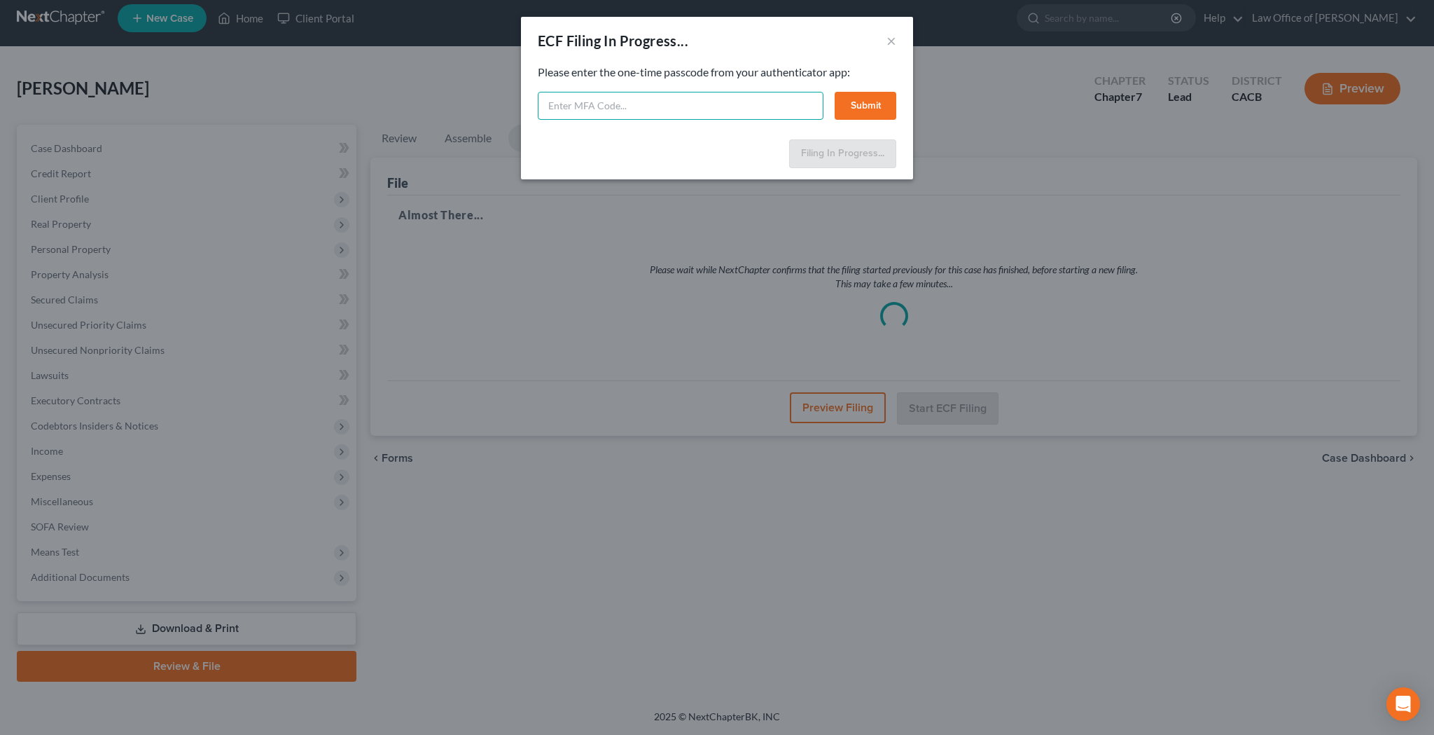
click at [668, 102] on input "text" at bounding box center [681, 106] width 286 height 28
paste input "367633"
click at [878, 104] on button "Submit" at bounding box center [866, 106] width 62 height 28
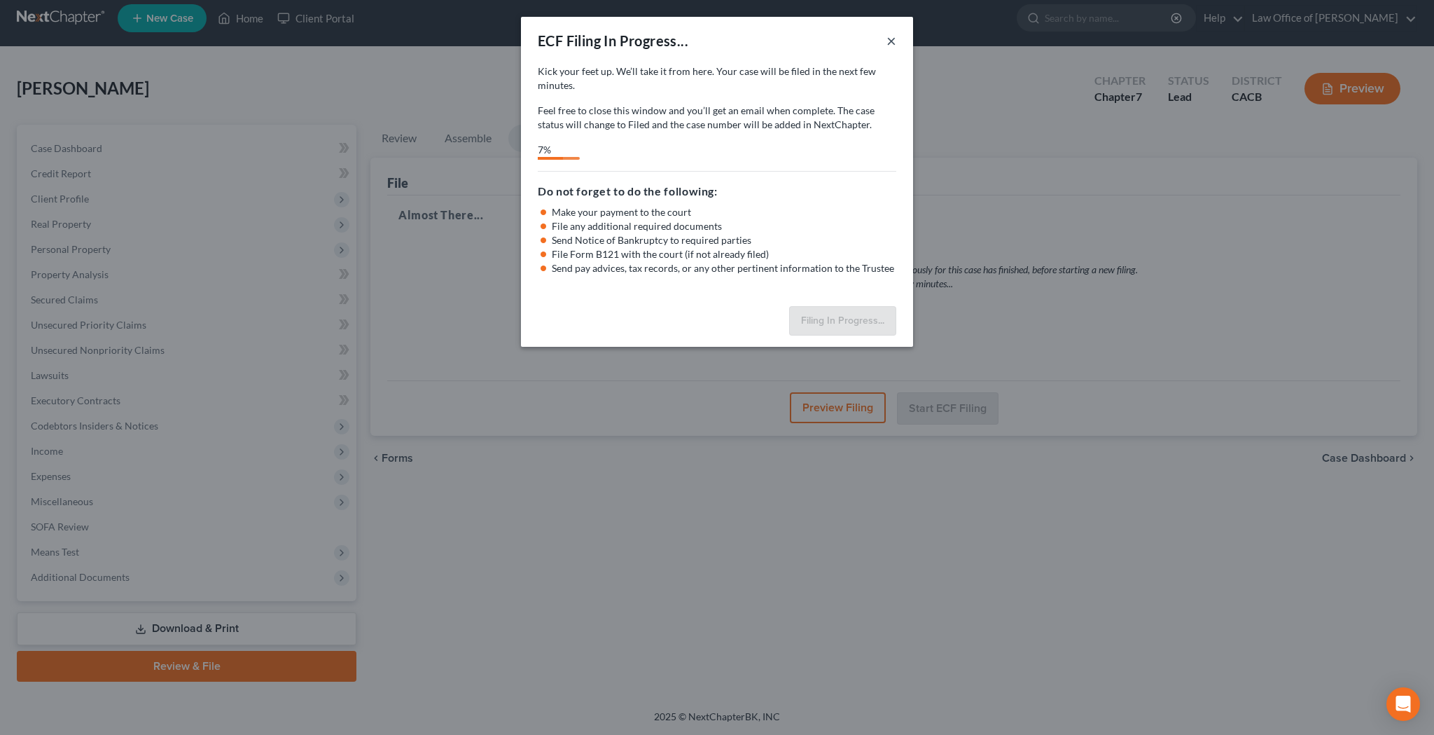
click at [890, 41] on button "×" at bounding box center [891, 40] width 10 height 17
